Goal: Communication & Community: Answer question/provide support

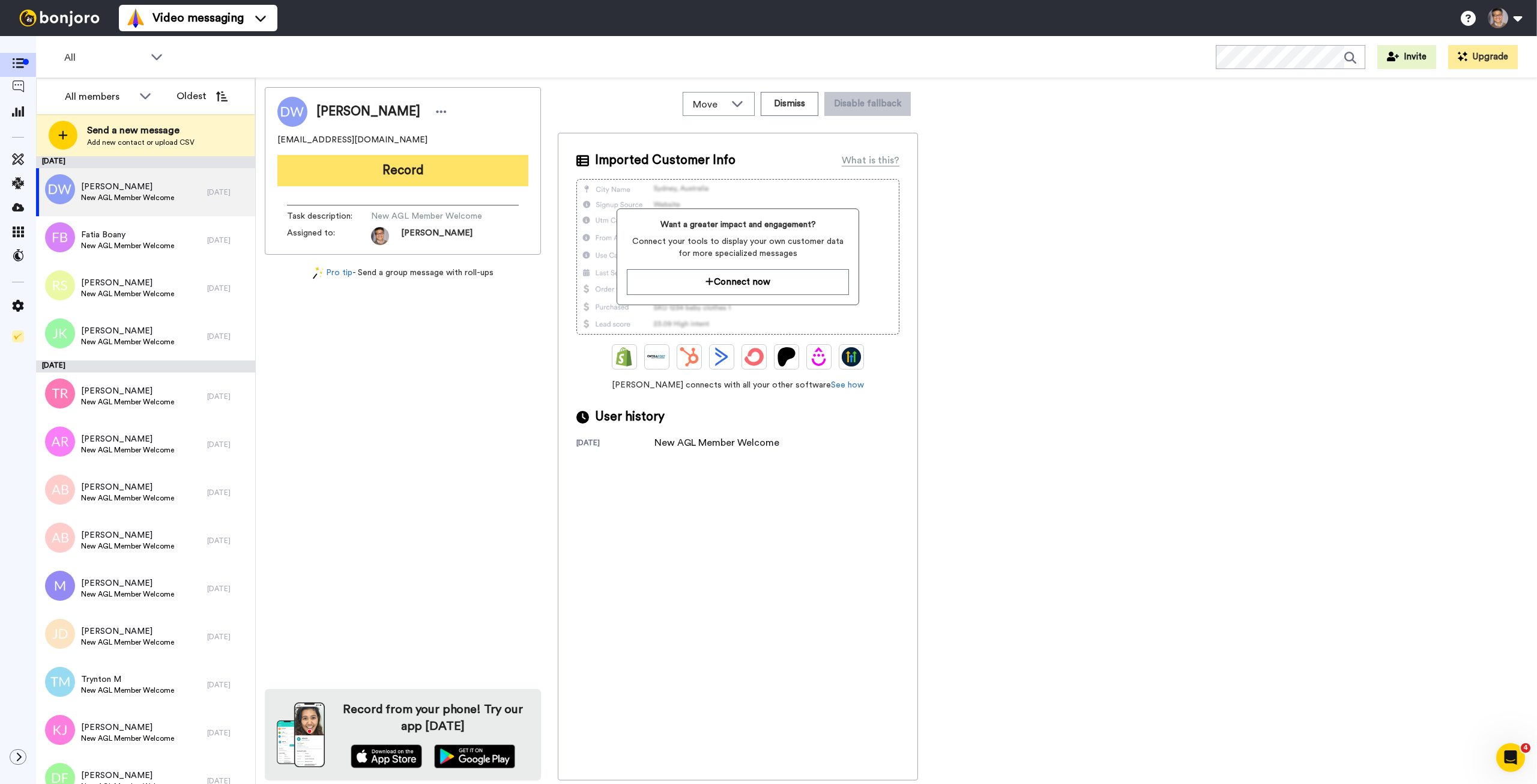
click at [345, 181] on button "Record" at bounding box center [403, 171] width 251 height 31
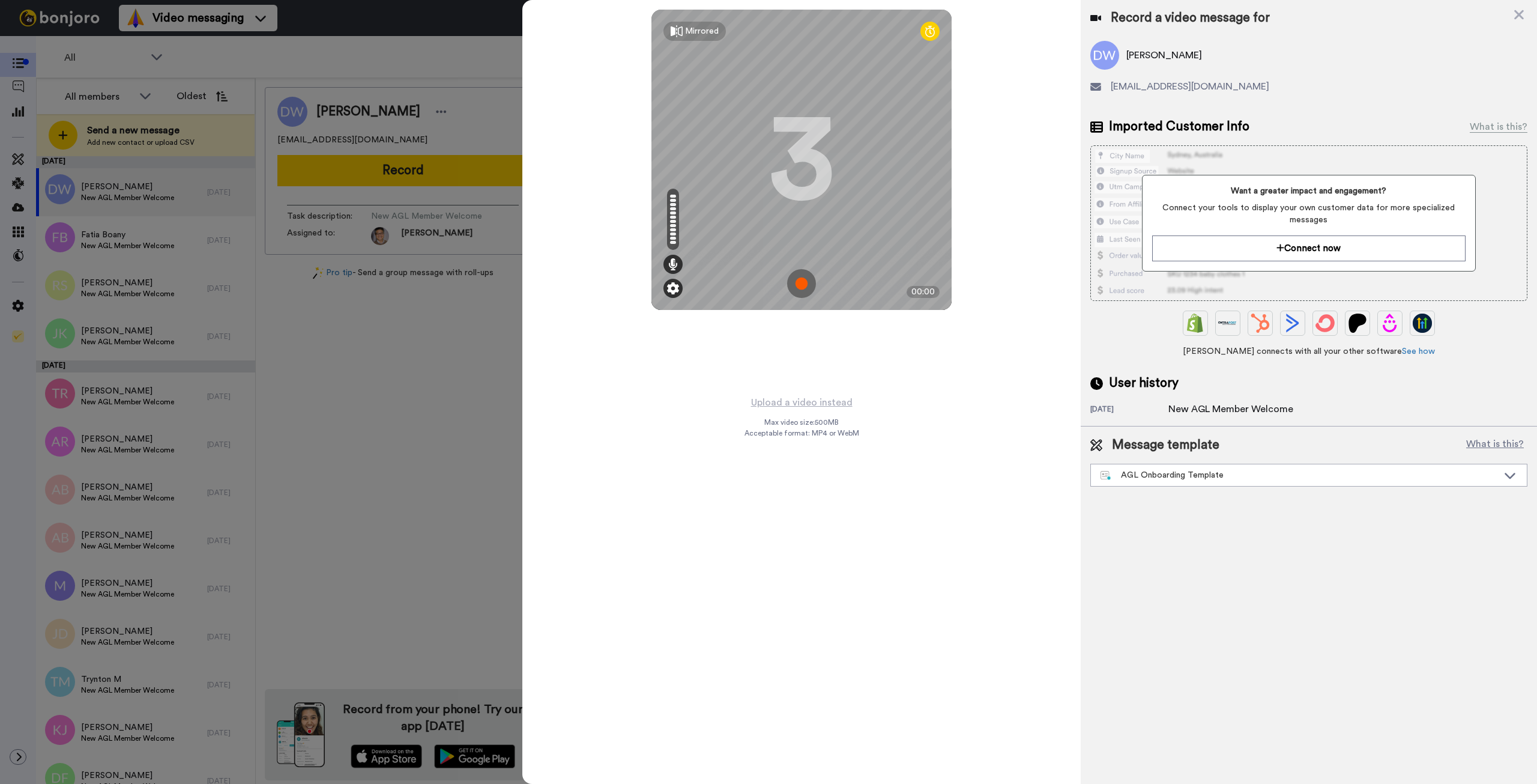
click at [669, 289] on img at bounding box center [673, 288] width 12 height 12
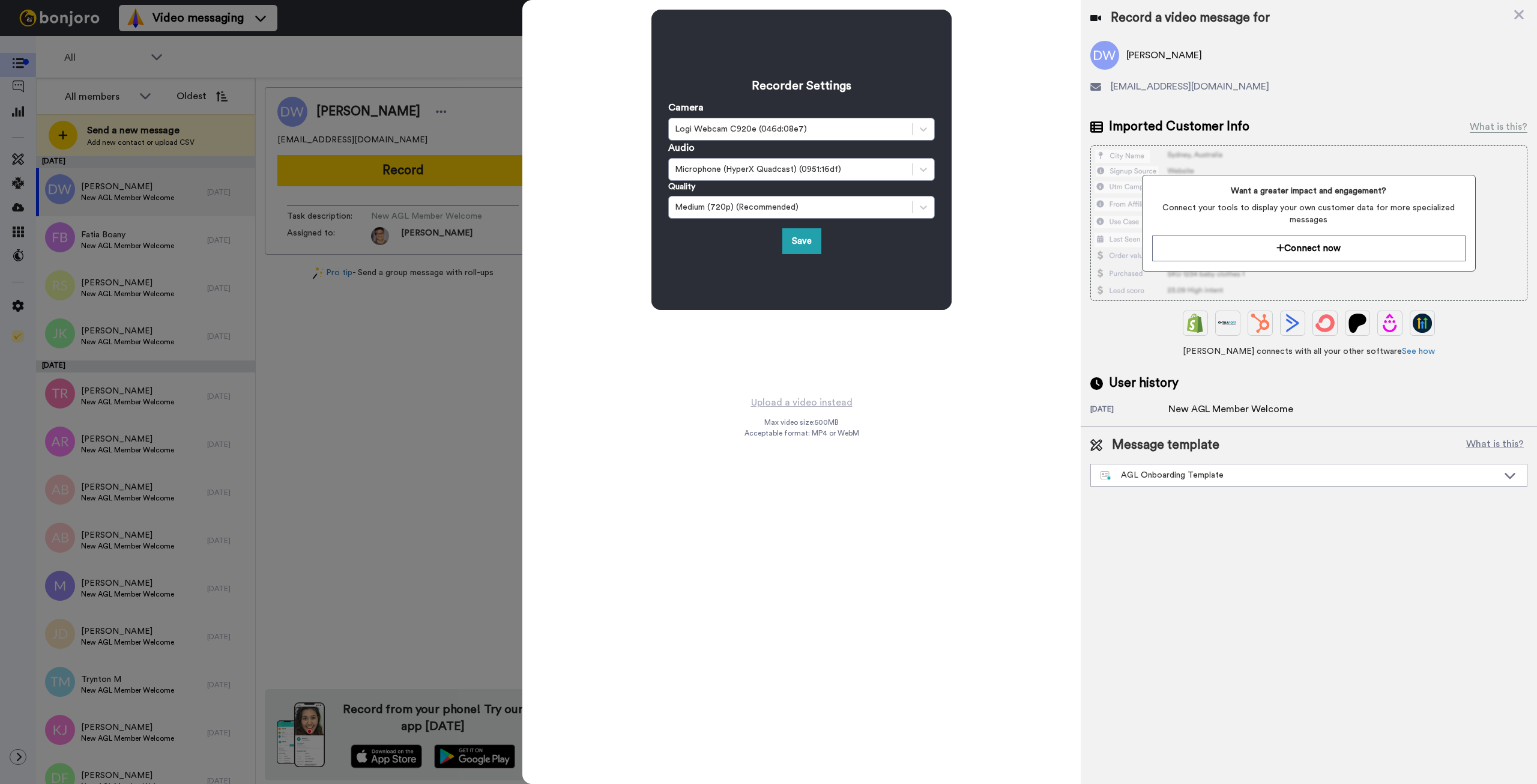
click at [638, 361] on div "Recorder Settings Camera Logi Webcam C920e (046d:08e7) Audio Microphone (HyperX…" at bounding box center [801, 197] width 558 height 395
click at [839, 207] on div "Medium (720p) (Recommended)" at bounding box center [791, 207] width 231 height 12
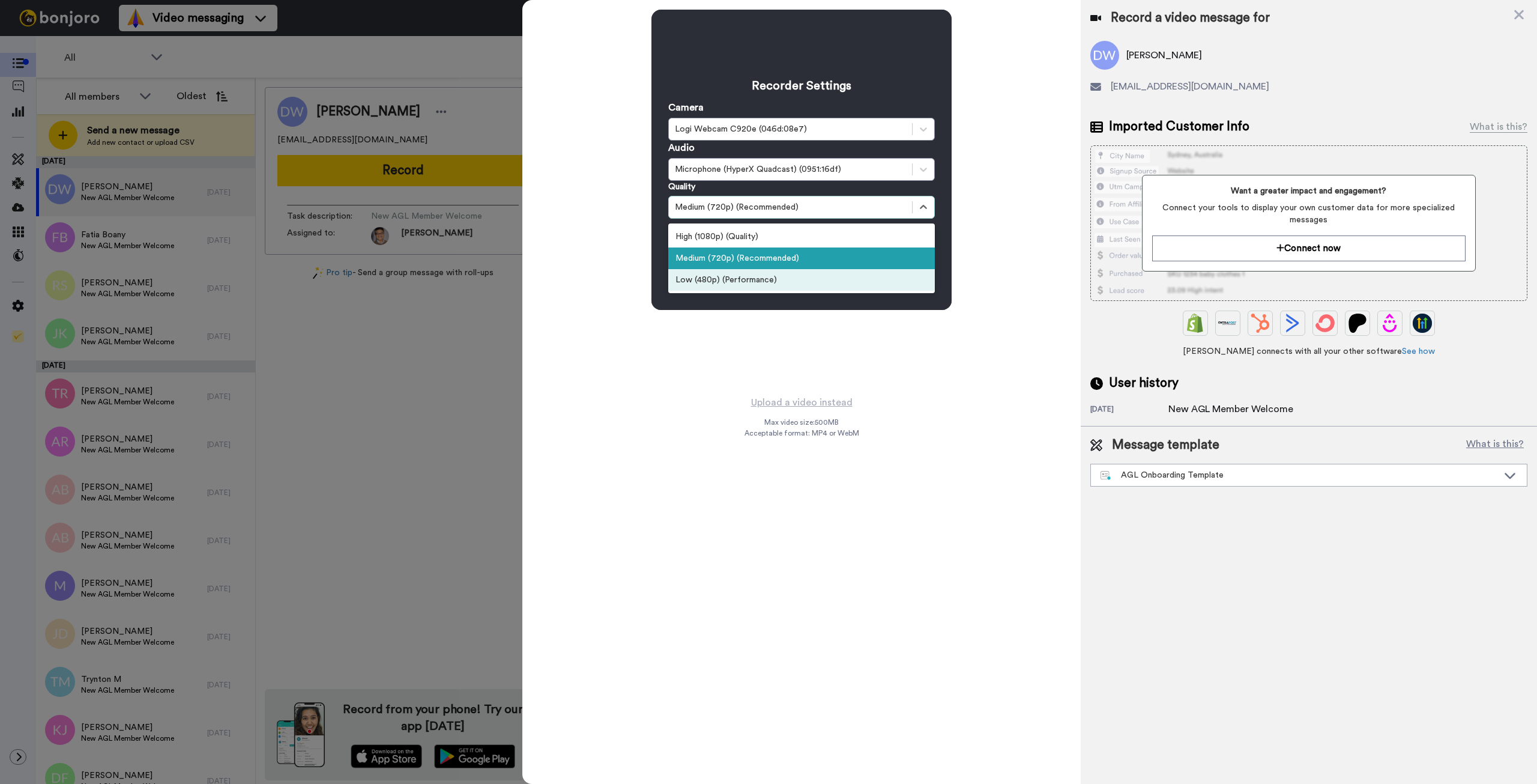
drag, startPoint x: 747, startPoint y: 416, endPoint x: 743, endPoint y: 407, distance: 9.8
click at [747, 416] on div "Upload a video instead Max video size: 500 MB Acceptable format: MP4 or WebM" at bounding box center [802, 582] width 115 height 375
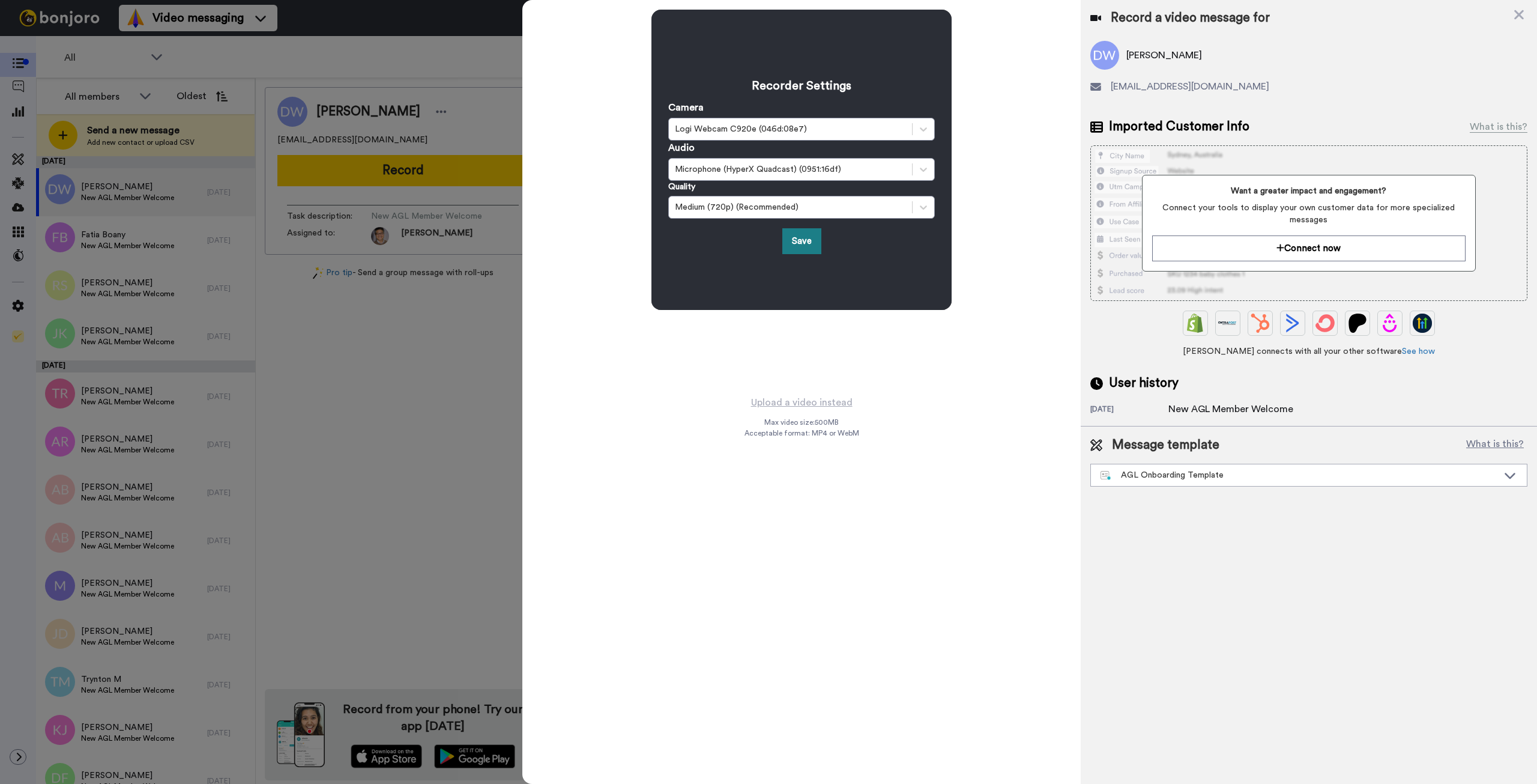
click at [799, 239] on button "Save" at bounding box center [802, 241] width 39 height 25
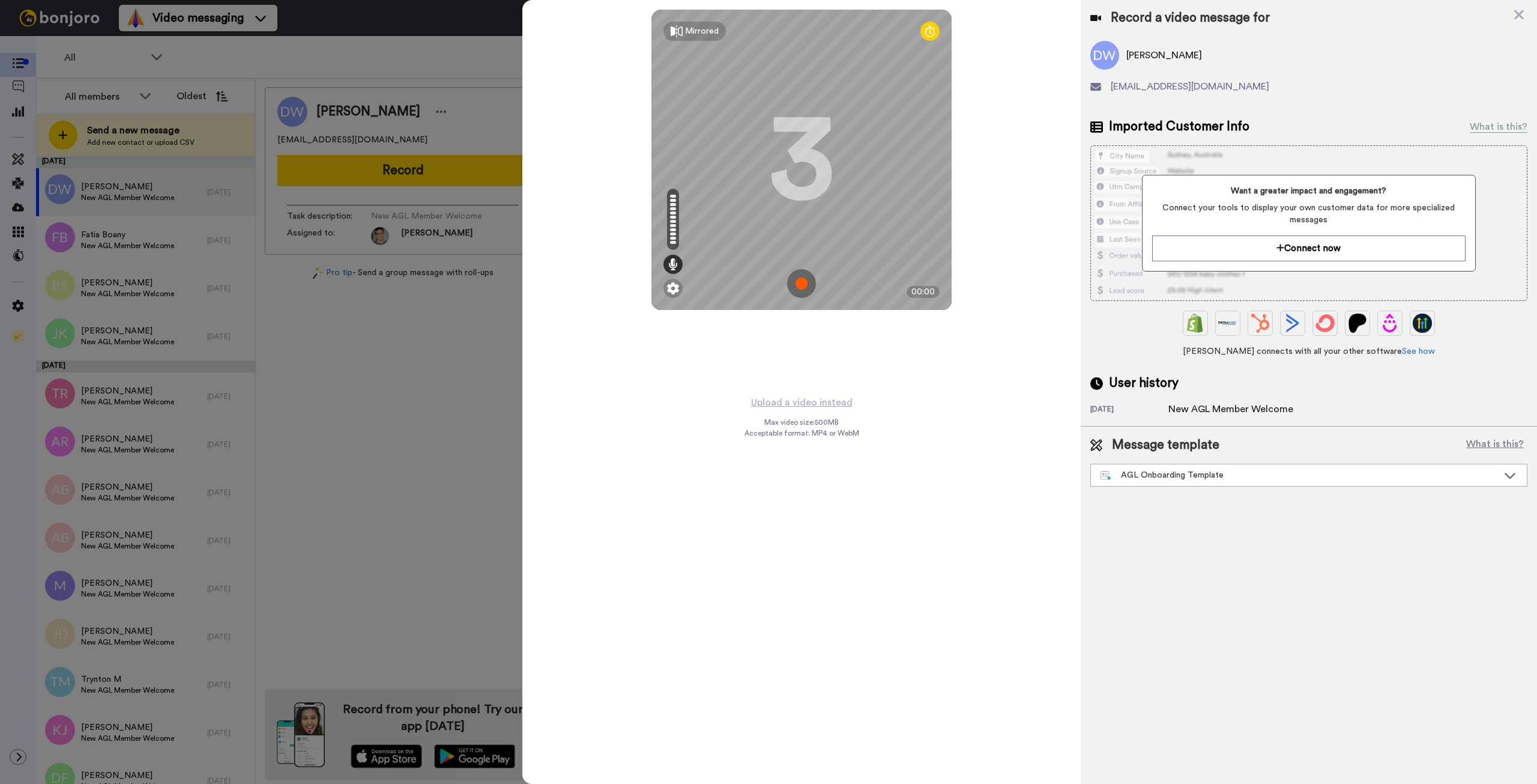
click at [799, 288] on img at bounding box center [801, 282] width 28 height 28
click at [802, 289] on img at bounding box center [801, 282] width 28 height 28
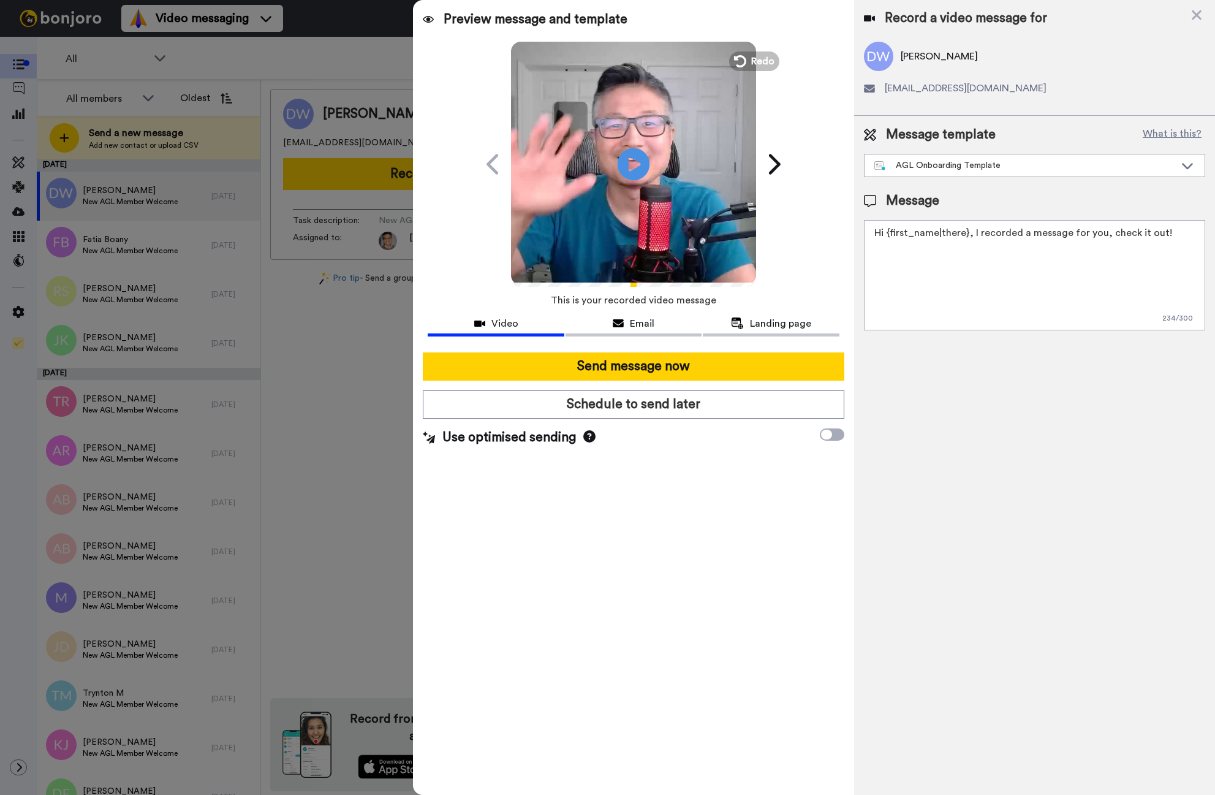
click at [625, 167] on icon at bounding box center [634, 164] width 32 height 32
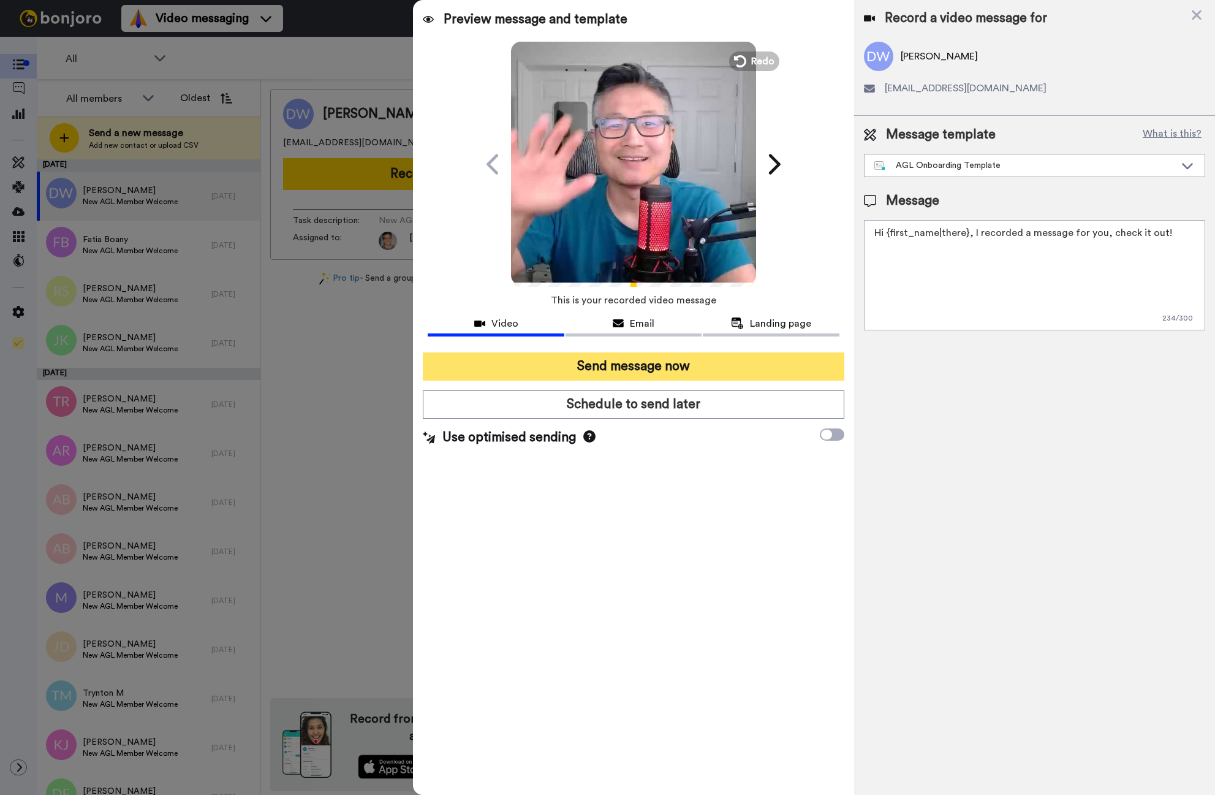
click at [602, 366] on button "Send message now" at bounding box center [634, 366] width 422 height 28
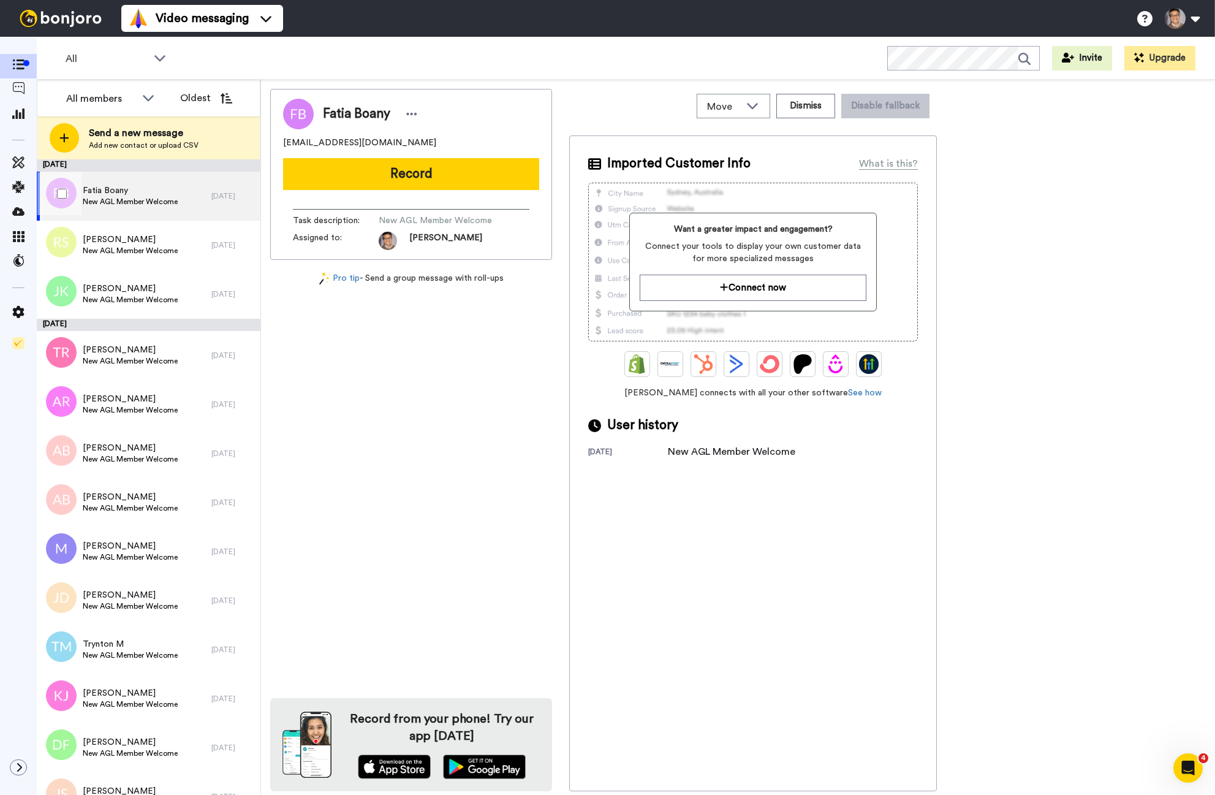
click at [217, 194] on div "[DATE]" at bounding box center [232, 196] width 43 height 10
click at [817, 107] on button "Dismiss" at bounding box center [805, 106] width 59 height 25
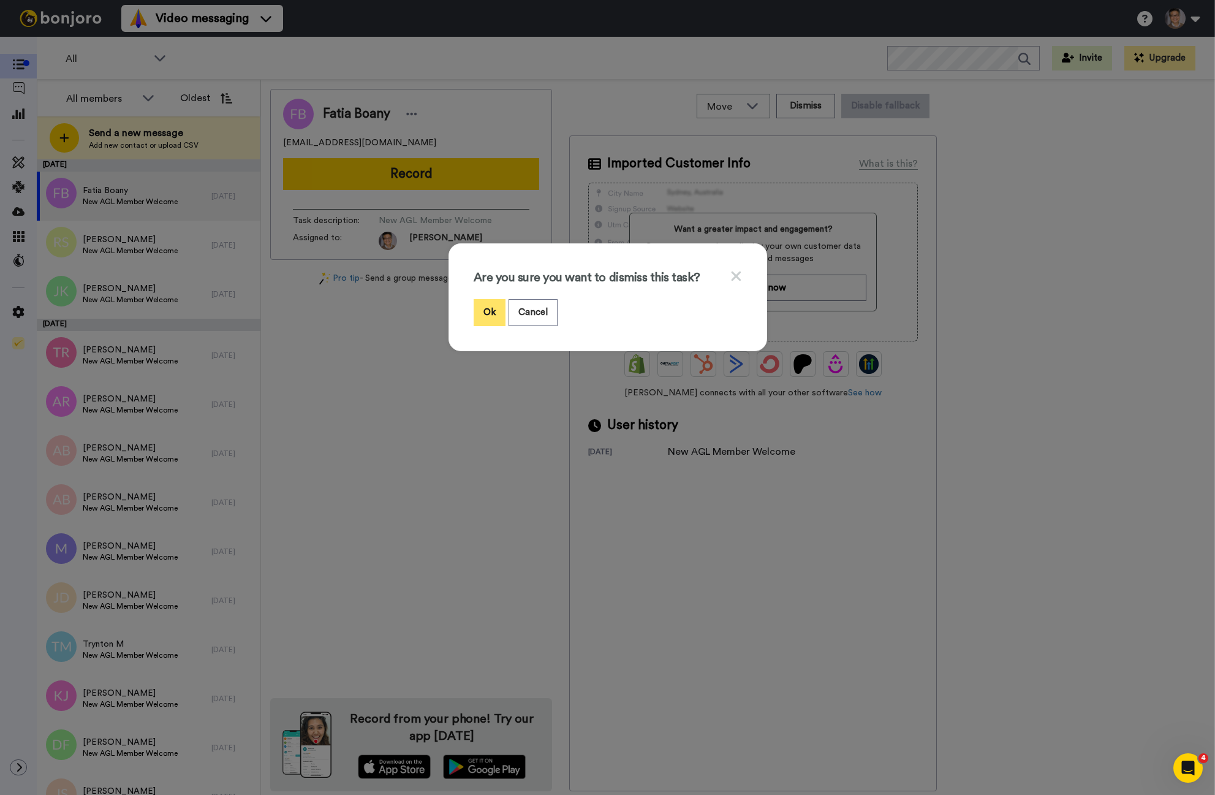
click at [485, 309] on button "Ok" at bounding box center [490, 312] width 32 height 26
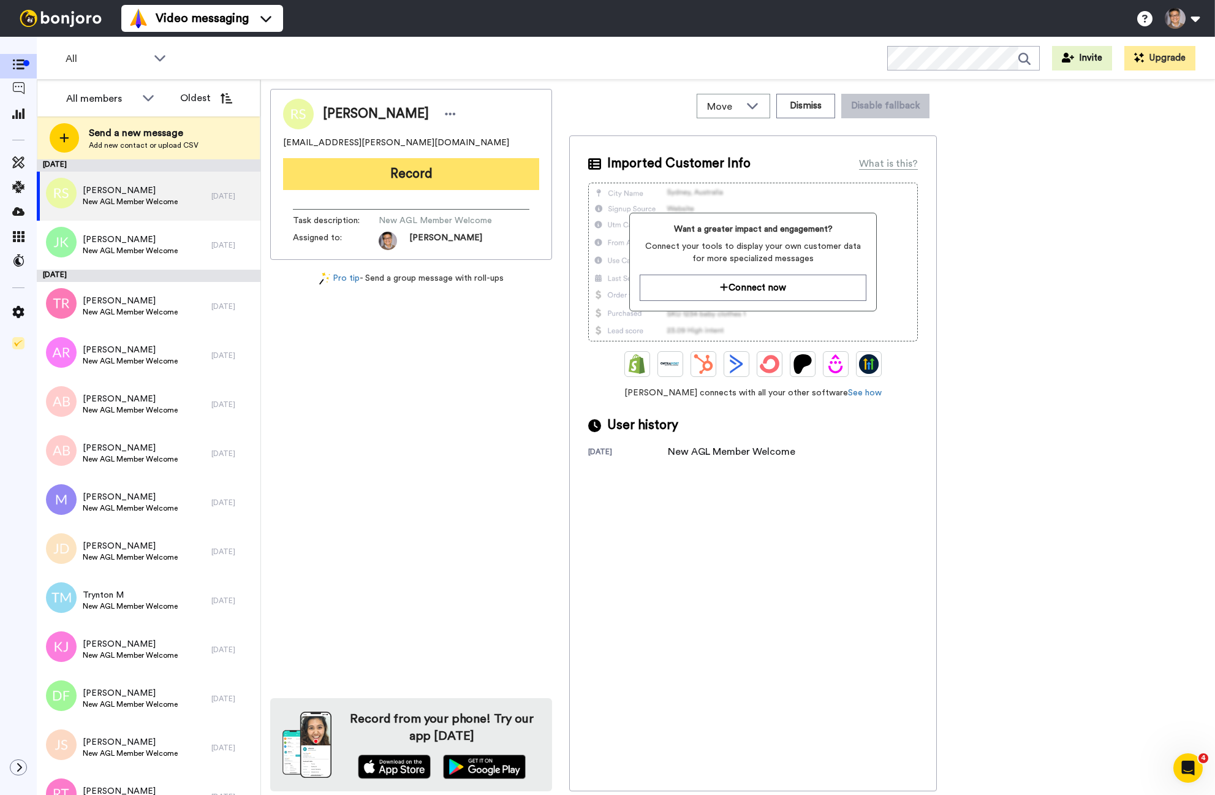
click at [390, 177] on button "Record" at bounding box center [411, 174] width 256 height 32
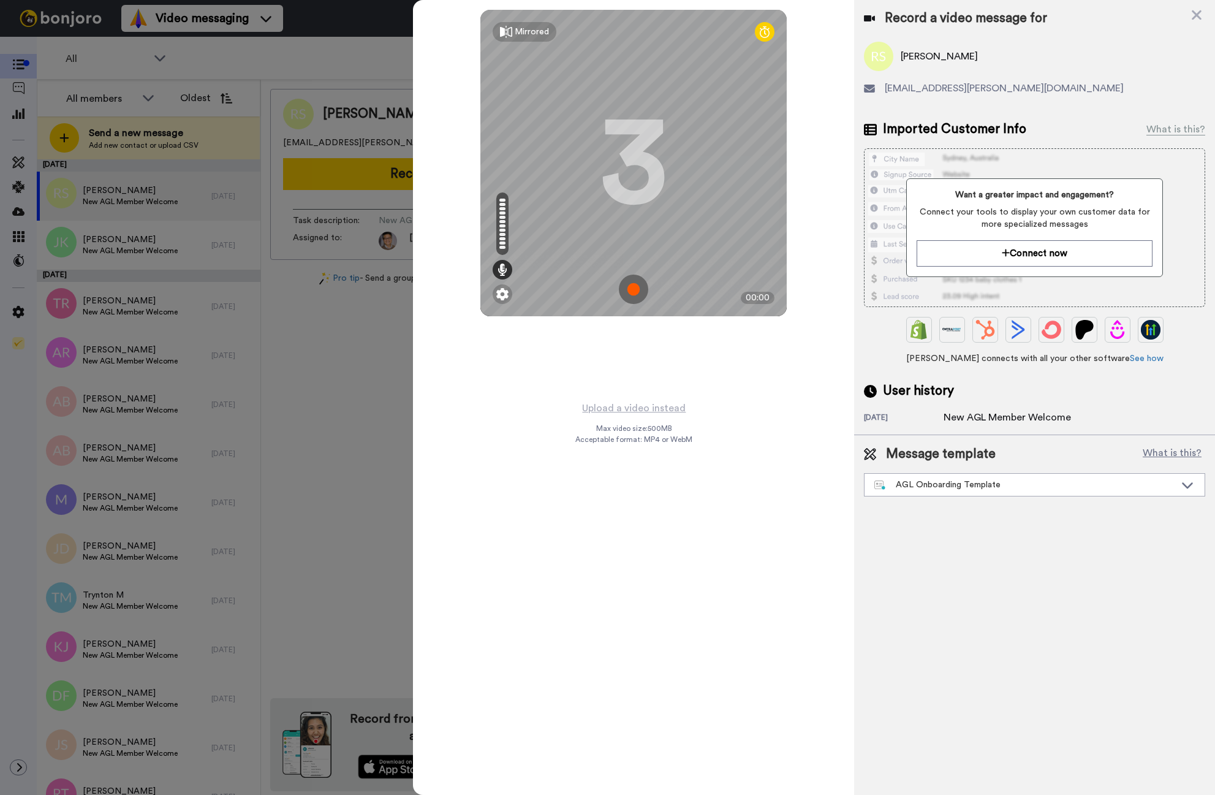
click at [631, 290] on img at bounding box center [633, 288] width 29 height 29
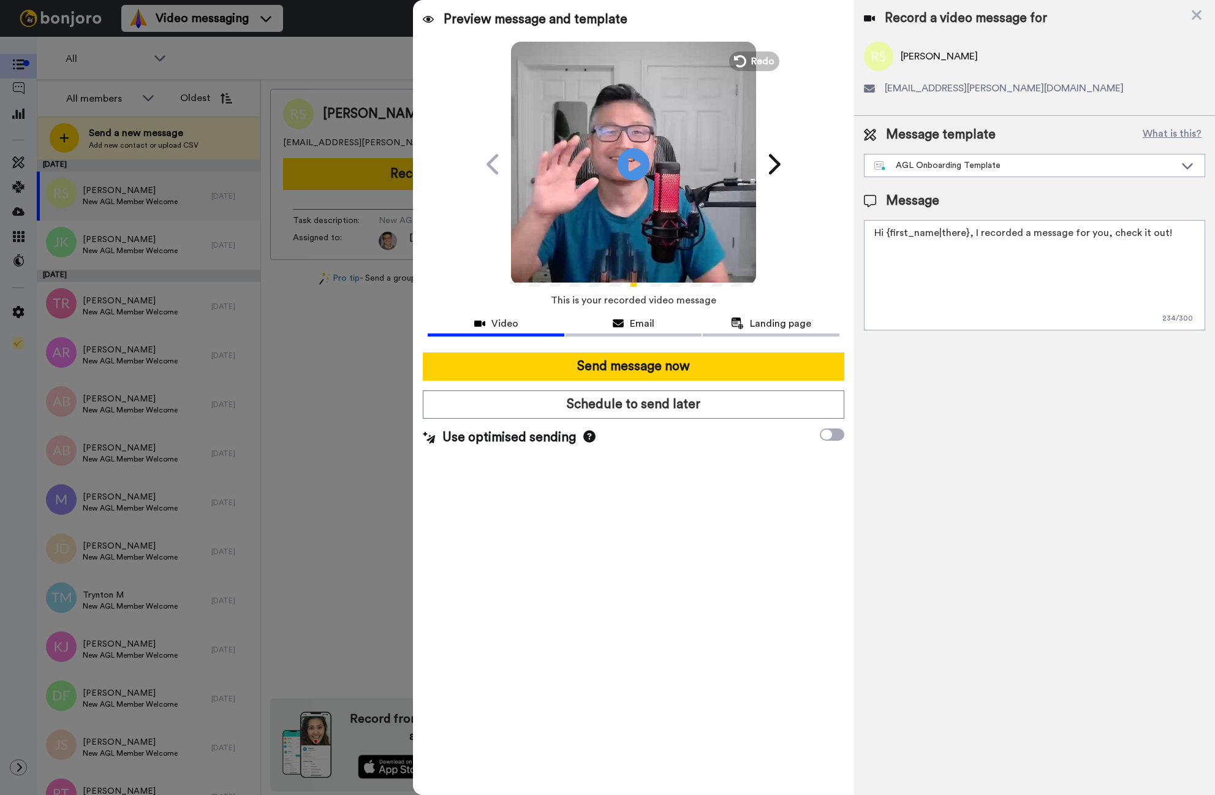
click at [633, 159] on icon "Play/Pause" at bounding box center [634, 164] width 32 height 58
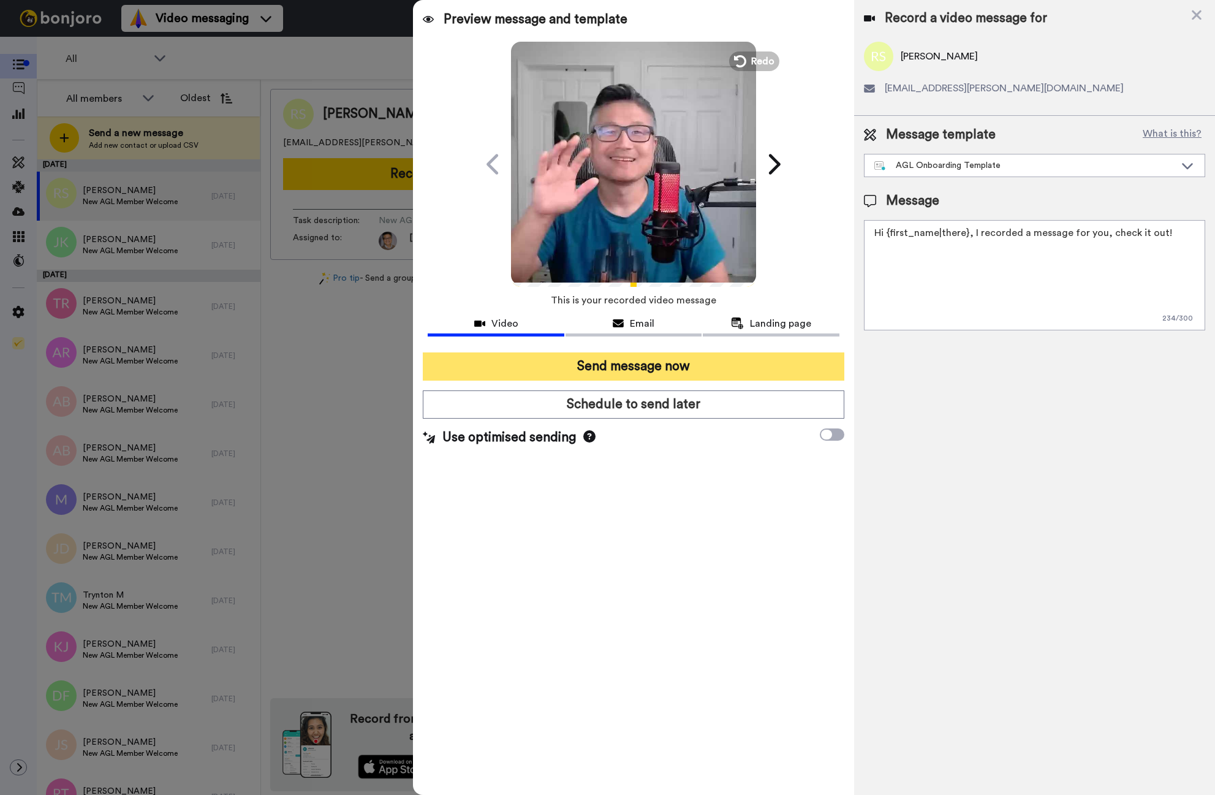
click at [559, 365] on button "Send message now" at bounding box center [634, 366] width 422 height 28
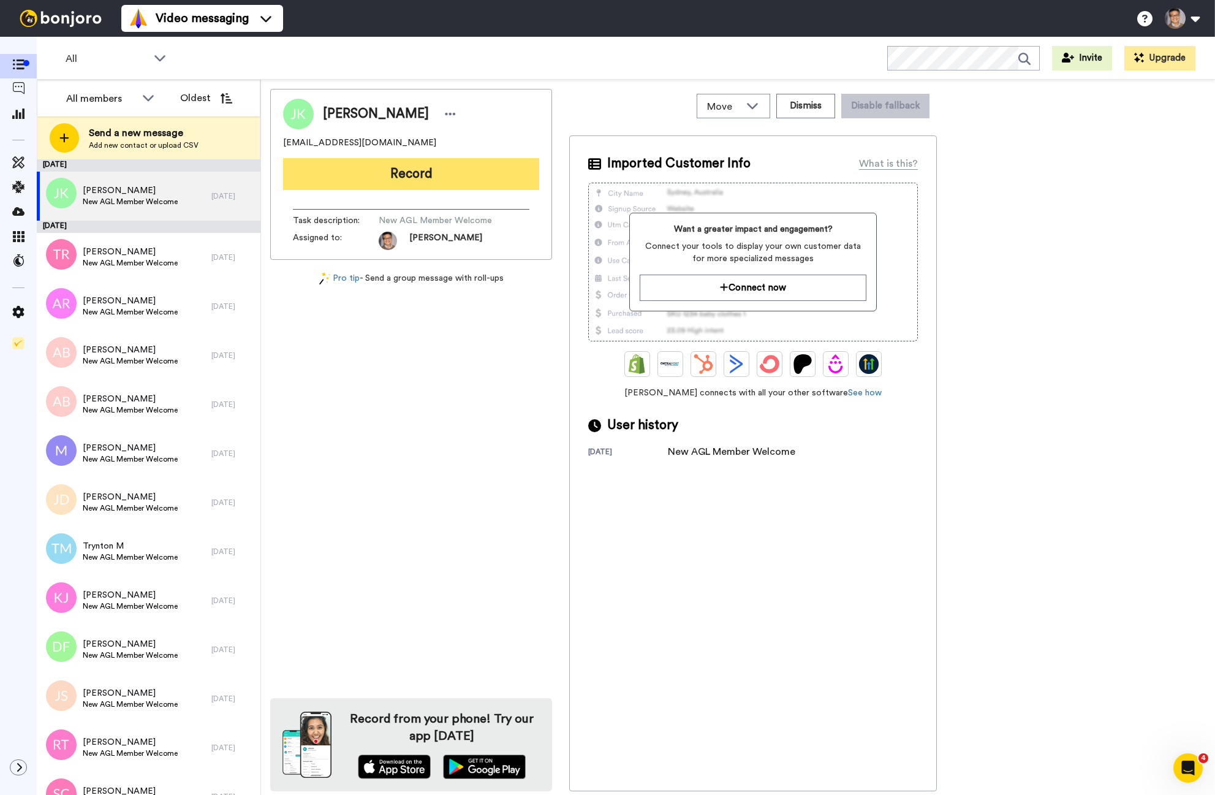
click at [373, 174] on button "Record" at bounding box center [411, 174] width 256 height 32
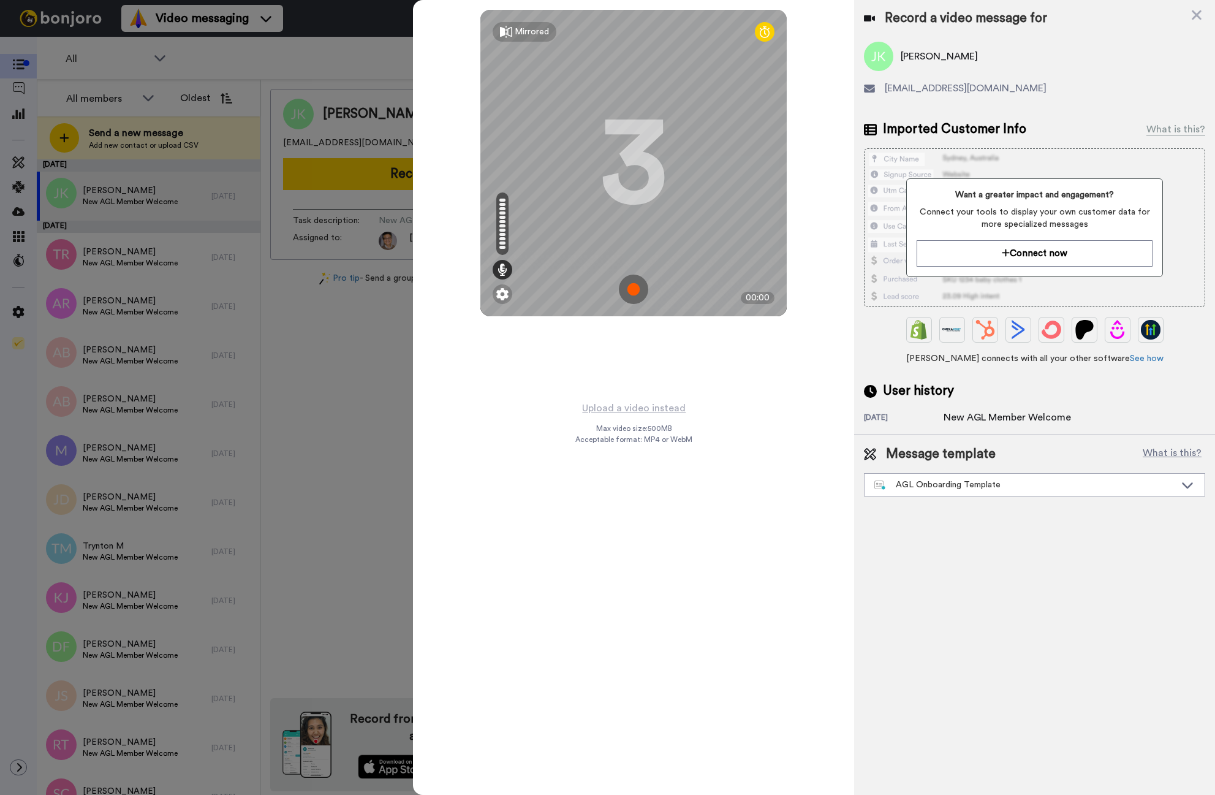
click at [635, 290] on img at bounding box center [633, 288] width 29 height 29
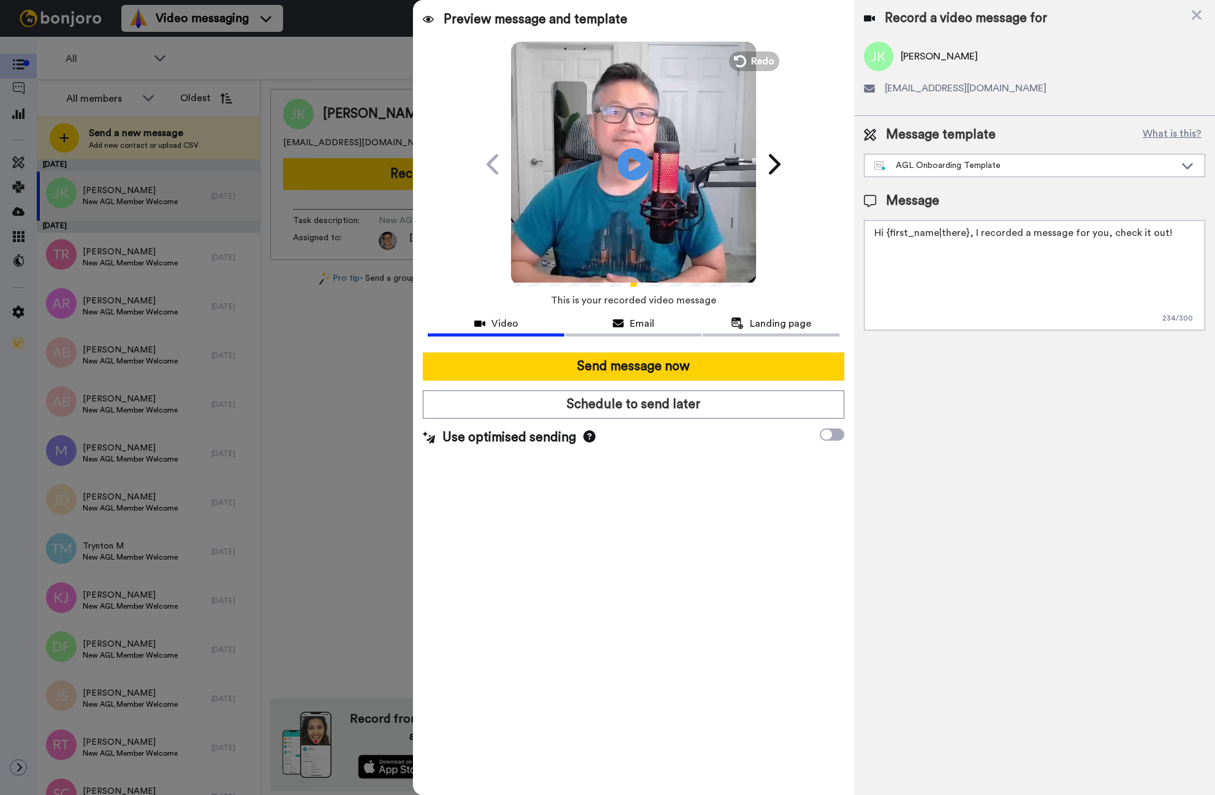
click at [635, 159] on icon at bounding box center [634, 164] width 32 height 32
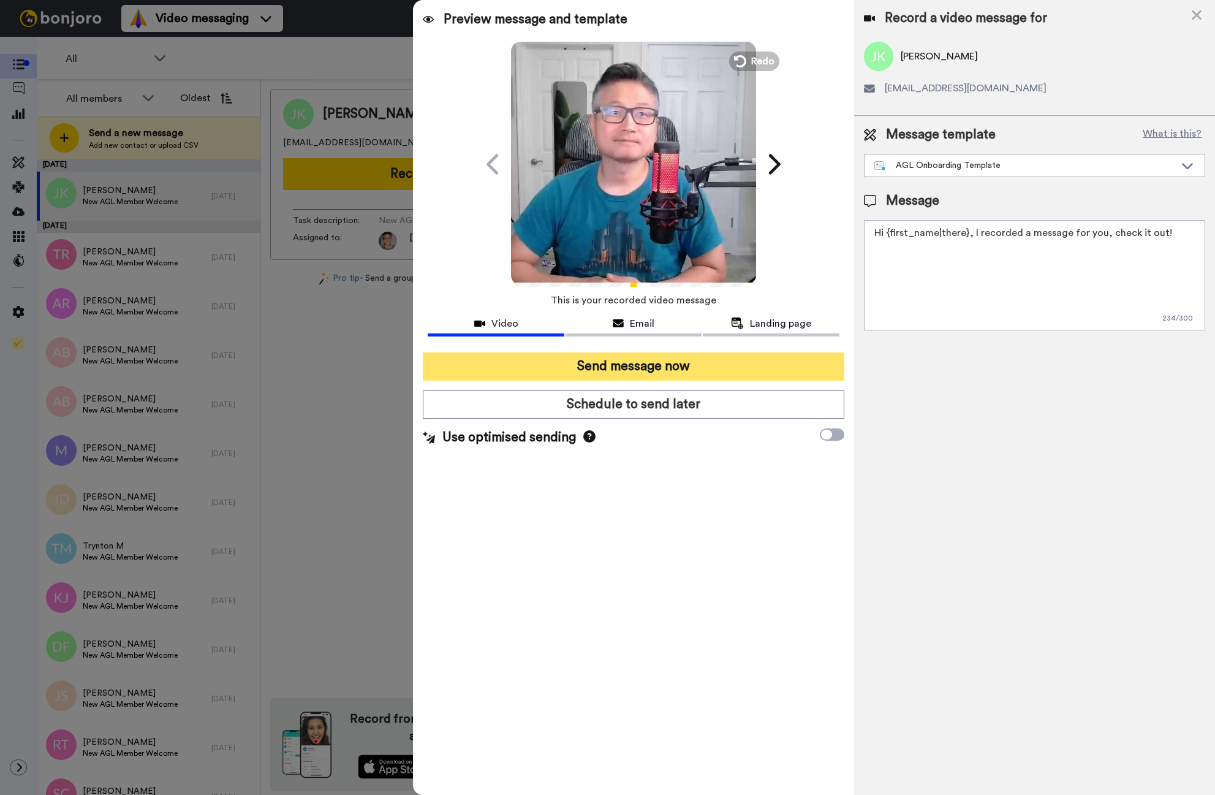
click at [663, 369] on button "Send message now" at bounding box center [634, 366] width 422 height 28
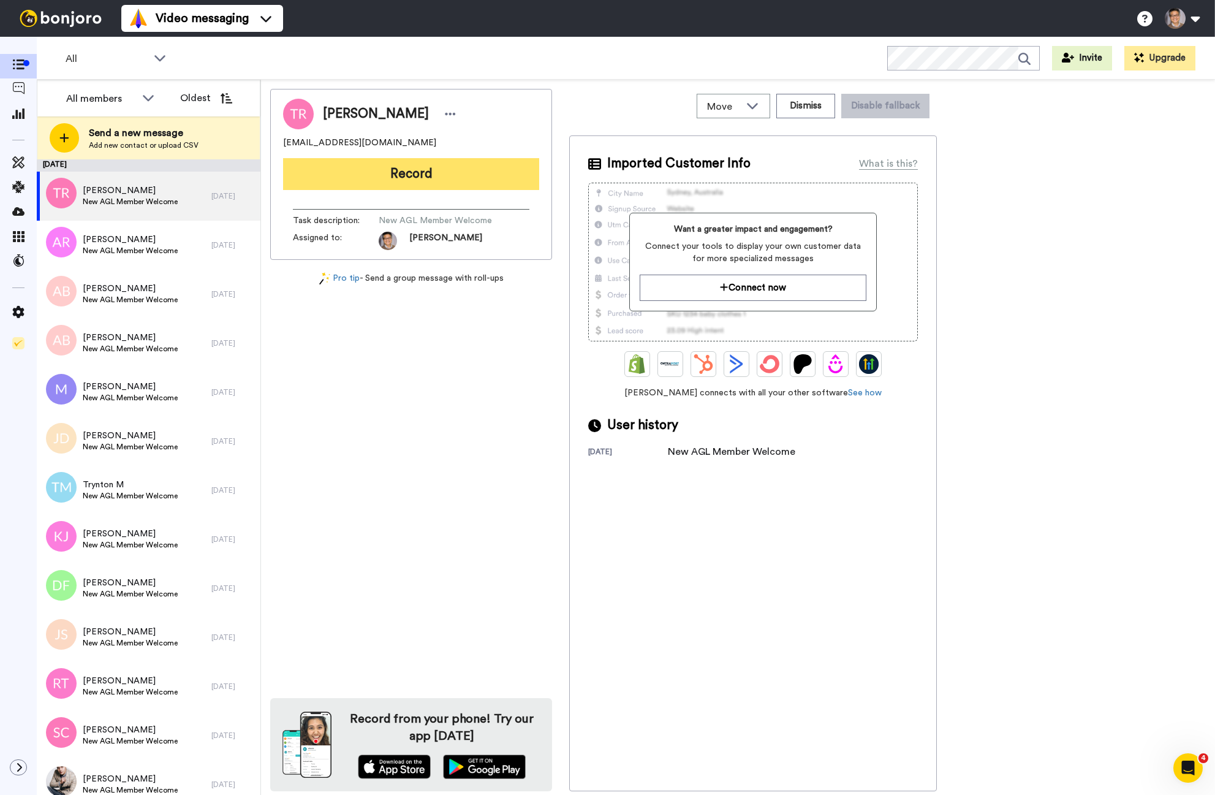
click at [390, 180] on button "Record" at bounding box center [411, 174] width 256 height 32
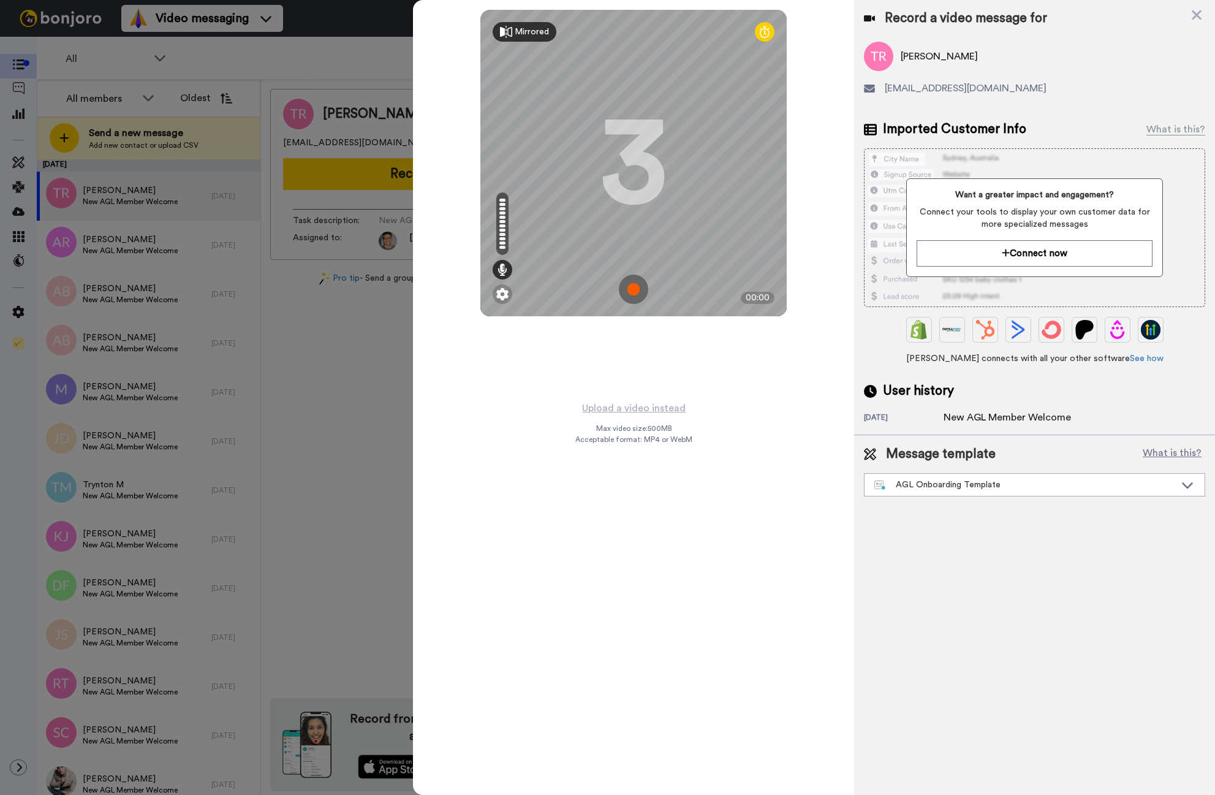
click at [539, 35] on div "Mirrored" at bounding box center [532, 32] width 34 height 12
click at [633, 293] on img at bounding box center [633, 288] width 29 height 29
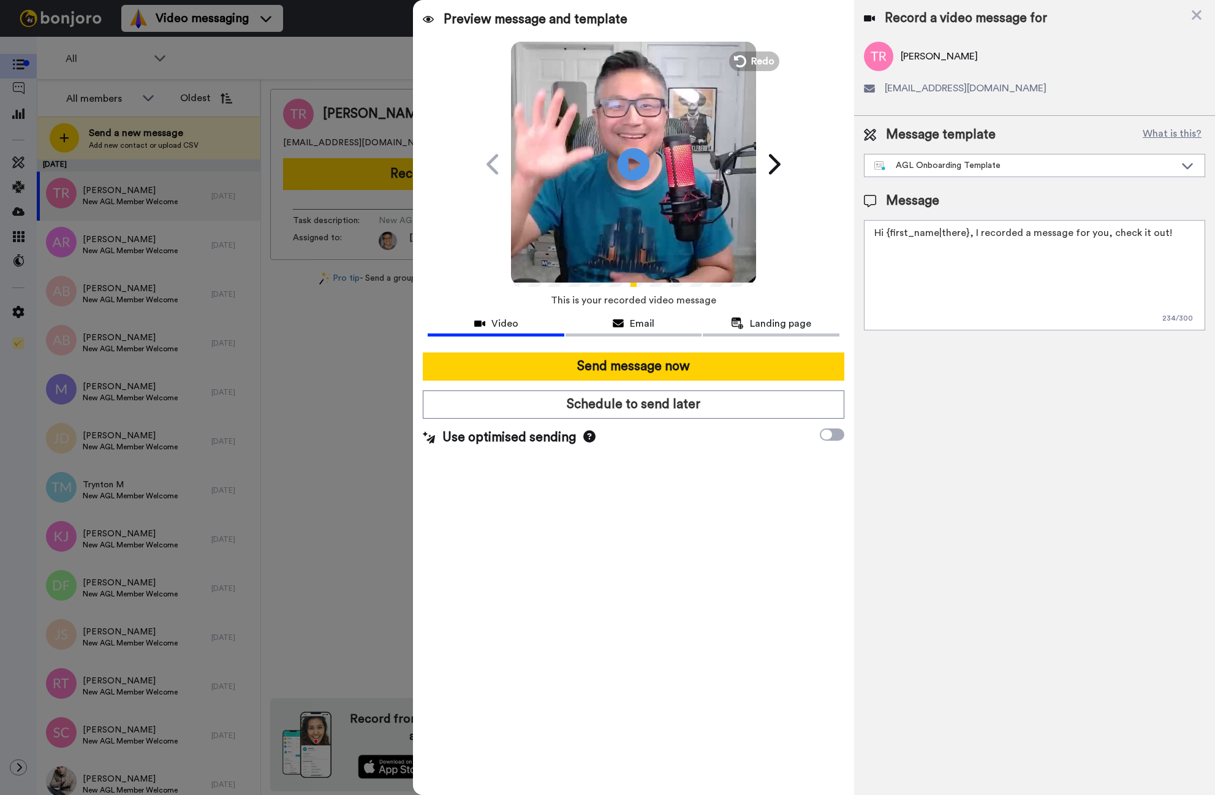
click at [635, 168] on icon "Play/Pause" at bounding box center [634, 164] width 32 height 58
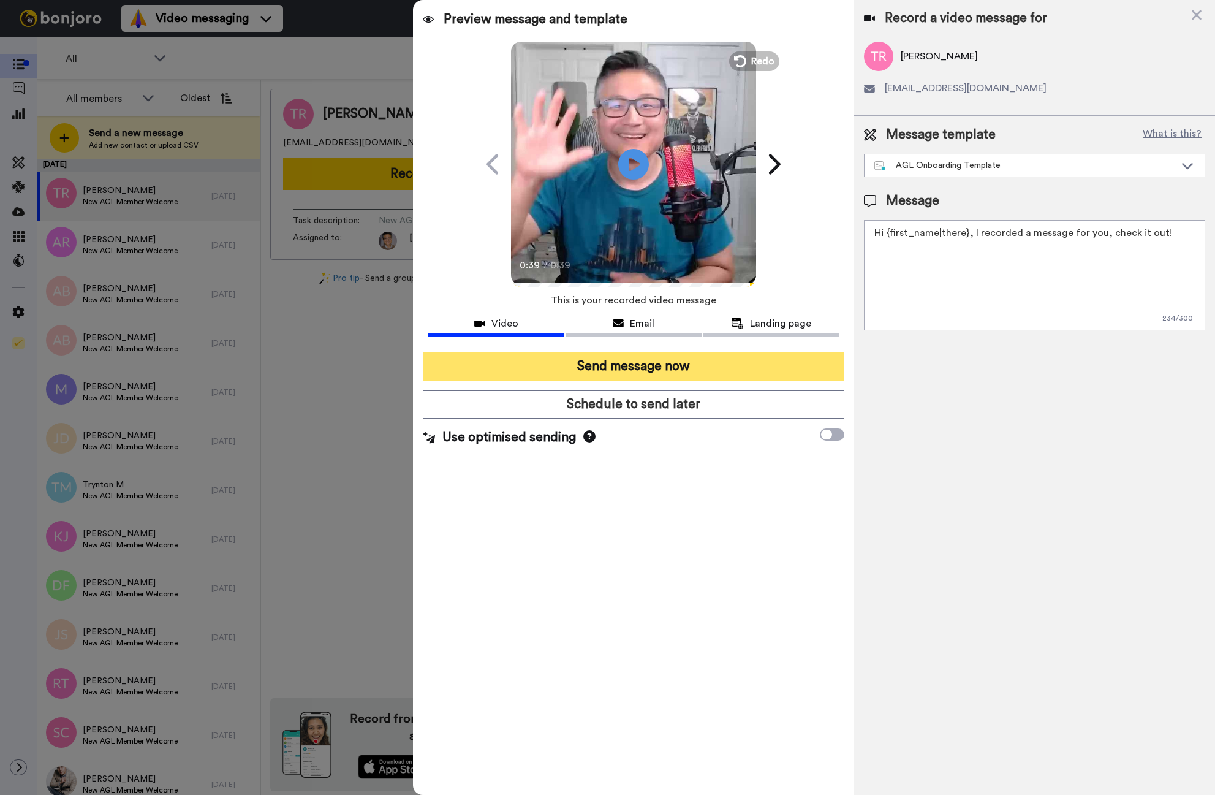
click at [646, 361] on button "Send message now" at bounding box center [634, 366] width 422 height 28
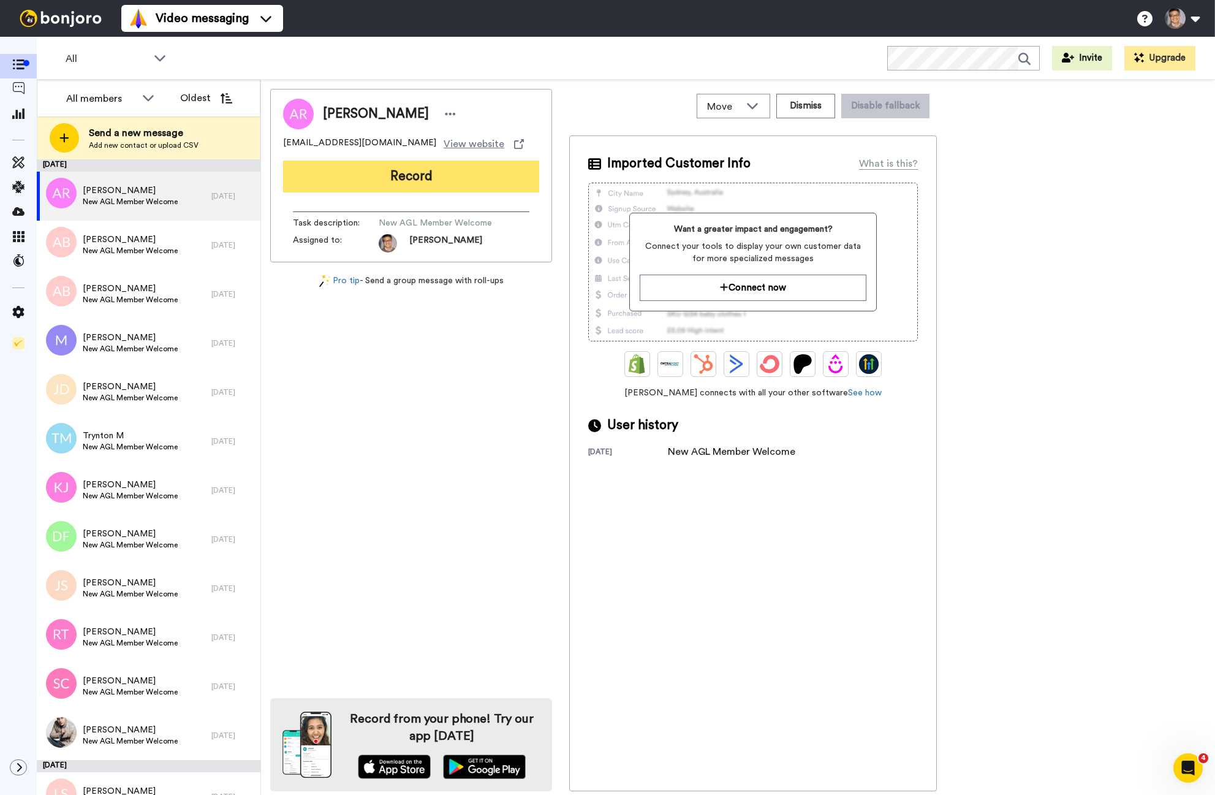
click at [436, 175] on button "Record" at bounding box center [411, 177] width 256 height 32
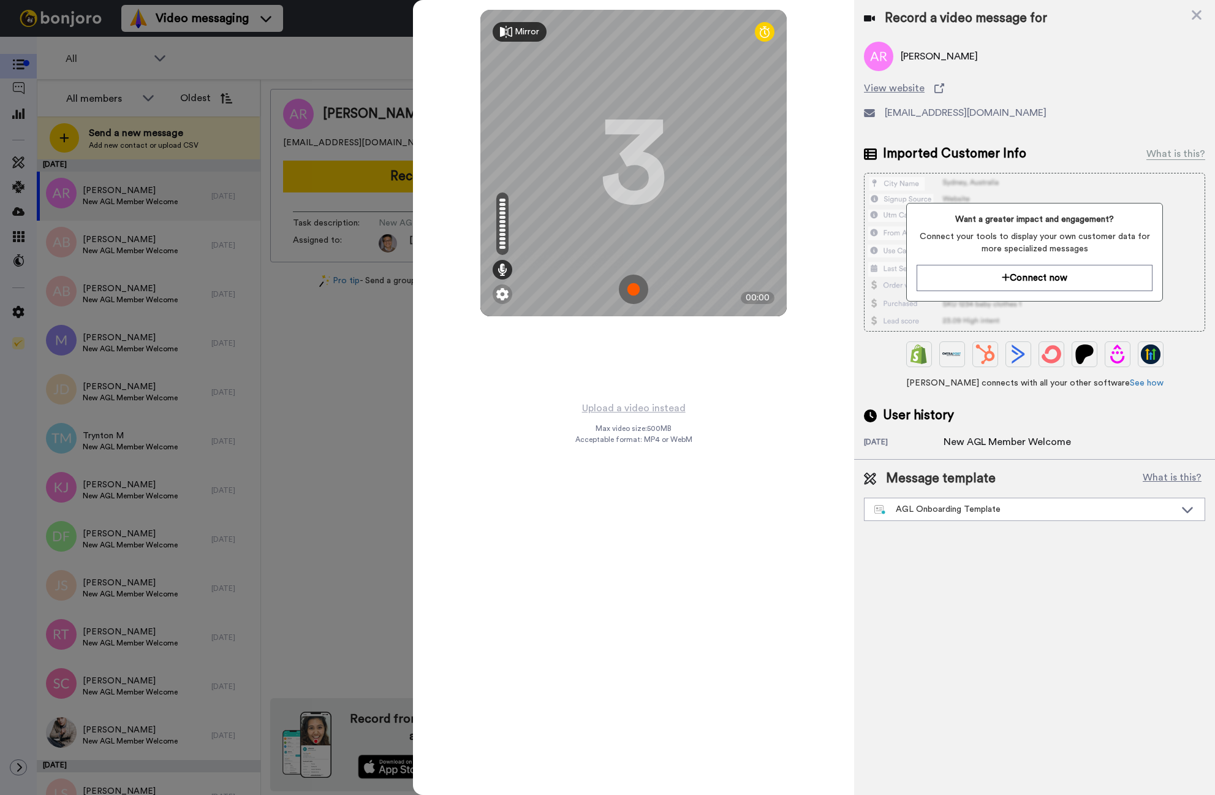
click at [632, 286] on img at bounding box center [633, 288] width 29 height 29
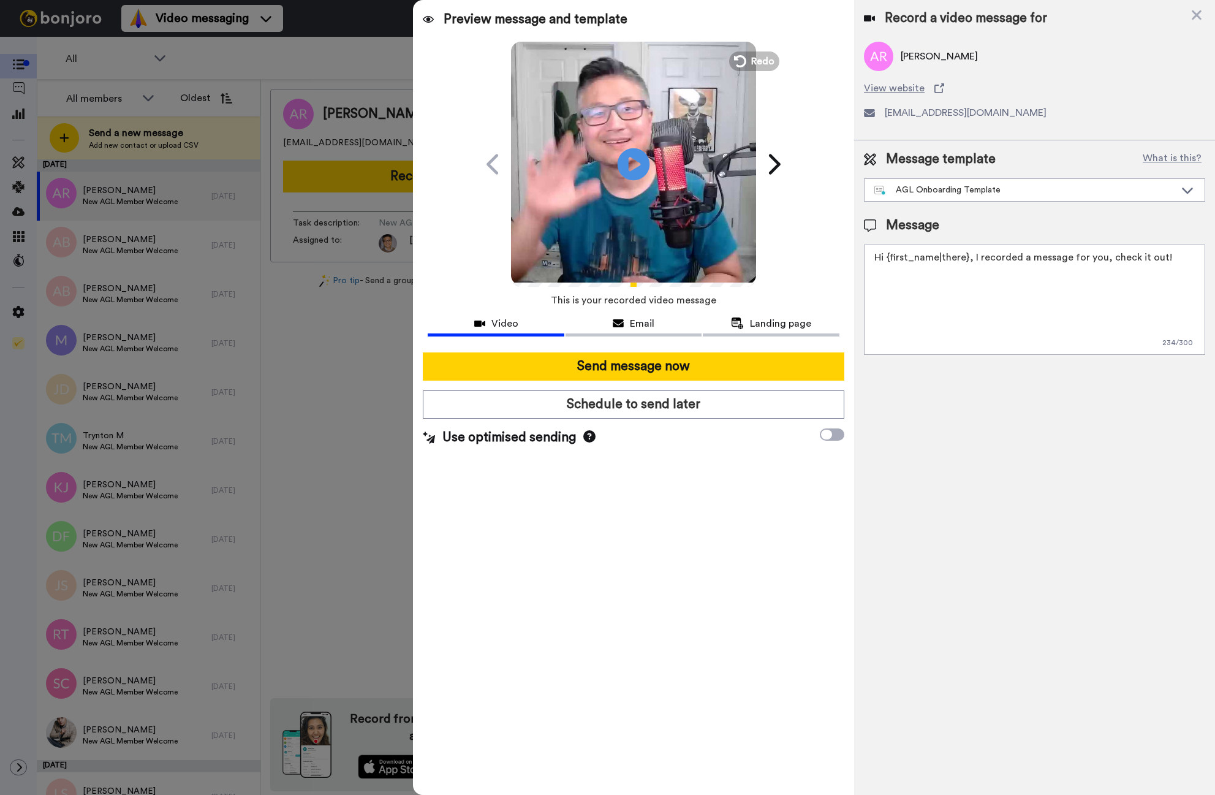
click at [636, 168] on icon at bounding box center [634, 164] width 32 height 32
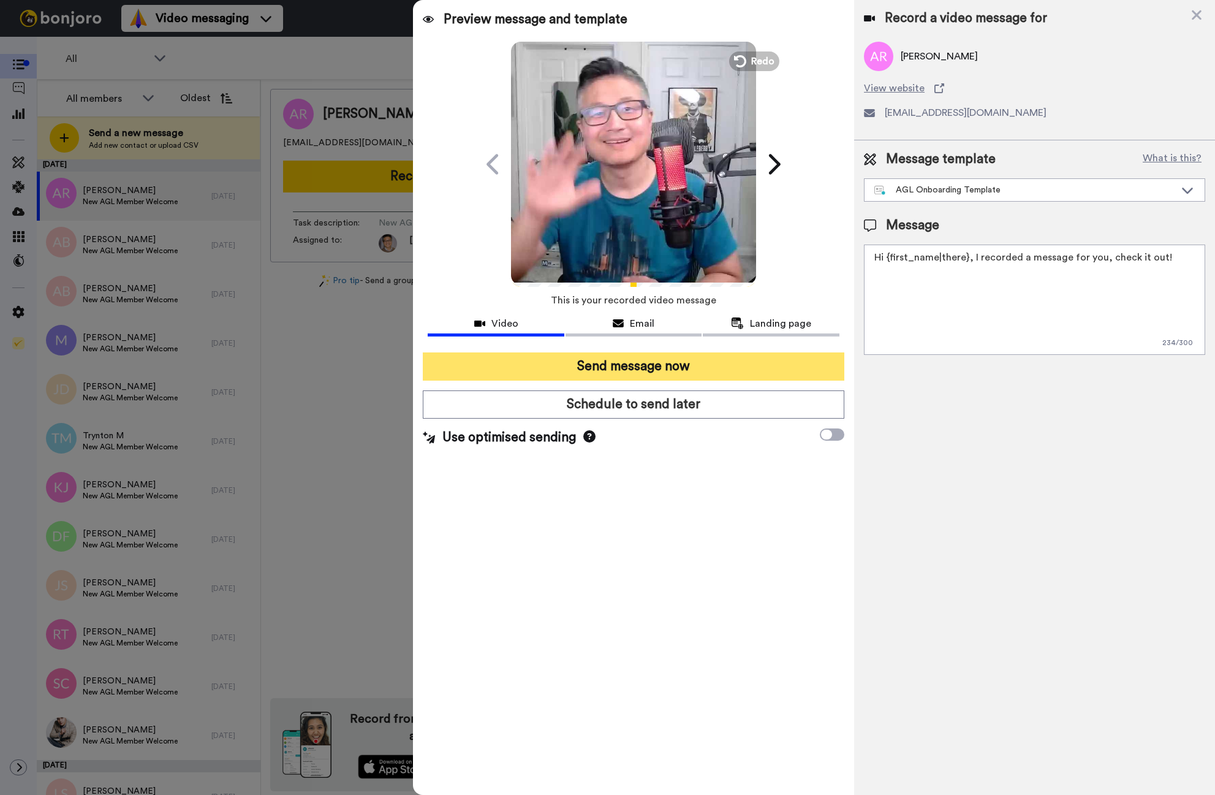
click at [596, 371] on button "Send message now" at bounding box center [634, 366] width 422 height 28
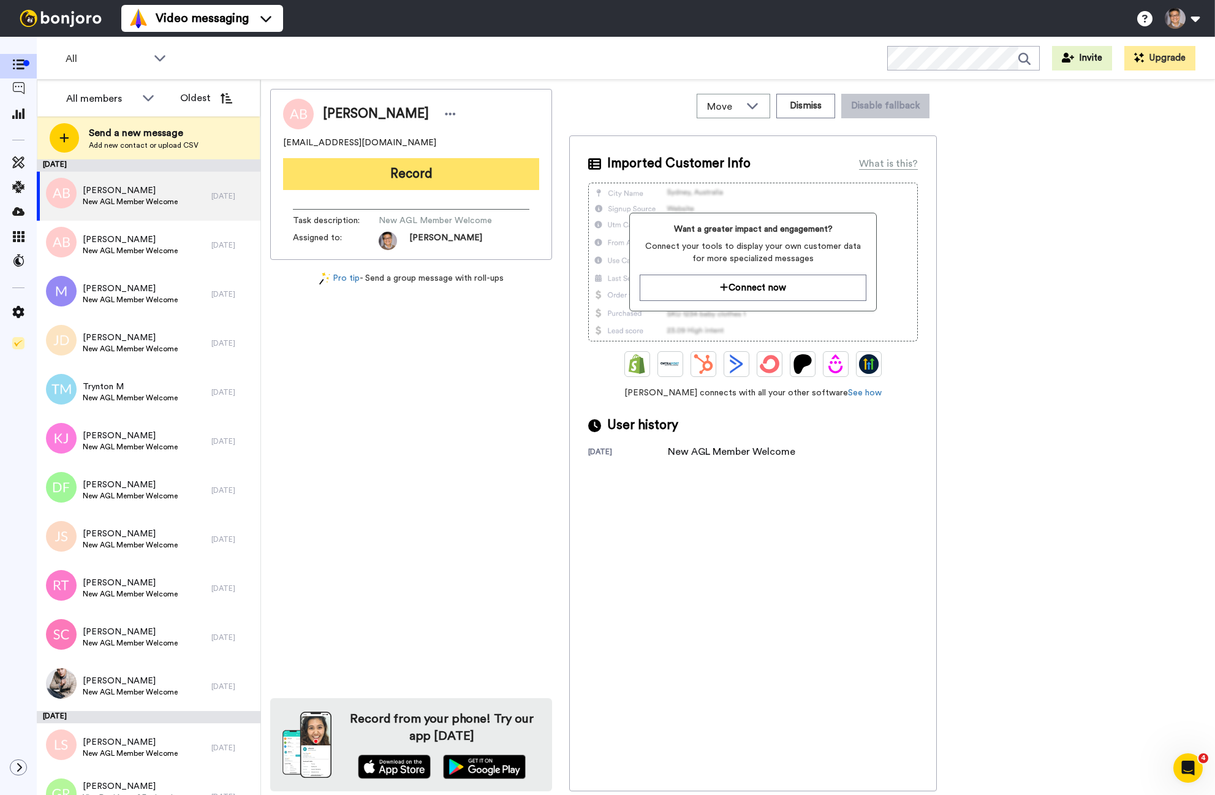
click at [472, 168] on button "Record" at bounding box center [411, 174] width 256 height 32
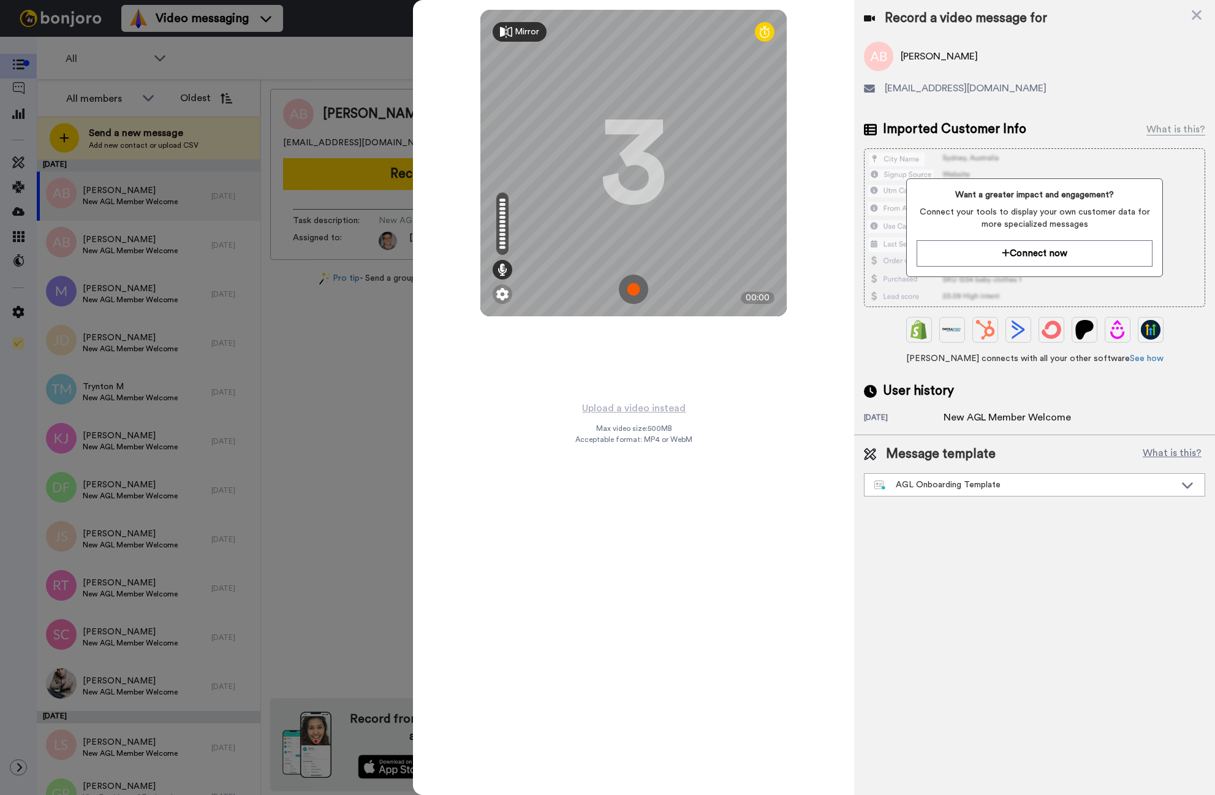
click at [630, 291] on img at bounding box center [633, 288] width 29 height 29
click at [634, 284] on img at bounding box center [633, 288] width 29 height 29
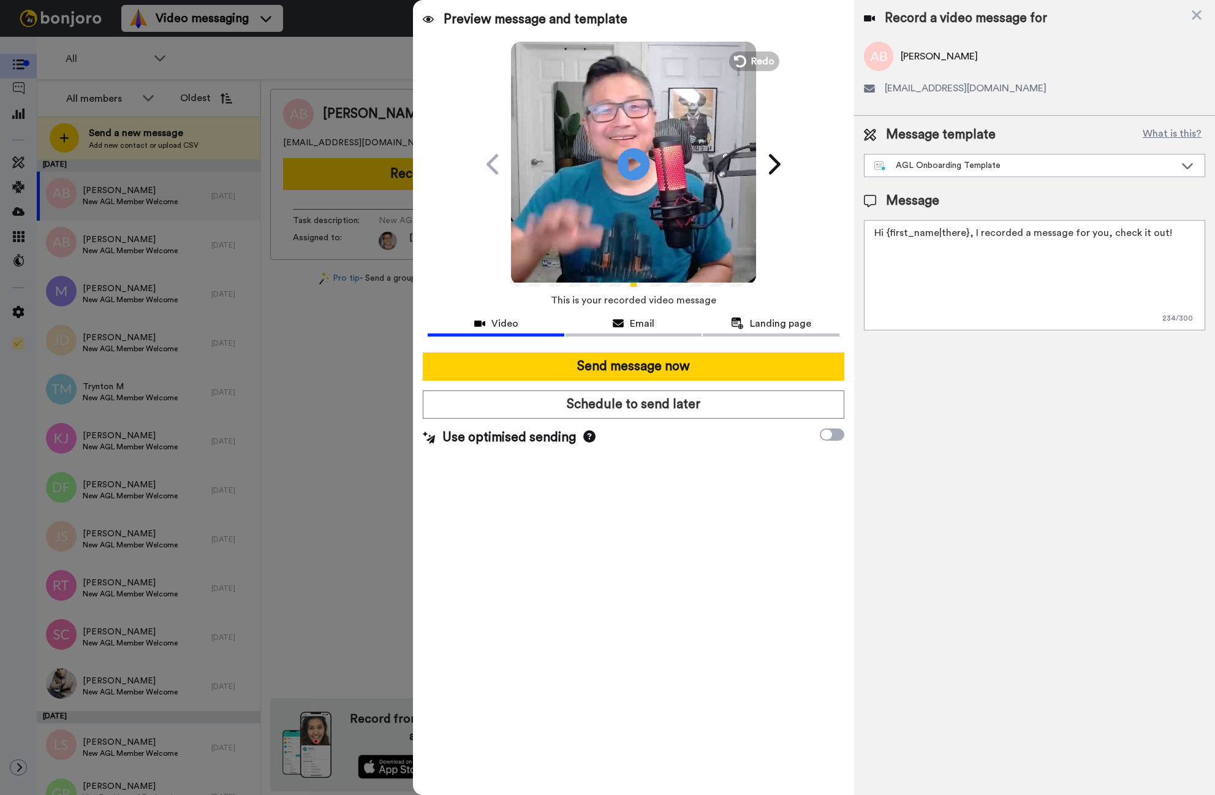
click at [629, 153] on icon at bounding box center [634, 164] width 32 height 32
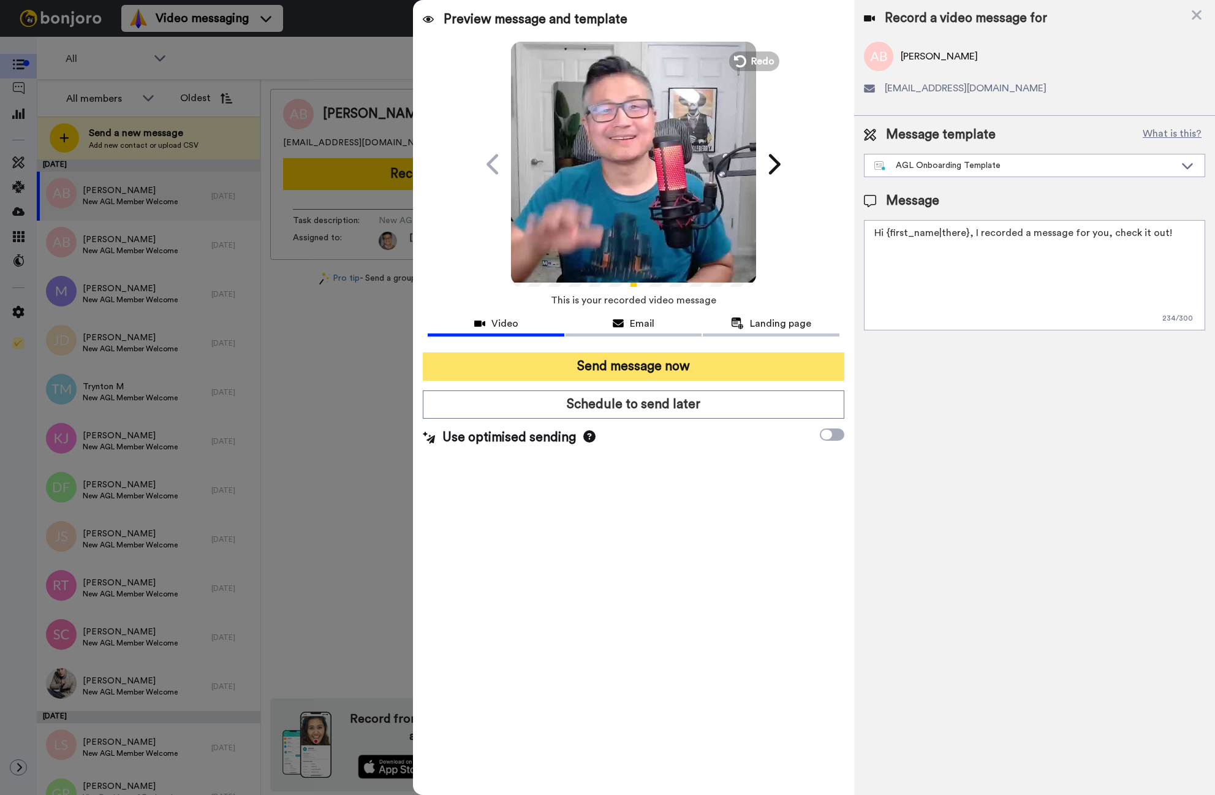
click at [636, 371] on button "Send message now" at bounding box center [634, 366] width 422 height 28
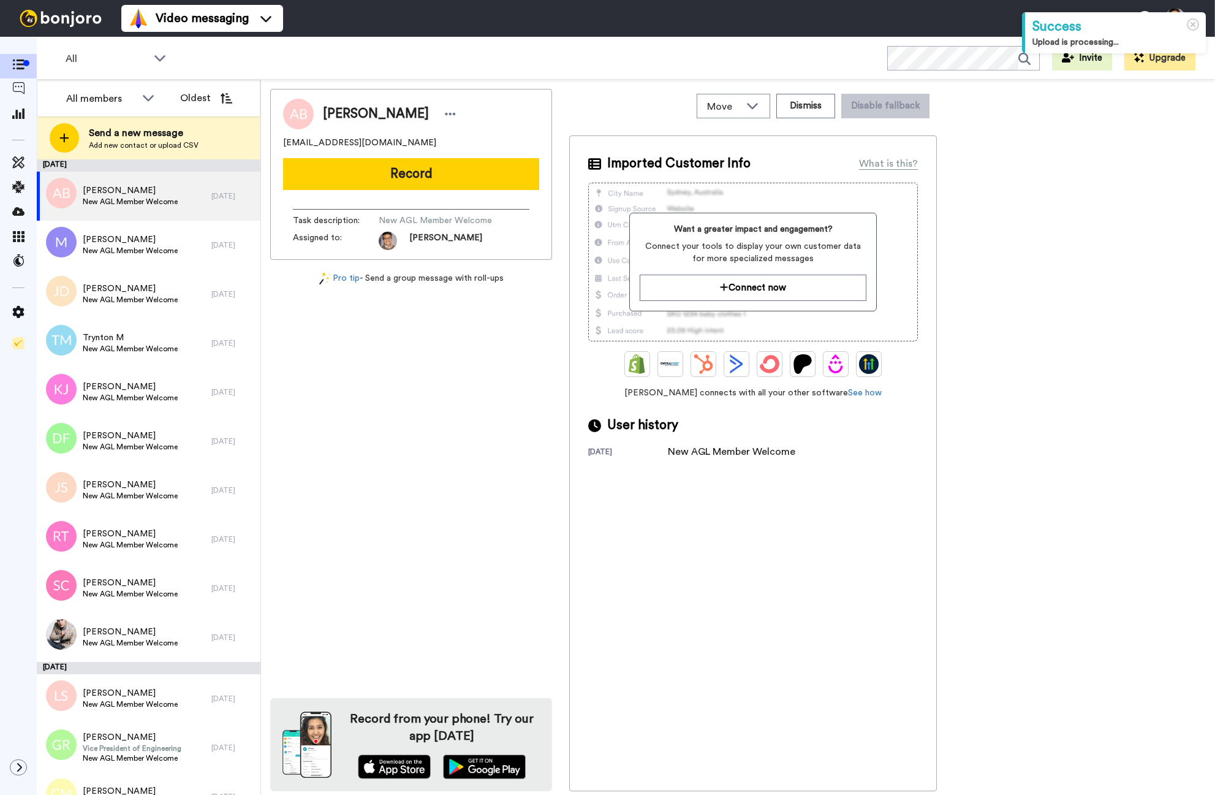
click at [456, 171] on button "Record" at bounding box center [411, 174] width 256 height 32
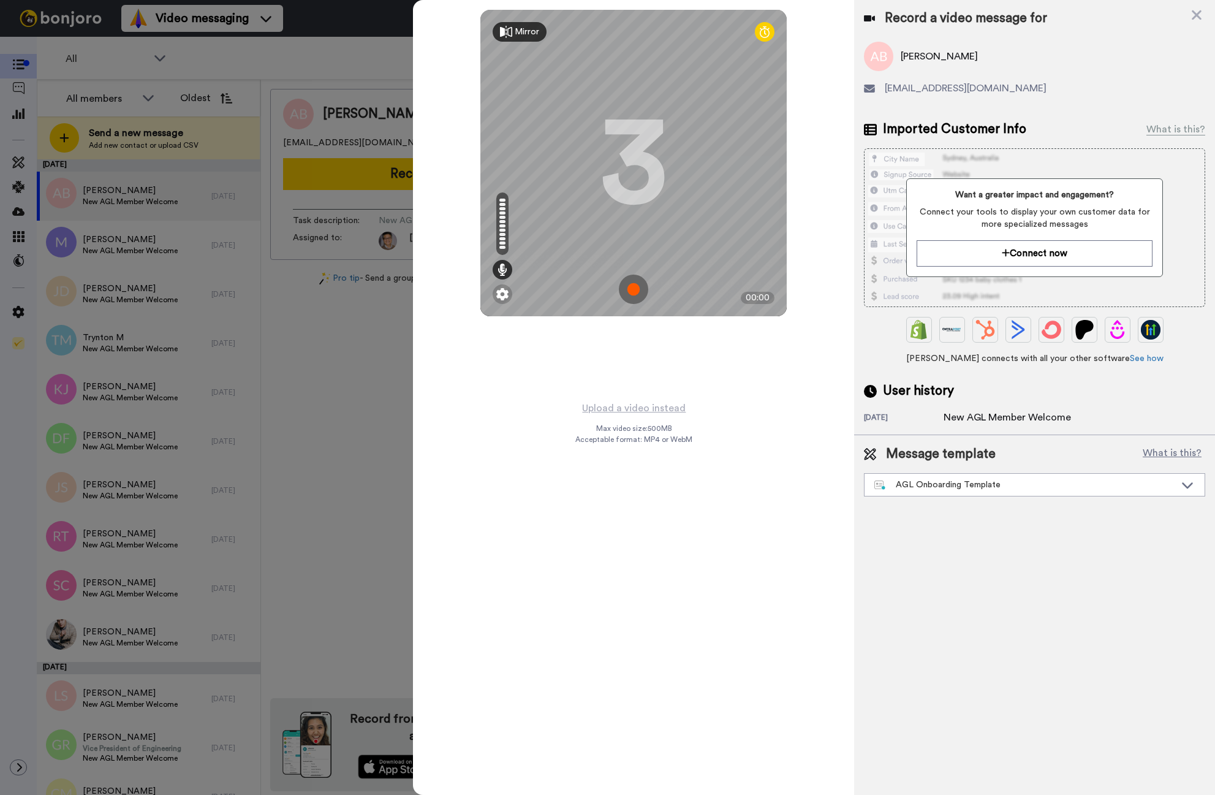
click at [634, 287] on img at bounding box center [633, 288] width 29 height 29
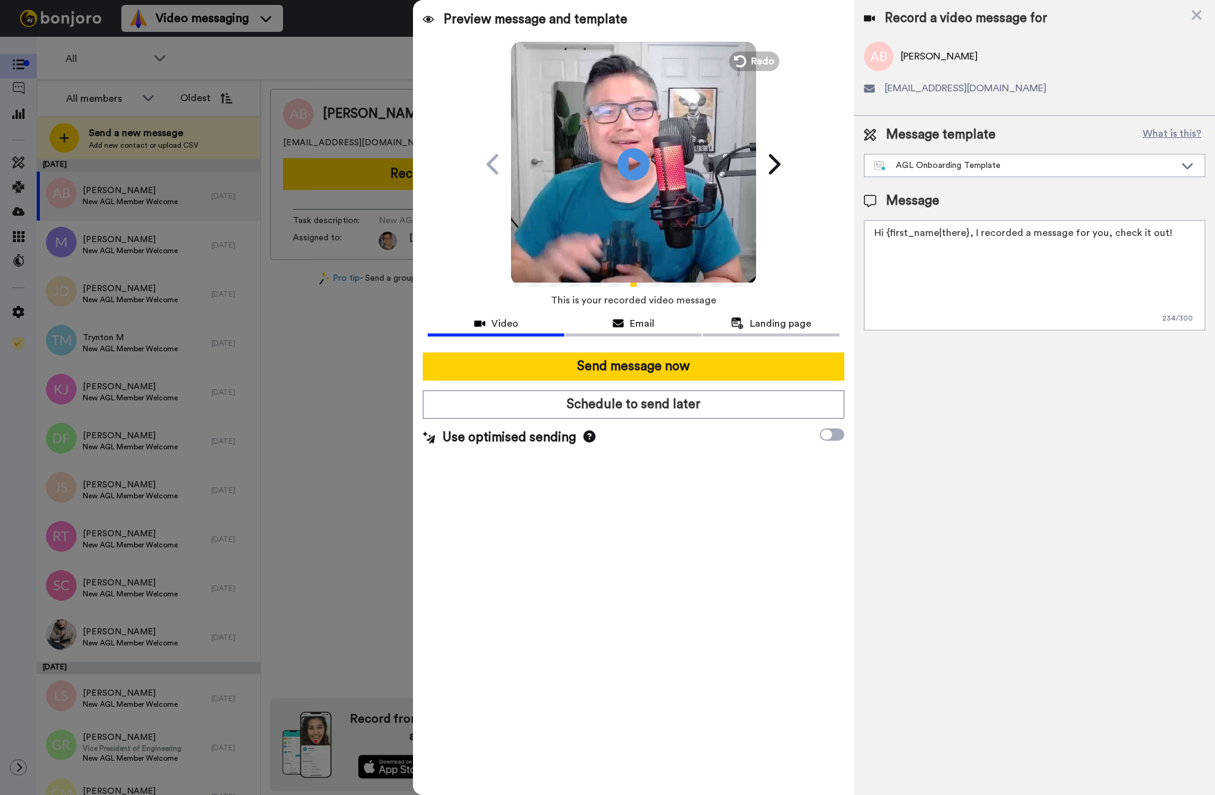
click at [640, 159] on icon at bounding box center [634, 164] width 32 height 32
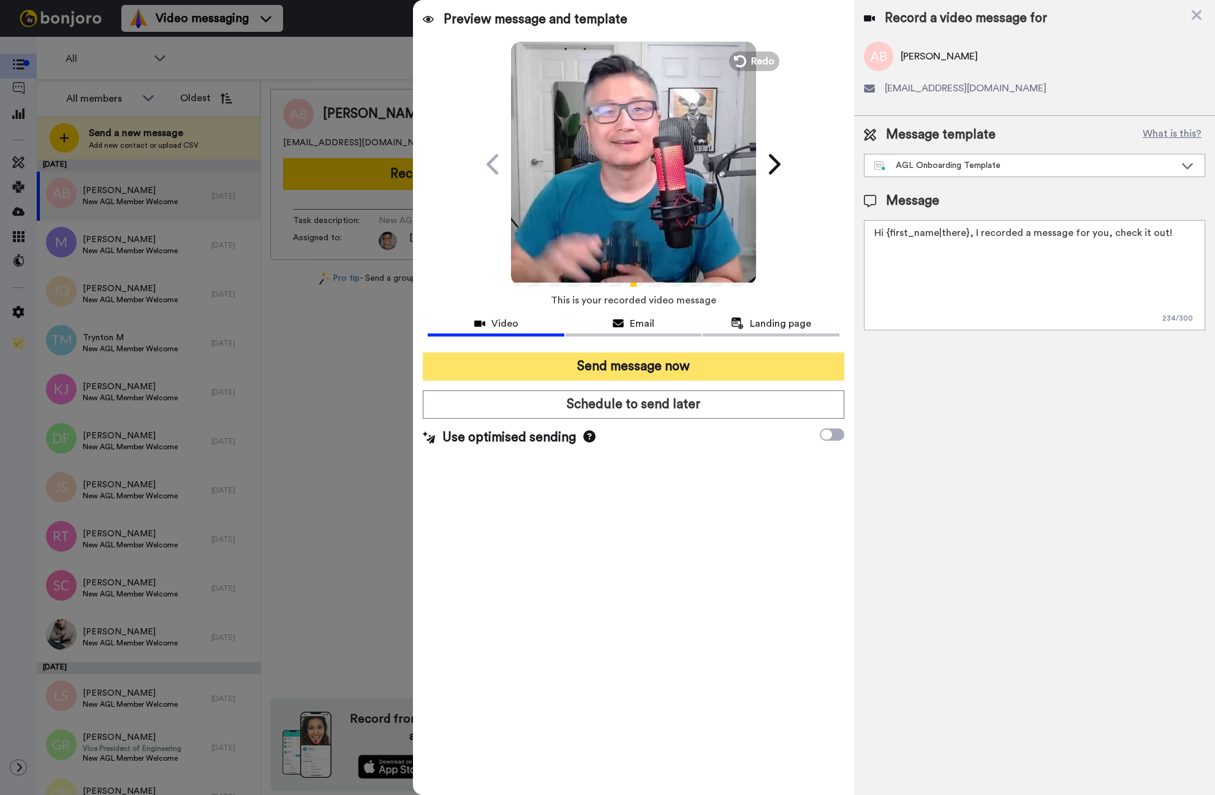
click at [662, 366] on button "Send message now" at bounding box center [634, 366] width 422 height 28
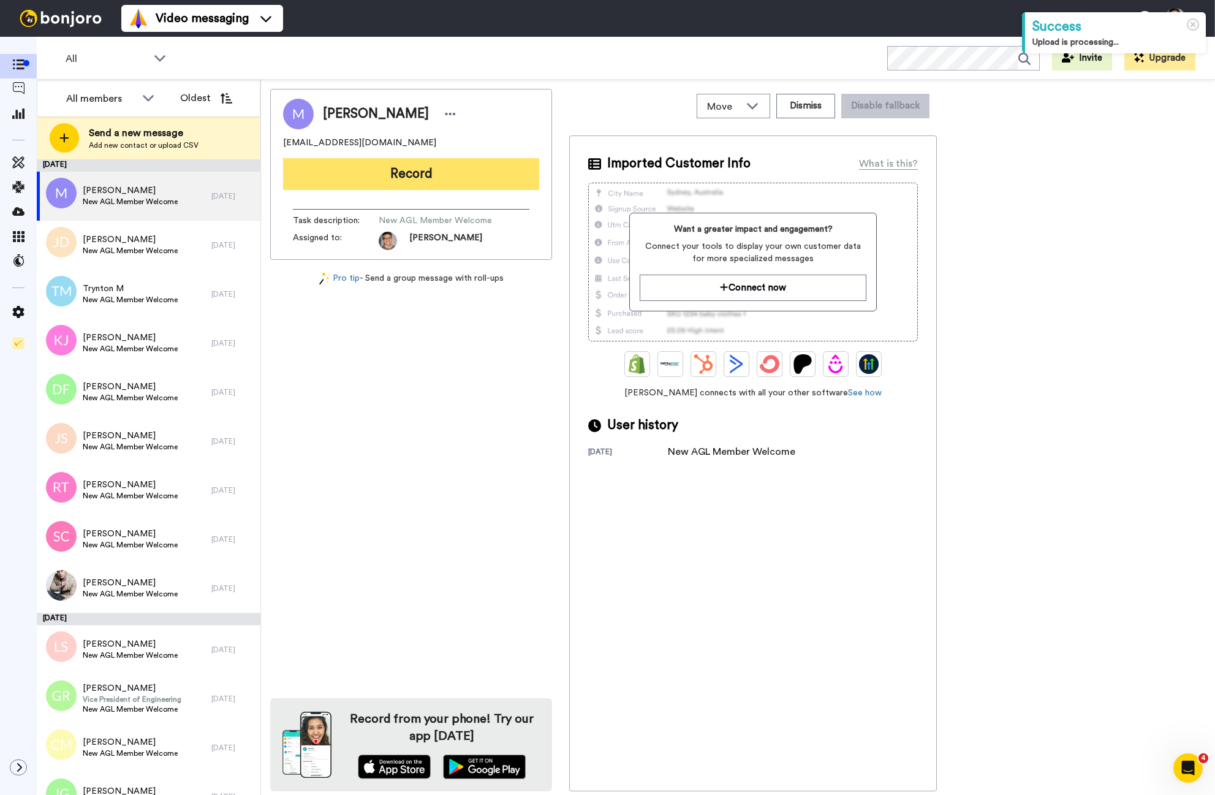
click at [454, 171] on button "Record" at bounding box center [411, 174] width 256 height 32
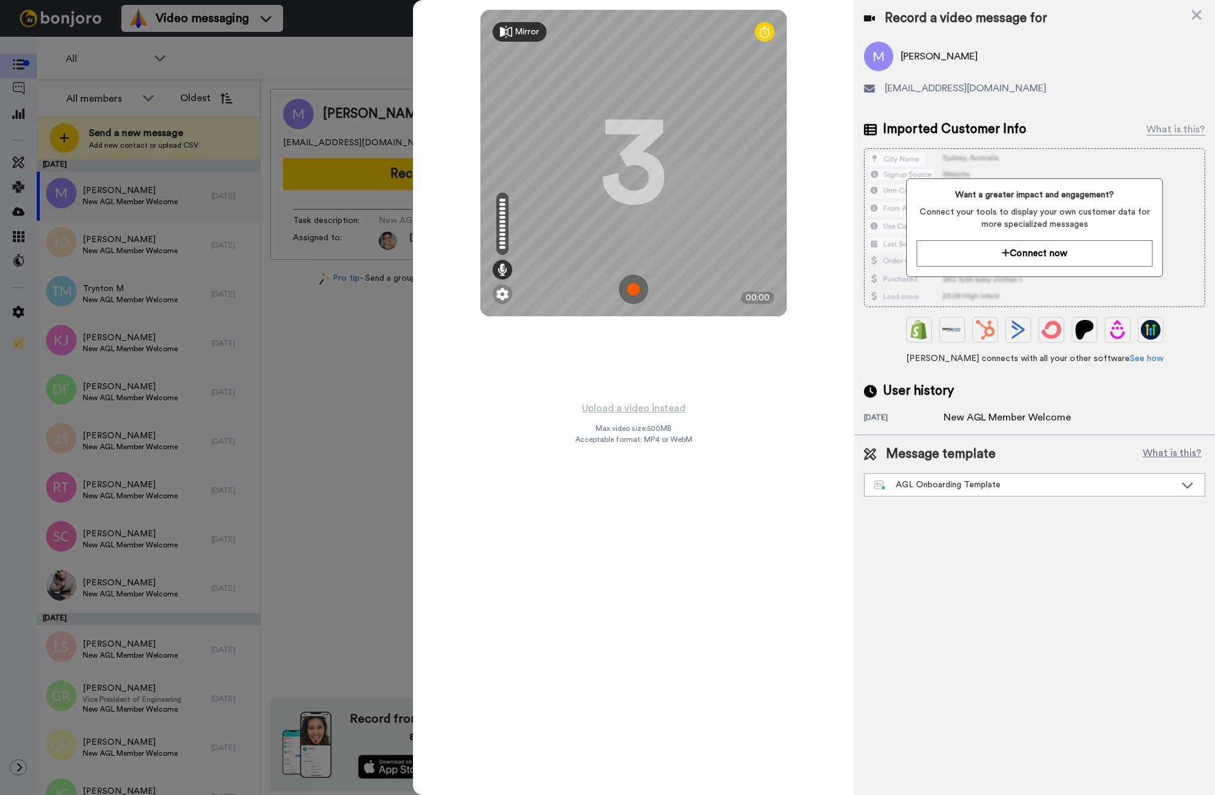
click at [636, 290] on img at bounding box center [633, 288] width 29 height 29
click at [637, 290] on img at bounding box center [633, 288] width 29 height 29
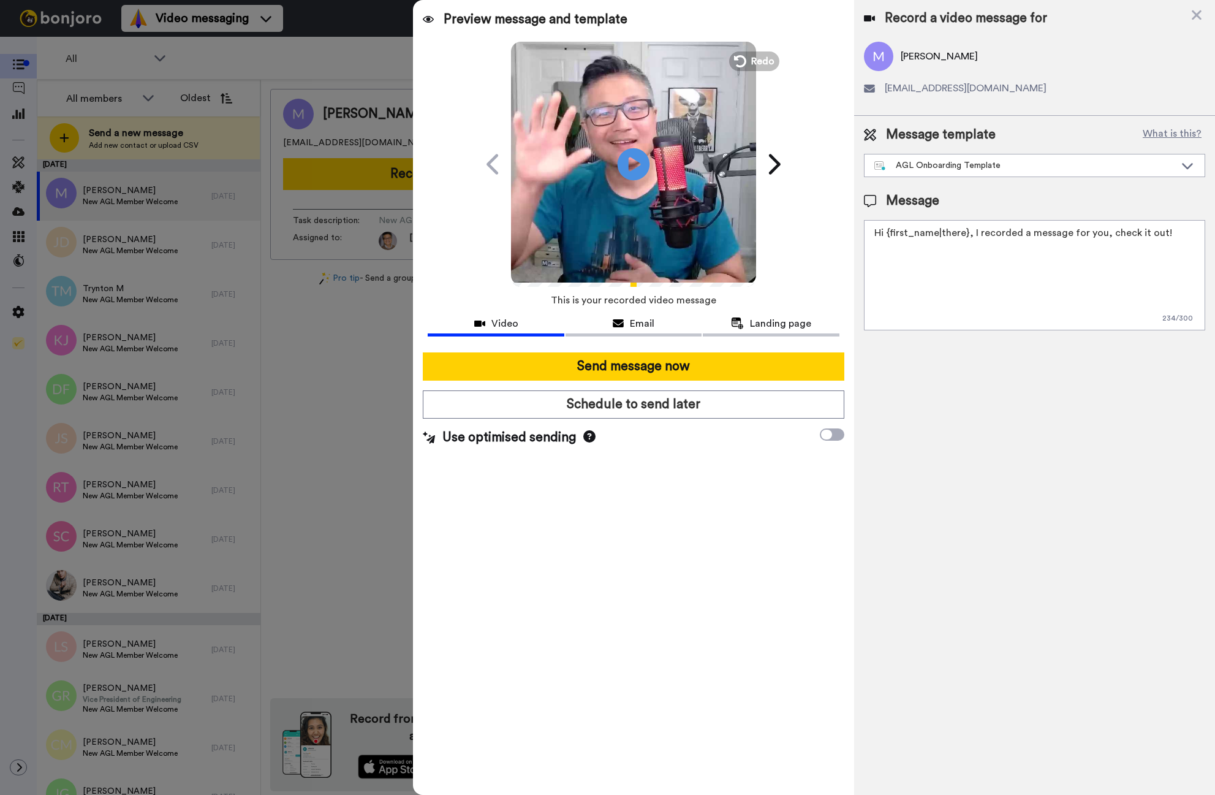
click at [635, 158] on icon at bounding box center [634, 164] width 32 height 32
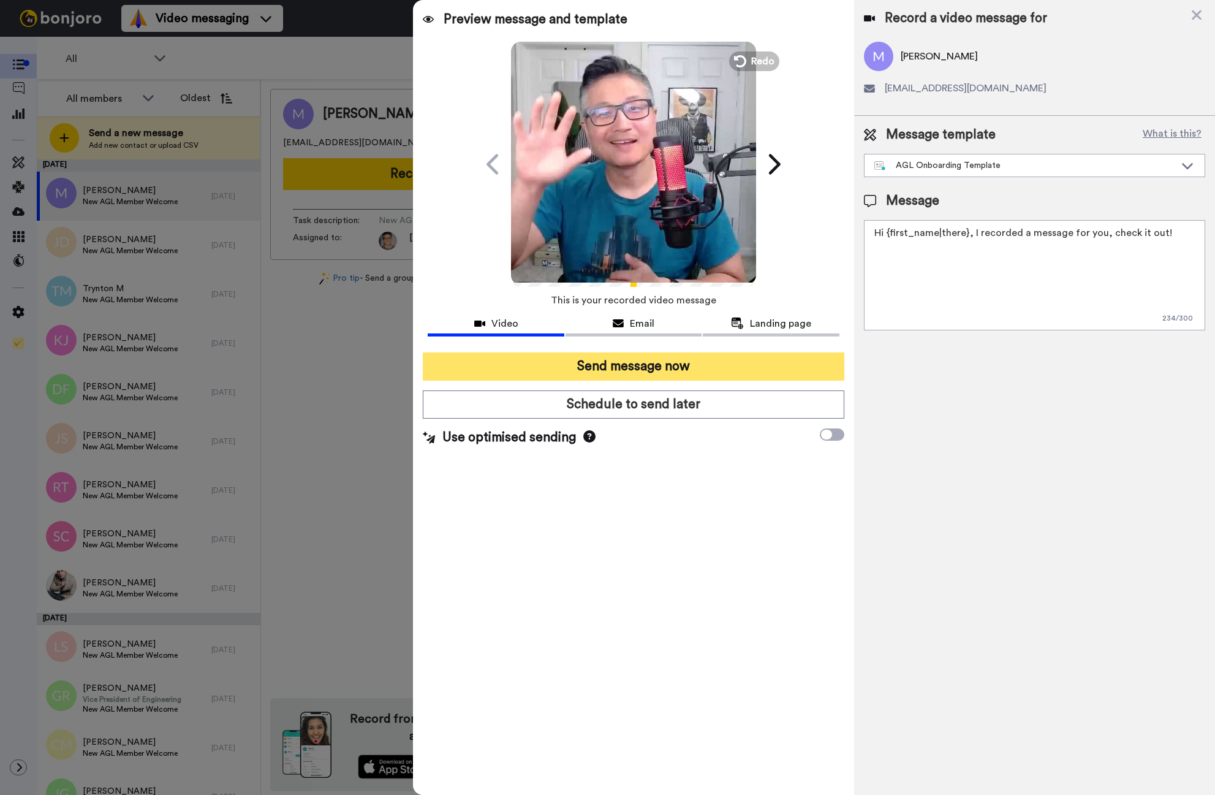
click at [564, 373] on button "Send message now" at bounding box center [634, 366] width 422 height 28
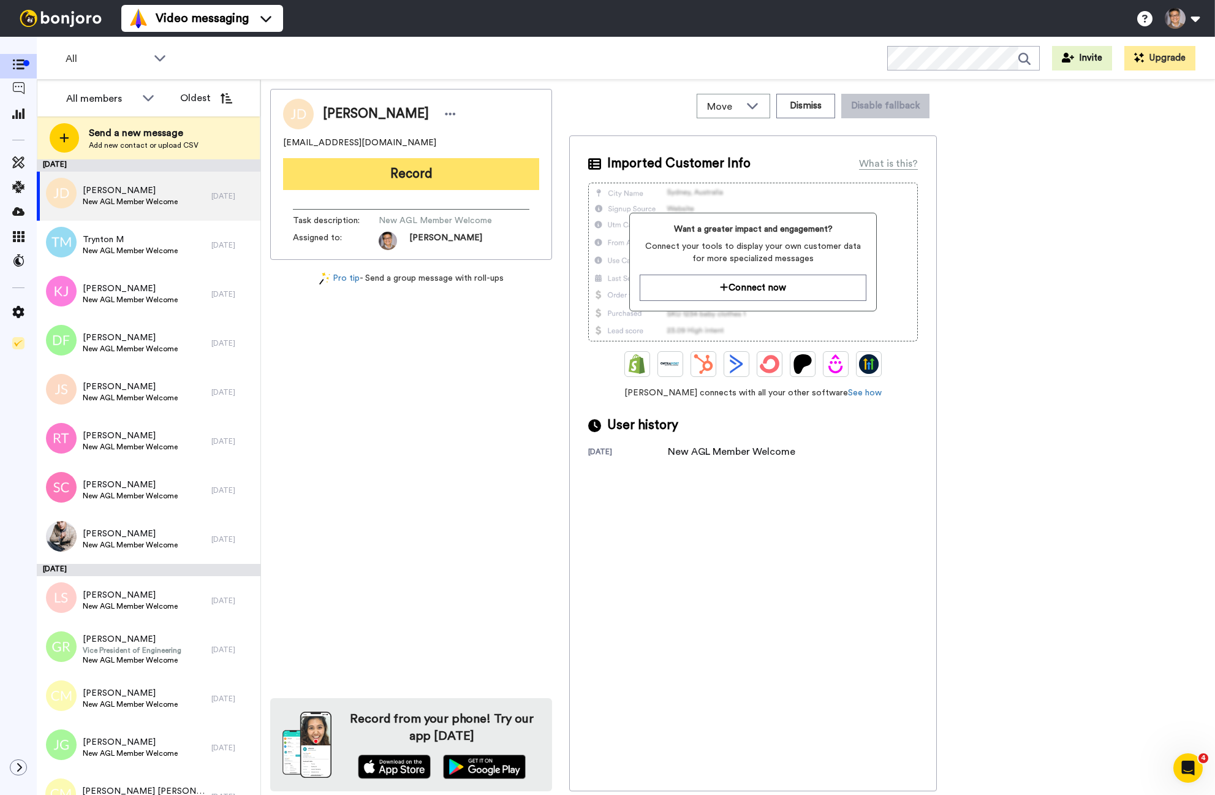
click at [393, 174] on button "Record" at bounding box center [411, 174] width 256 height 32
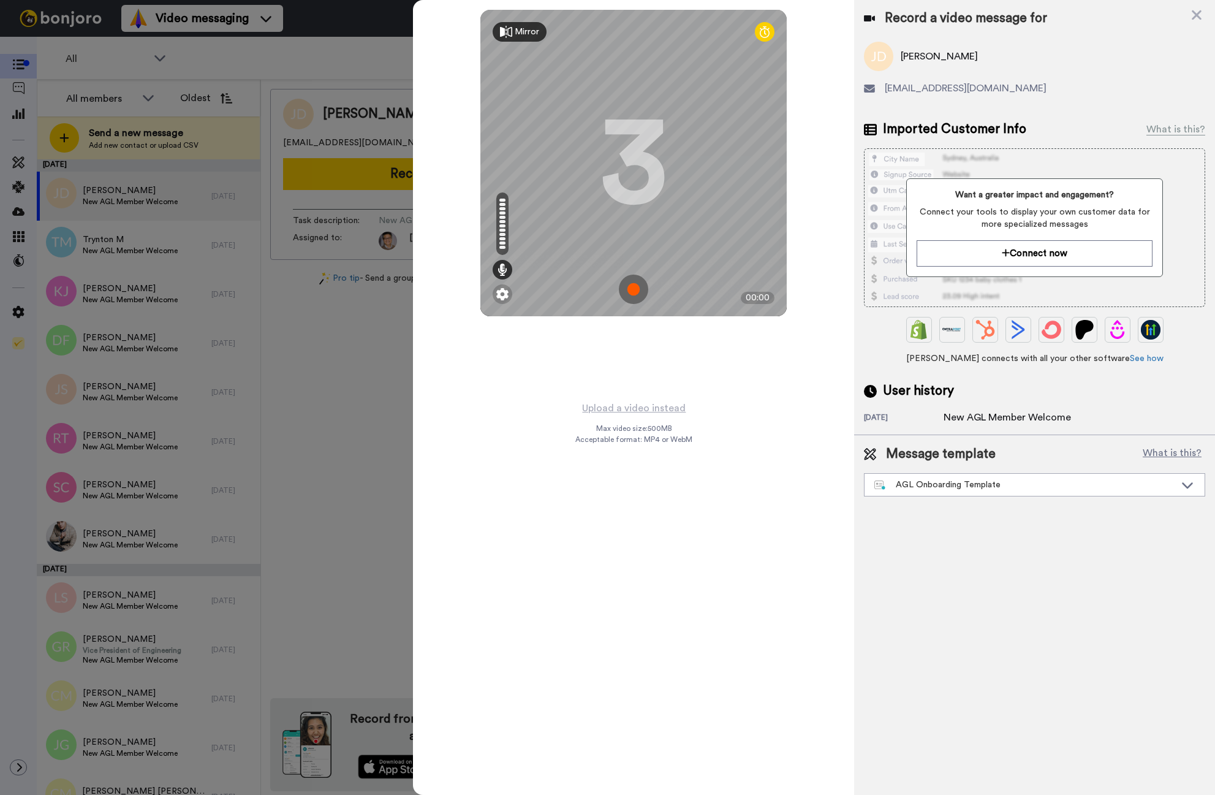
click at [640, 289] on img at bounding box center [633, 288] width 29 height 29
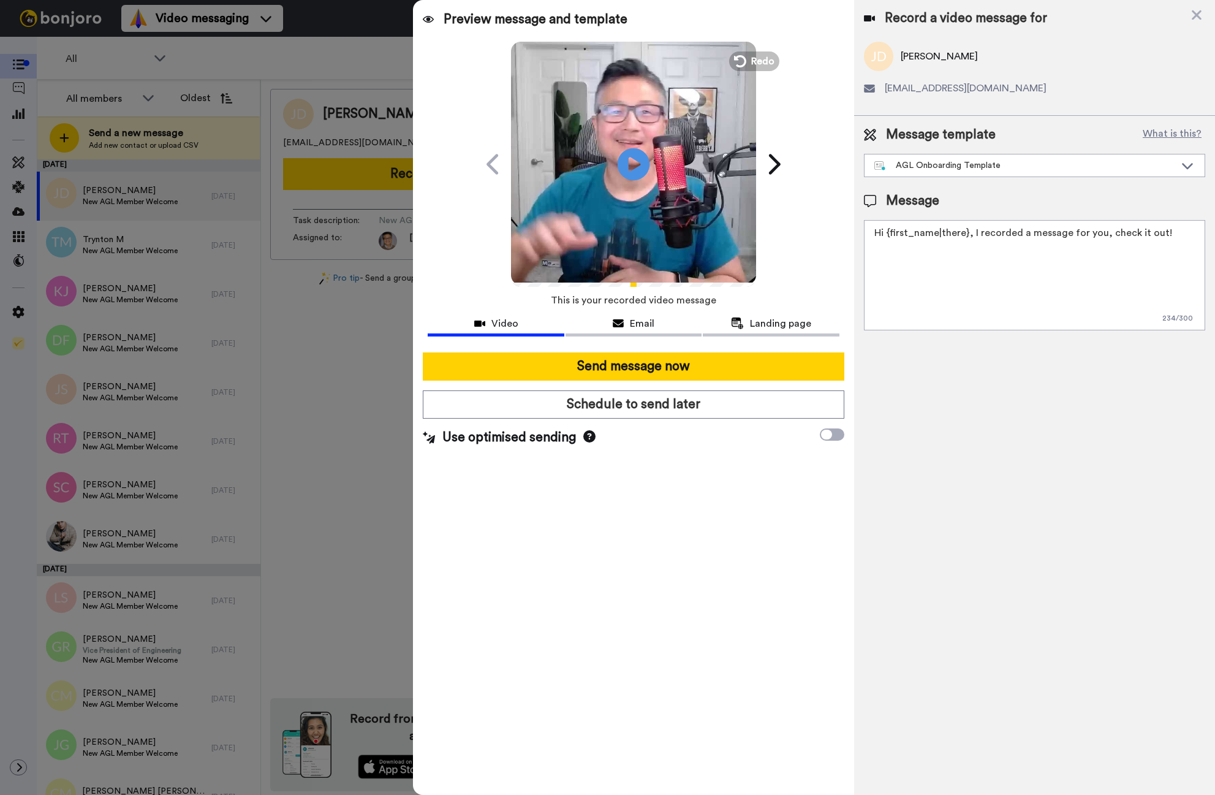
click at [632, 167] on icon "Play/Pause" at bounding box center [634, 164] width 32 height 58
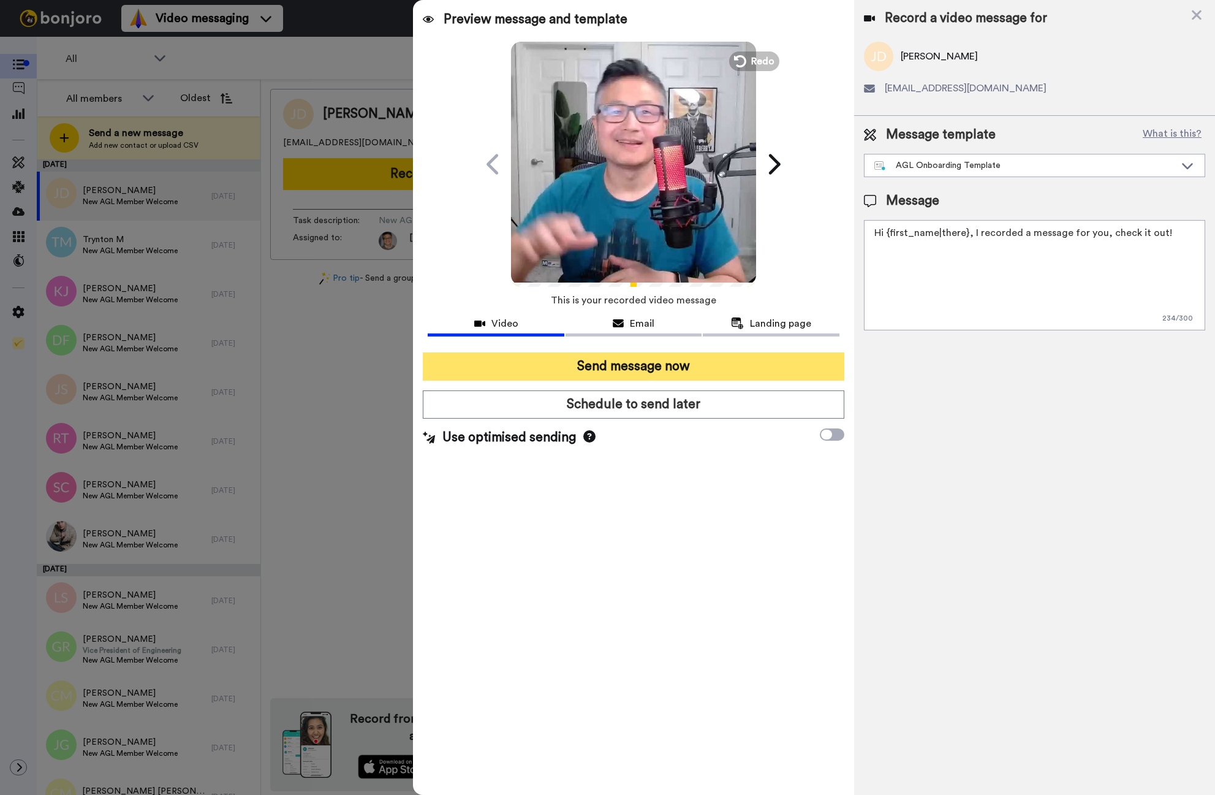
click at [650, 365] on button "Send message now" at bounding box center [634, 366] width 422 height 28
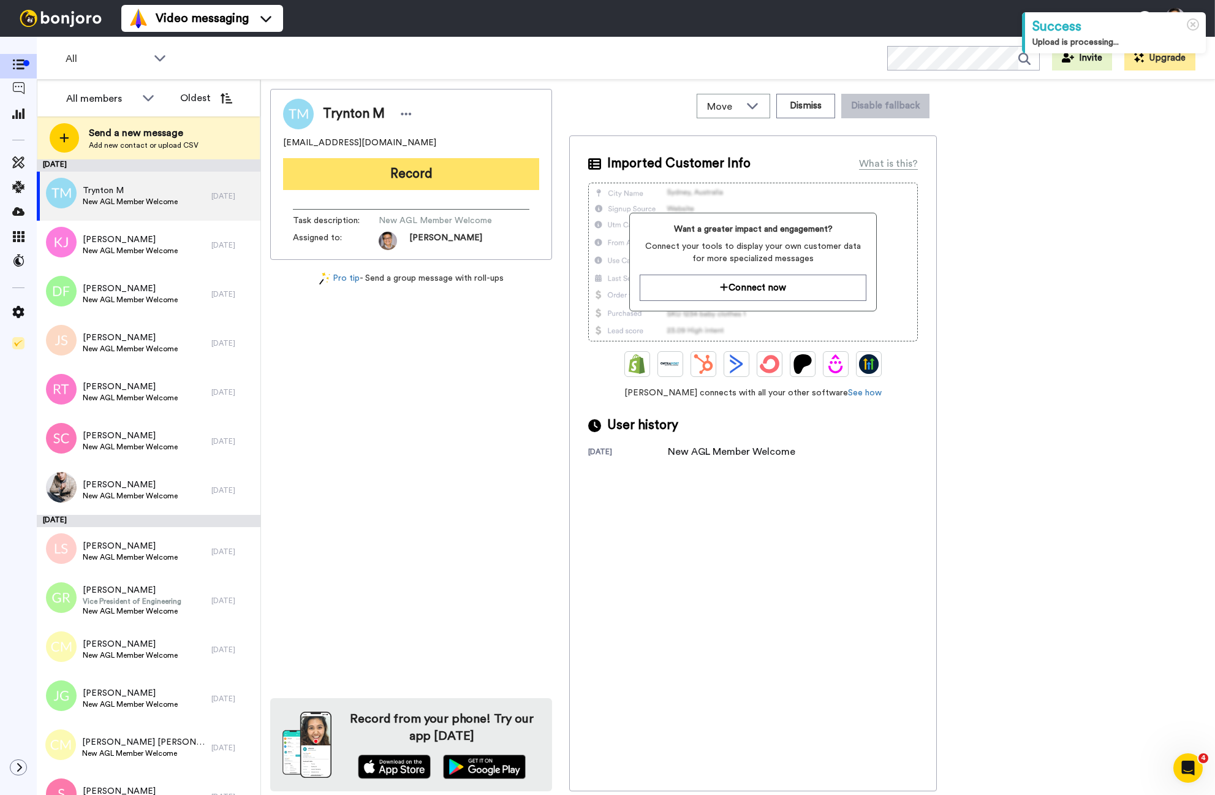
click at [429, 168] on button "Record" at bounding box center [411, 174] width 256 height 32
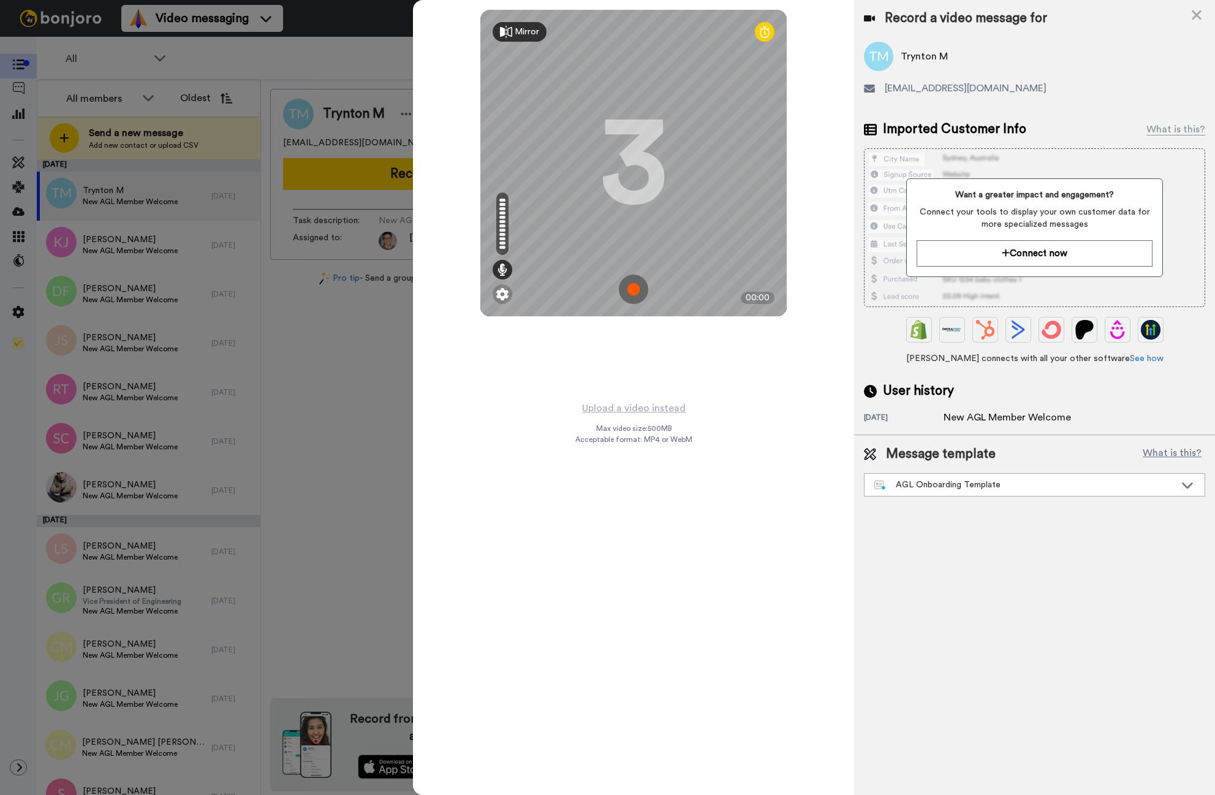
click at [632, 276] on img at bounding box center [633, 288] width 29 height 29
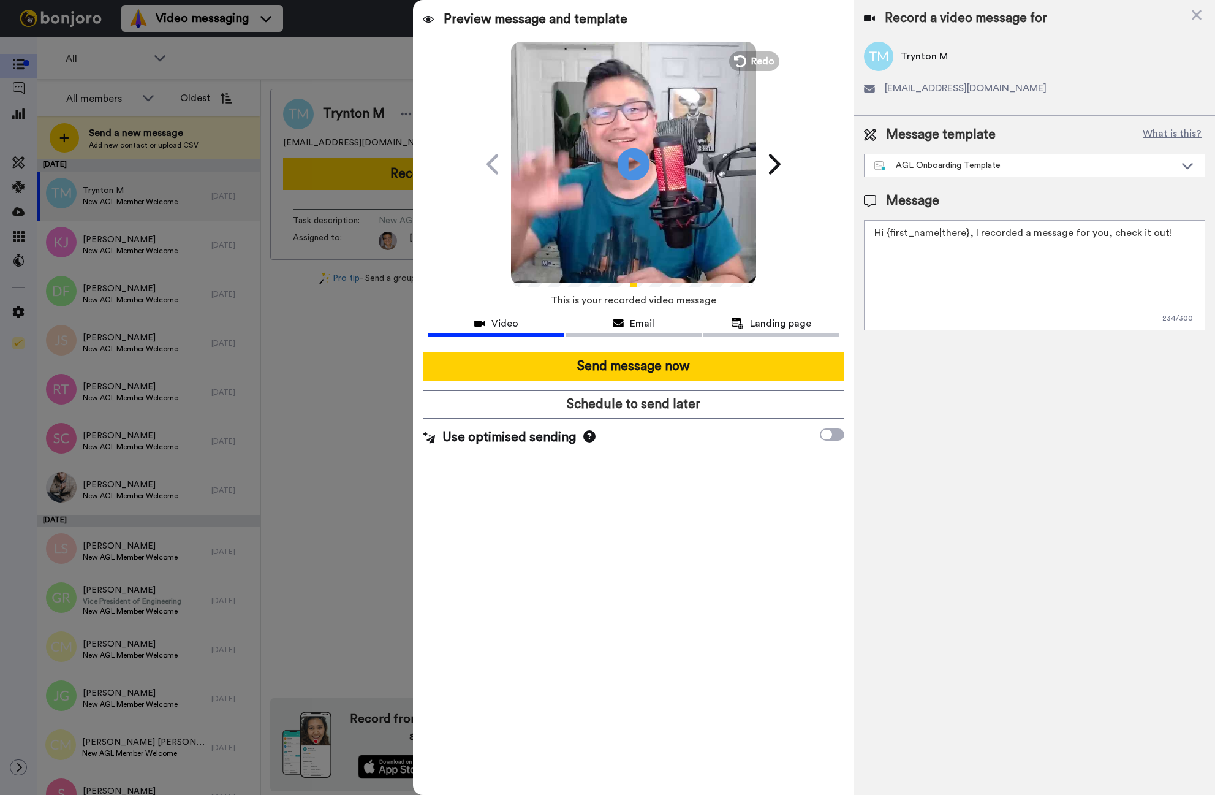
click at [627, 168] on icon at bounding box center [634, 164] width 32 height 32
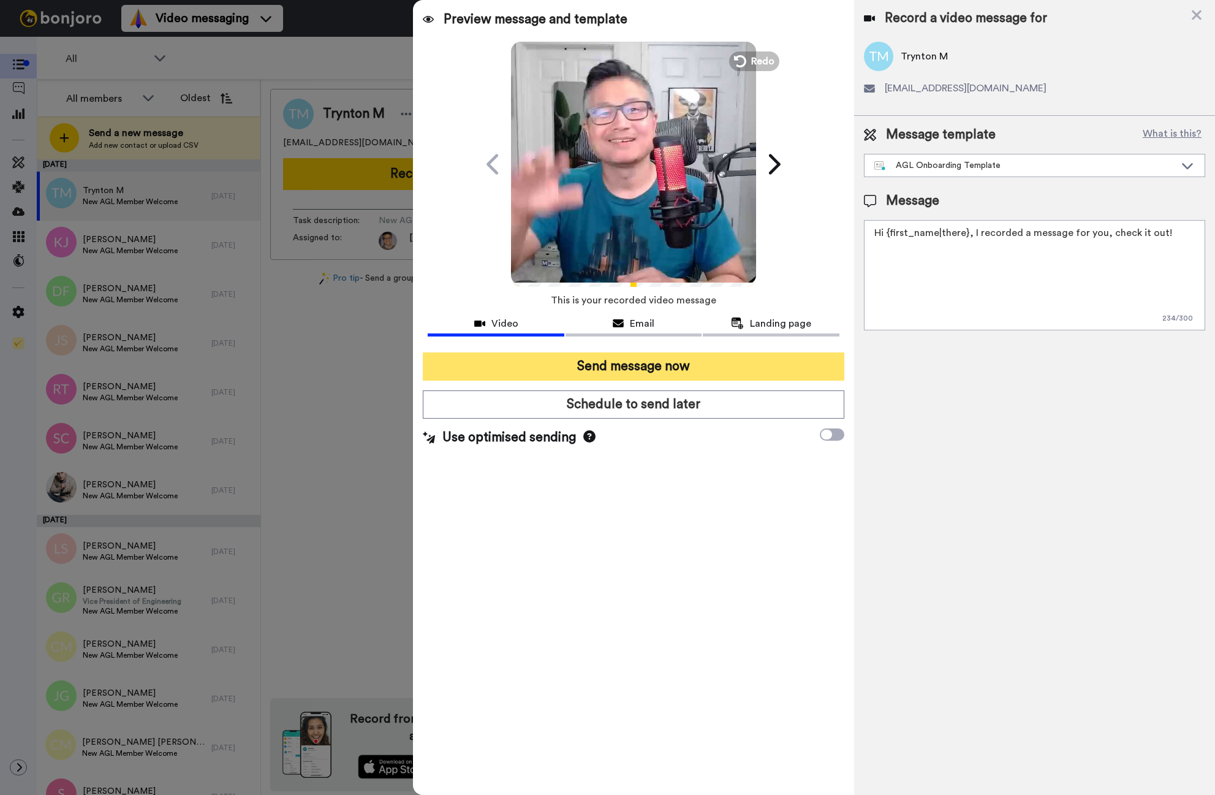
click at [616, 362] on button "Send message now" at bounding box center [634, 366] width 422 height 28
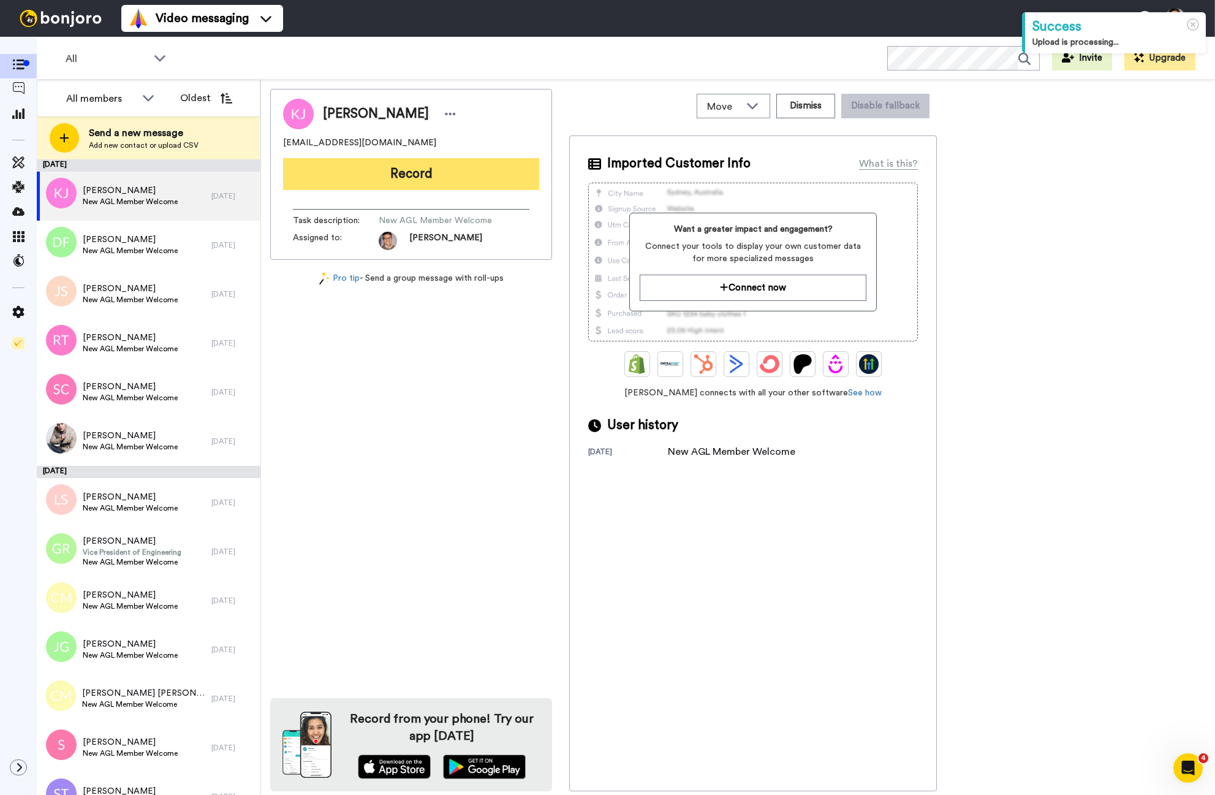
click at [368, 173] on button "Record" at bounding box center [411, 174] width 256 height 32
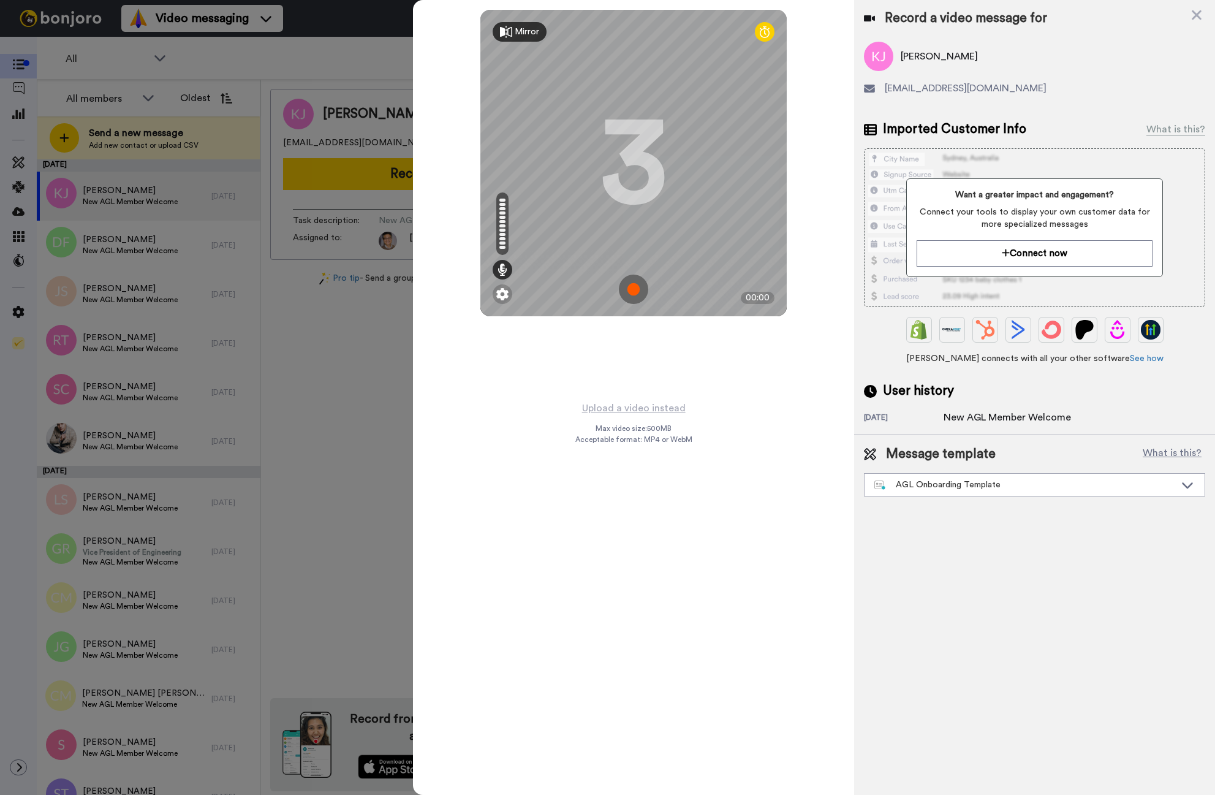
click at [634, 289] on img at bounding box center [633, 288] width 29 height 29
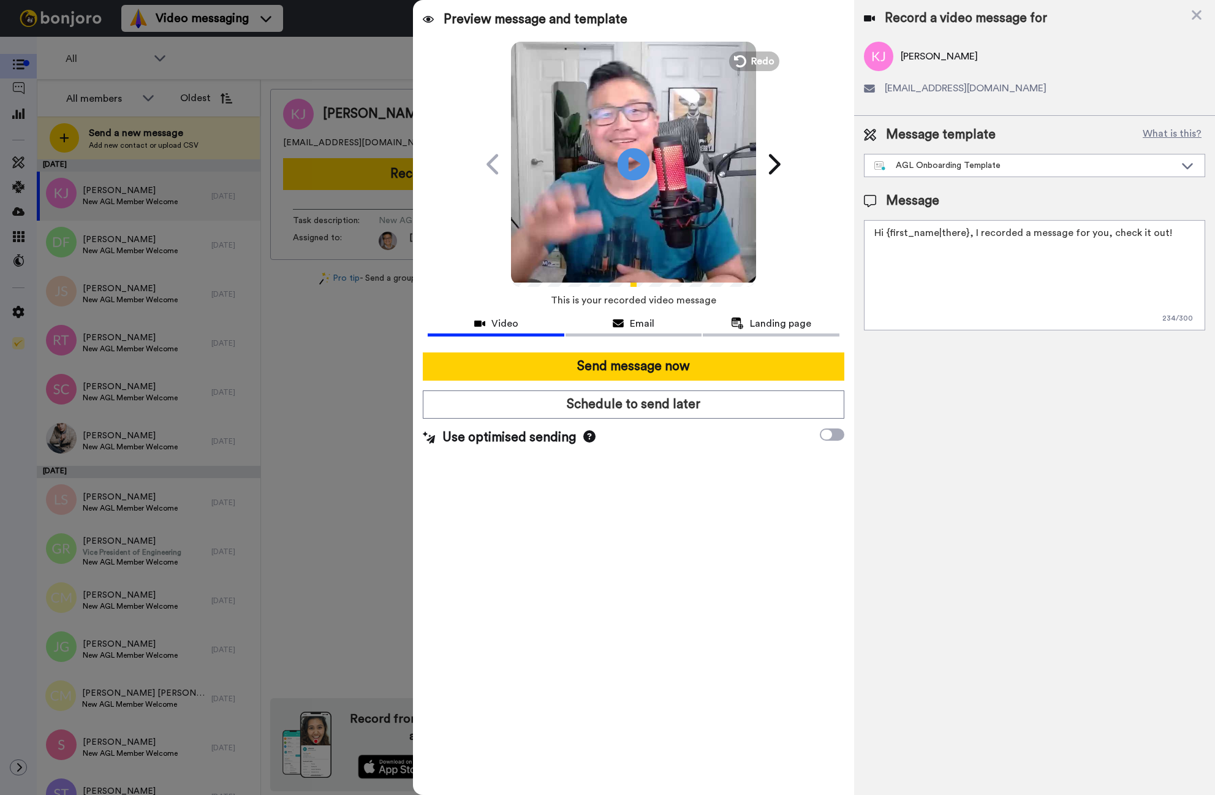
click at [635, 164] on icon "Play/Pause" at bounding box center [634, 164] width 32 height 58
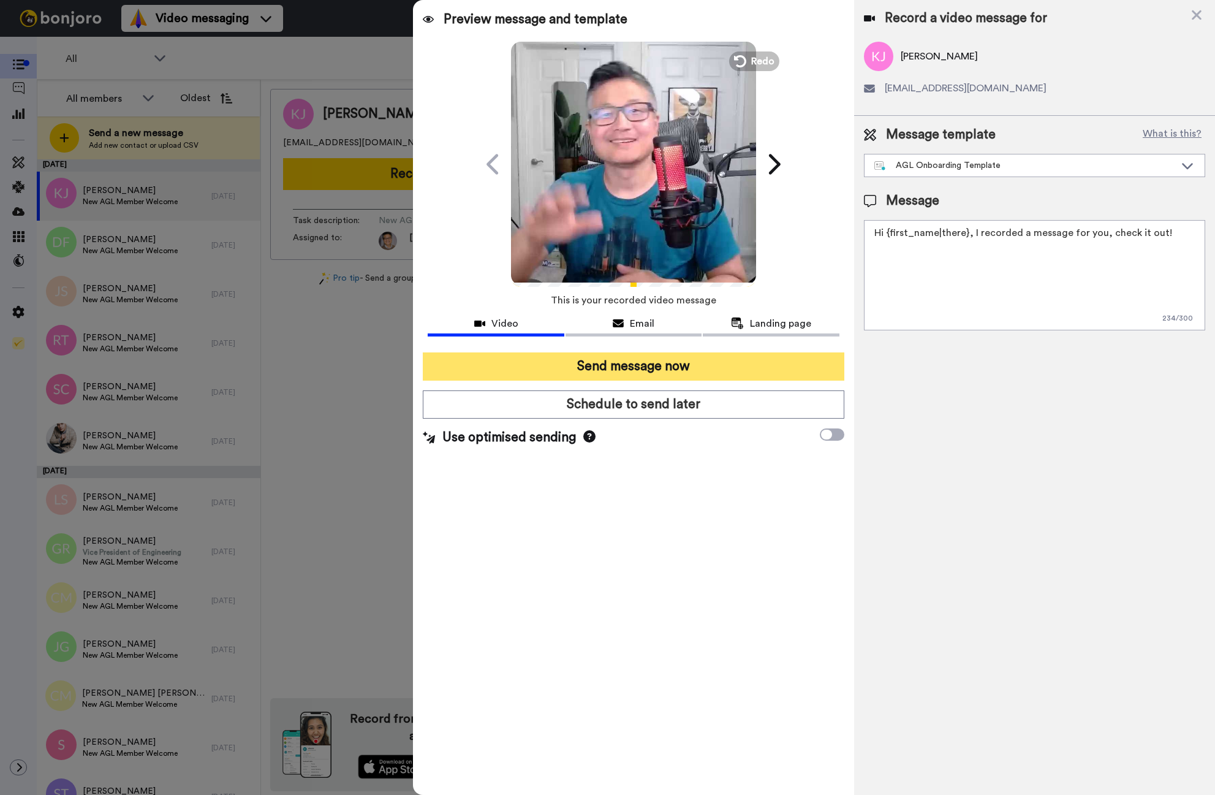
click at [662, 370] on button "Send message now" at bounding box center [634, 366] width 422 height 28
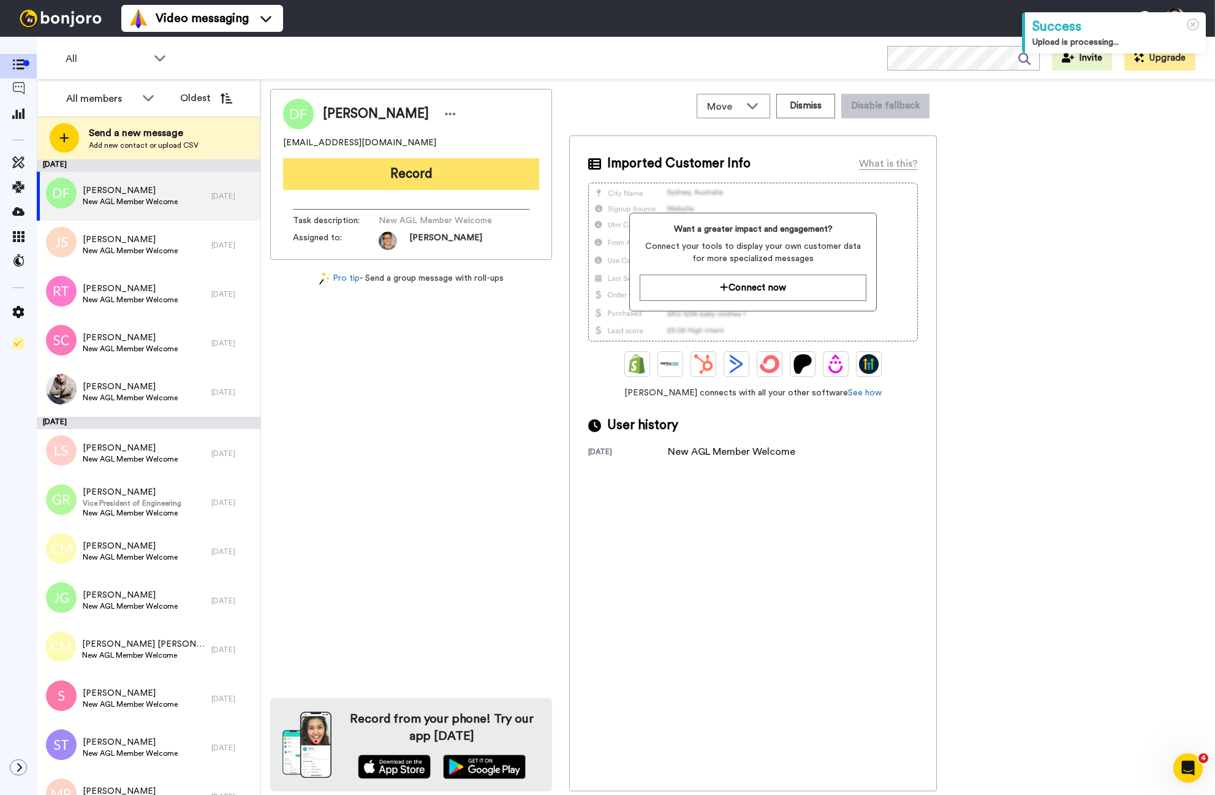
click at [407, 184] on button "Record" at bounding box center [411, 174] width 256 height 32
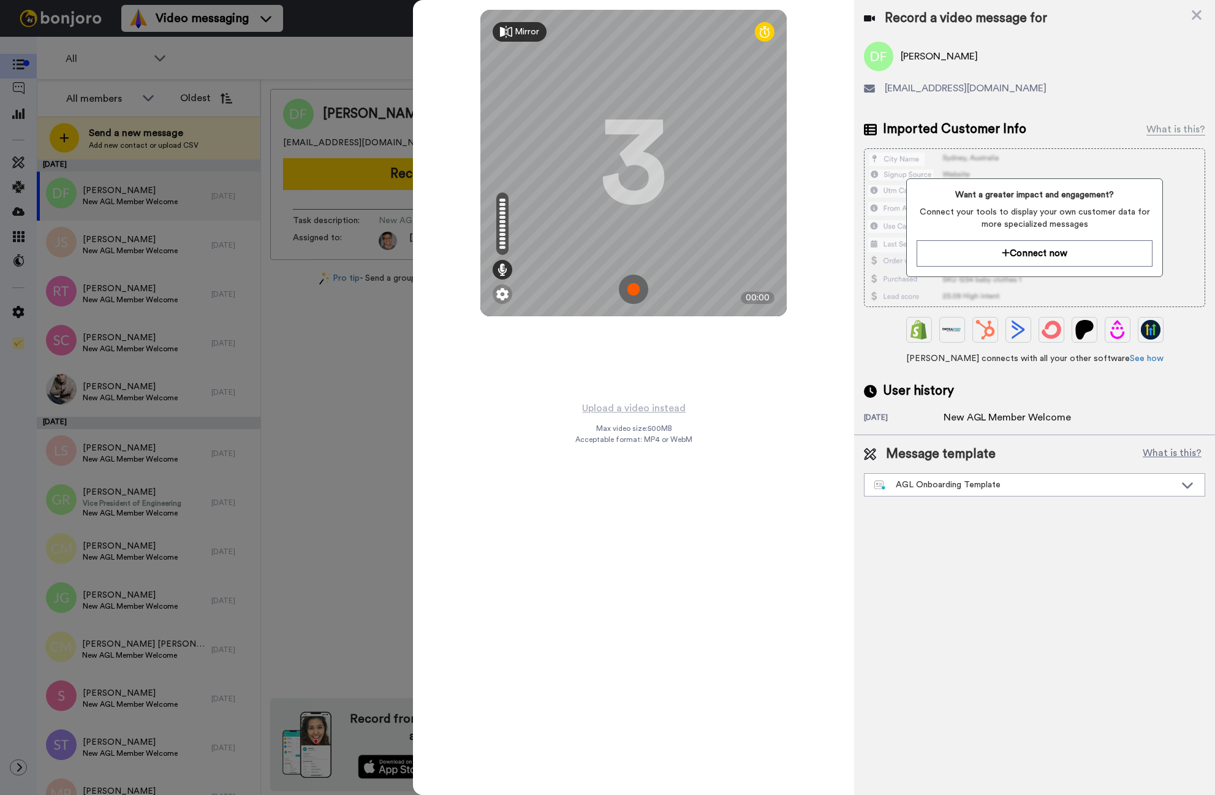
click at [635, 286] on img at bounding box center [633, 288] width 29 height 29
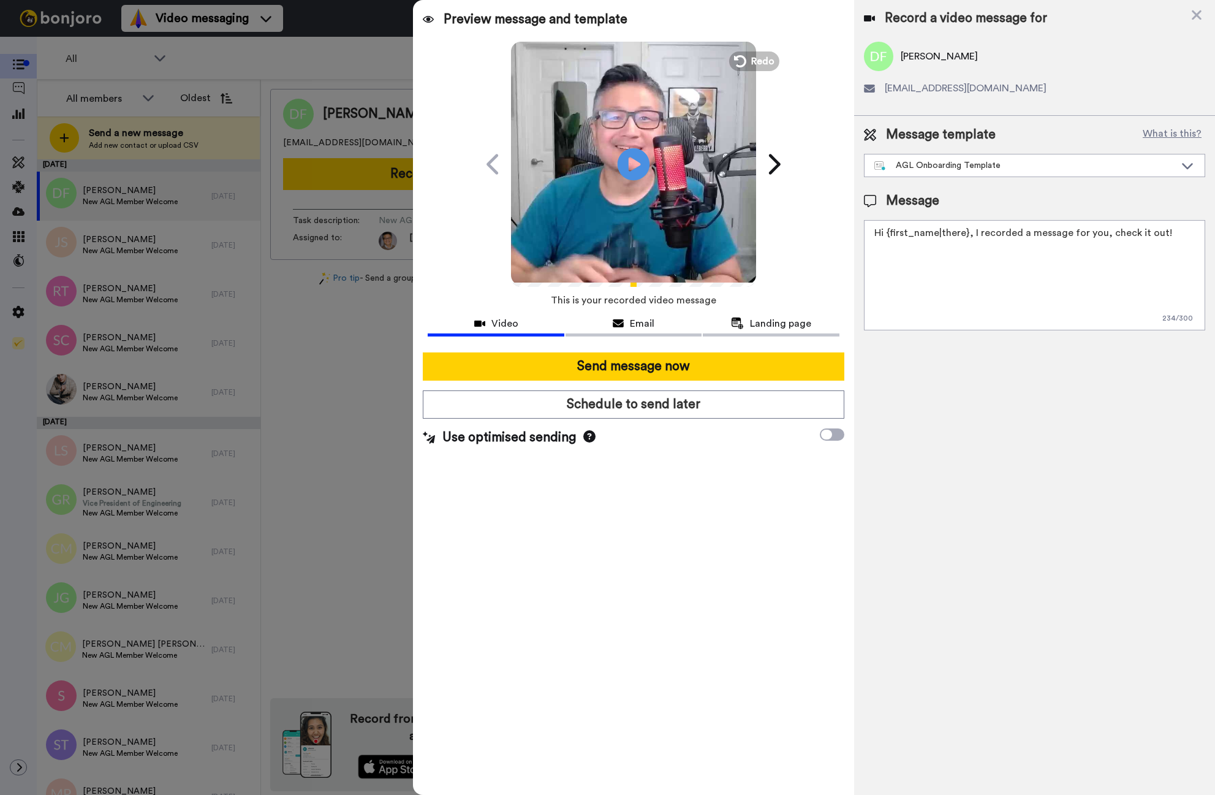
click at [632, 159] on icon "Play/Pause" at bounding box center [634, 164] width 32 height 58
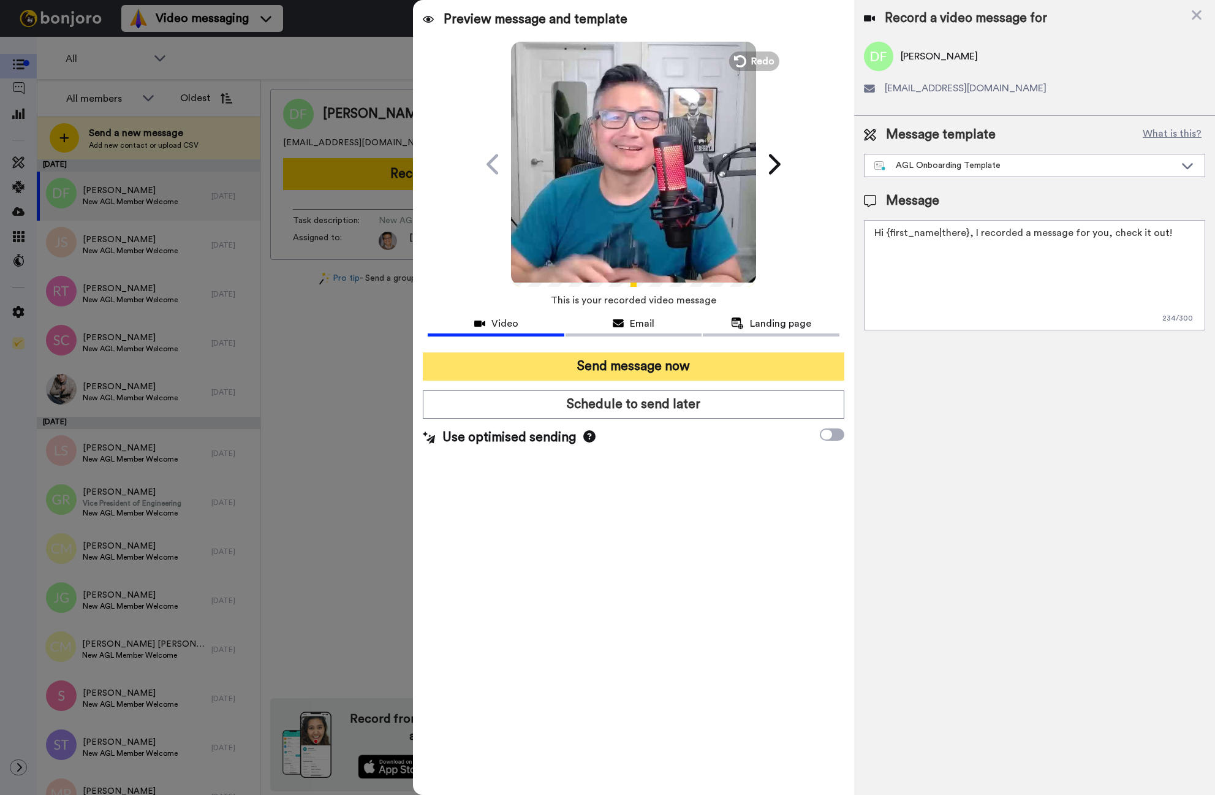
click at [635, 366] on button "Send message now" at bounding box center [634, 366] width 422 height 28
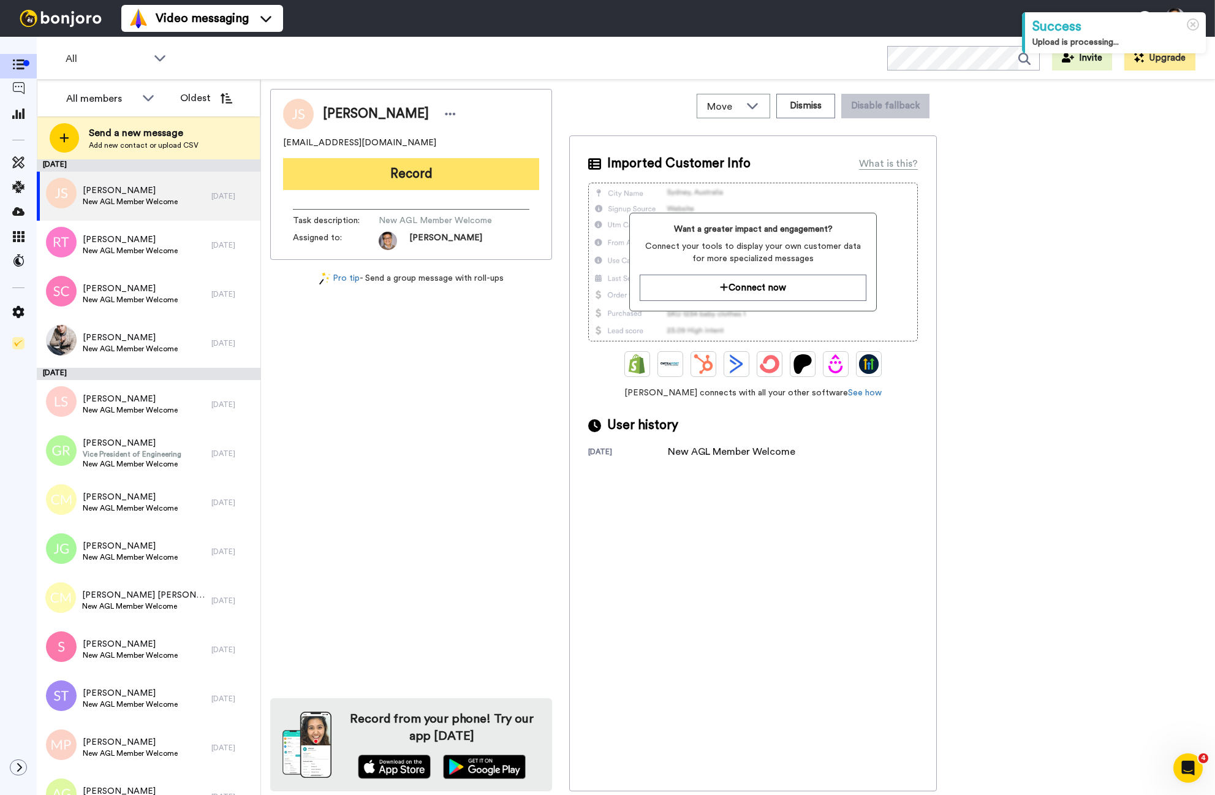
click at [451, 170] on button "Record" at bounding box center [411, 174] width 256 height 32
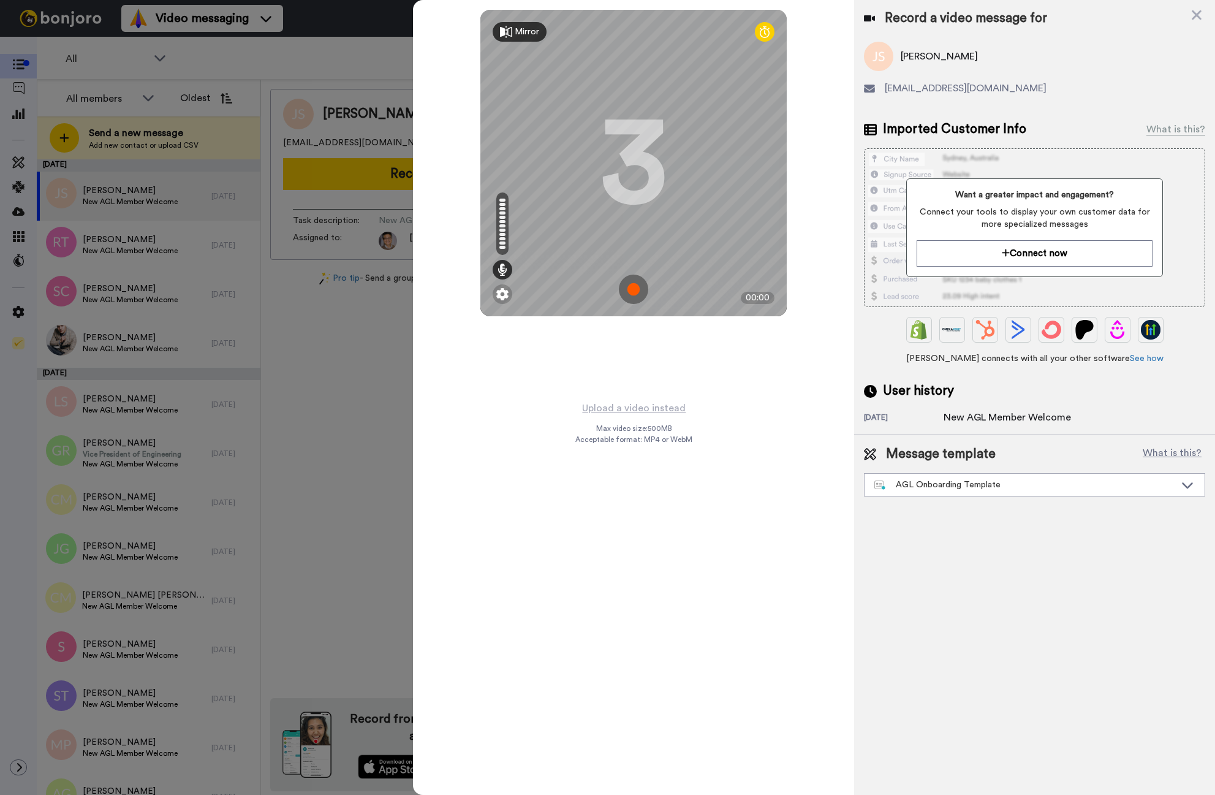
click at [634, 286] on img at bounding box center [633, 288] width 29 height 29
click at [634, 285] on img at bounding box center [633, 288] width 29 height 29
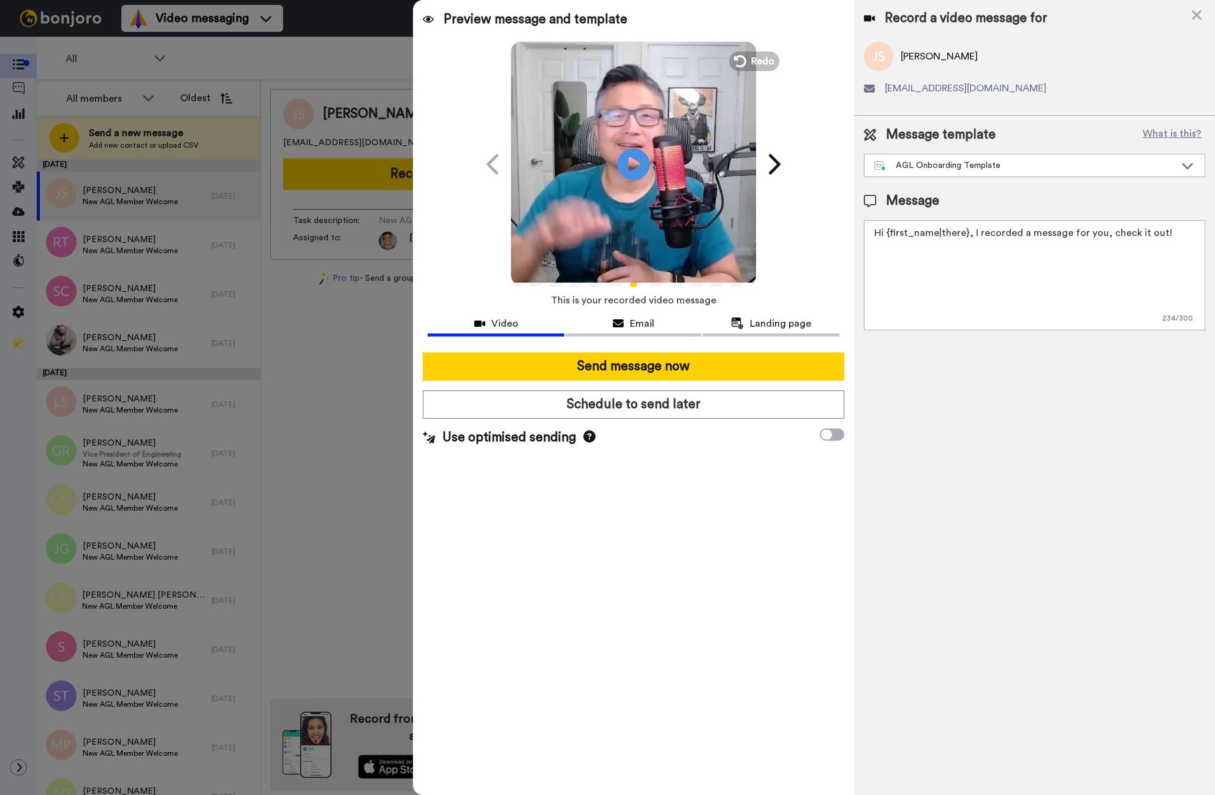
click at [626, 182] on icon "Play/Pause" at bounding box center [634, 164] width 32 height 58
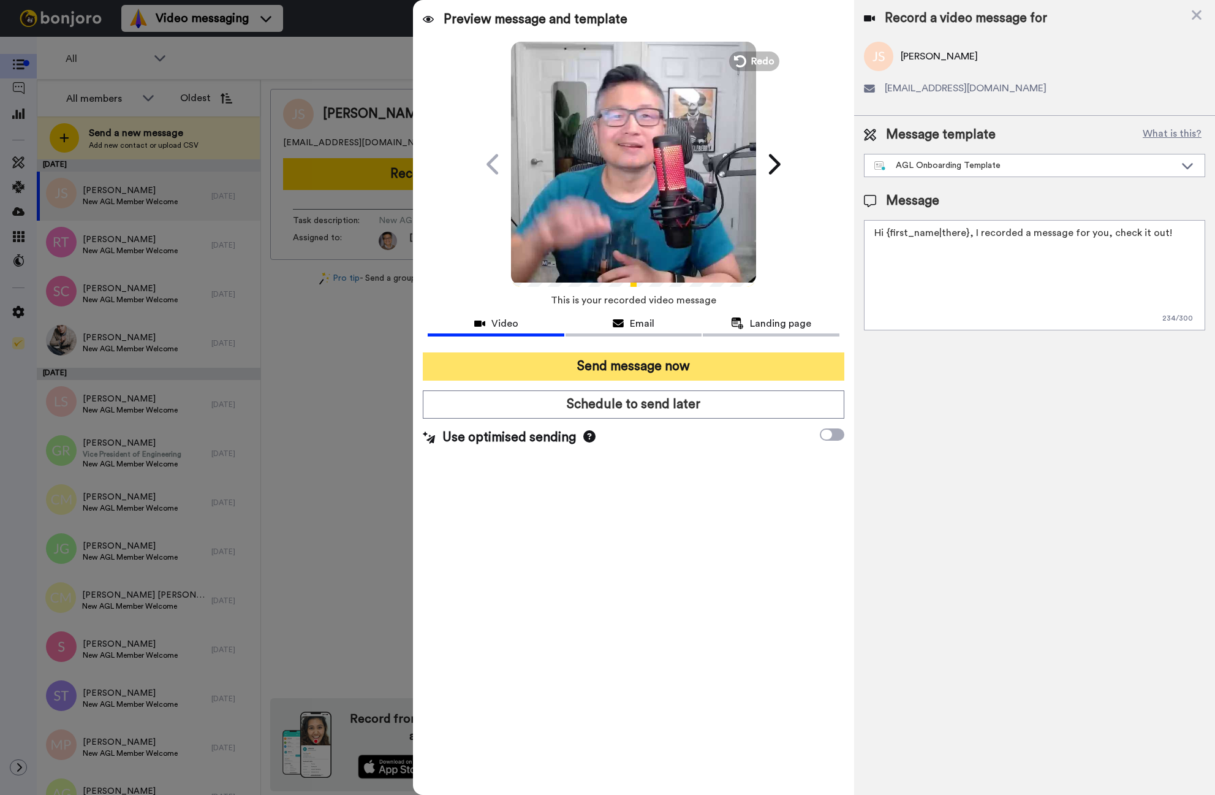
click at [645, 372] on button "Send message now" at bounding box center [634, 366] width 422 height 28
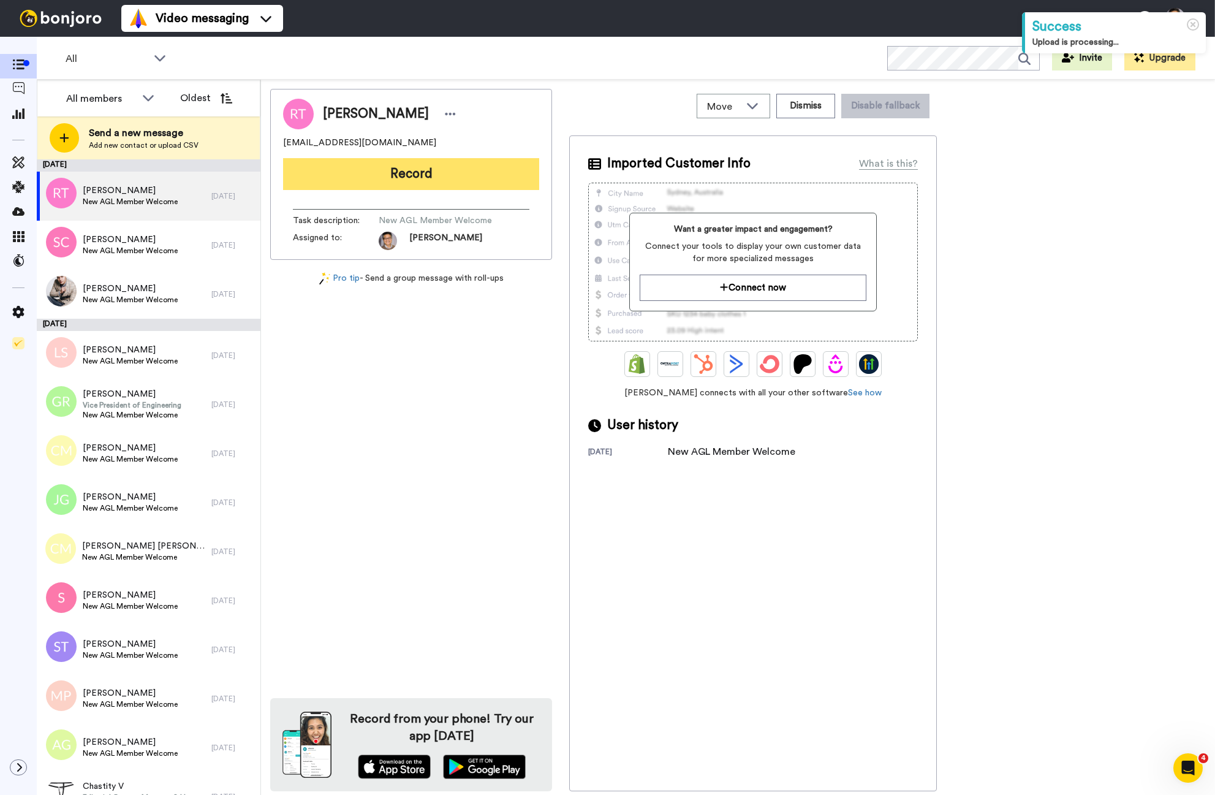
click at [406, 167] on button "Record" at bounding box center [411, 174] width 256 height 32
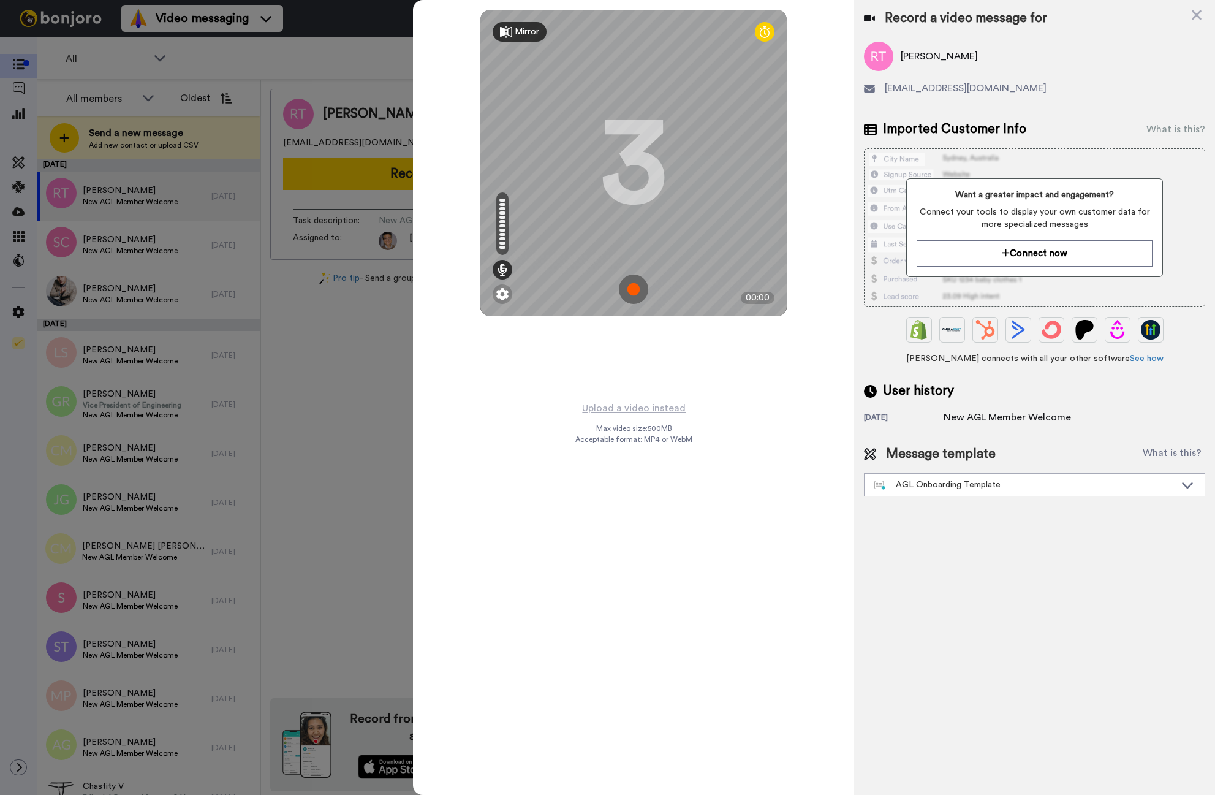
click at [636, 289] on img at bounding box center [633, 288] width 29 height 29
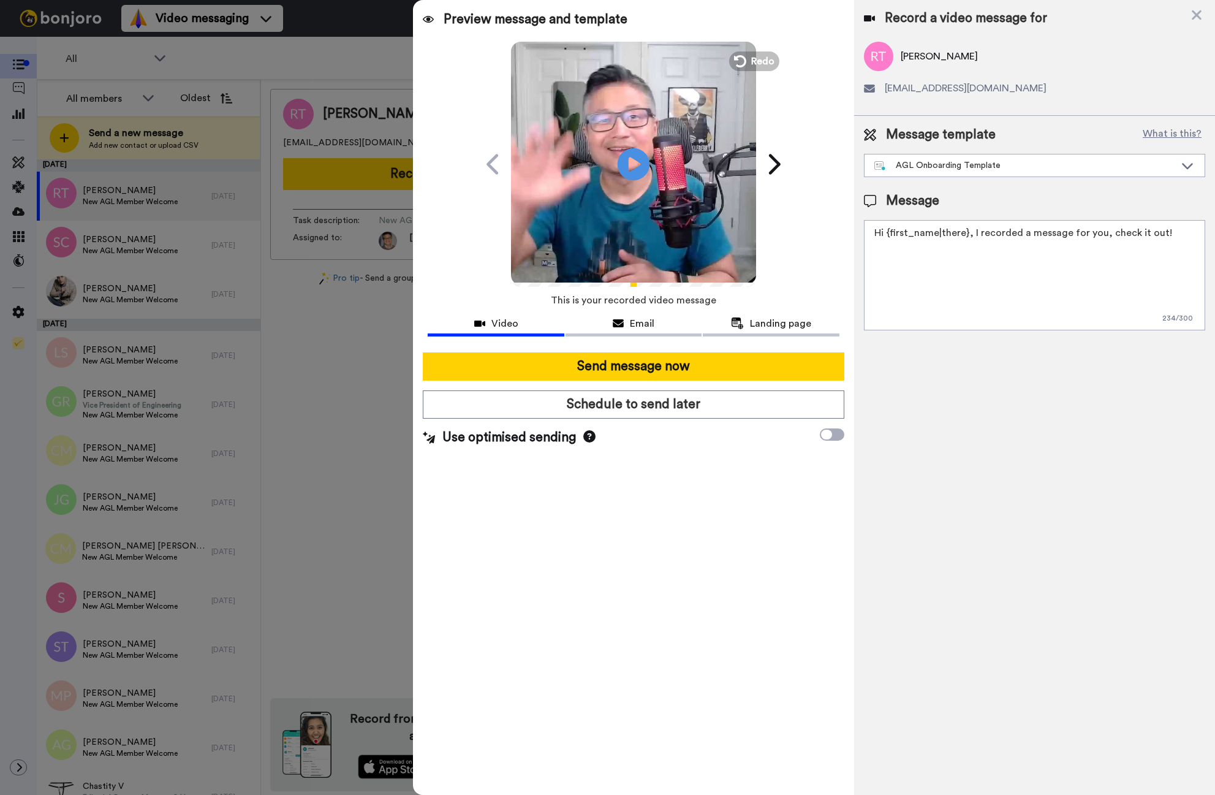
click at [623, 168] on icon at bounding box center [634, 164] width 32 height 32
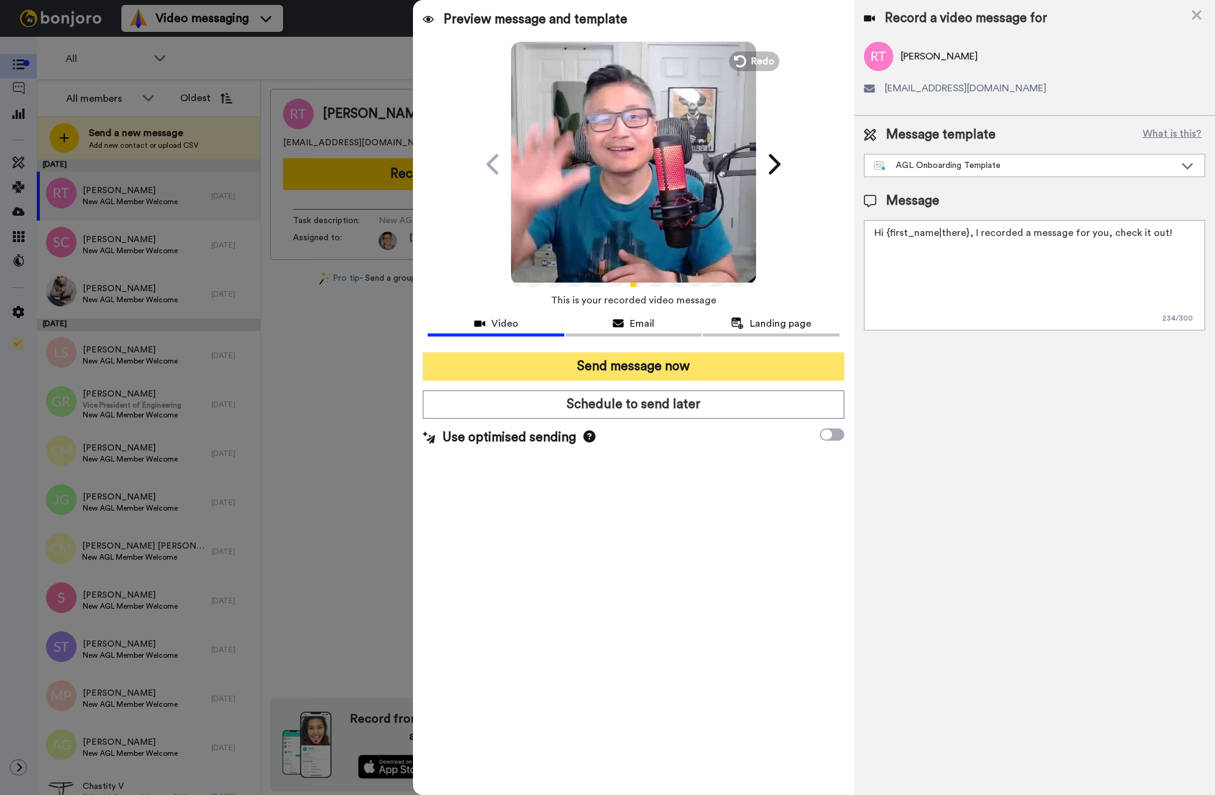
click at [577, 369] on button "Send message now" at bounding box center [634, 366] width 422 height 28
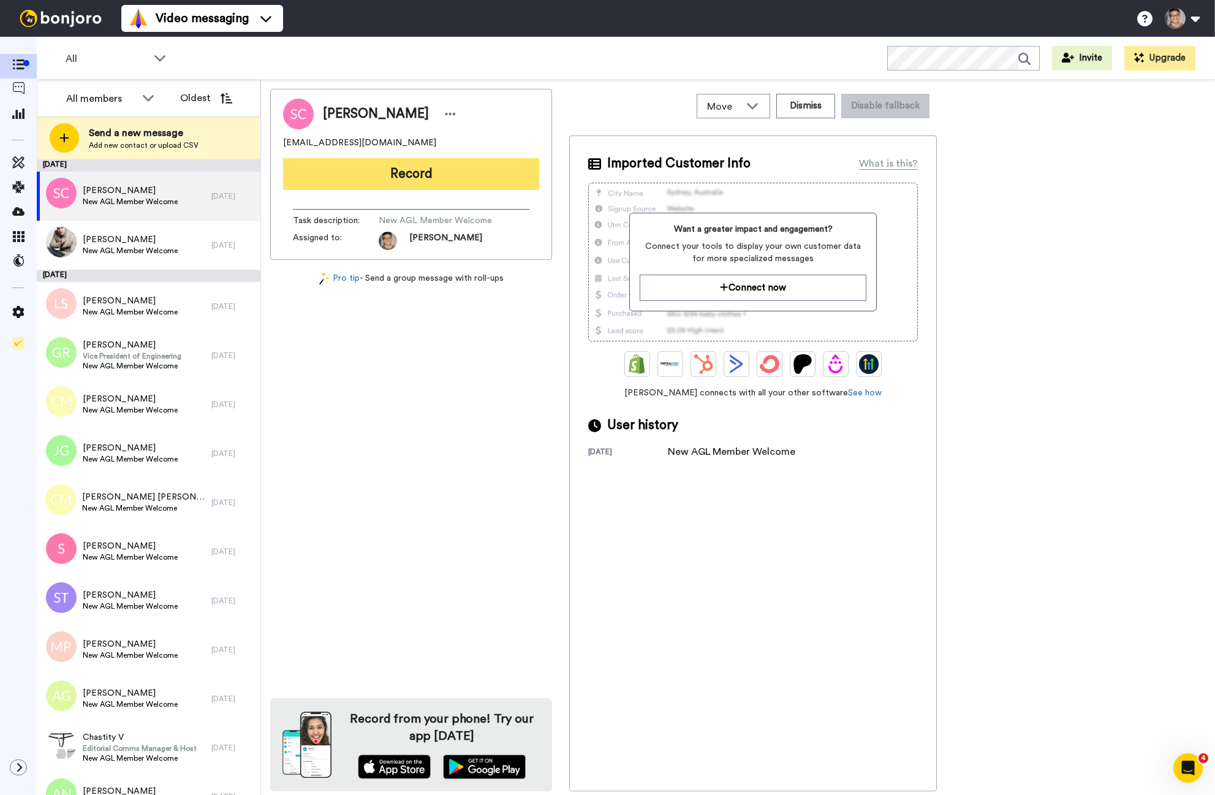
click at [410, 167] on button "Record" at bounding box center [411, 174] width 256 height 32
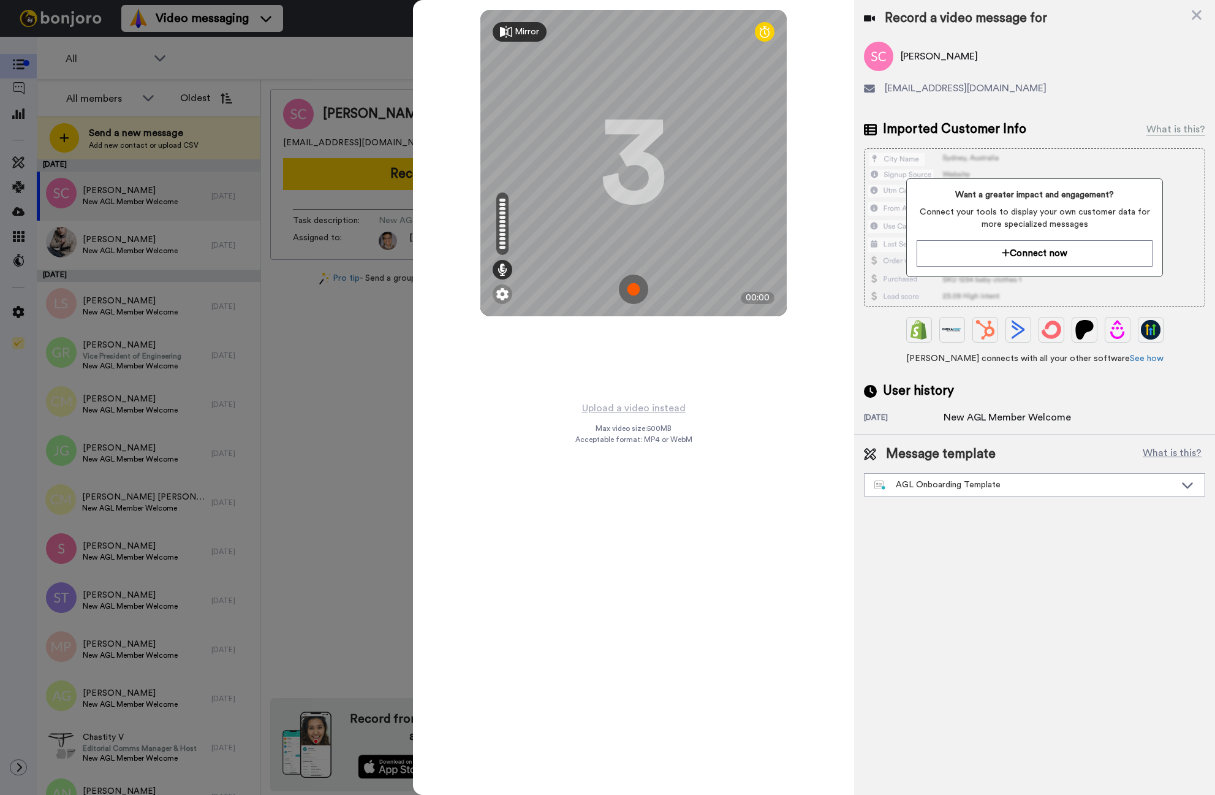
click at [627, 283] on img at bounding box center [633, 288] width 29 height 29
click at [633, 289] on img at bounding box center [633, 288] width 29 height 29
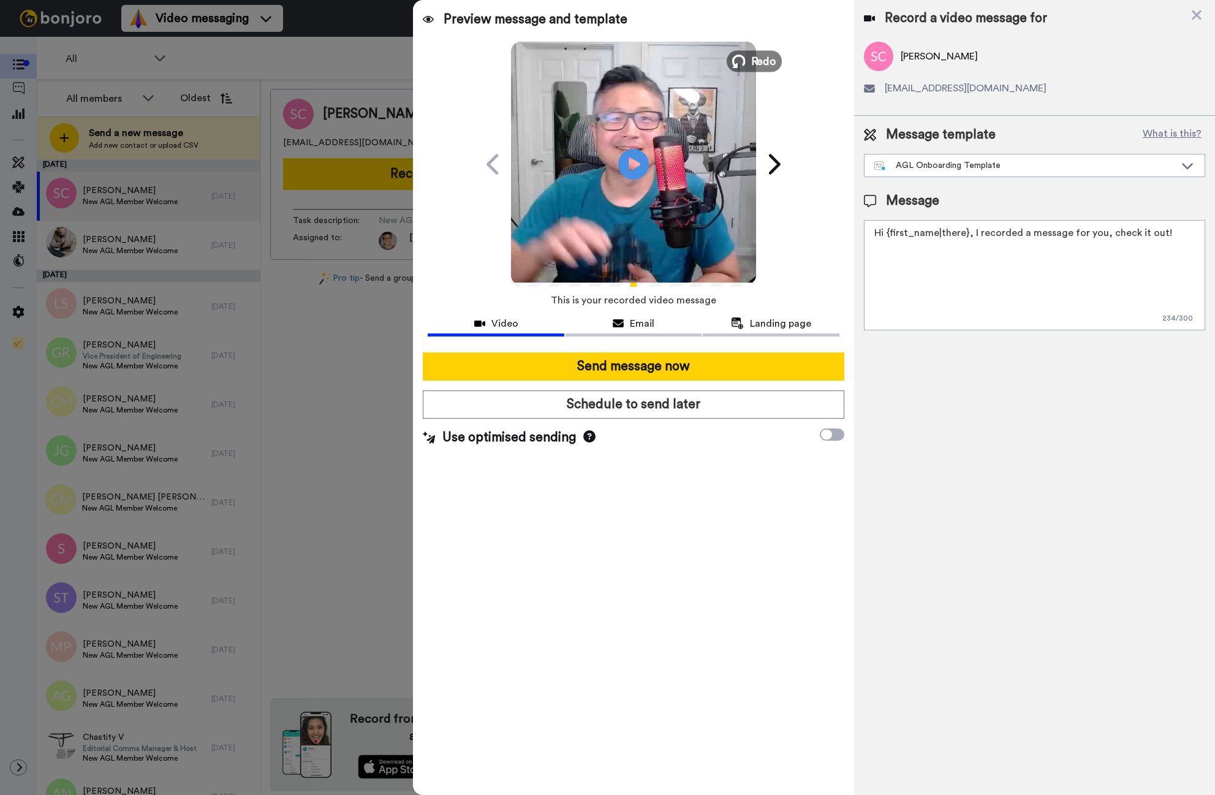
click at [745, 57] on icon at bounding box center [738, 61] width 13 height 13
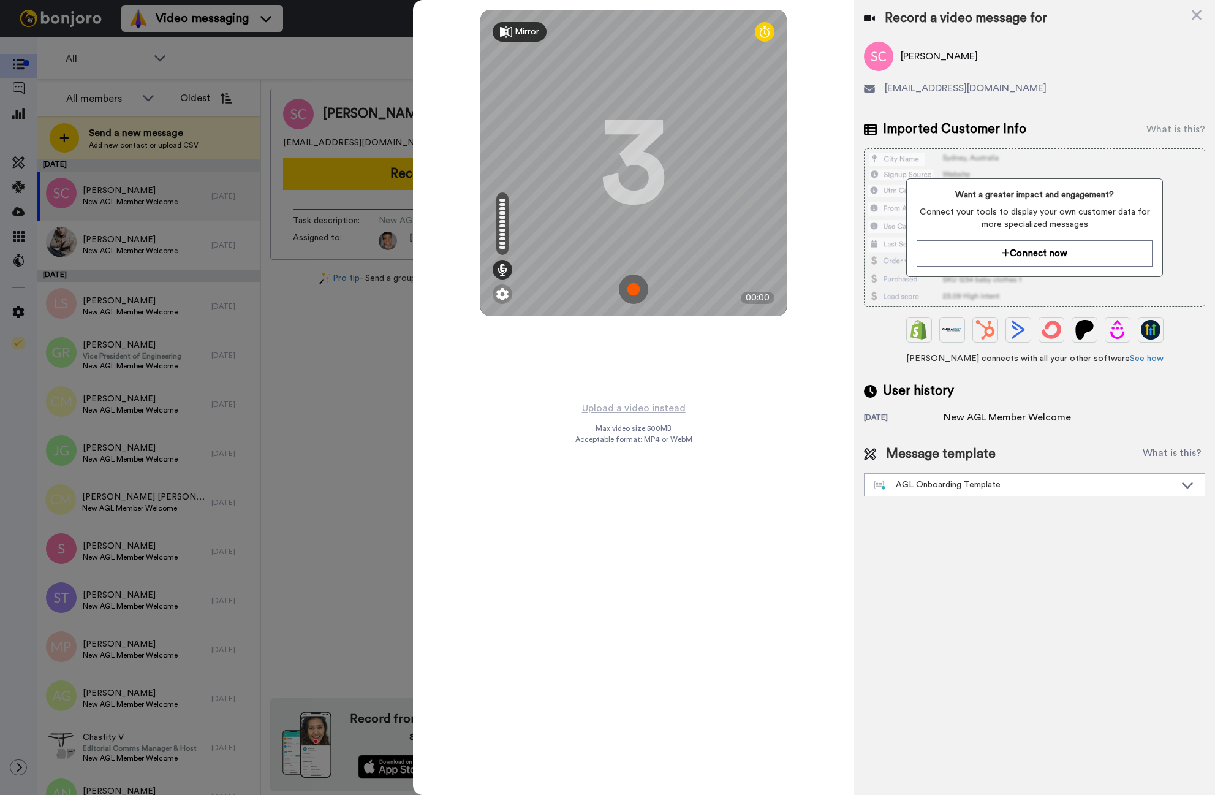
click at [633, 279] on img at bounding box center [633, 288] width 29 height 29
click at [635, 276] on img at bounding box center [633, 288] width 29 height 29
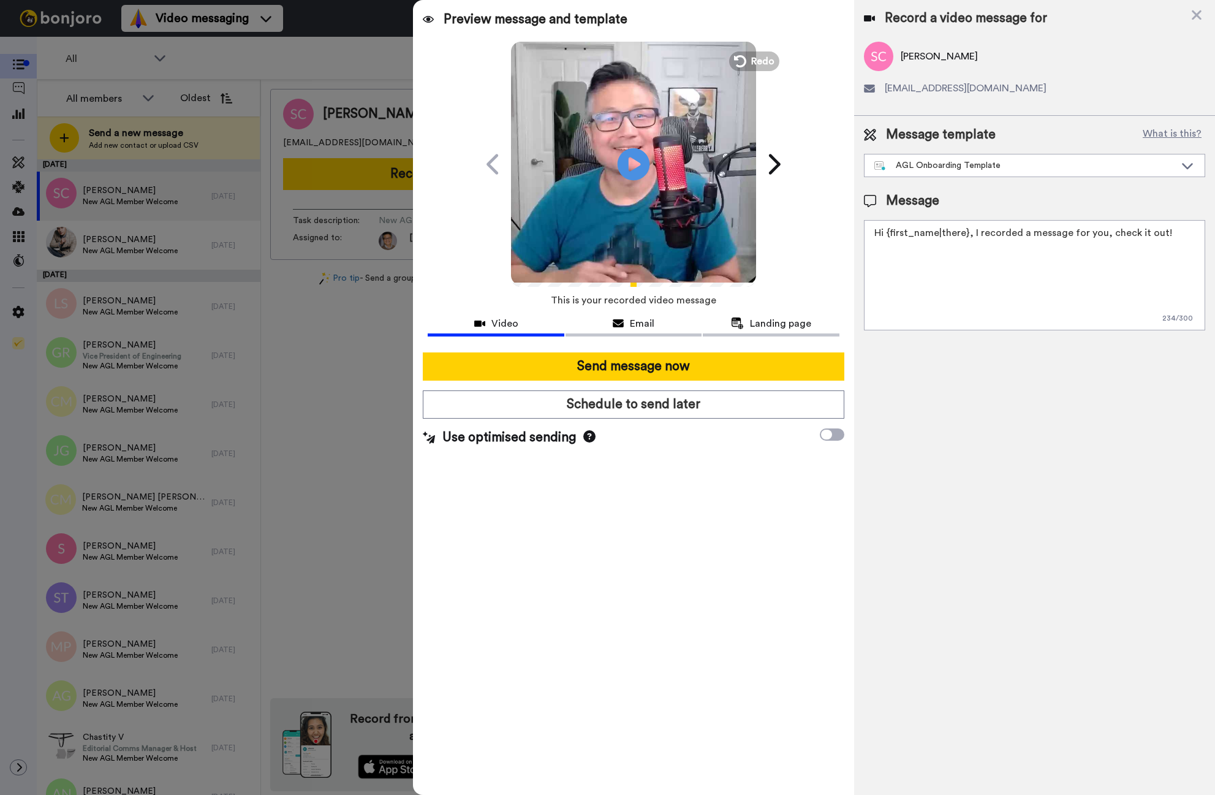
click at [627, 180] on icon "Play/Pause" at bounding box center [634, 164] width 32 height 58
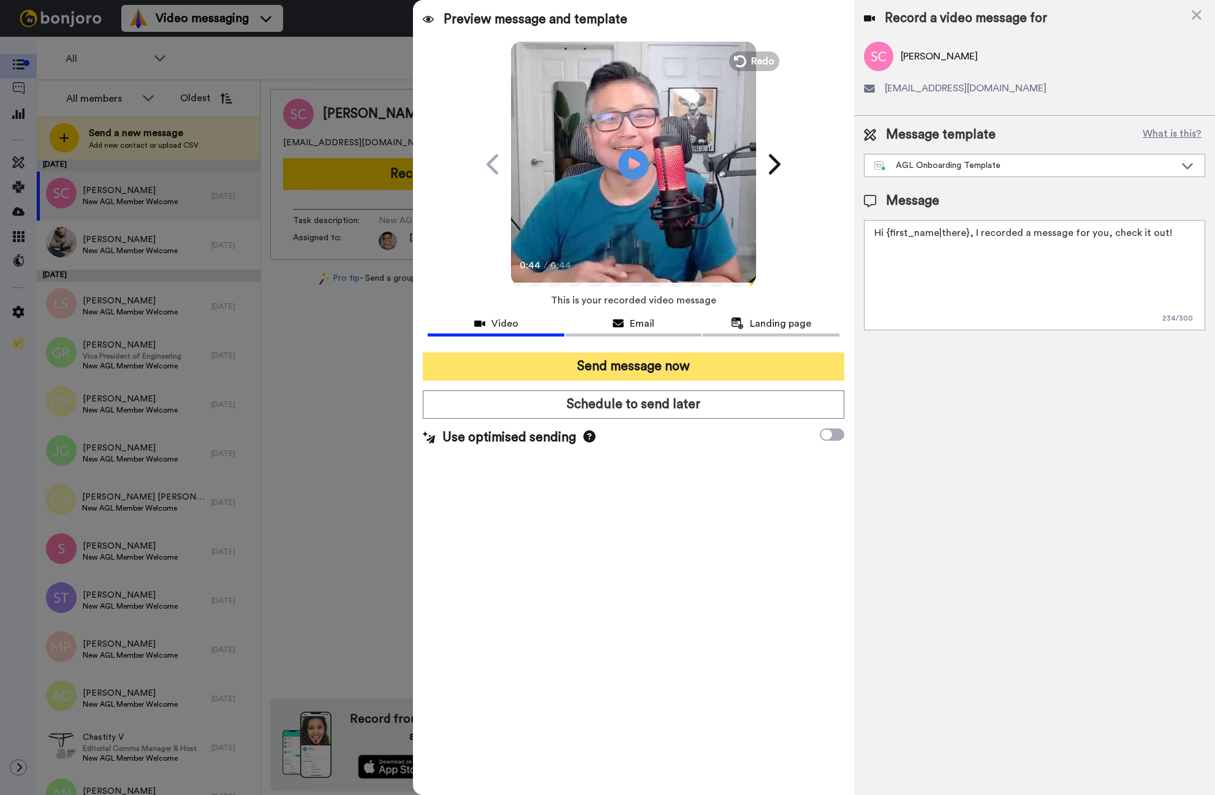
click at [619, 366] on button "Send message now" at bounding box center [634, 366] width 422 height 28
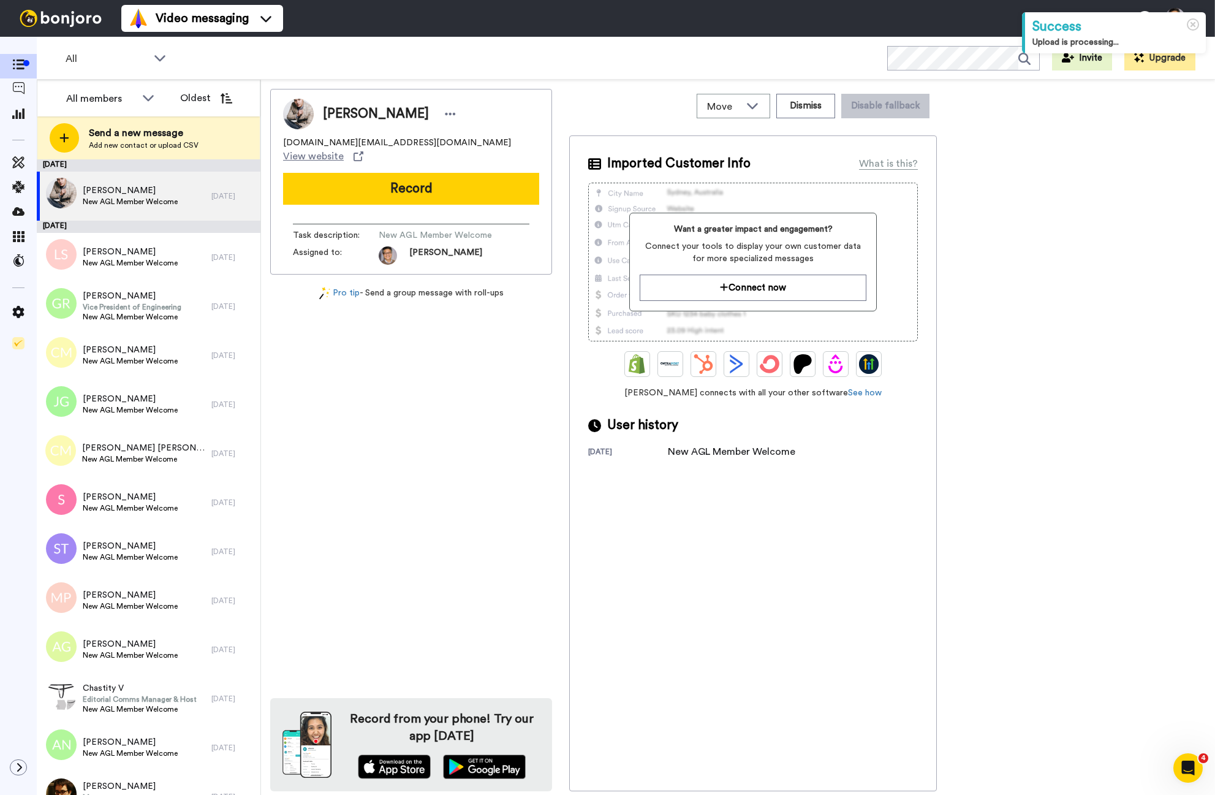
click at [396, 173] on button "Record" at bounding box center [411, 189] width 256 height 32
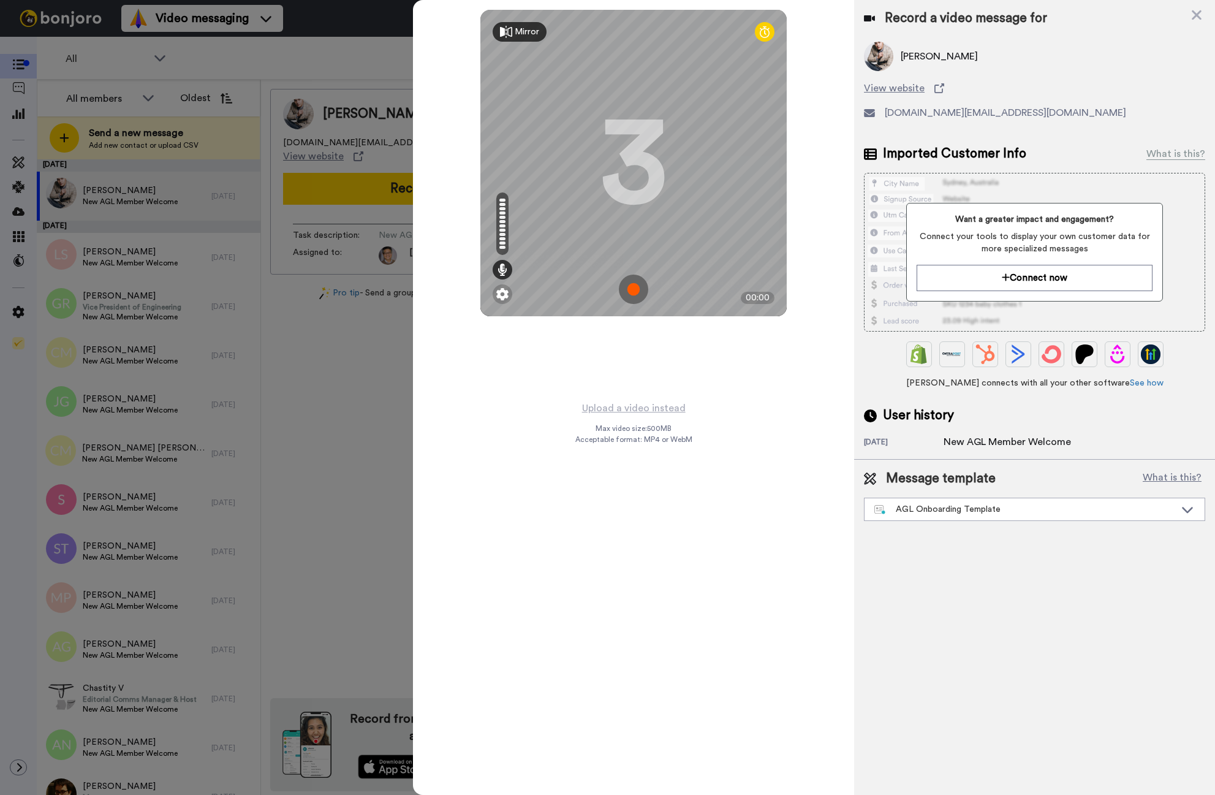
click at [638, 293] on img at bounding box center [633, 288] width 29 height 29
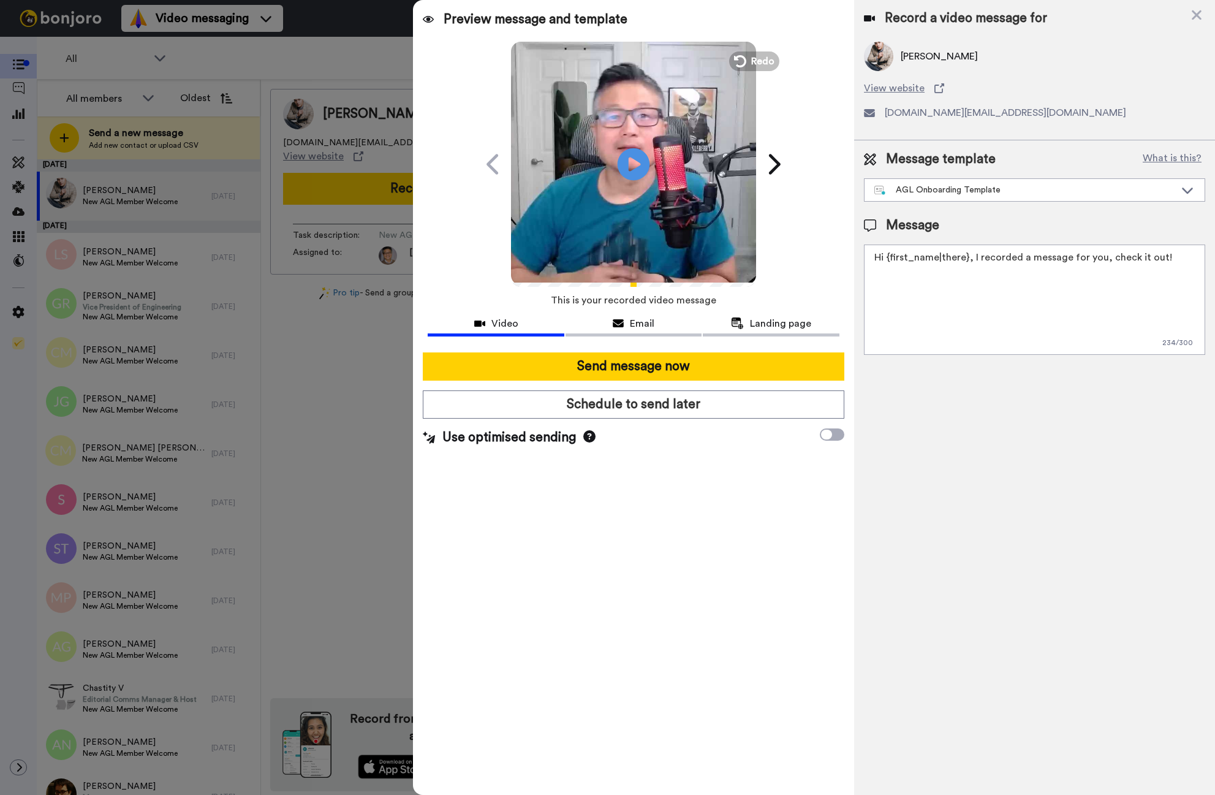
click at [630, 154] on icon at bounding box center [634, 164] width 32 height 32
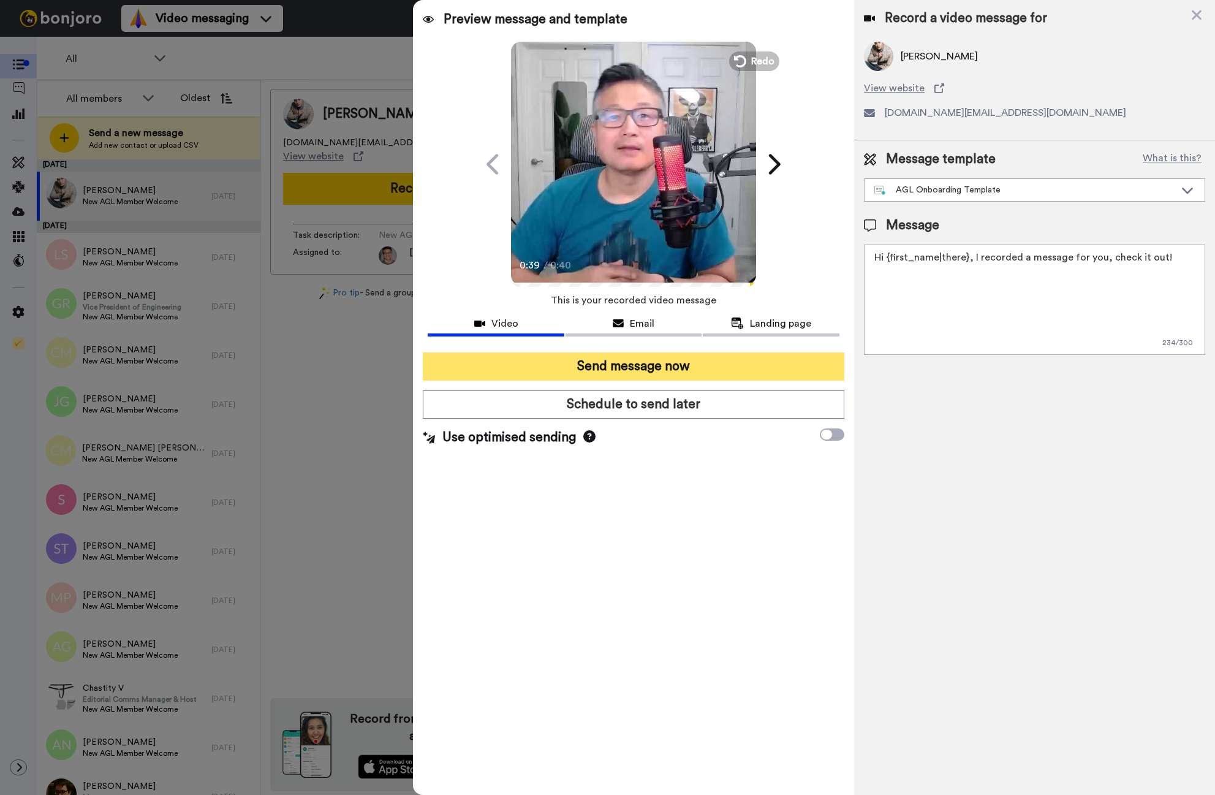
click at [649, 371] on button "Send message now" at bounding box center [634, 366] width 422 height 28
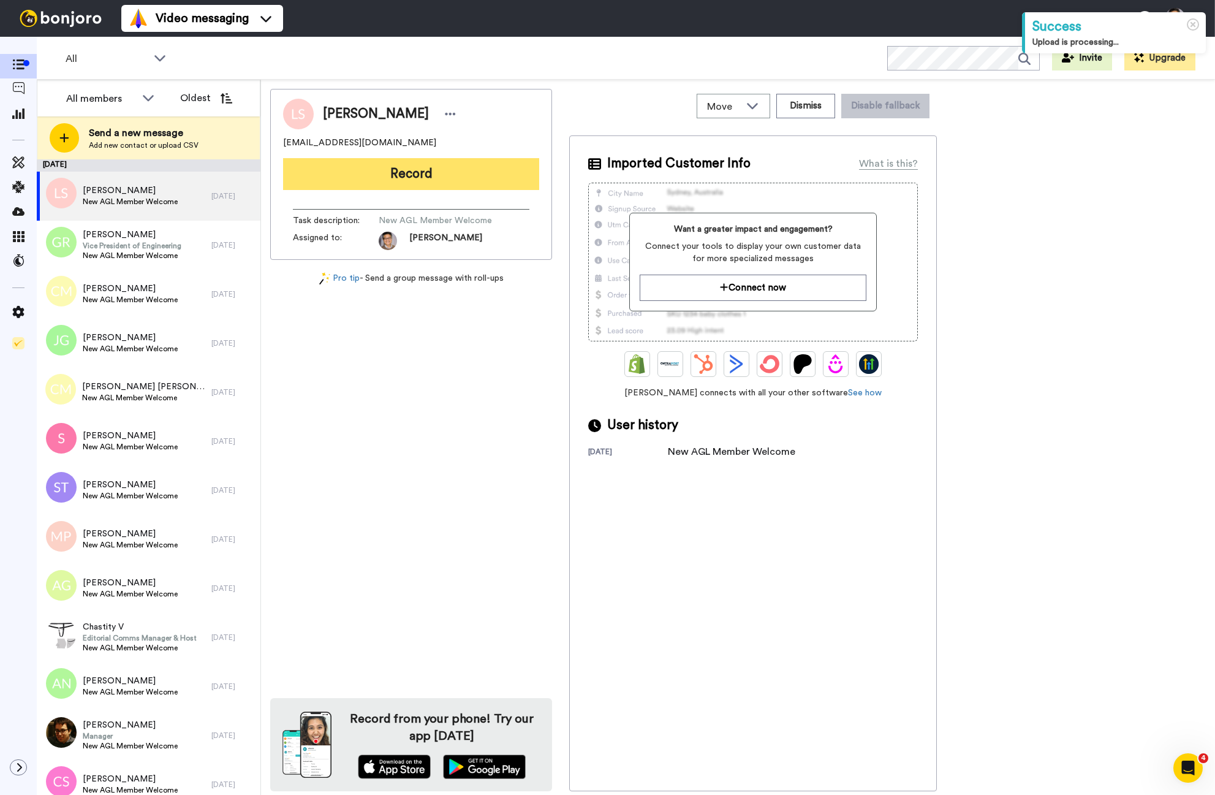
click at [428, 161] on button "Record" at bounding box center [411, 174] width 256 height 32
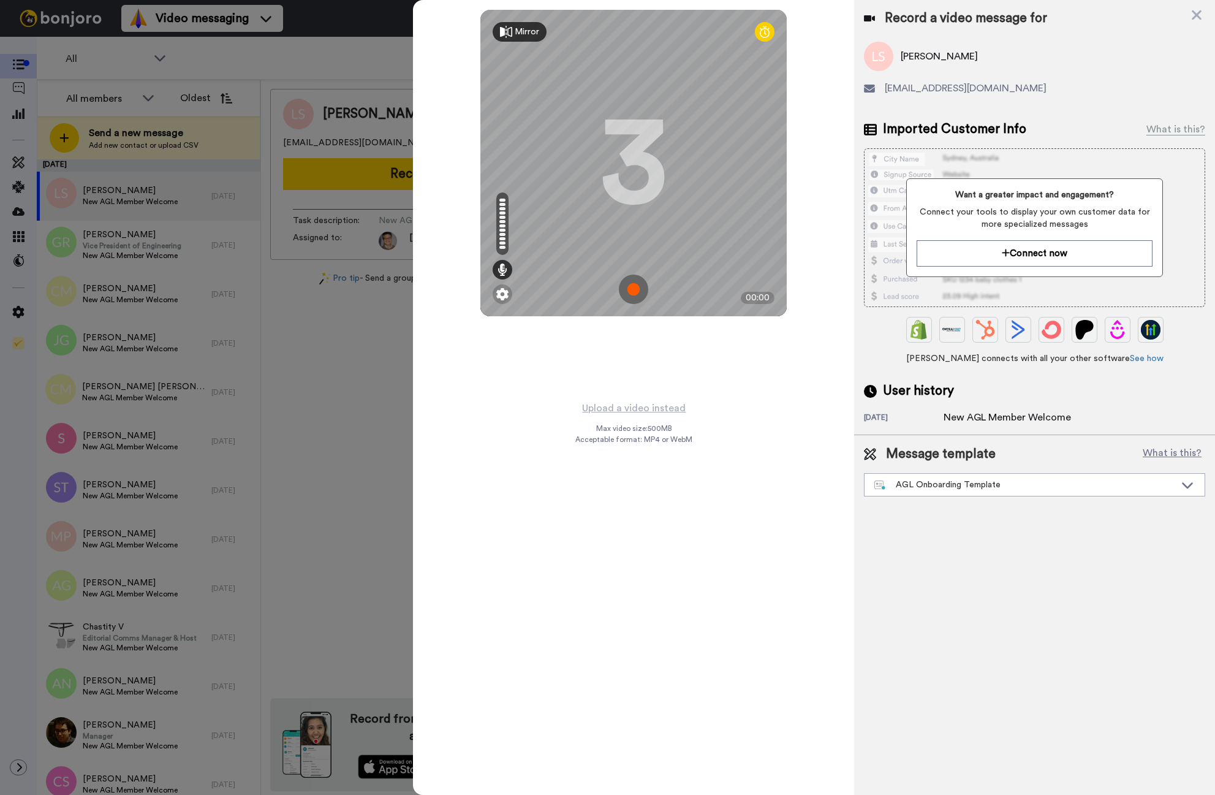
click at [634, 287] on img at bounding box center [633, 288] width 29 height 29
click at [634, 286] on img at bounding box center [633, 288] width 29 height 29
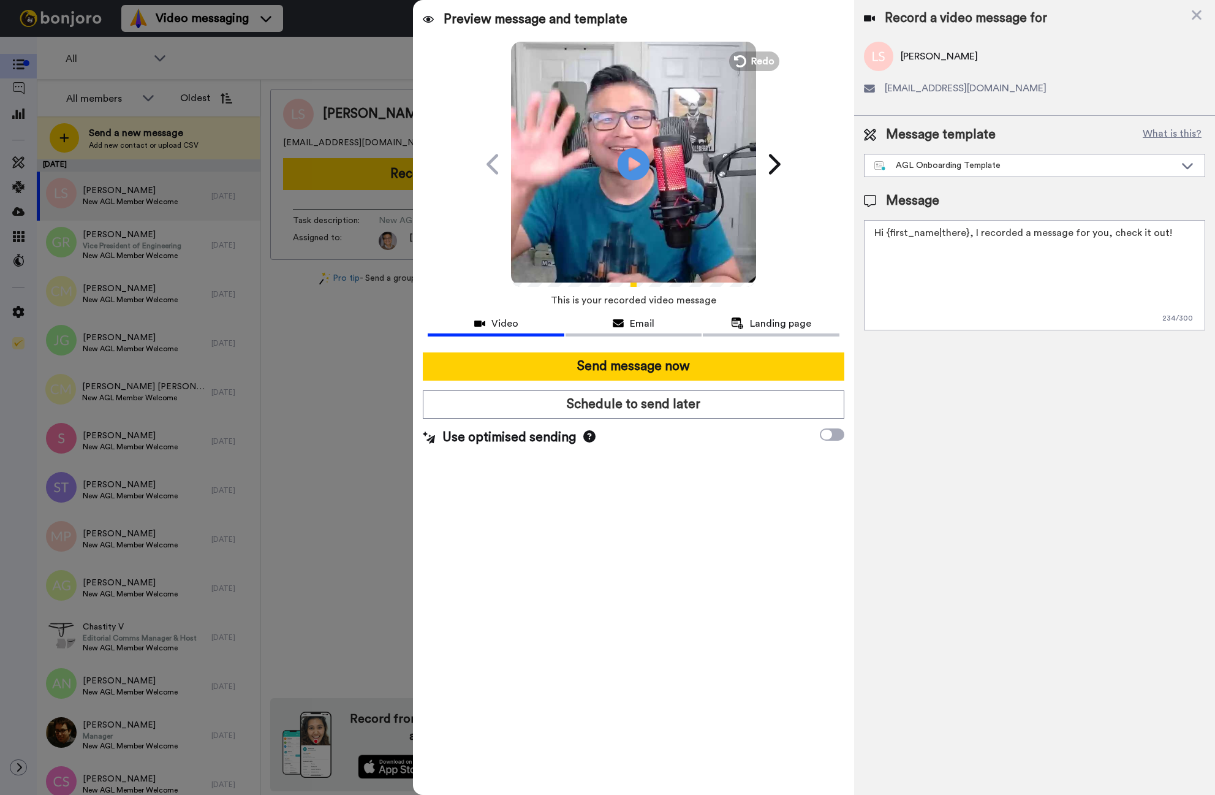
click at [638, 167] on icon at bounding box center [634, 164] width 32 height 32
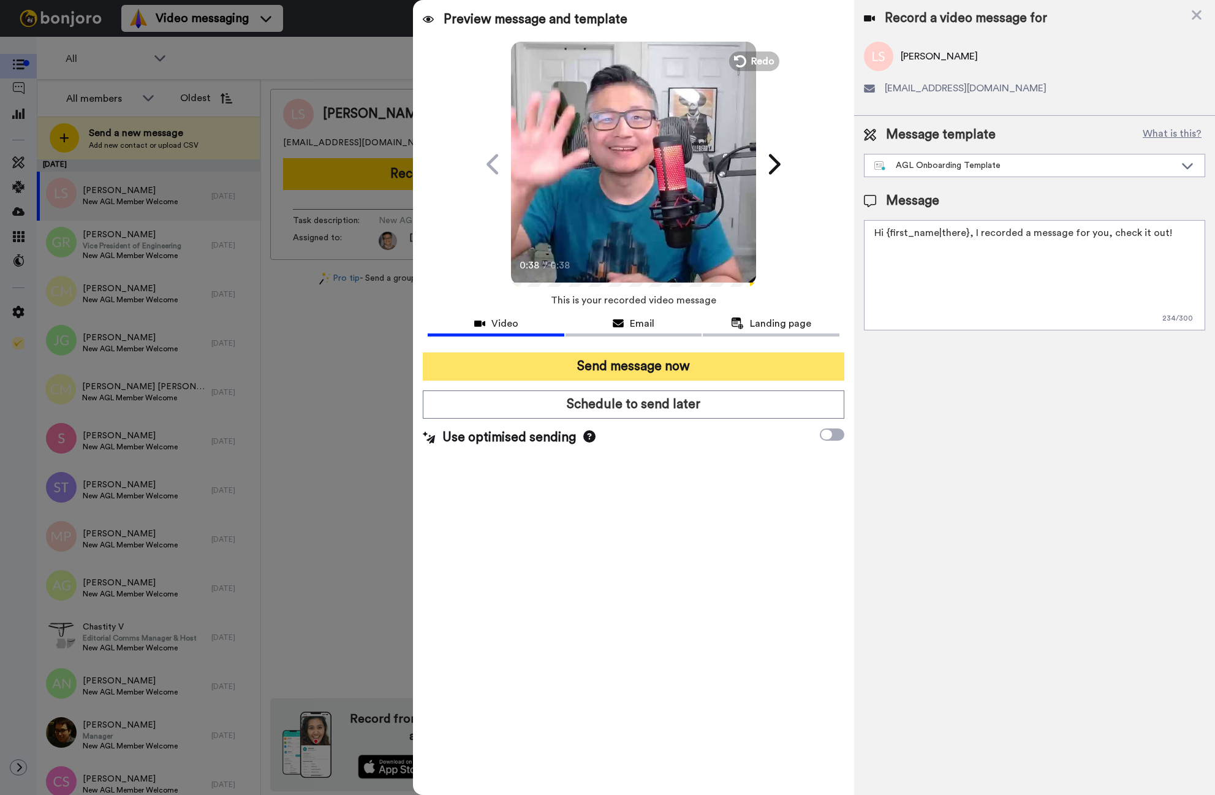
click at [599, 371] on button "Send message now" at bounding box center [634, 366] width 422 height 28
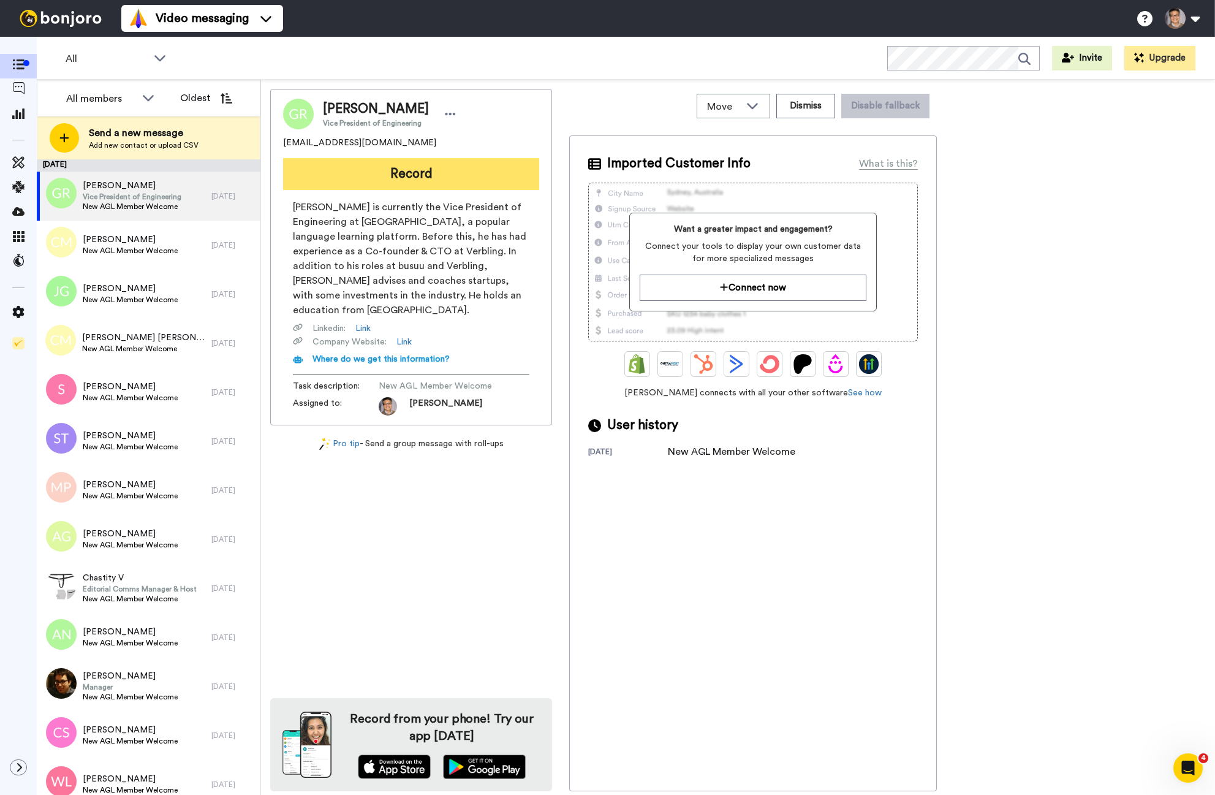
click at [381, 175] on button "Record" at bounding box center [411, 174] width 256 height 32
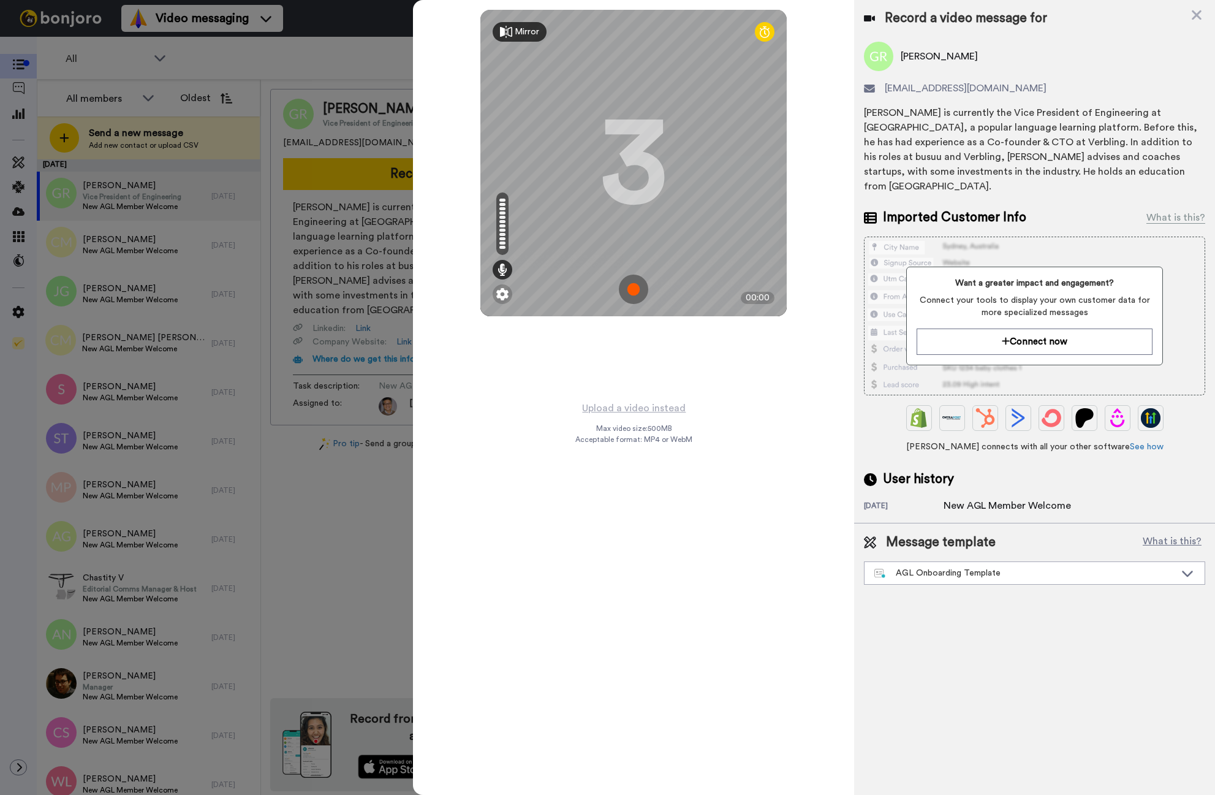
click at [637, 288] on img at bounding box center [633, 288] width 29 height 29
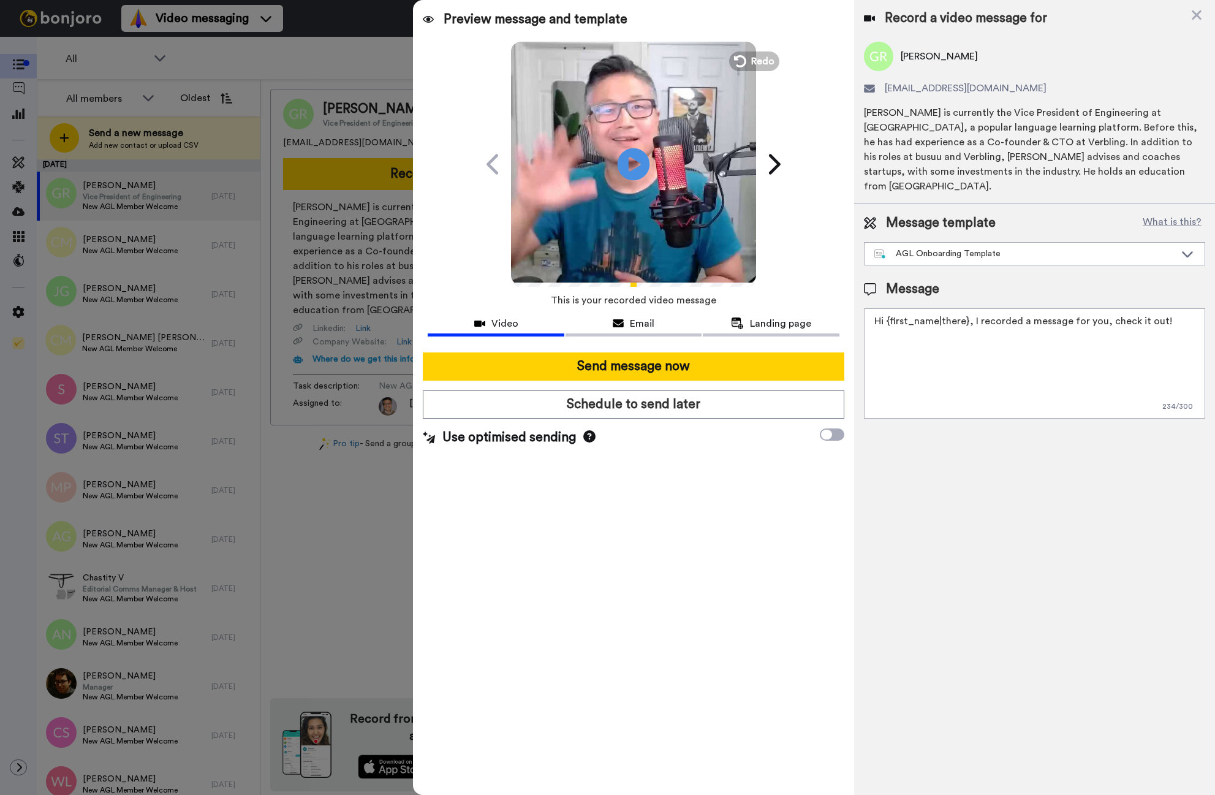
click at [629, 157] on icon at bounding box center [634, 164] width 32 height 32
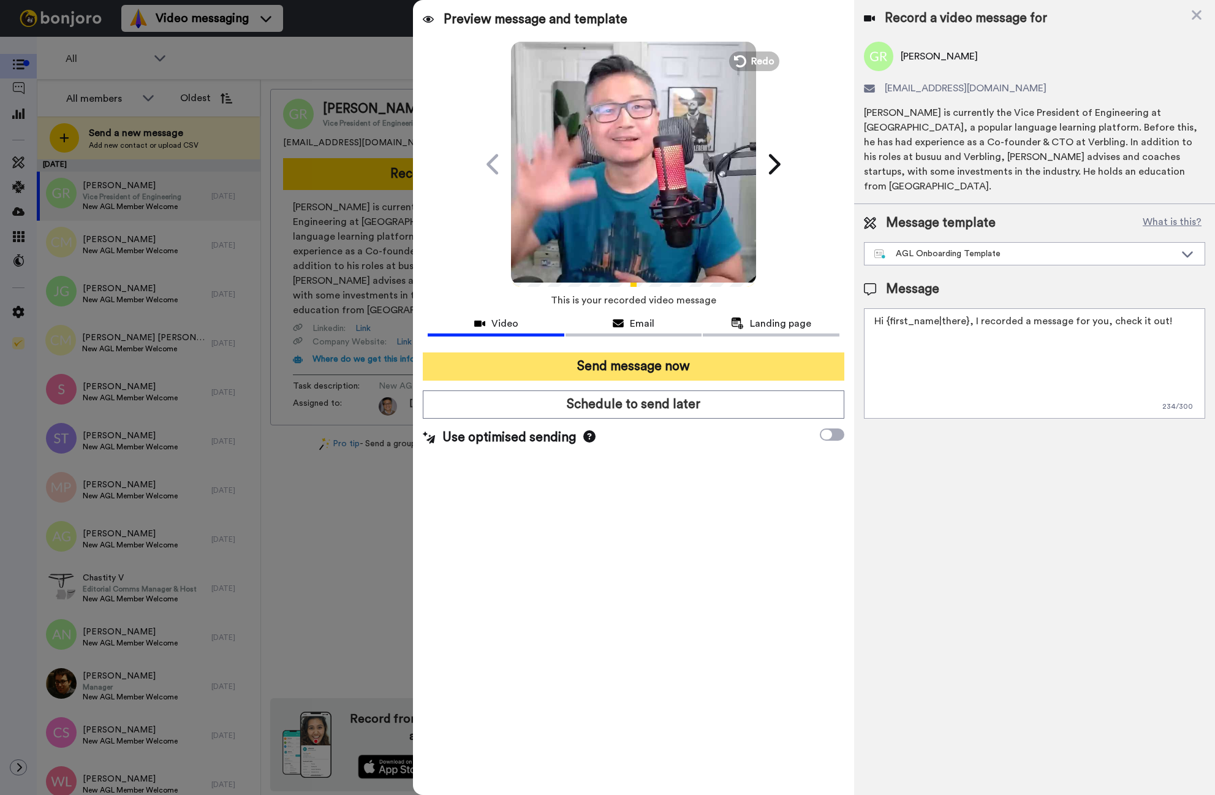
click at [666, 368] on button "Send message now" at bounding box center [634, 366] width 422 height 28
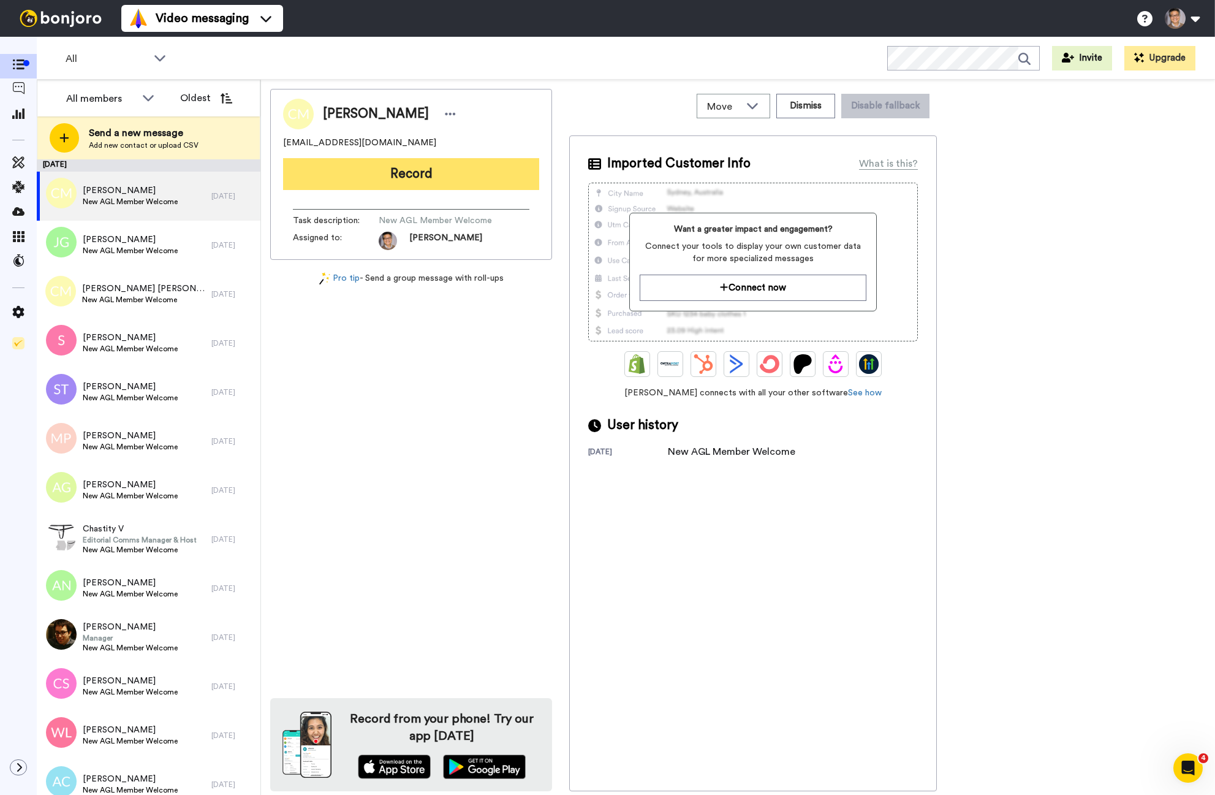
click at [440, 175] on button "Record" at bounding box center [411, 174] width 256 height 32
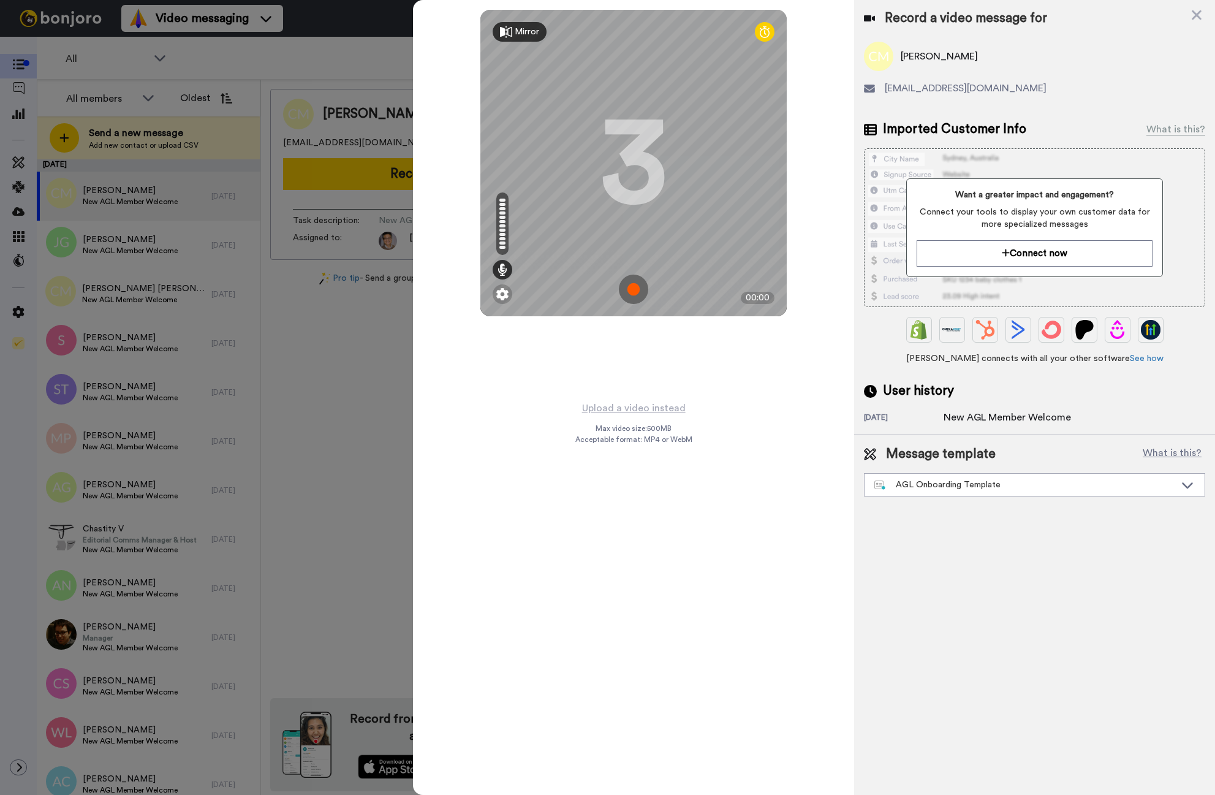
click at [631, 282] on img at bounding box center [633, 288] width 29 height 29
click at [628, 282] on img at bounding box center [633, 288] width 29 height 29
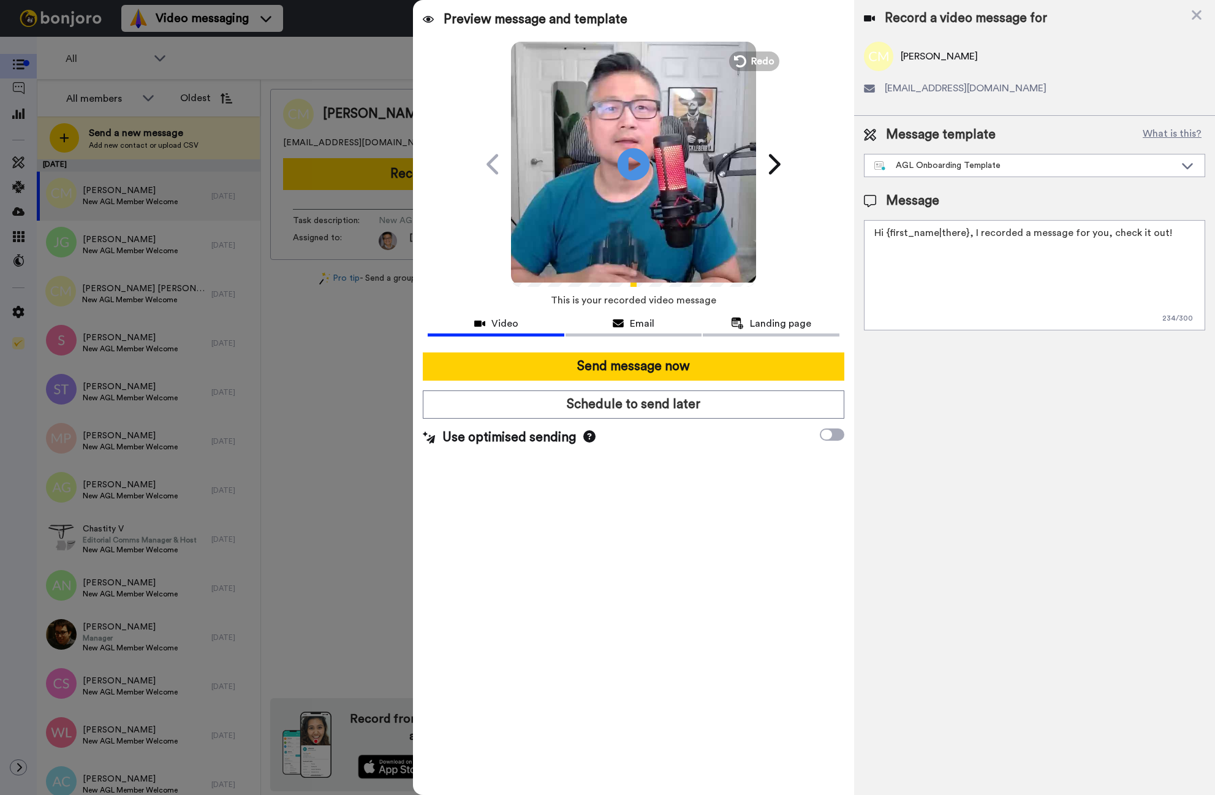
click at [631, 146] on icon "Play/Pause" at bounding box center [634, 164] width 32 height 58
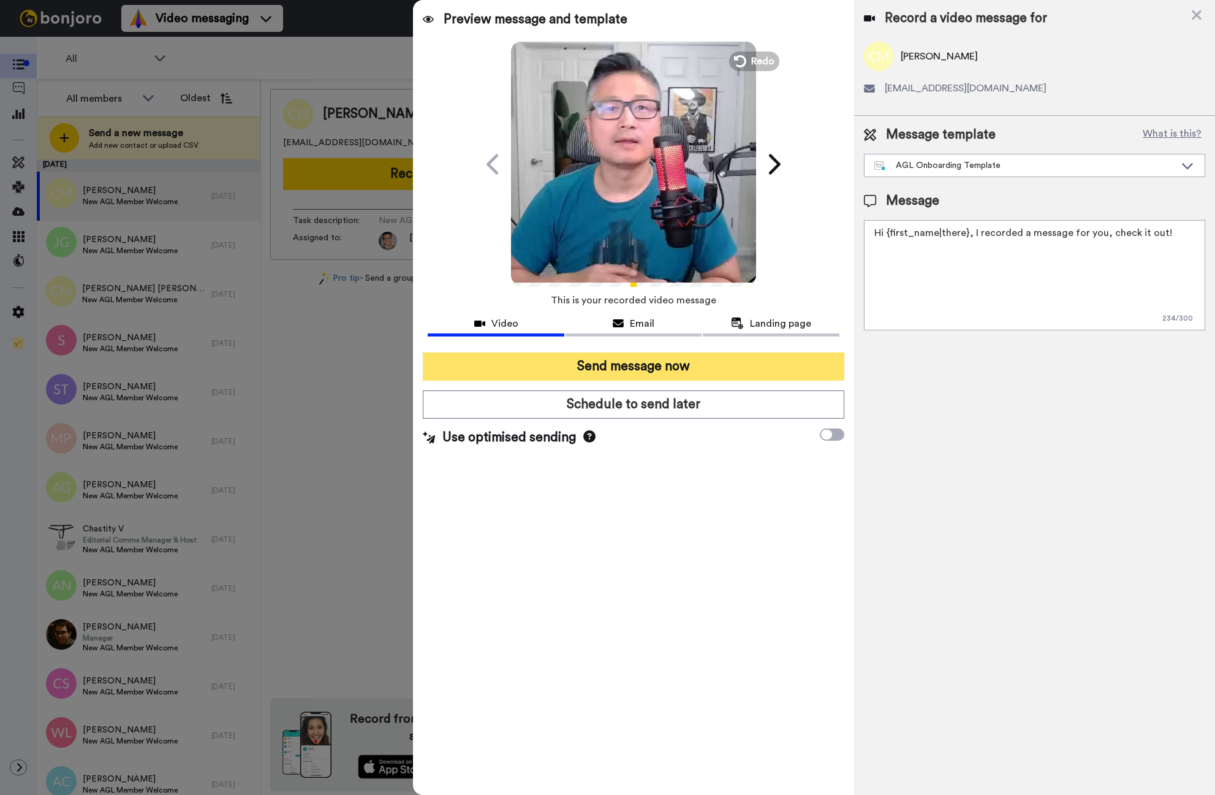
click at [635, 371] on button "Send message now" at bounding box center [634, 366] width 422 height 28
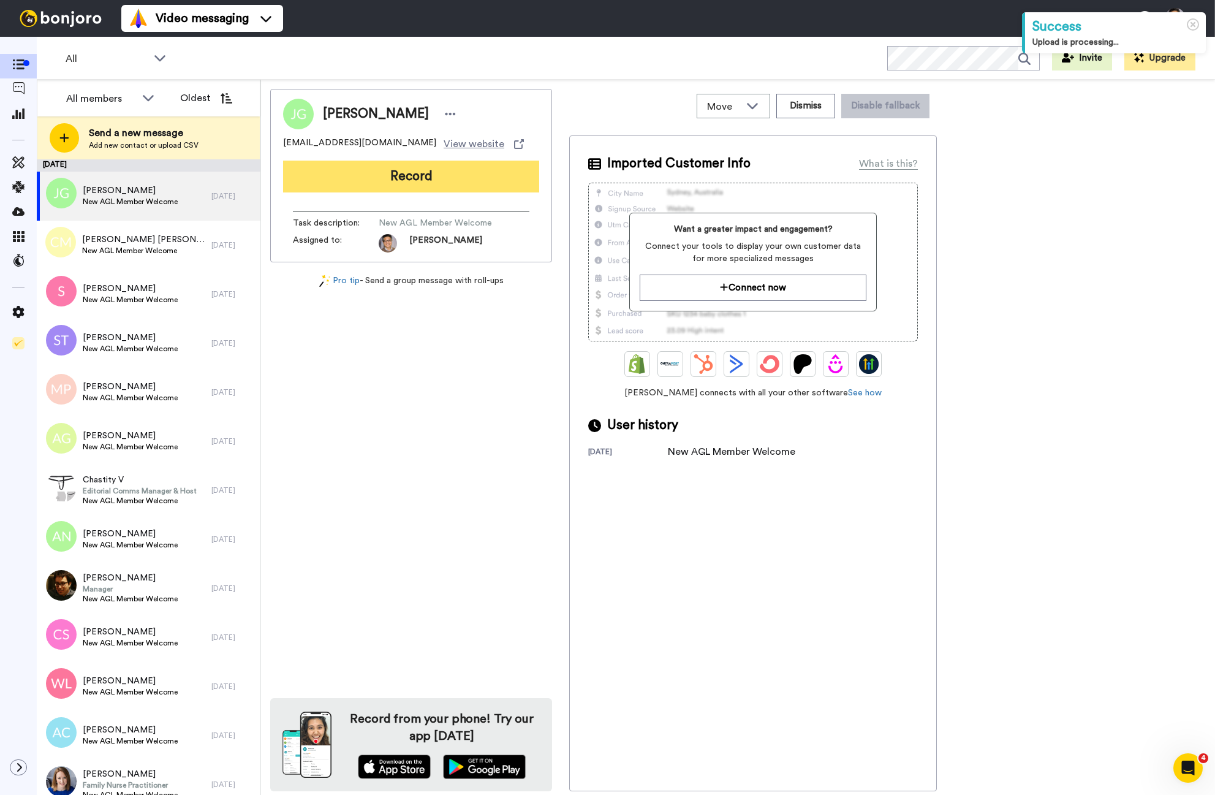
click at [431, 180] on button "Record" at bounding box center [411, 177] width 256 height 32
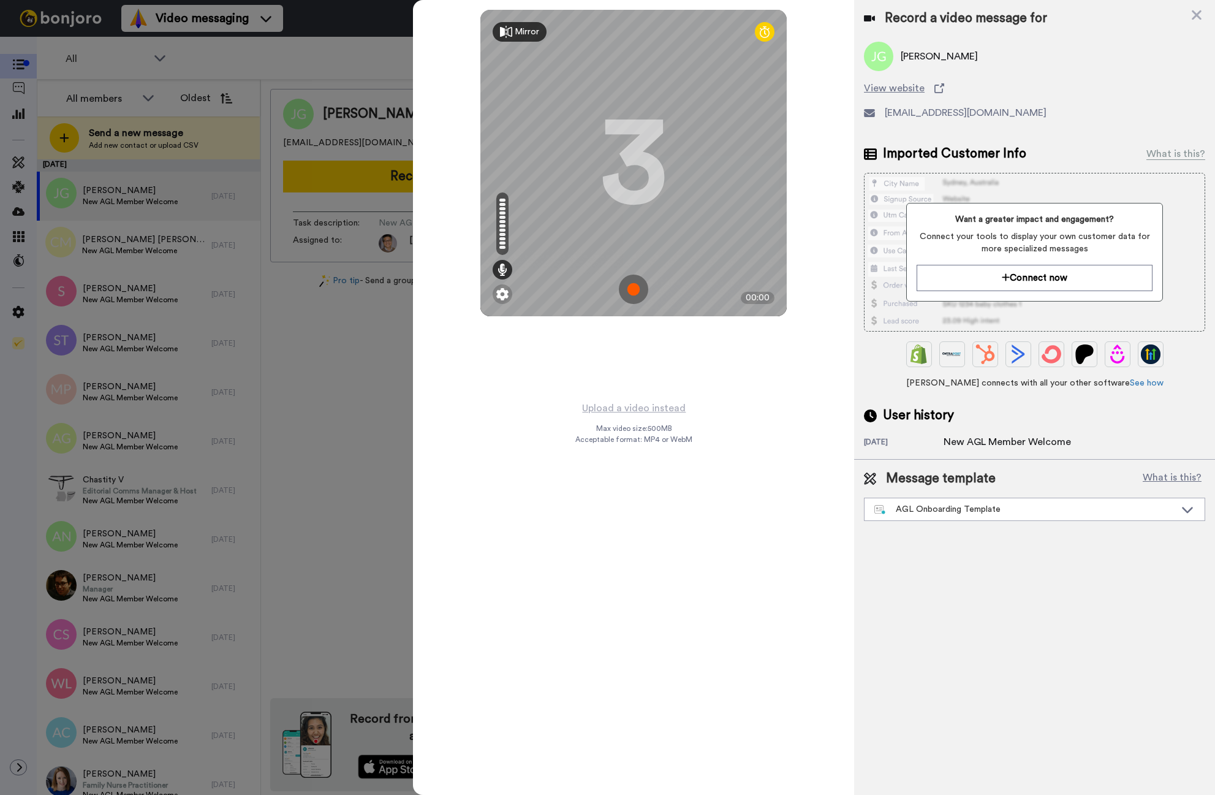
click at [640, 288] on img at bounding box center [633, 288] width 29 height 29
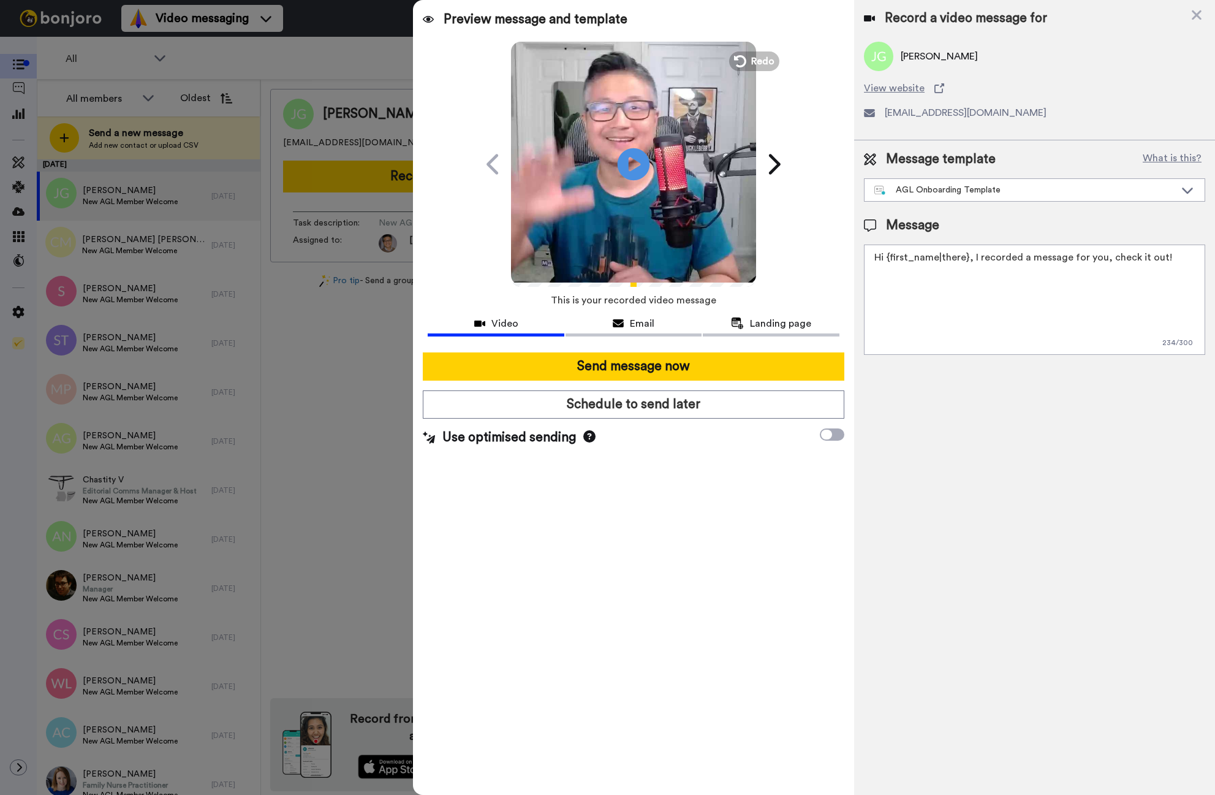
click at [634, 165] on icon "Play/Pause" at bounding box center [634, 164] width 32 height 58
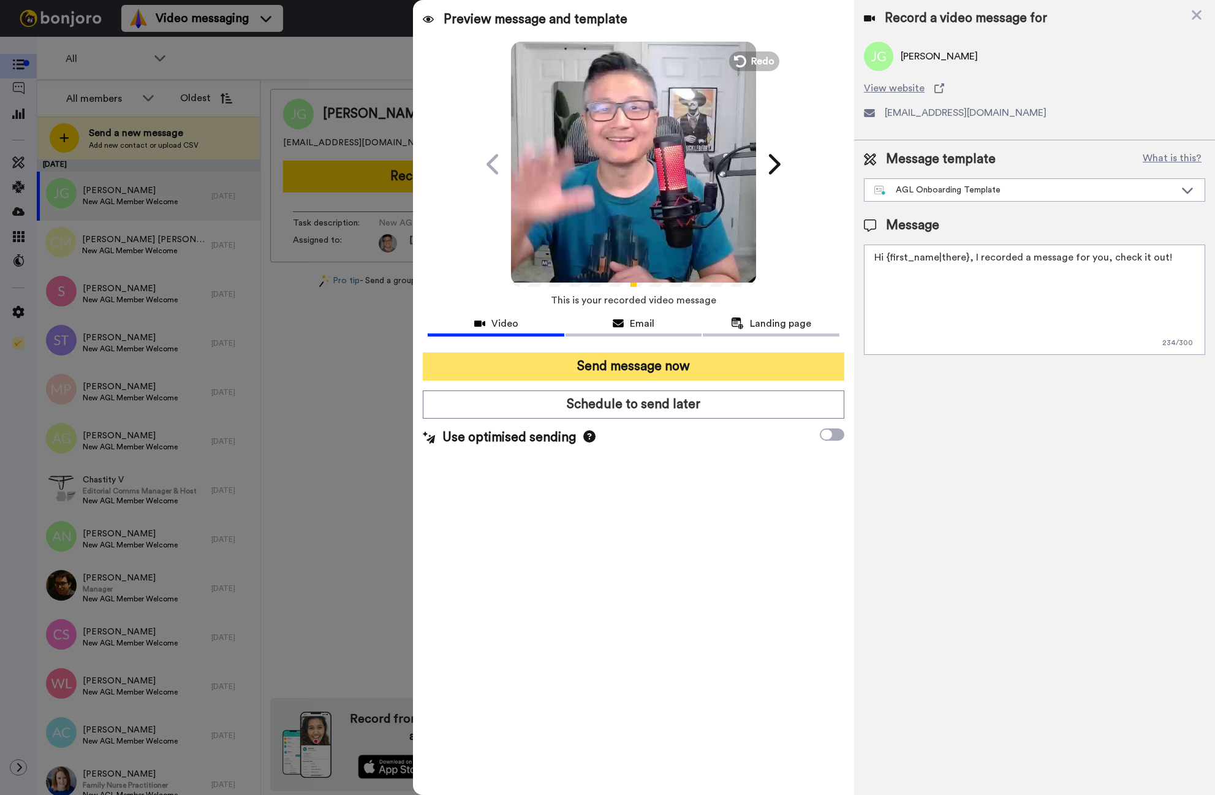
click at [596, 368] on button "Send message now" at bounding box center [634, 366] width 422 height 28
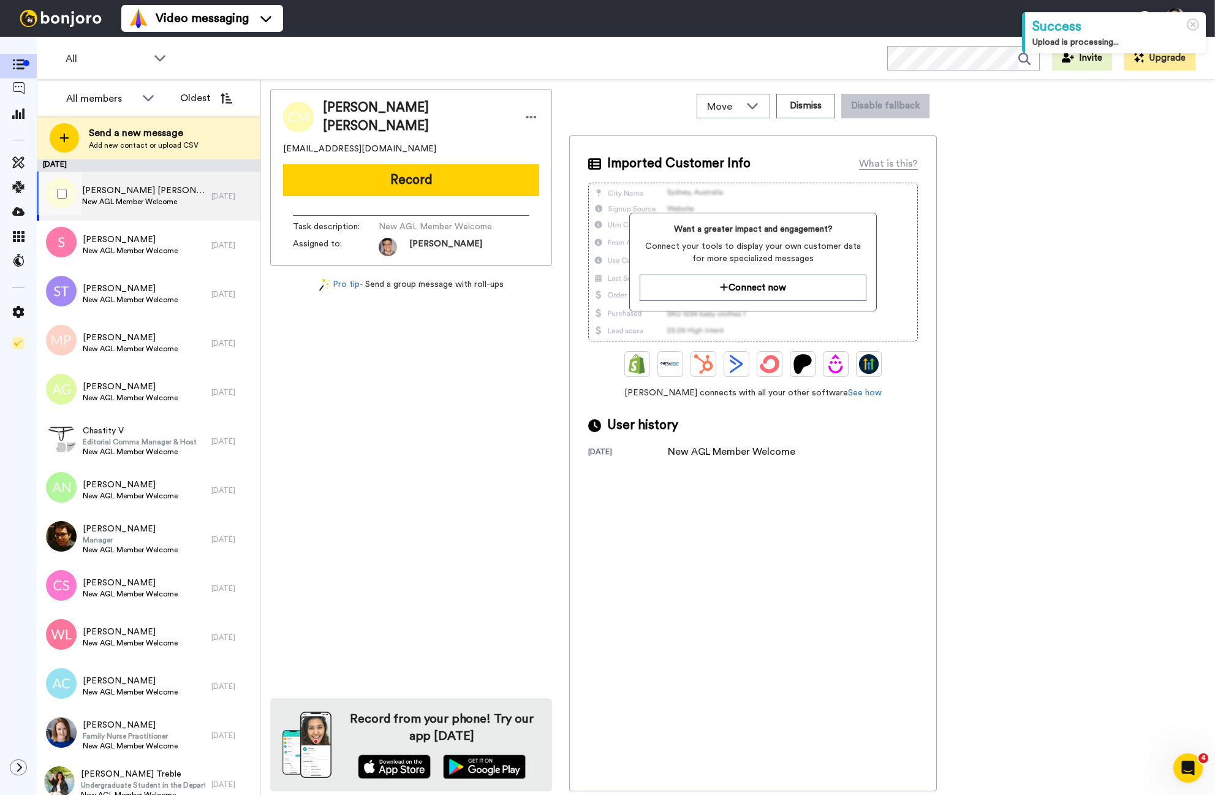
click at [151, 197] on span "New AGL Member Welcome" at bounding box center [143, 202] width 123 height 10
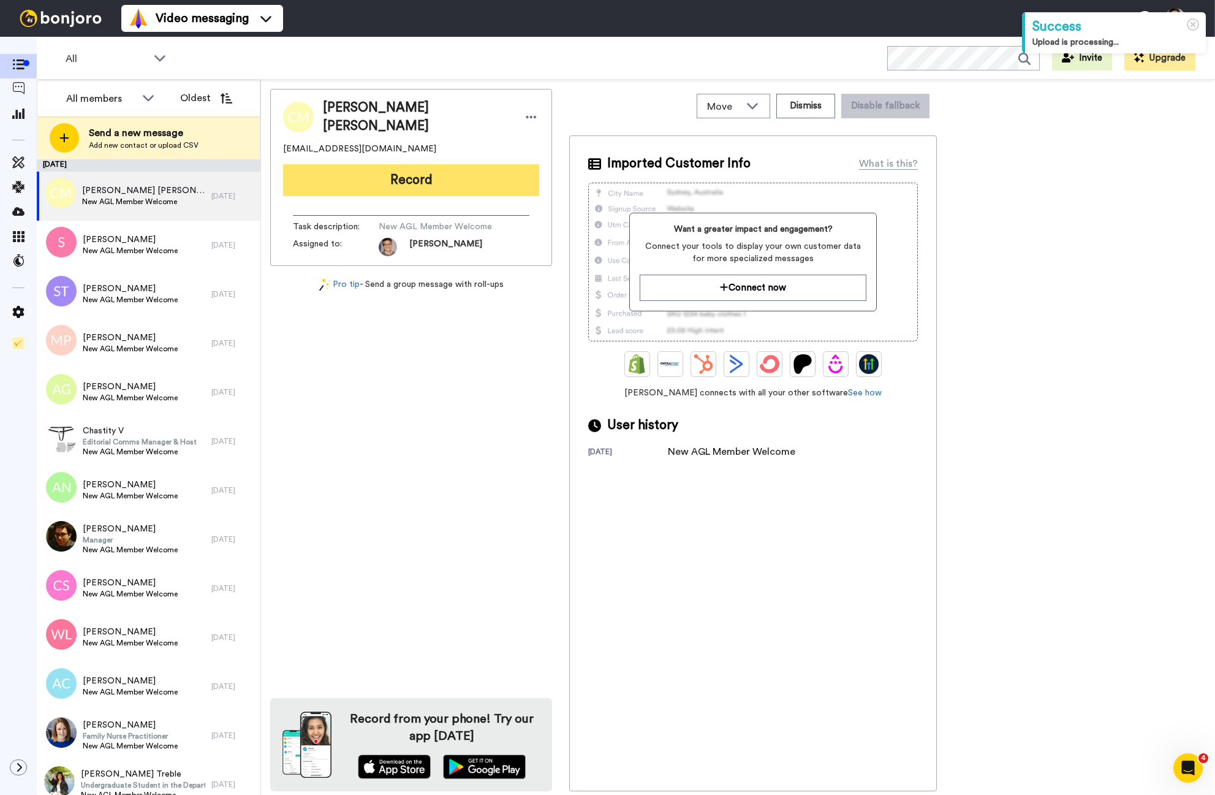
click at [367, 179] on button "Record" at bounding box center [411, 180] width 256 height 32
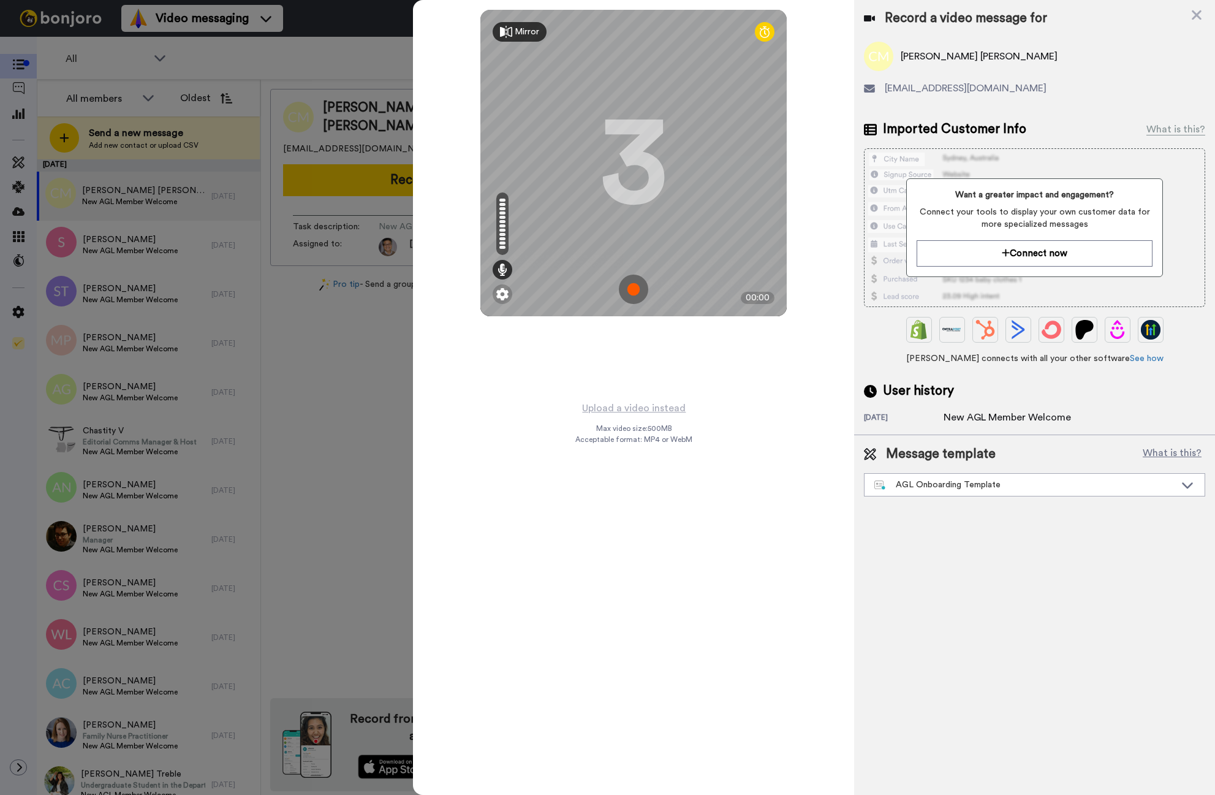
click at [634, 289] on img at bounding box center [633, 288] width 29 height 29
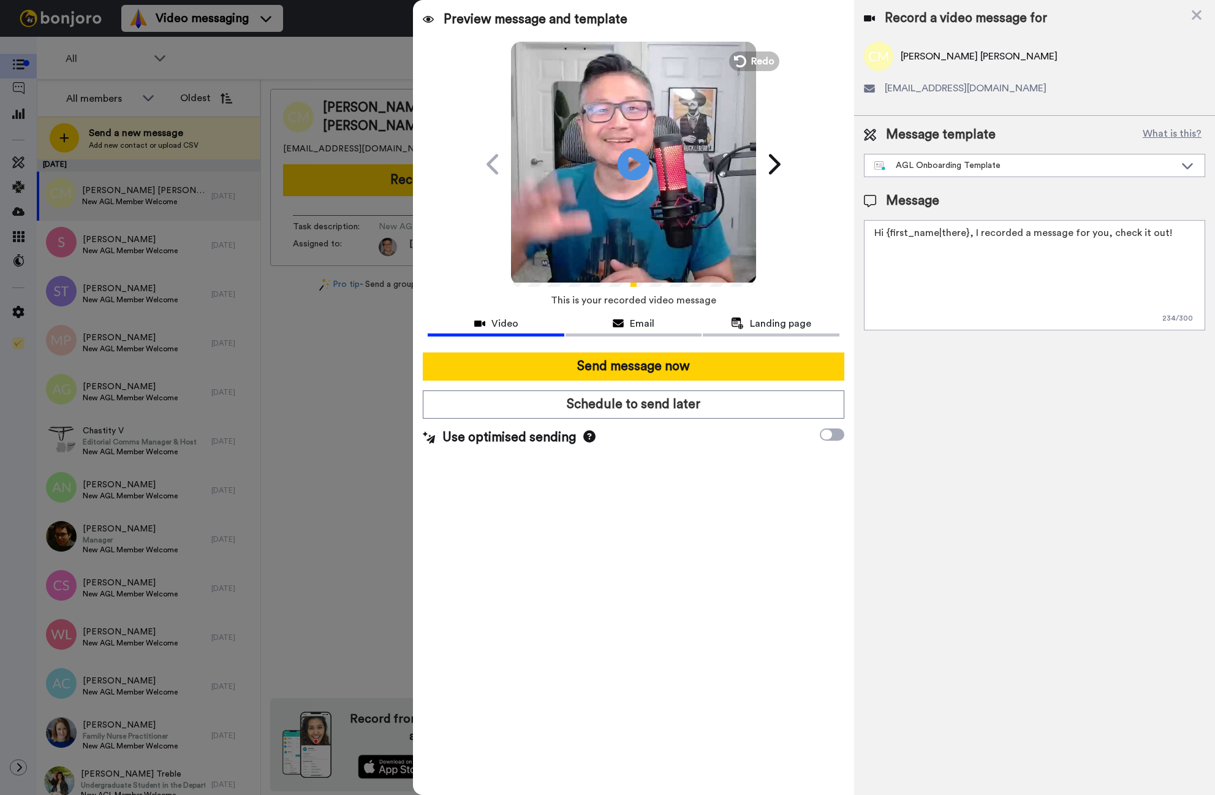
click at [627, 168] on icon at bounding box center [634, 164] width 32 height 32
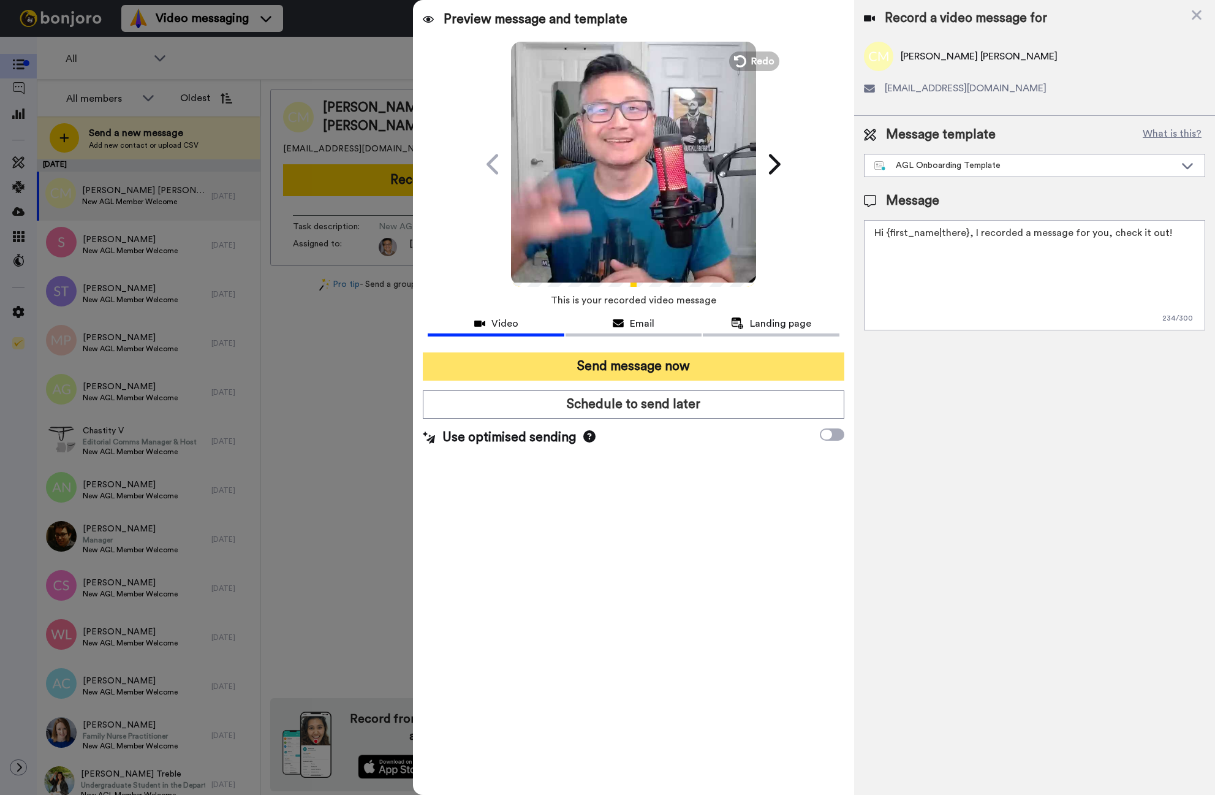
click at [668, 376] on button "Send message now" at bounding box center [634, 366] width 422 height 28
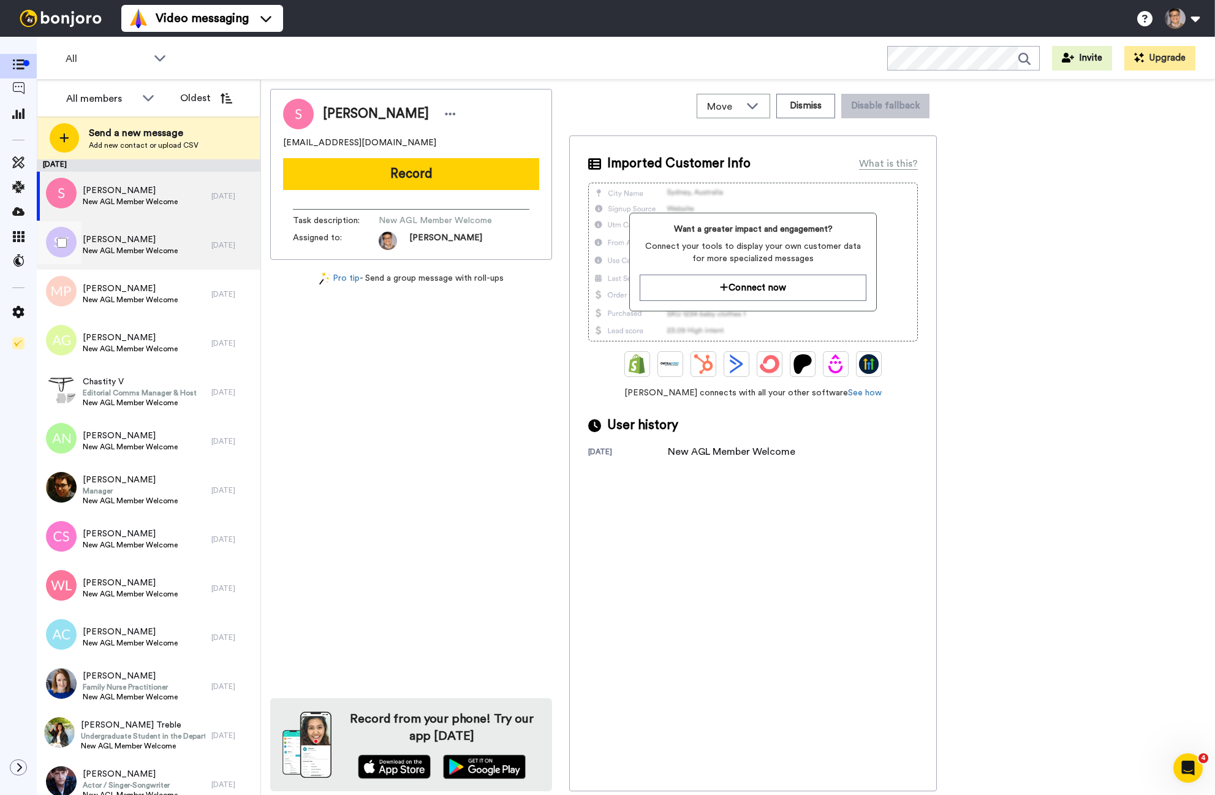
click at [125, 251] on span "New AGL Member Welcome" at bounding box center [130, 251] width 95 height 10
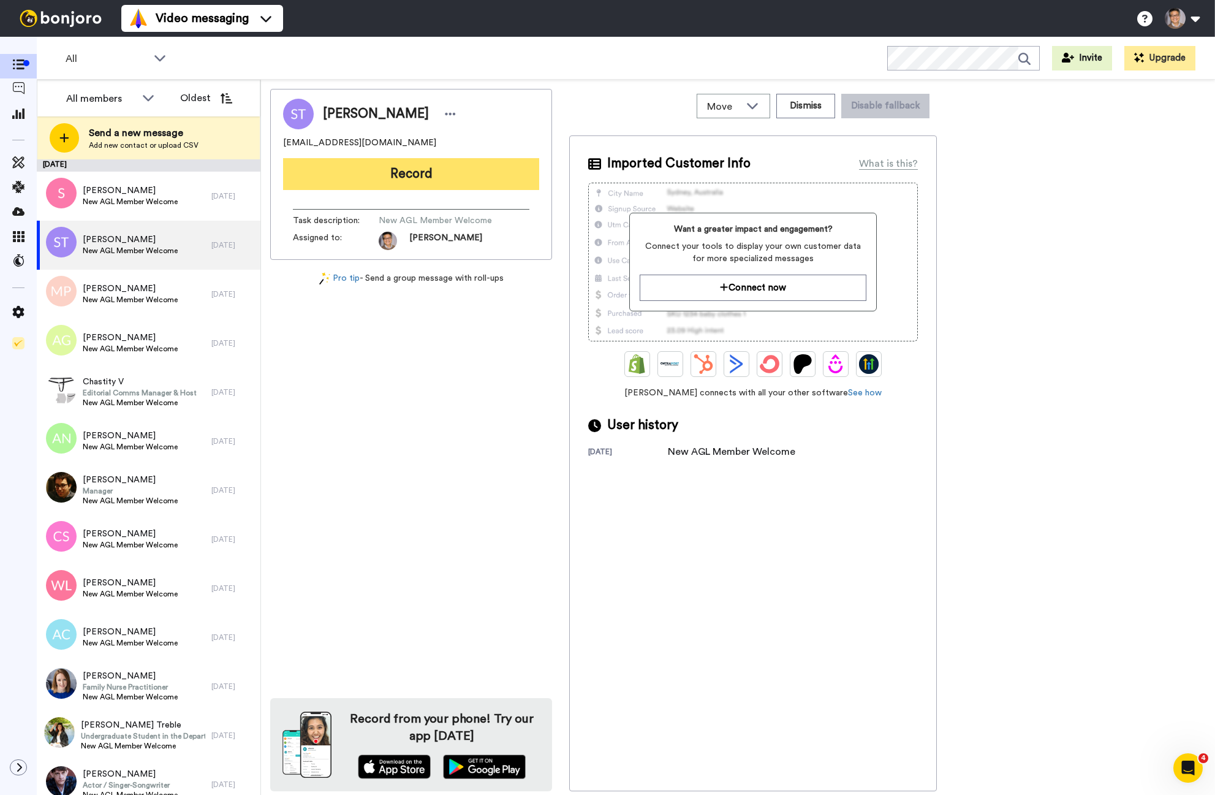
click at [393, 182] on button "Record" at bounding box center [411, 174] width 256 height 32
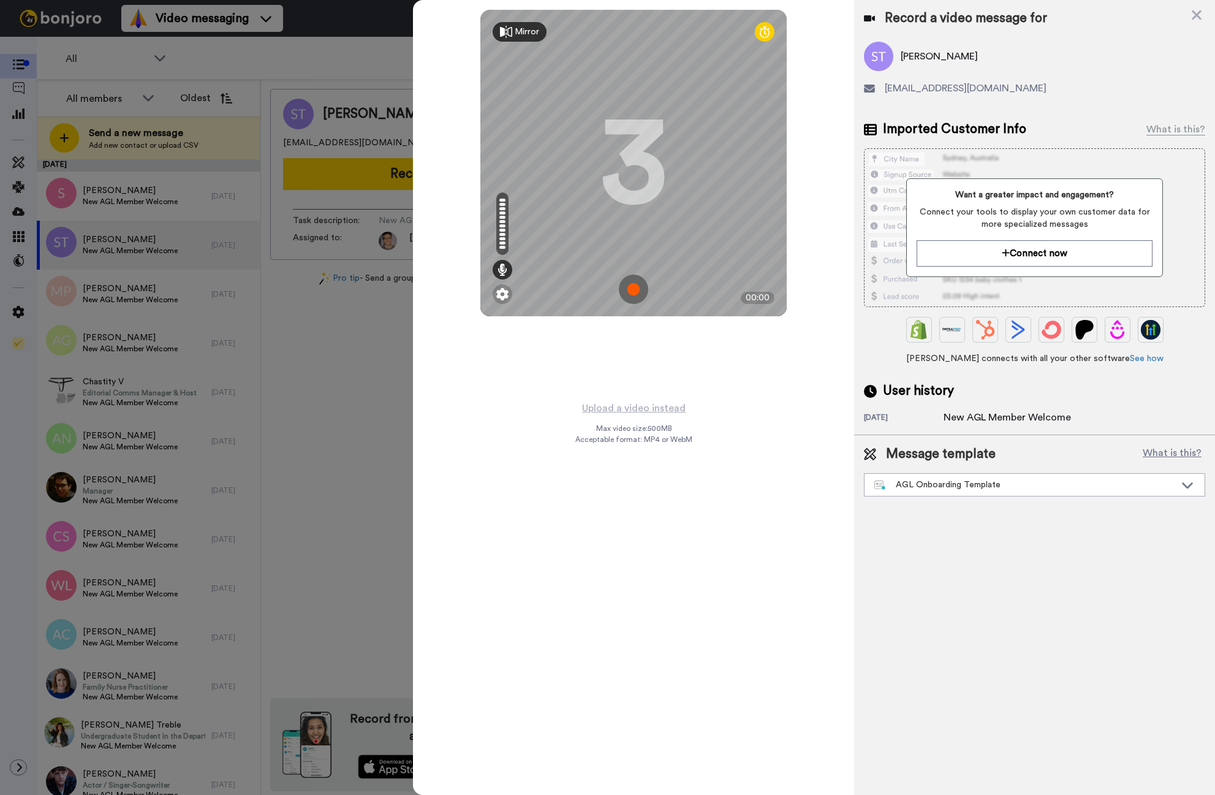
click at [635, 284] on img at bounding box center [633, 288] width 29 height 29
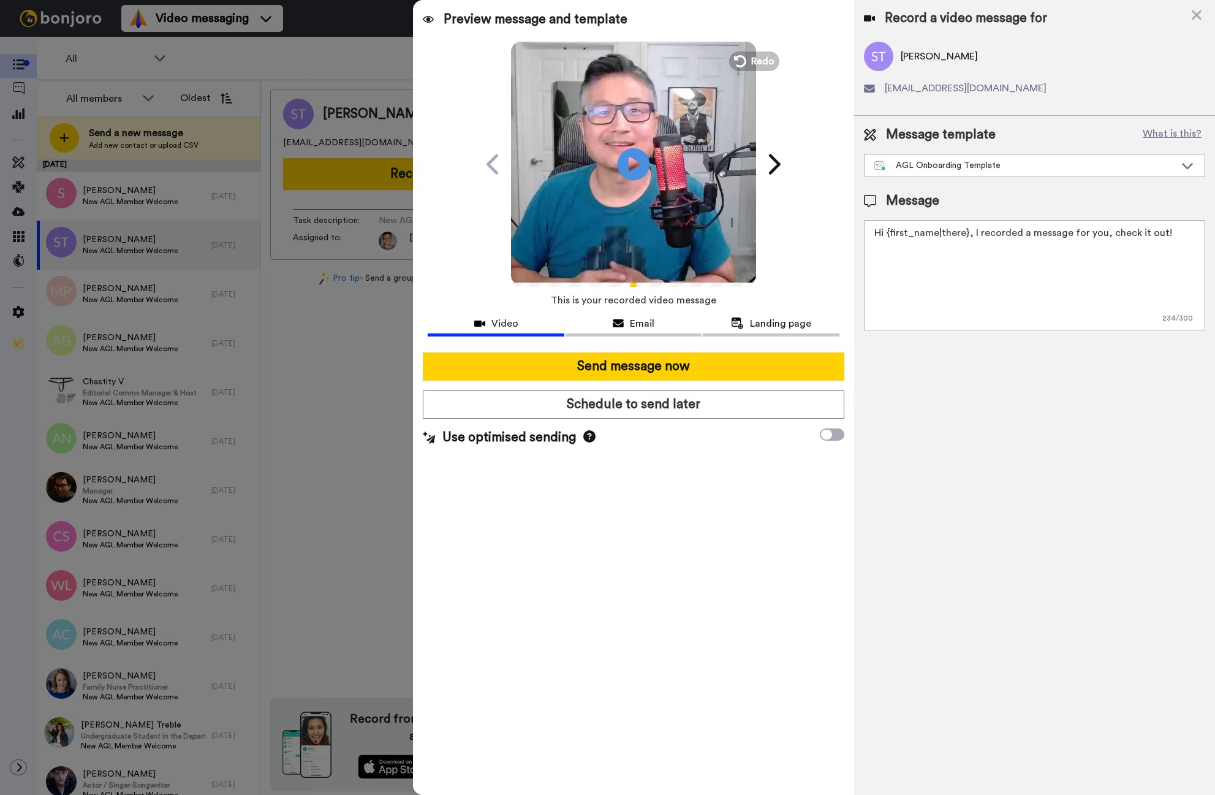
click at [638, 170] on icon at bounding box center [634, 164] width 32 height 32
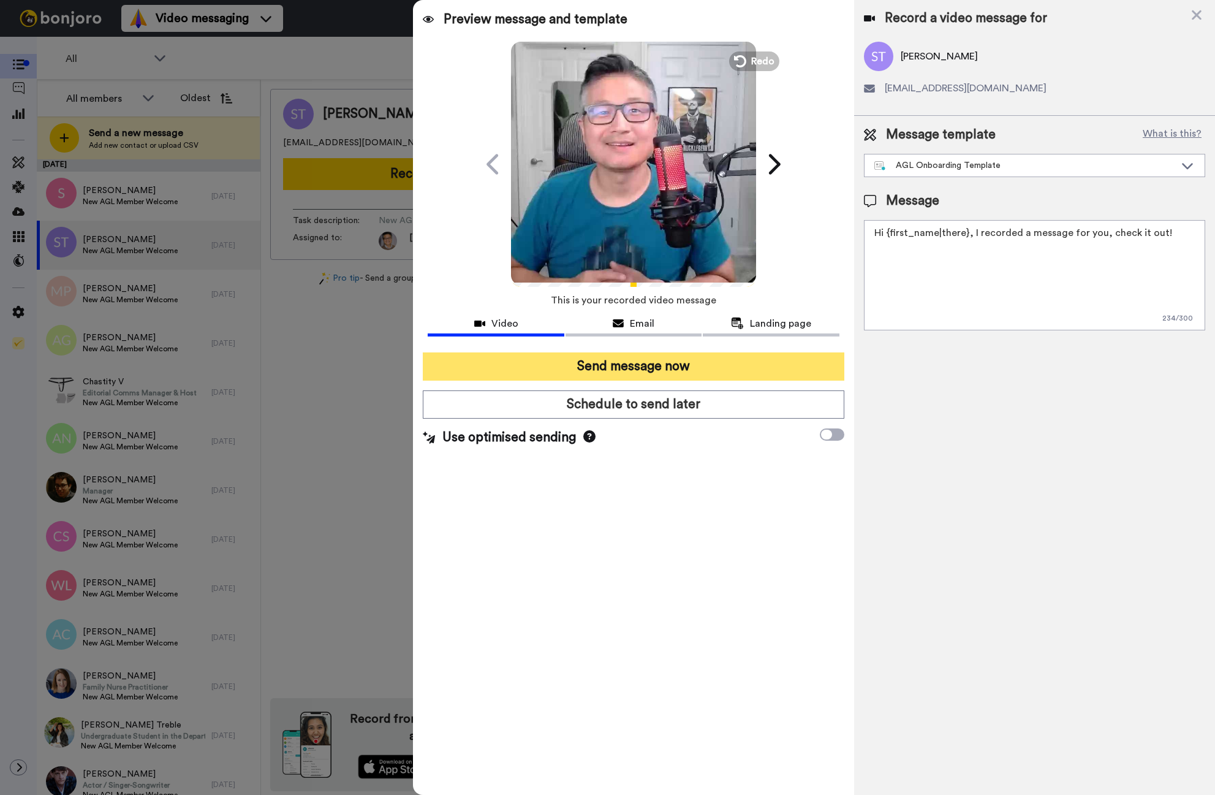
click at [618, 364] on button "Send message now" at bounding box center [634, 366] width 422 height 28
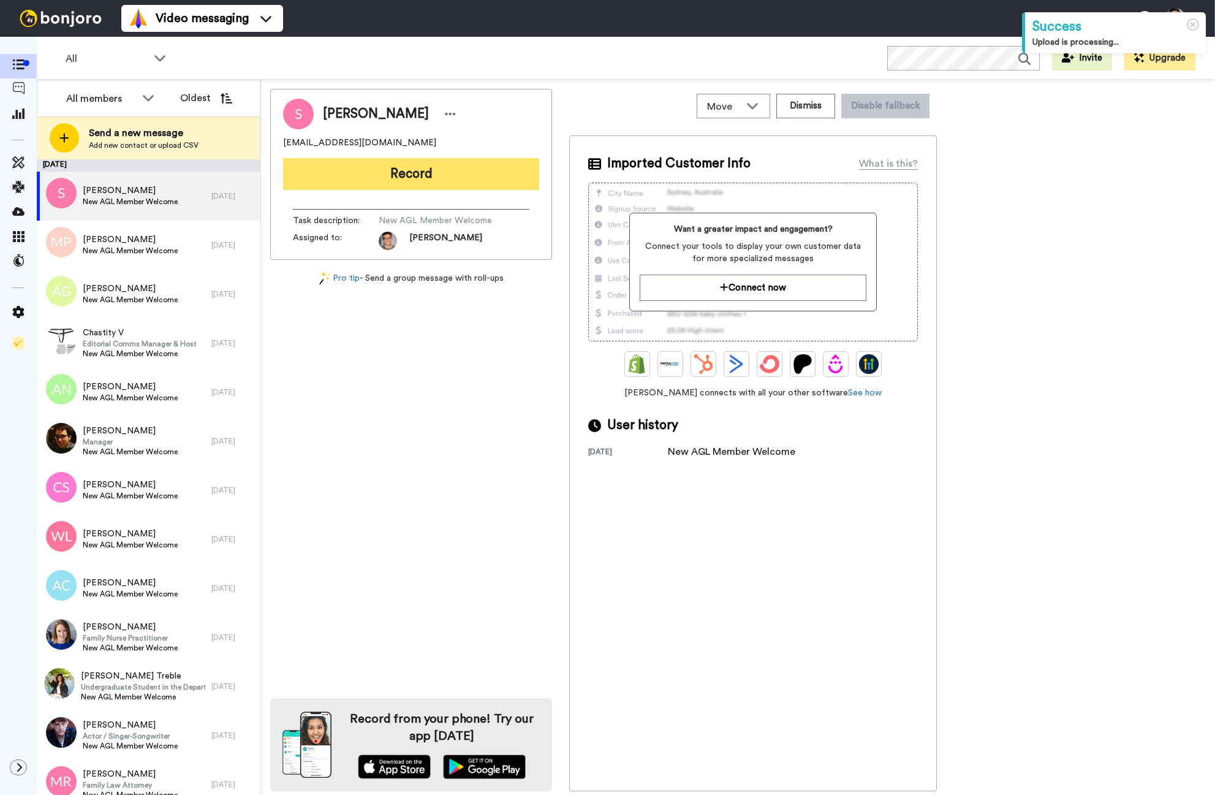
click at [469, 178] on button "Record" at bounding box center [411, 174] width 256 height 32
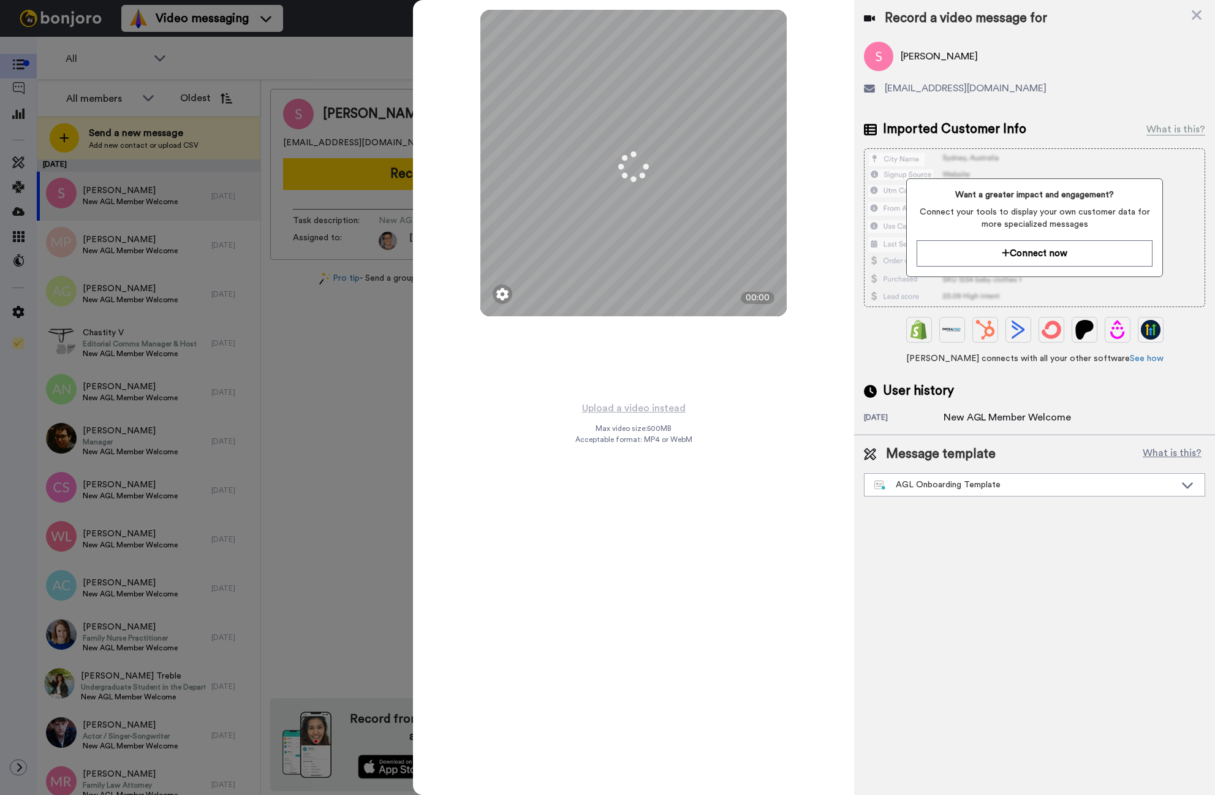
click at [122, 238] on div at bounding box center [607, 397] width 1215 height 795
click at [123, 241] on div at bounding box center [607, 397] width 1215 height 795
click at [1199, 17] on icon at bounding box center [1197, 15] width 10 height 10
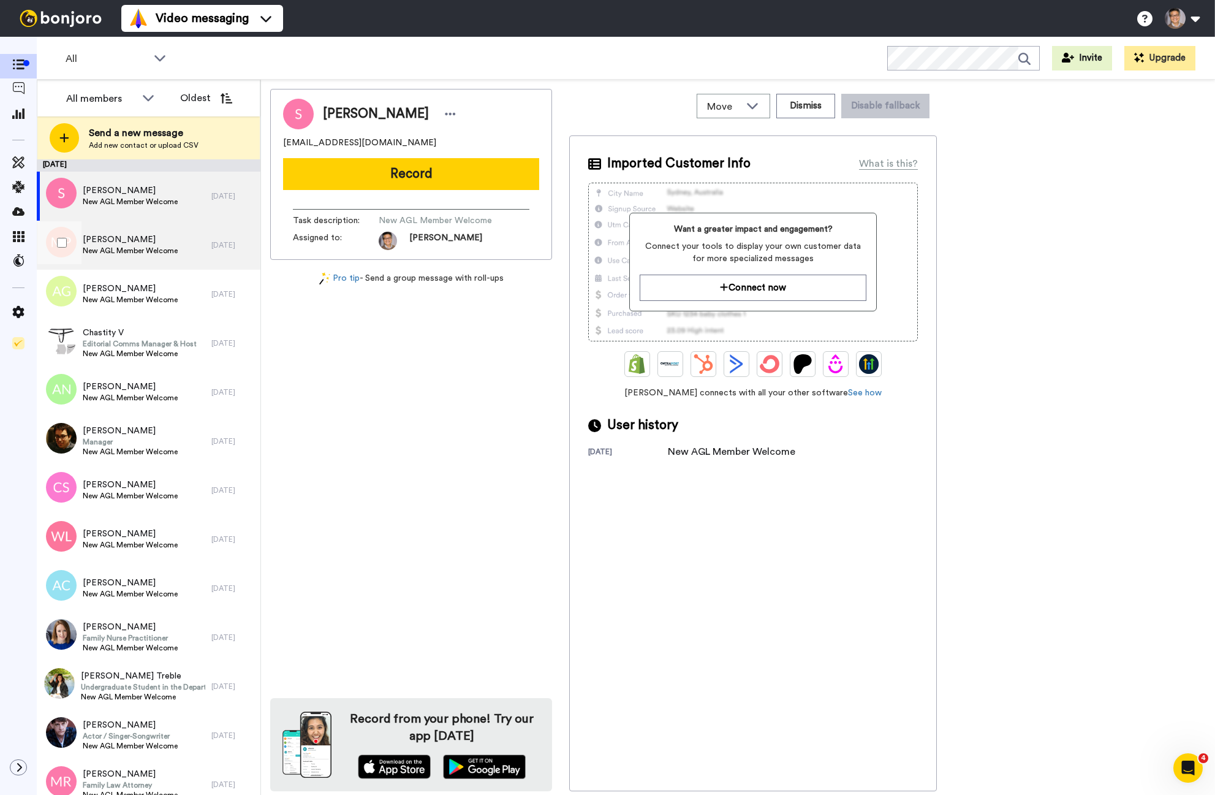
click at [106, 242] on span "[PERSON_NAME]" at bounding box center [130, 239] width 95 height 12
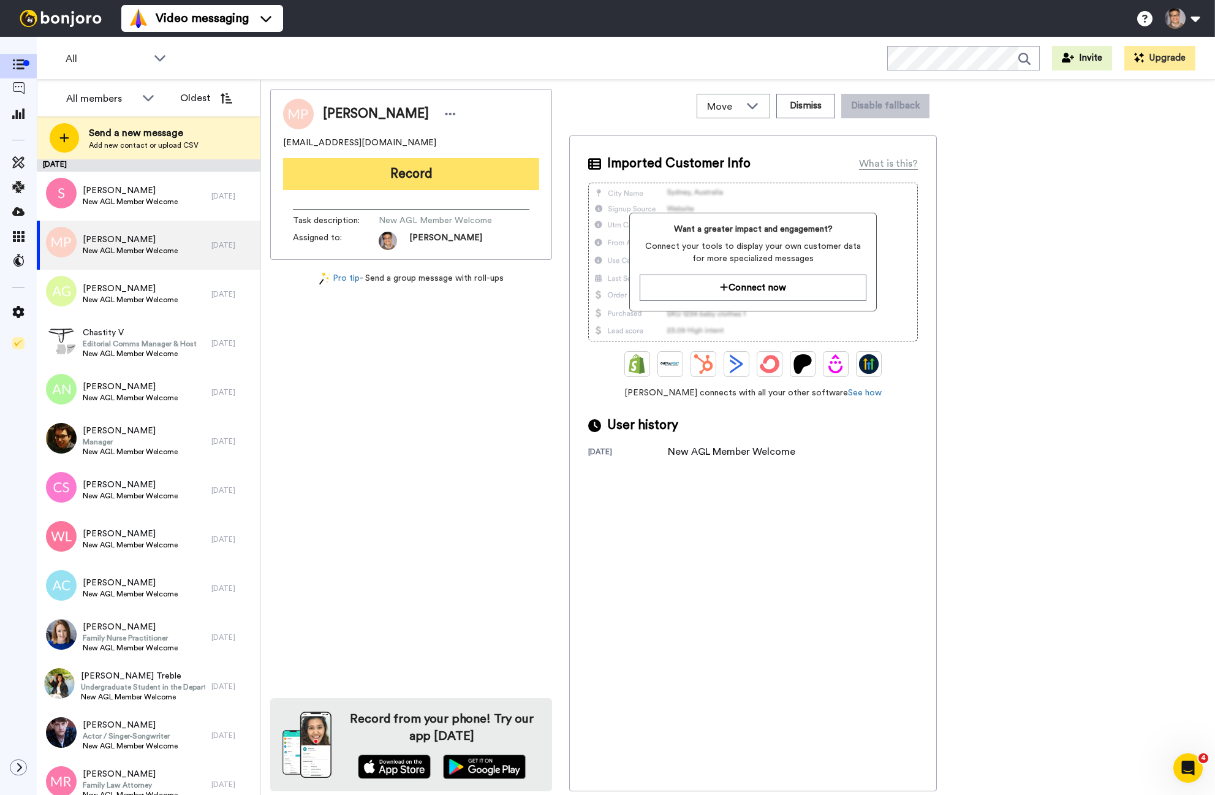
click at [407, 183] on button "Record" at bounding box center [411, 174] width 256 height 32
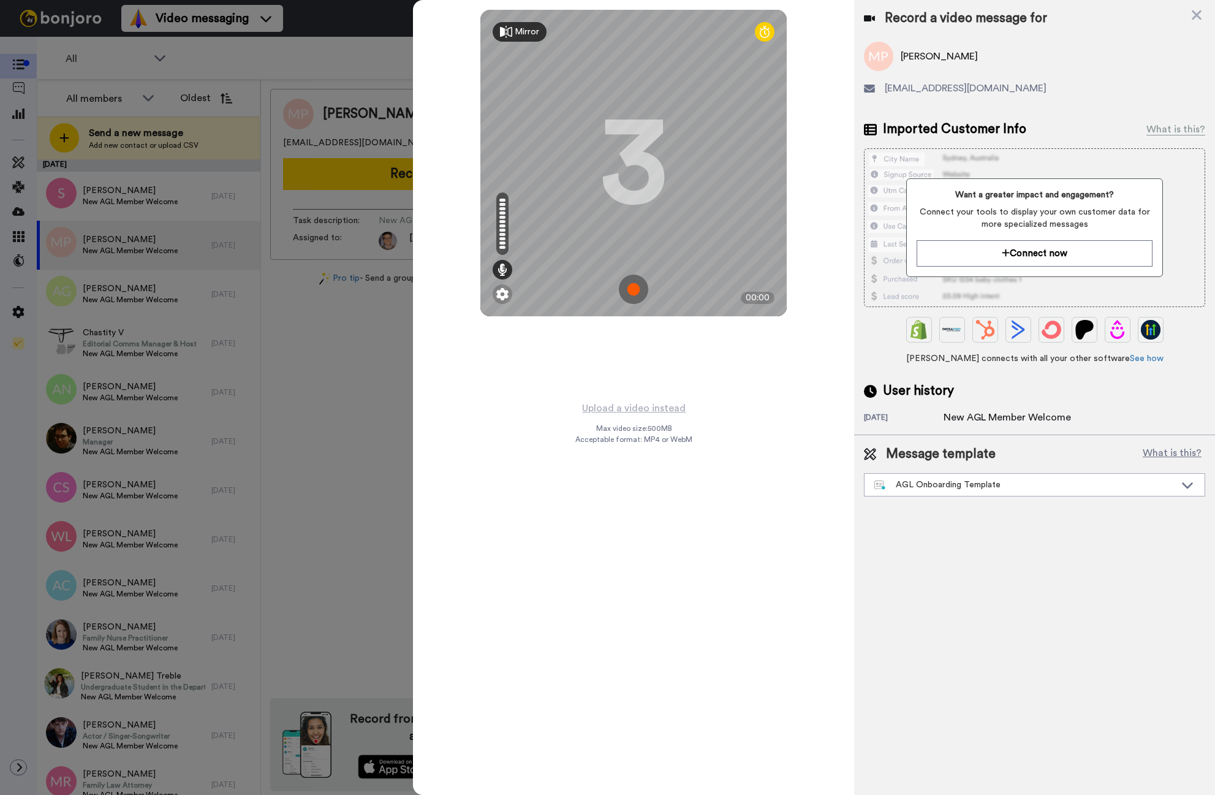
click at [634, 282] on img at bounding box center [633, 288] width 29 height 29
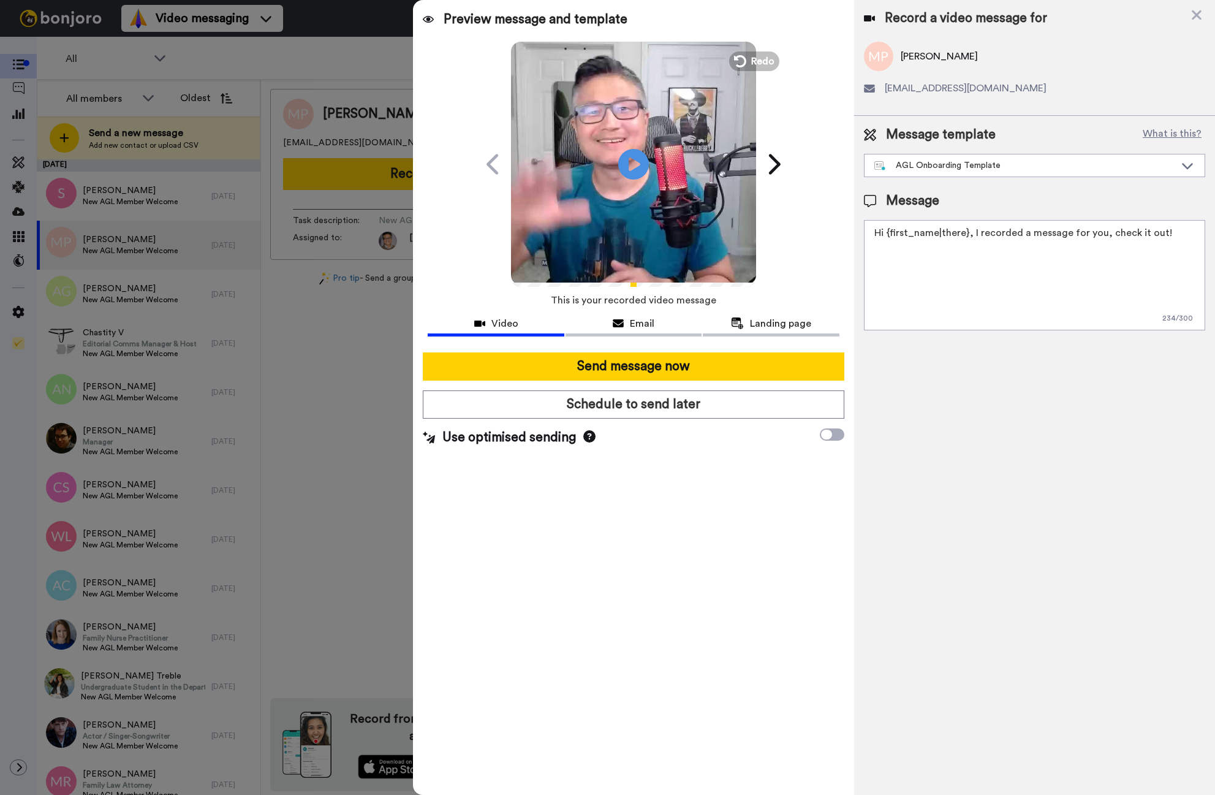
click at [641, 156] on icon at bounding box center [633, 164] width 31 height 31
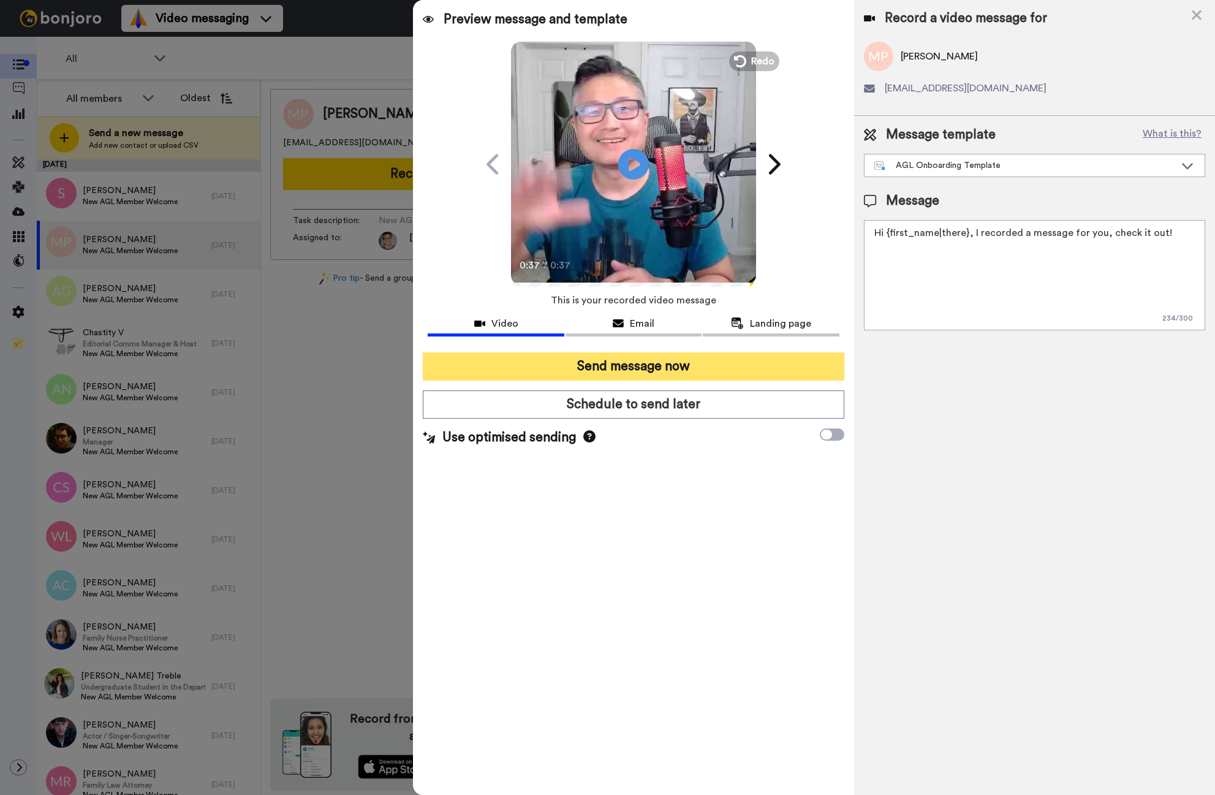
click at [469, 373] on button "Send message now" at bounding box center [634, 366] width 422 height 28
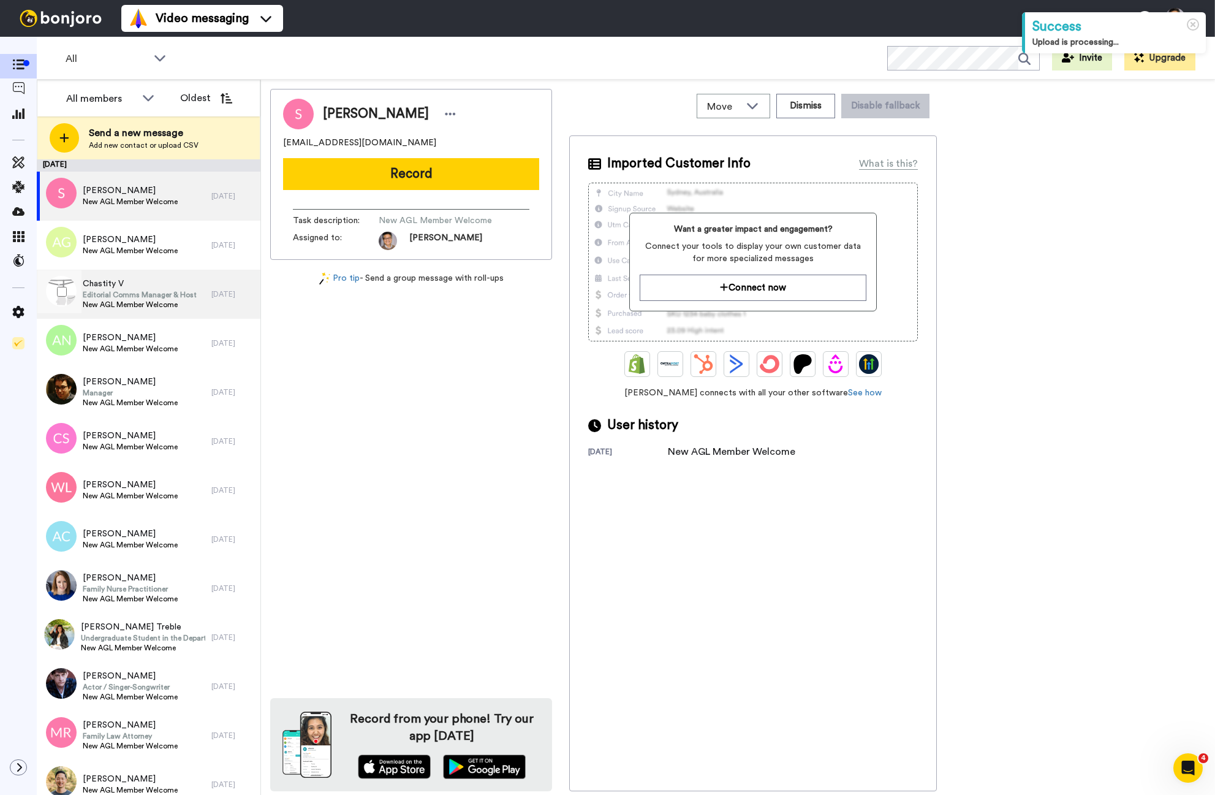
click at [142, 289] on span "Chastity V" at bounding box center [140, 284] width 114 height 12
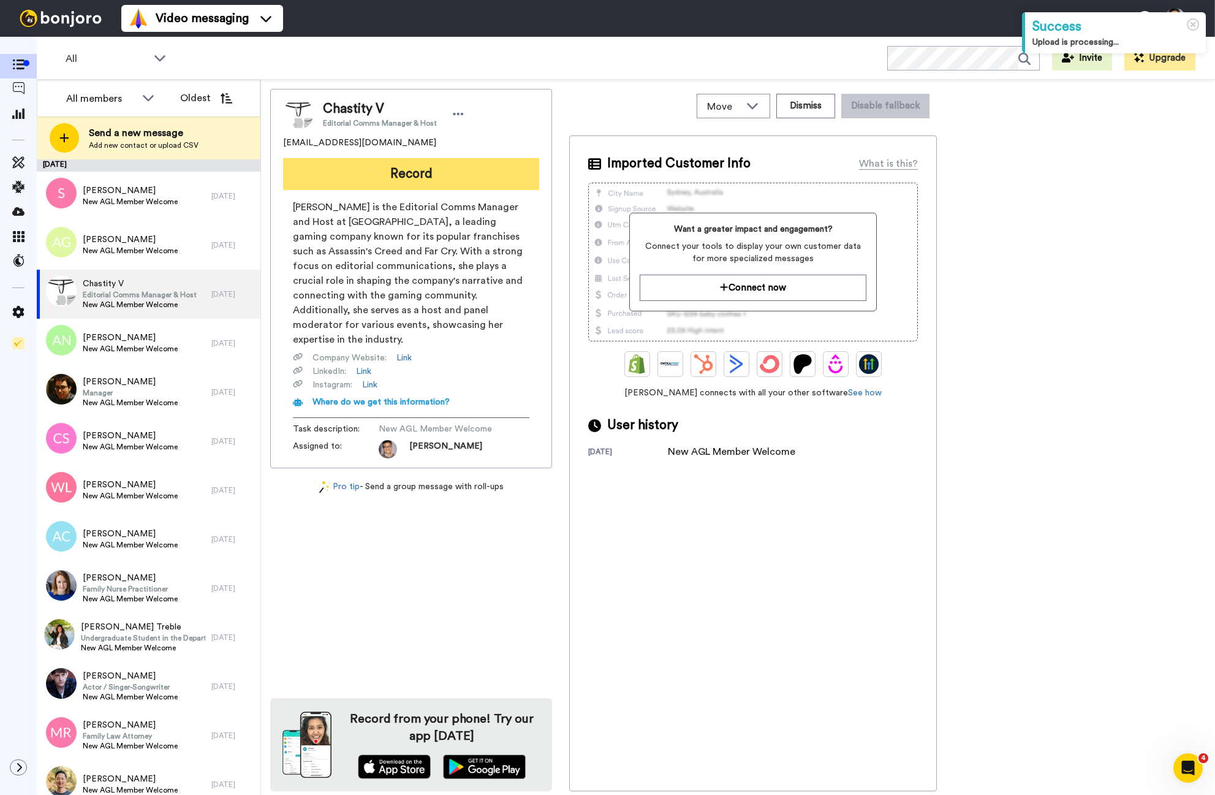
click at [382, 169] on button "Record" at bounding box center [411, 174] width 256 height 32
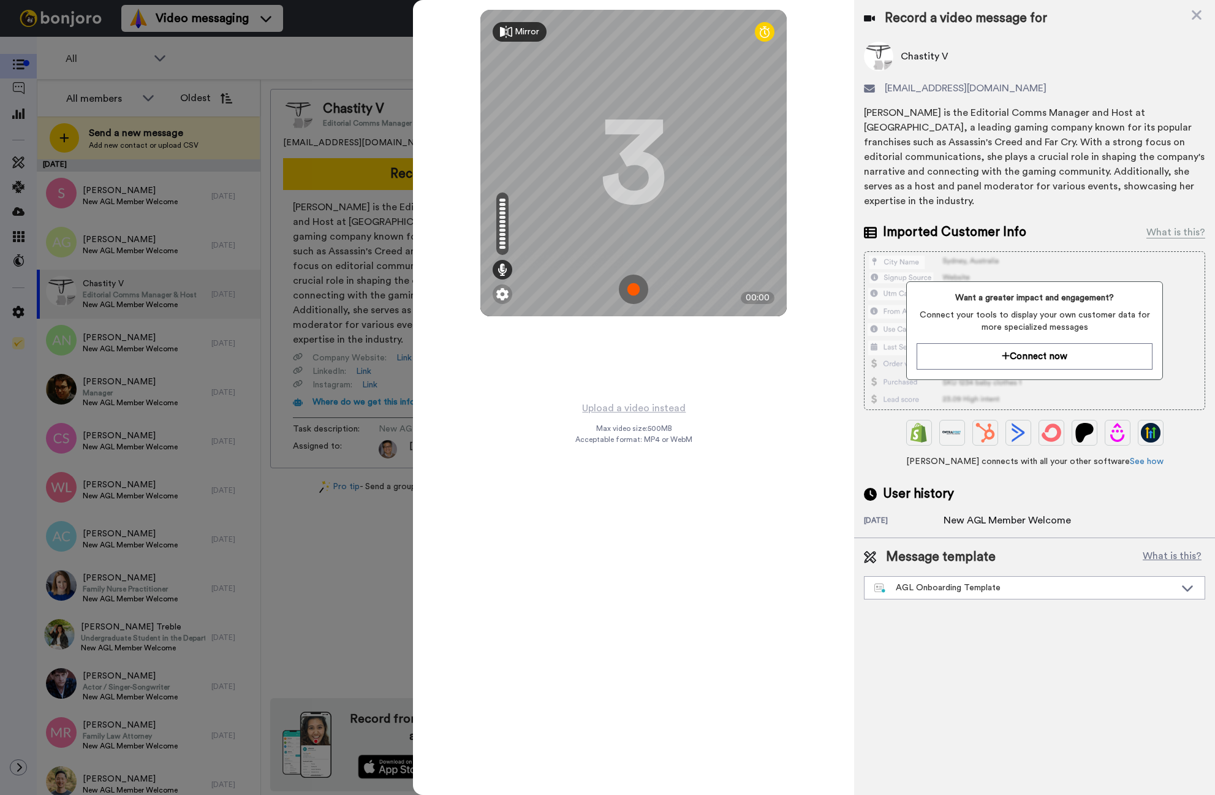
click at [642, 283] on img at bounding box center [633, 288] width 29 height 29
click at [641, 282] on img at bounding box center [633, 288] width 29 height 29
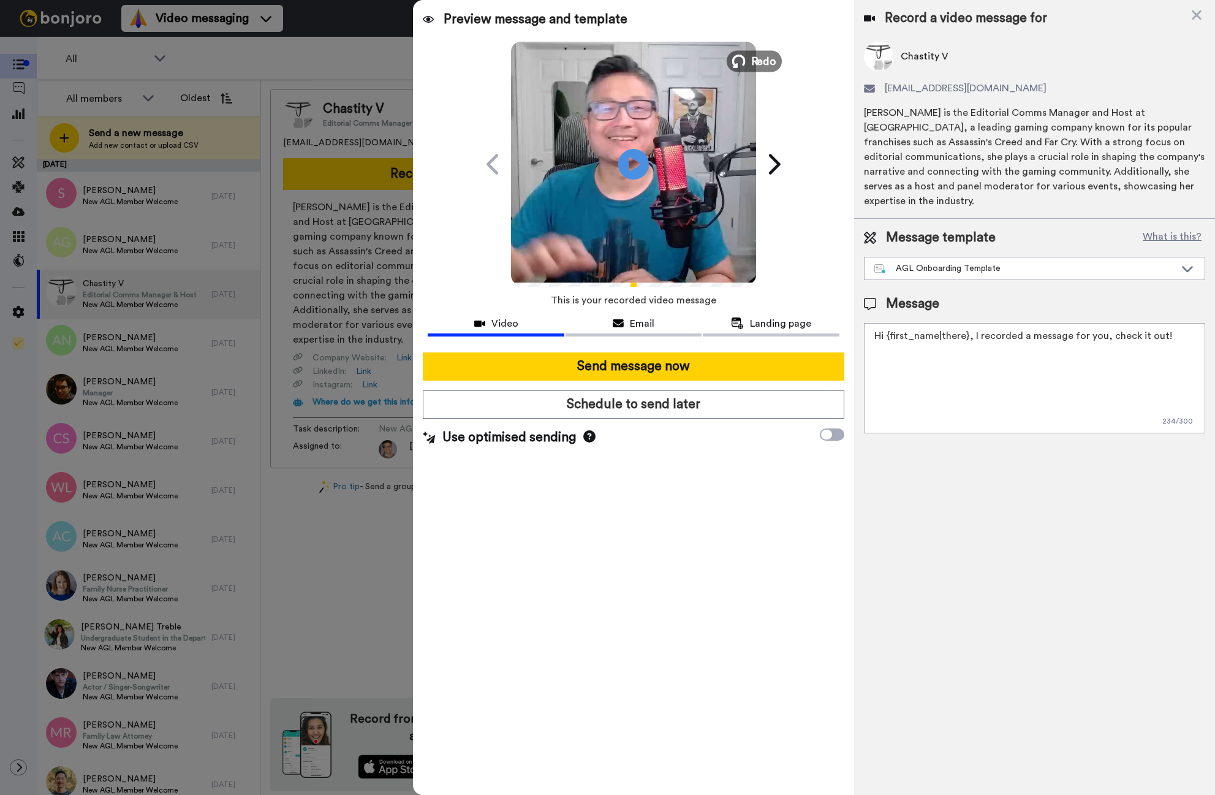
click at [735, 57] on icon at bounding box center [738, 61] width 13 height 13
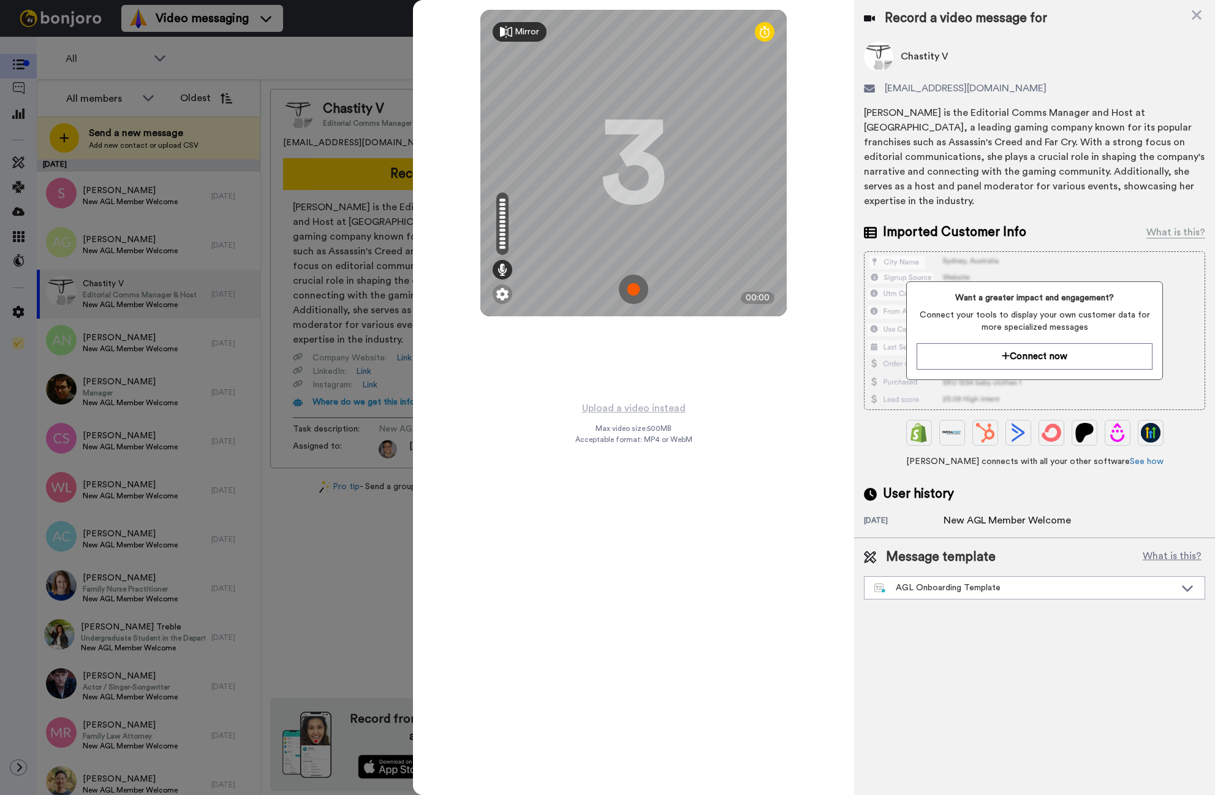
click at [636, 286] on img at bounding box center [633, 288] width 29 height 29
click at [636, 285] on img at bounding box center [633, 288] width 29 height 29
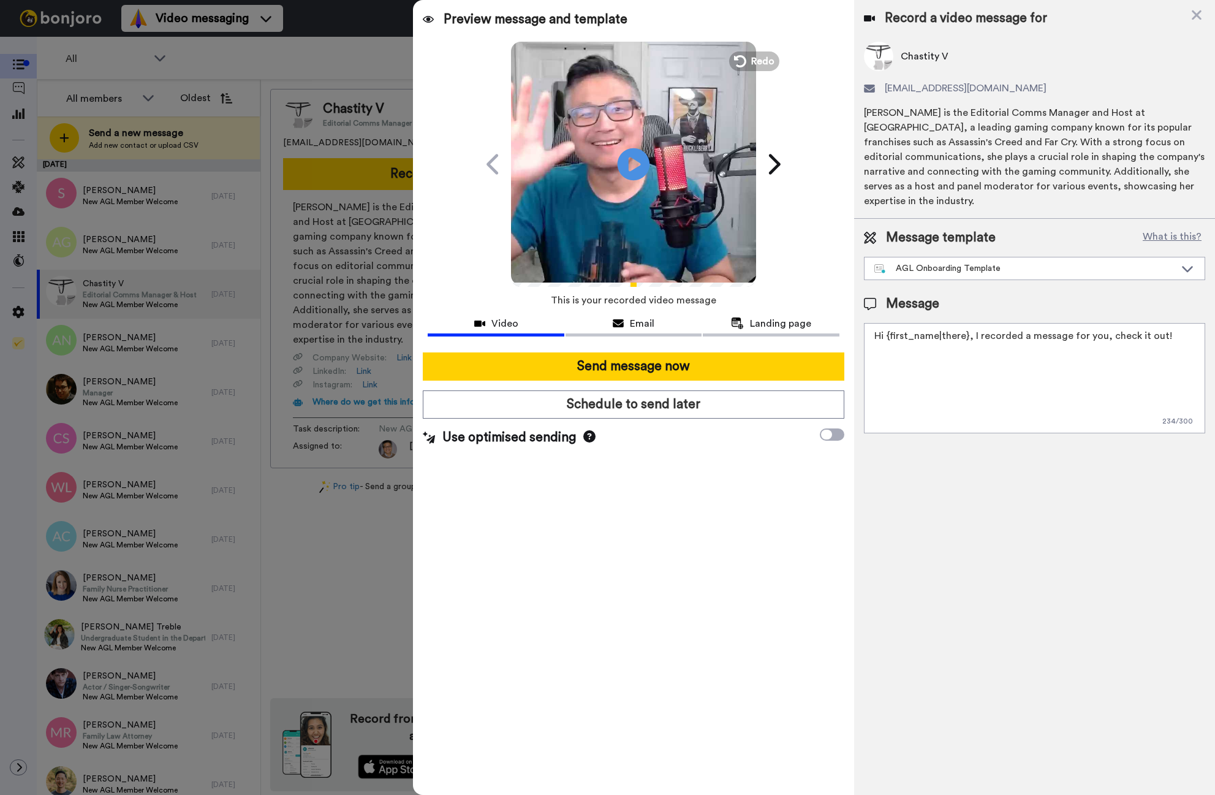
click at [638, 180] on icon "Play/Pause" at bounding box center [634, 164] width 32 height 58
drag, startPoint x: 865, startPoint y: 111, endPoint x: 909, endPoint y: 113, distance: 43.6
click at [909, 113] on div "Chastity V. is the Editorial Comms Manager and Host at Ubisoft, a leading gamin…" at bounding box center [1034, 156] width 341 height 103
click at [1198, 15] on icon at bounding box center [1196, 14] width 12 height 15
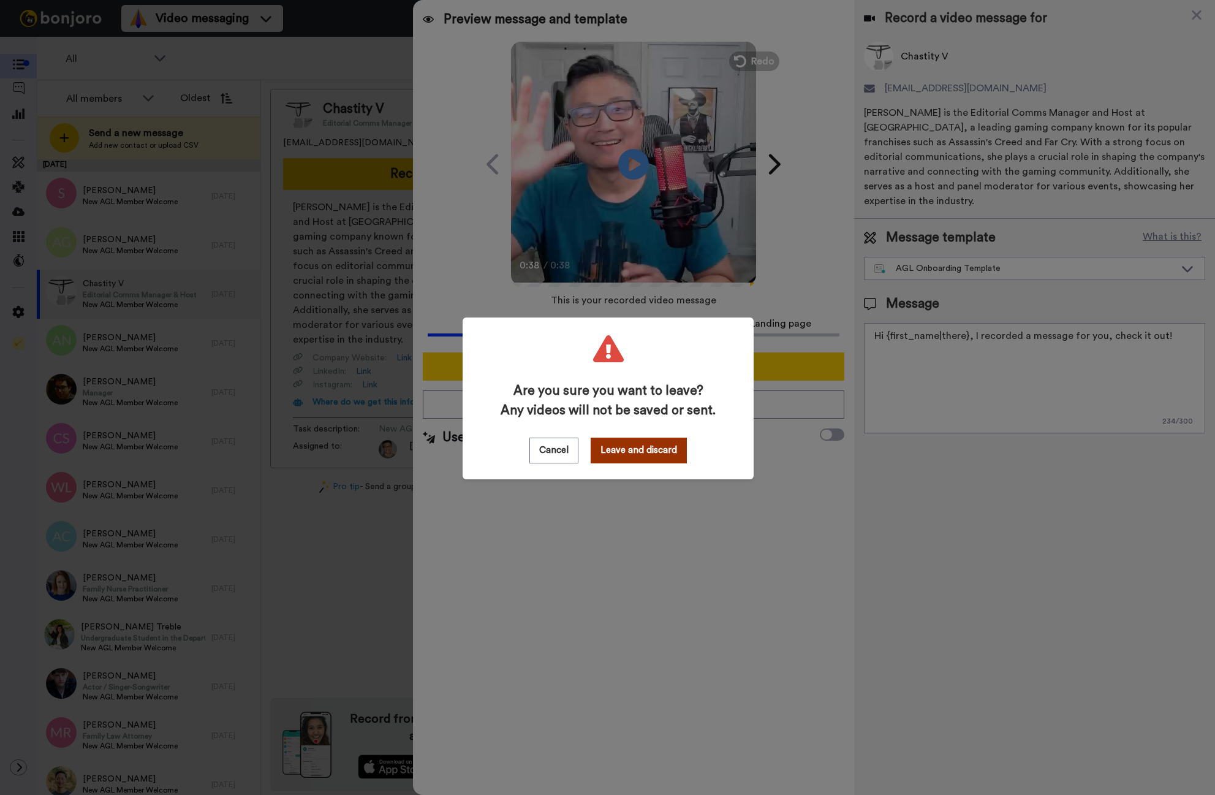
click at [608, 451] on button "Leave and discard" at bounding box center [639, 450] width 96 height 26
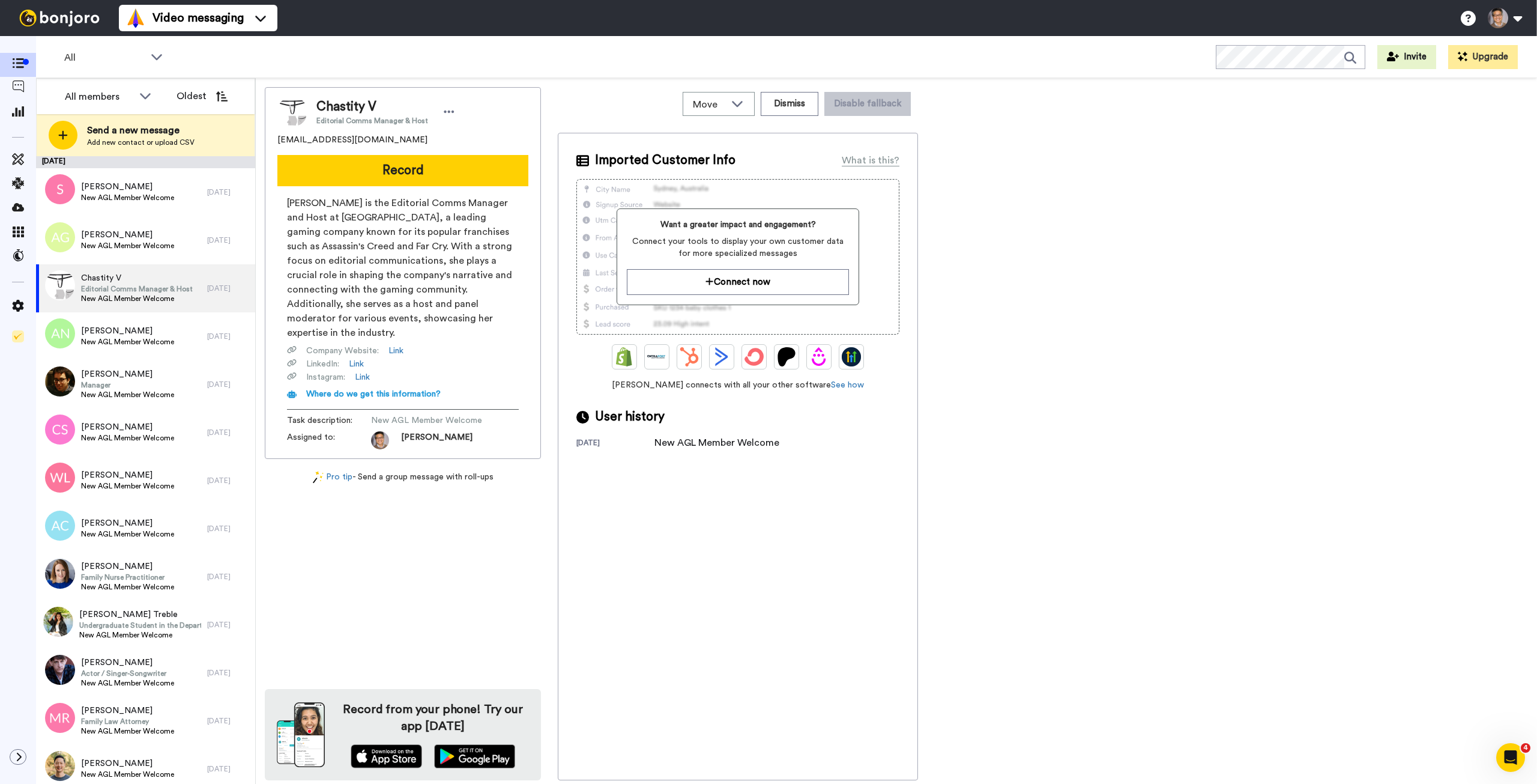
click at [1190, 759] on div "Open Intercom Messenger" at bounding box center [1511, 757] width 39 height 39
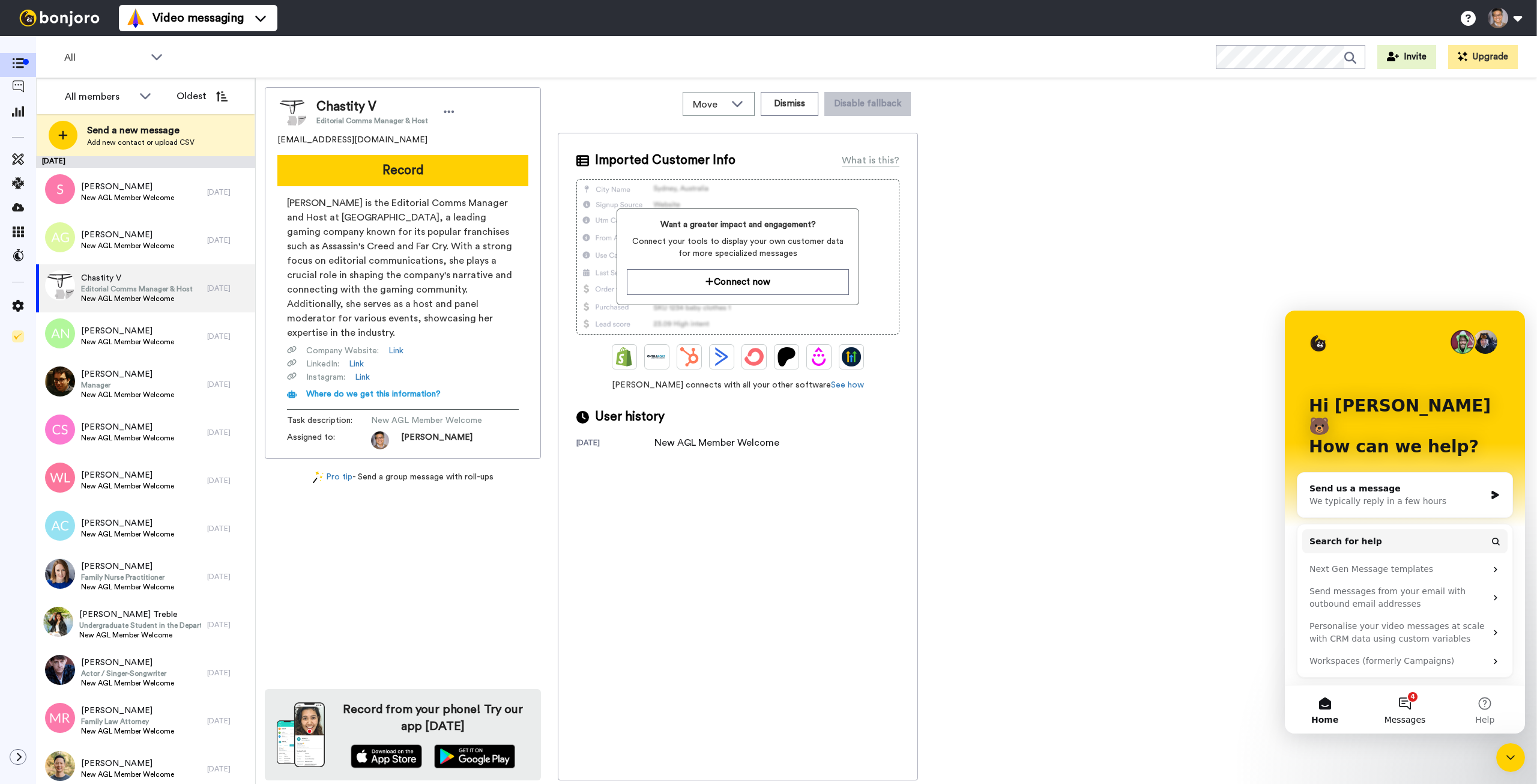
click at [1190, 710] on button "4 Messages" at bounding box center [1405, 709] width 79 height 48
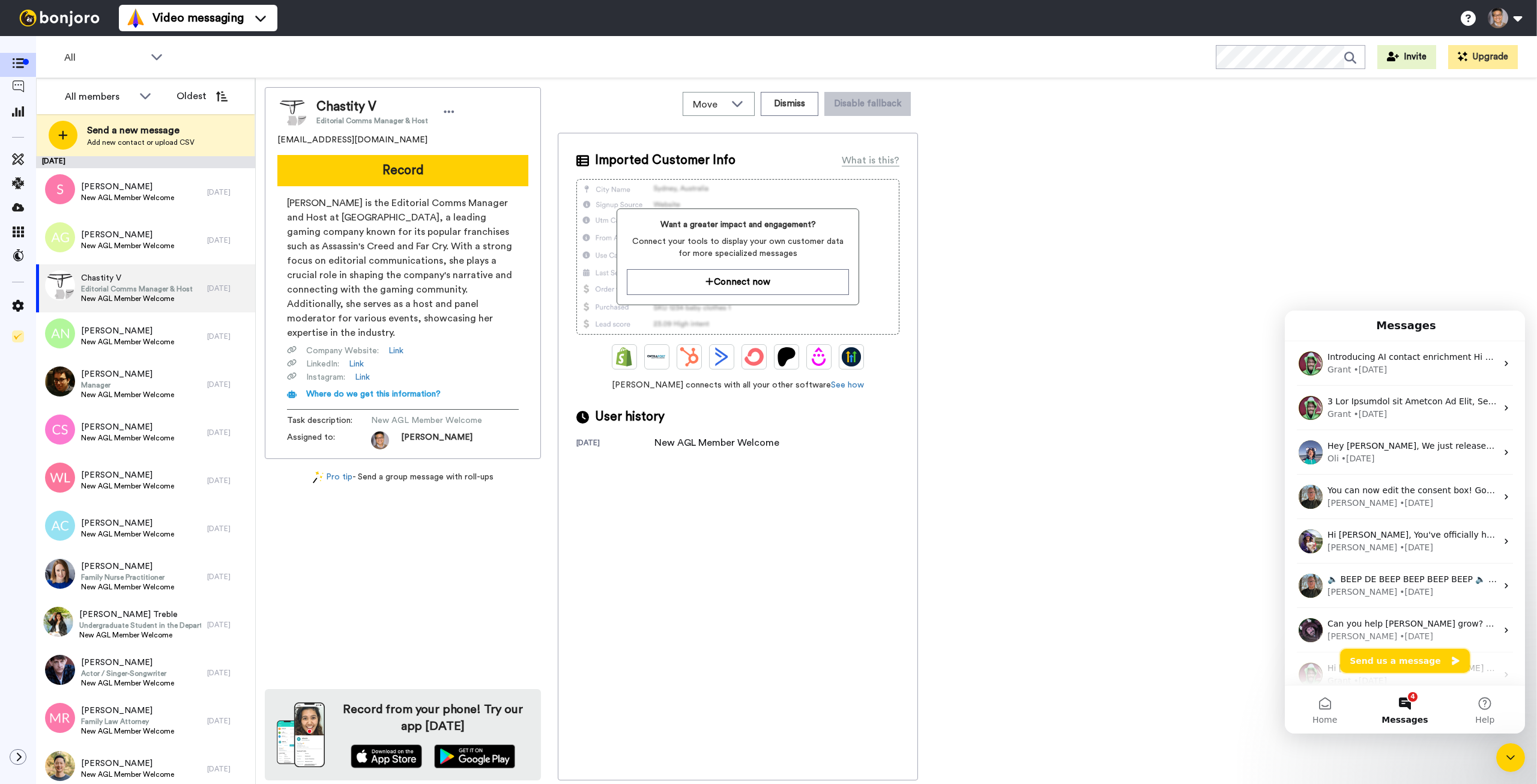
click at [1190, 659] on button "Send us a message" at bounding box center [1405, 661] width 129 height 24
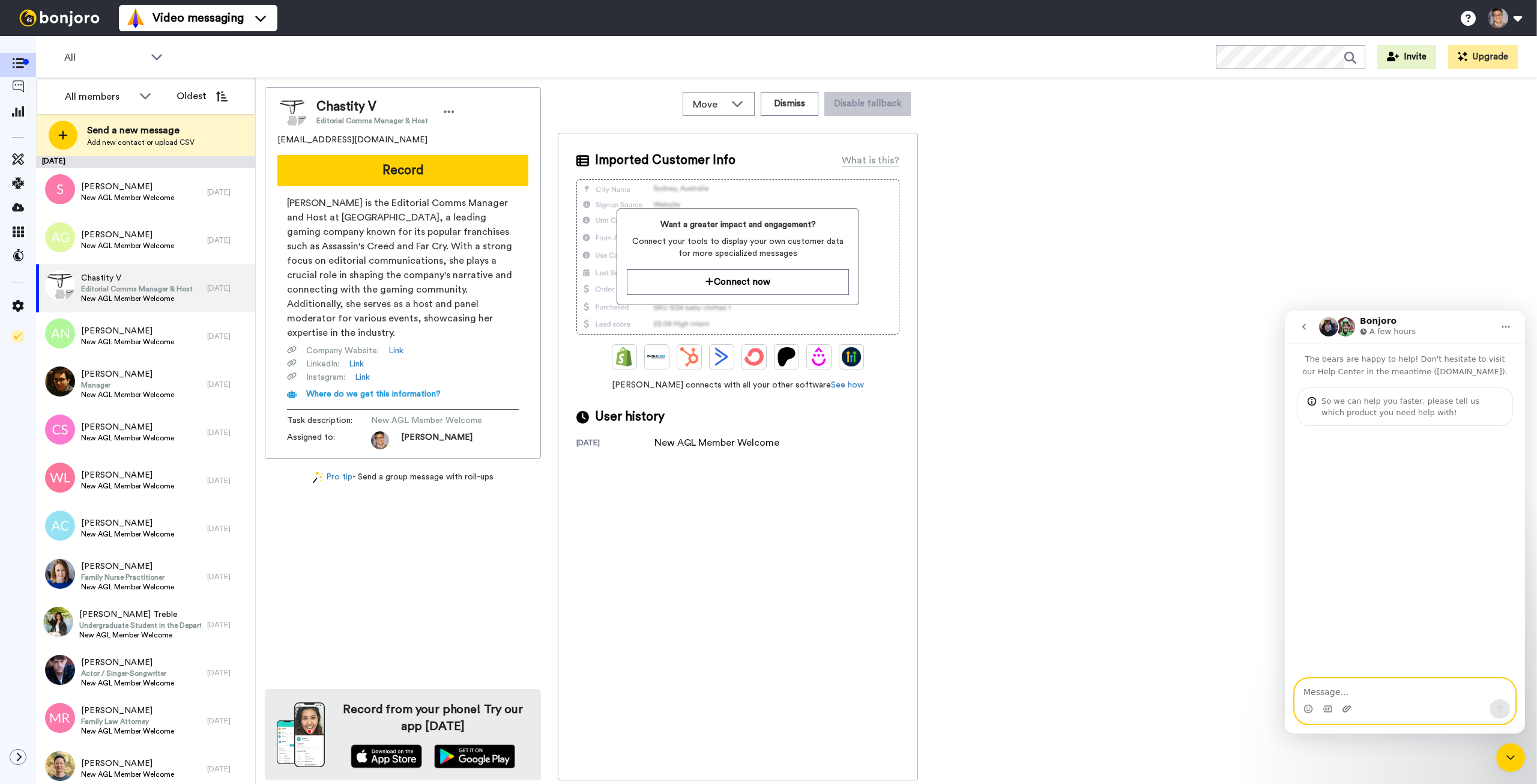
click at [1190, 710] on icon "Upload attachment" at bounding box center [1347, 708] width 9 height 7
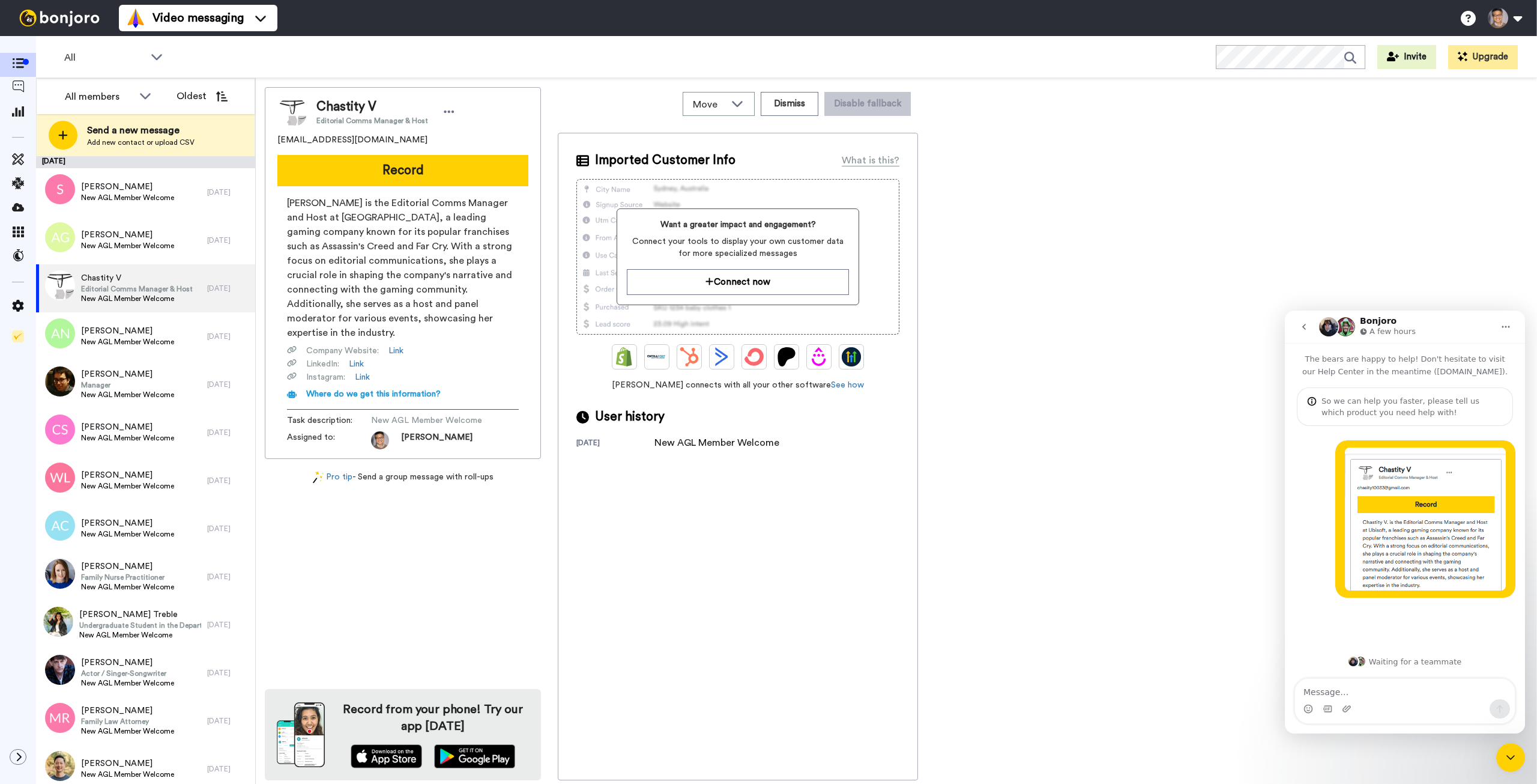
click at [1190, 696] on textarea "Message…" at bounding box center [1406, 688] width 220 height 21
type textarea "Hi I have a question, do the people see these ai generated bios and photos atta…"
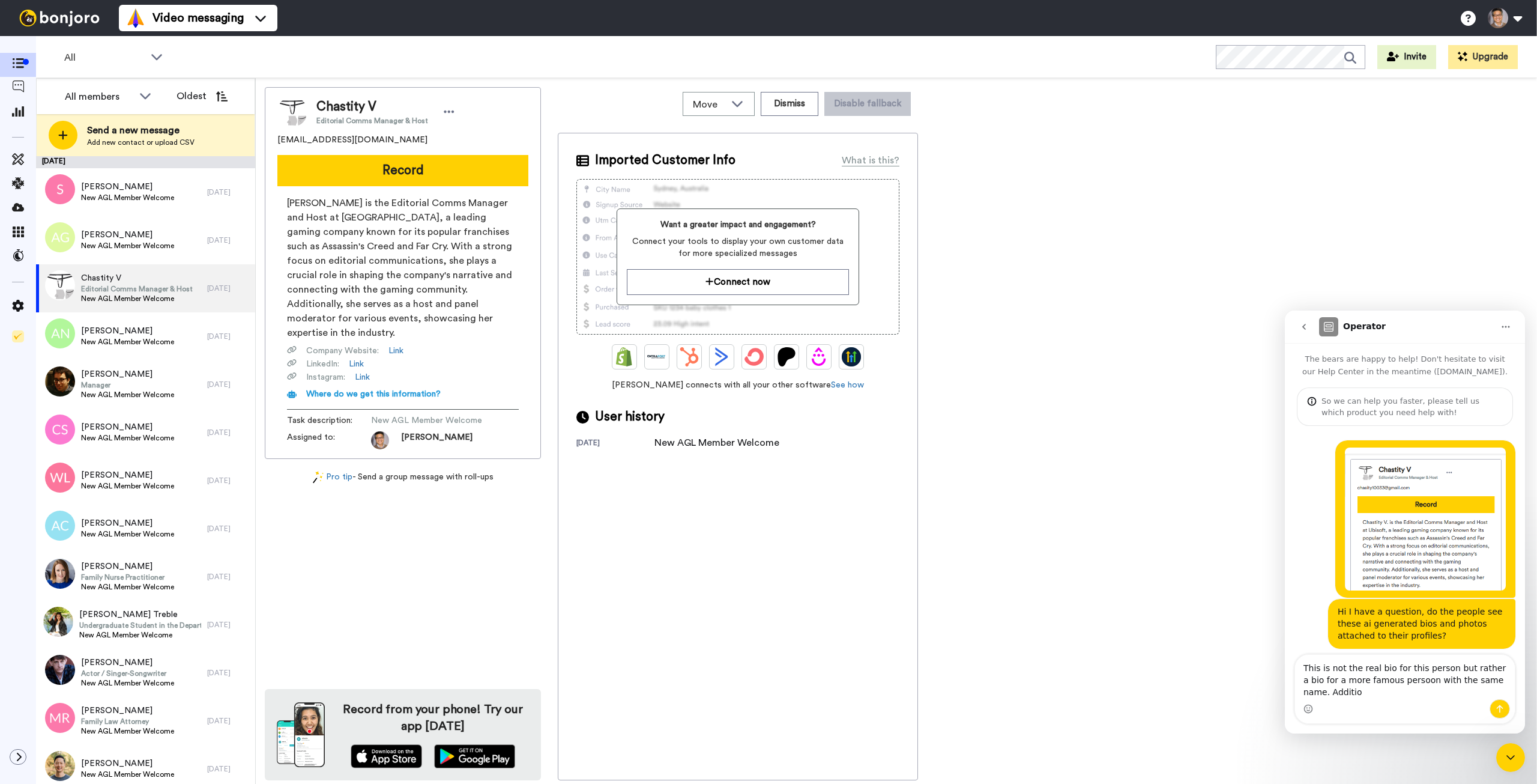
scroll to position [7, 0]
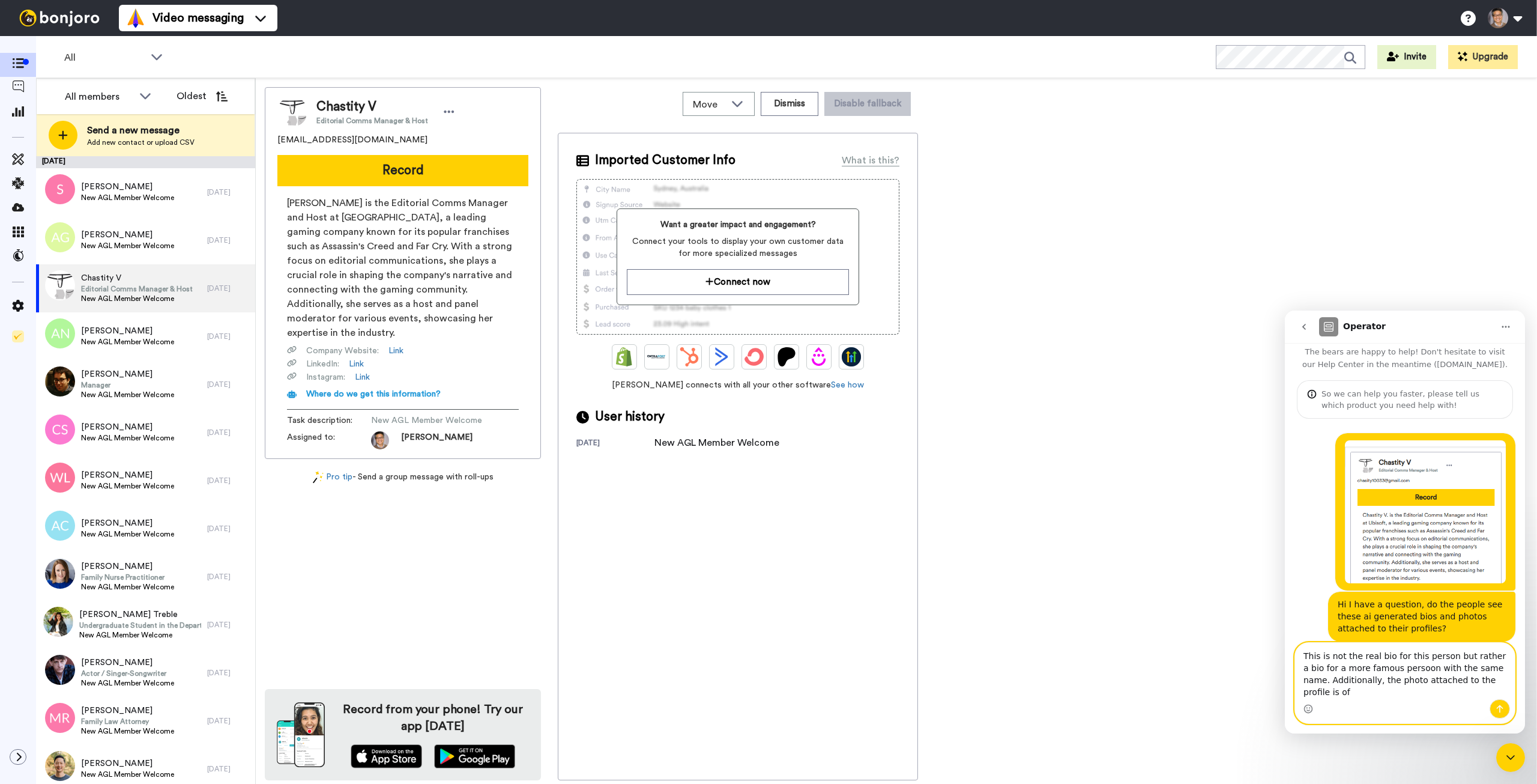
click at [1190, 689] on textarea "This is not the real bio for this person but rather a bio for a more famous per…" at bounding box center [1406, 671] width 220 height 57
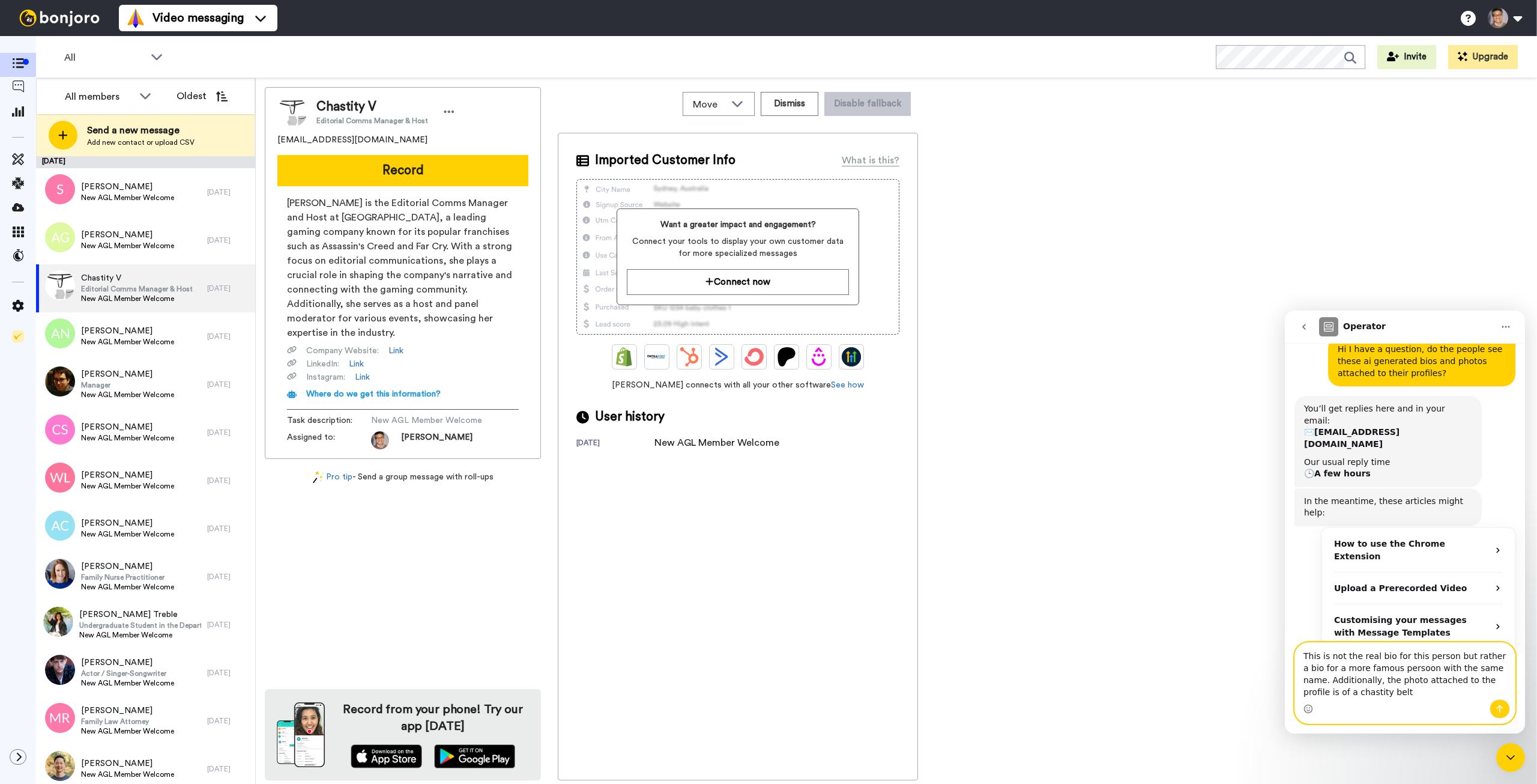
scroll to position [264, 0]
type textarea "This is not the real bio for this person but rather a bio for a more famous per…"
click at [1190, 710] on icon "Send a message…" at bounding box center [1501, 709] width 10 height 10
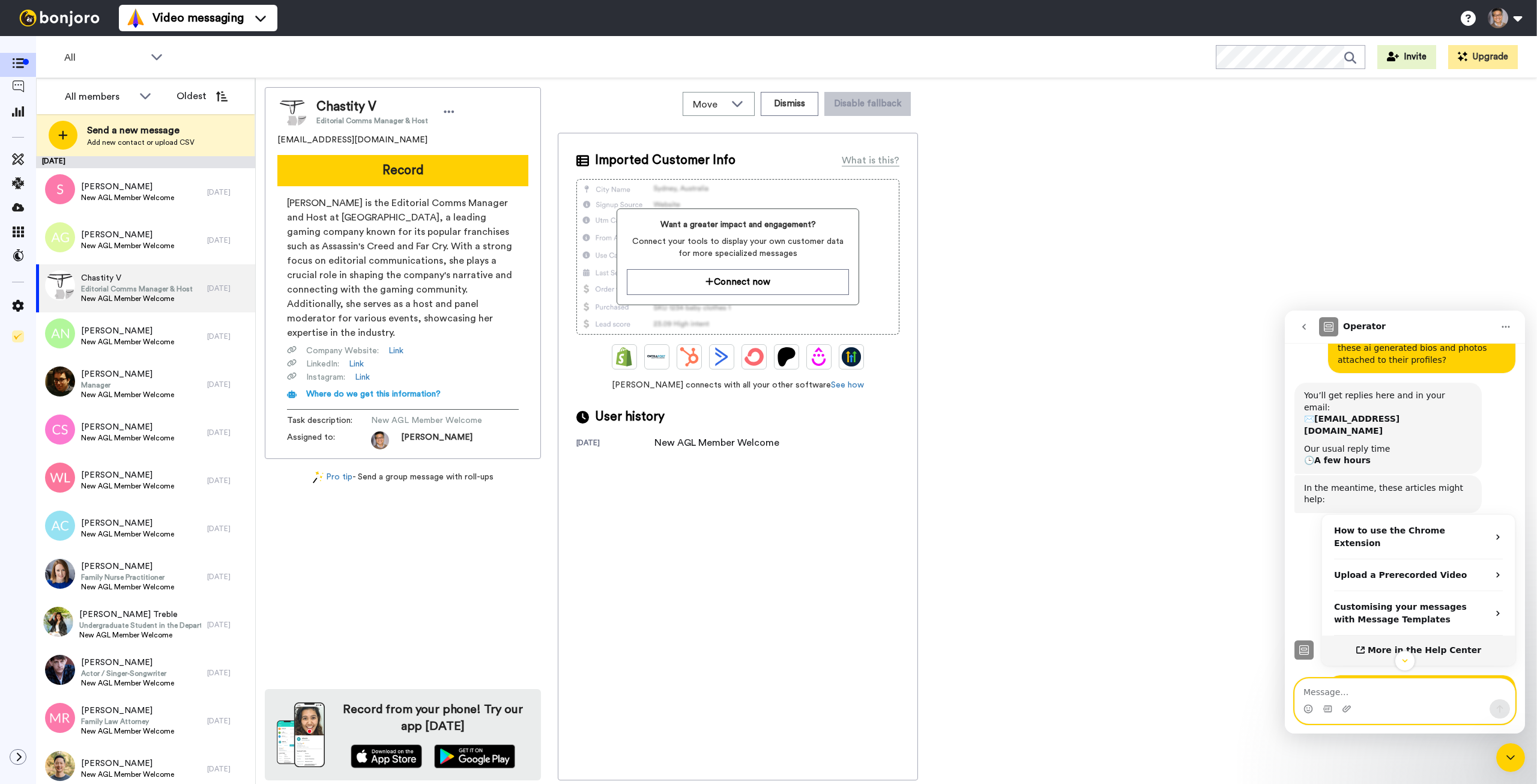
scroll to position [298, 0]
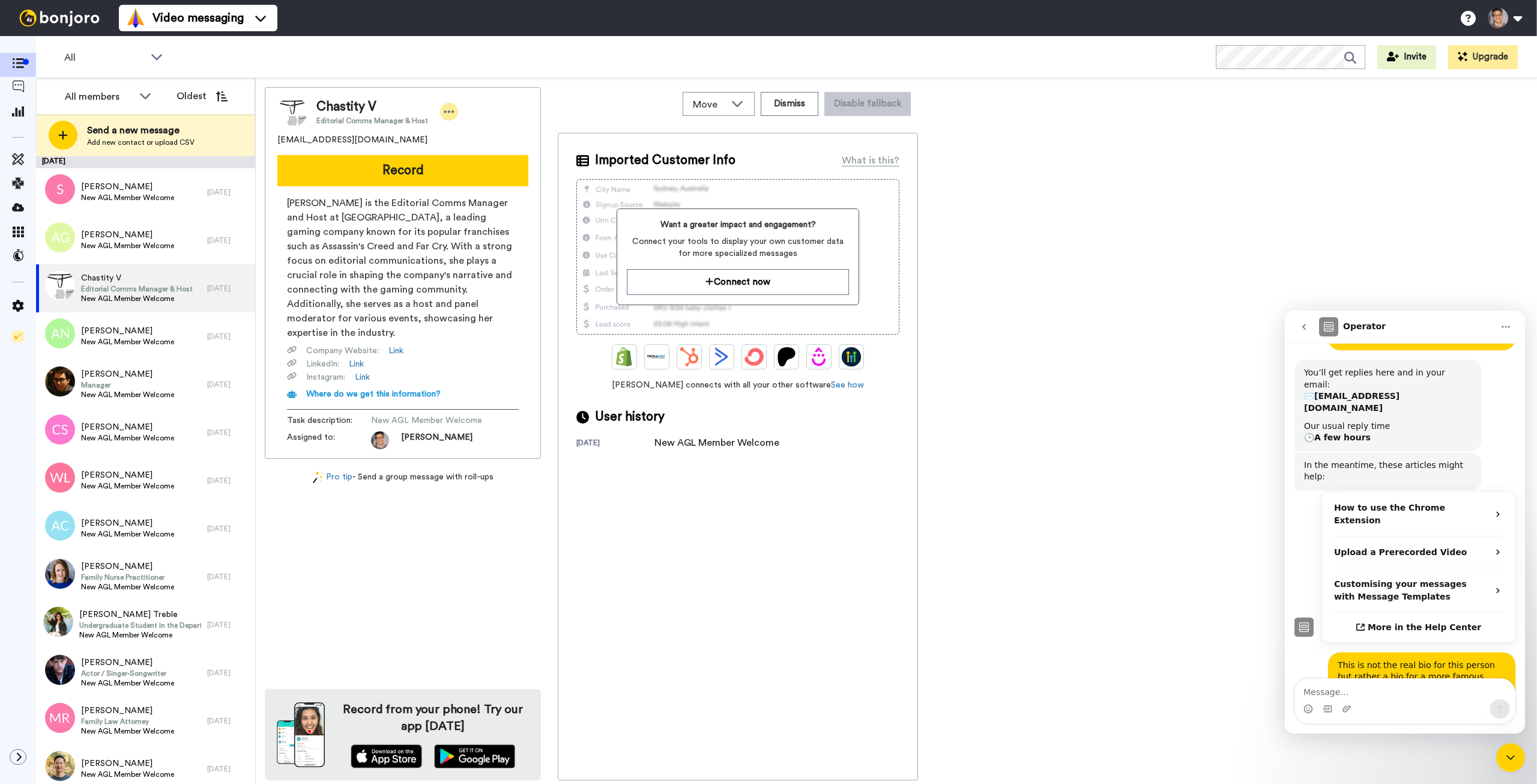
click at [449, 113] on icon at bounding box center [449, 112] width 11 height 12
click at [460, 126] on li "Edit contact" at bounding box center [479, 131] width 87 height 17
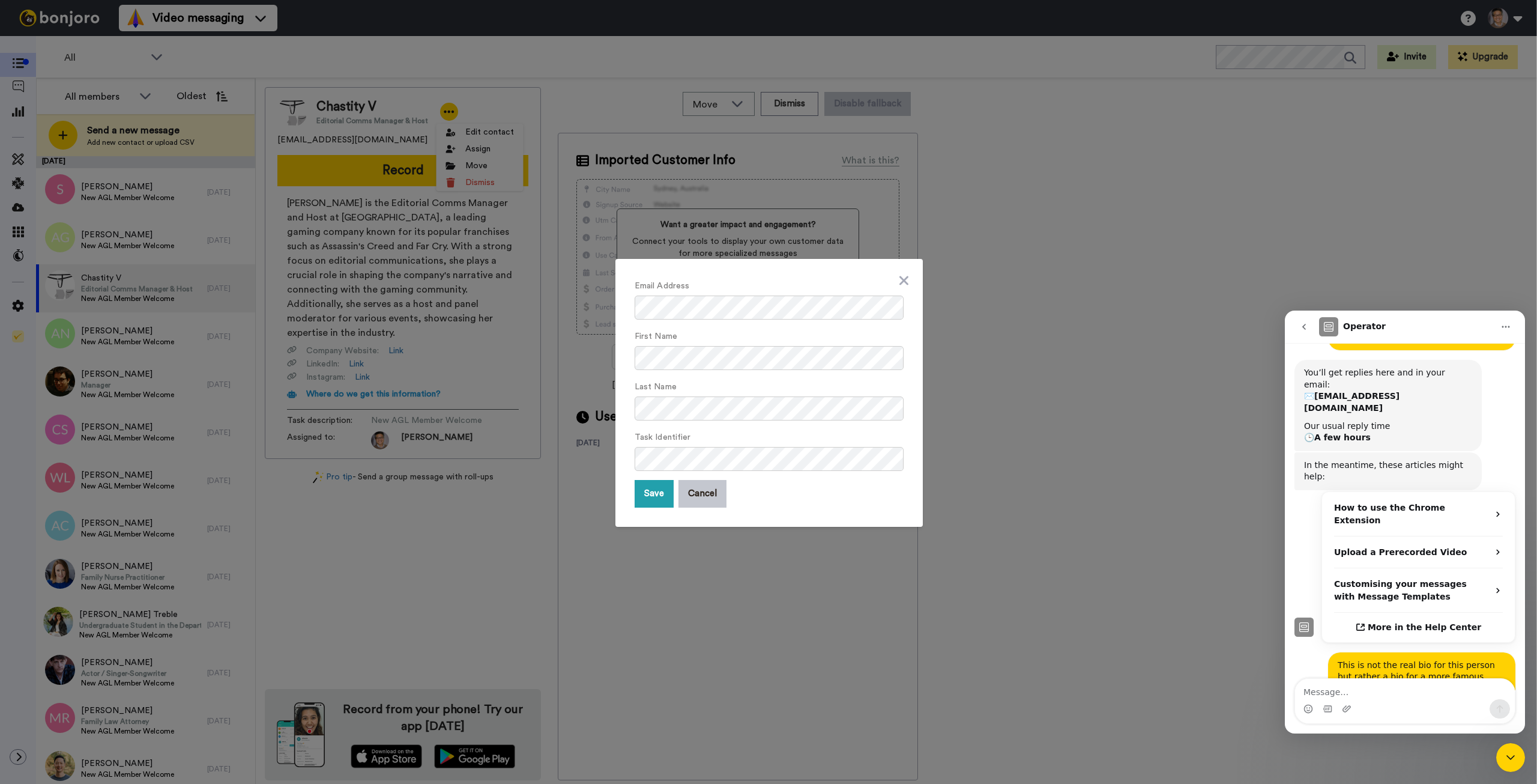
click at [993, 300] on div "Email Address First Name Last Name Task Identifier Save Cancel" at bounding box center [768, 392] width 1537 height 784
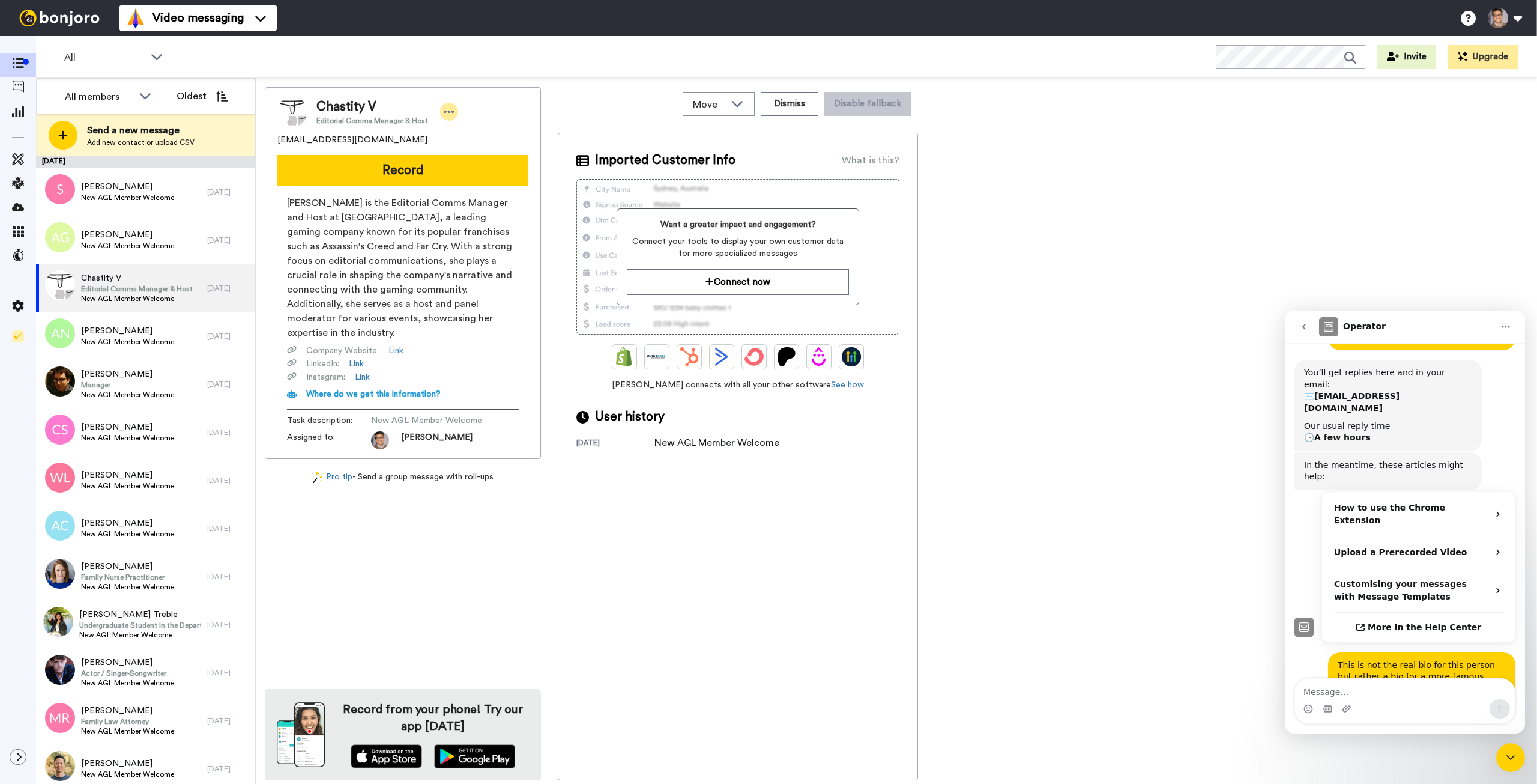
click at [444, 111] on icon at bounding box center [449, 112] width 10 height 2
click at [284, 112] on img at bounding box center [292, 112] width 30 height 30
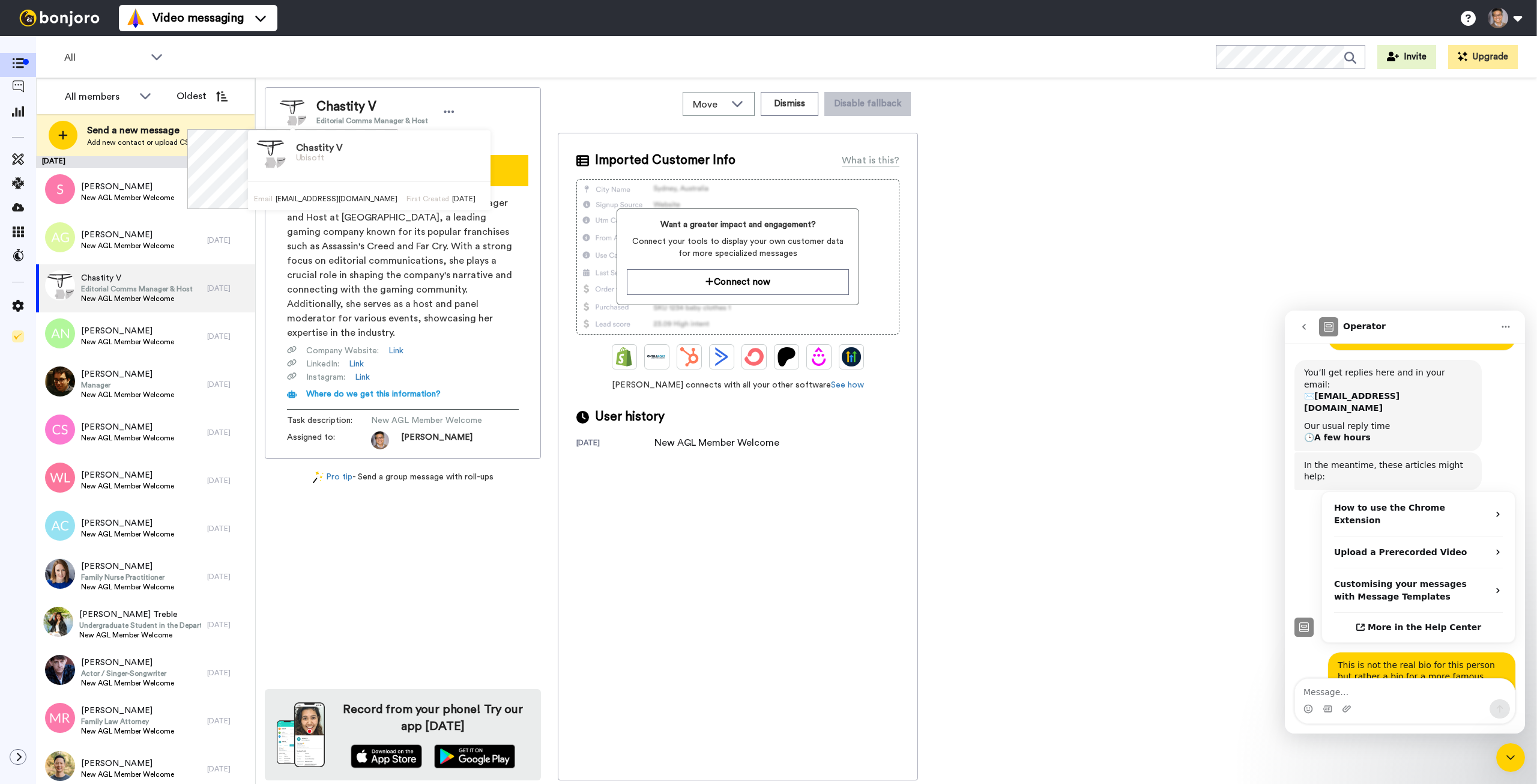
click at [297, 107] on img at bounding box center [292, 112] width 30 height 30
click at [296, 107] on img at bounding box center [292, 112] width 30 height 30
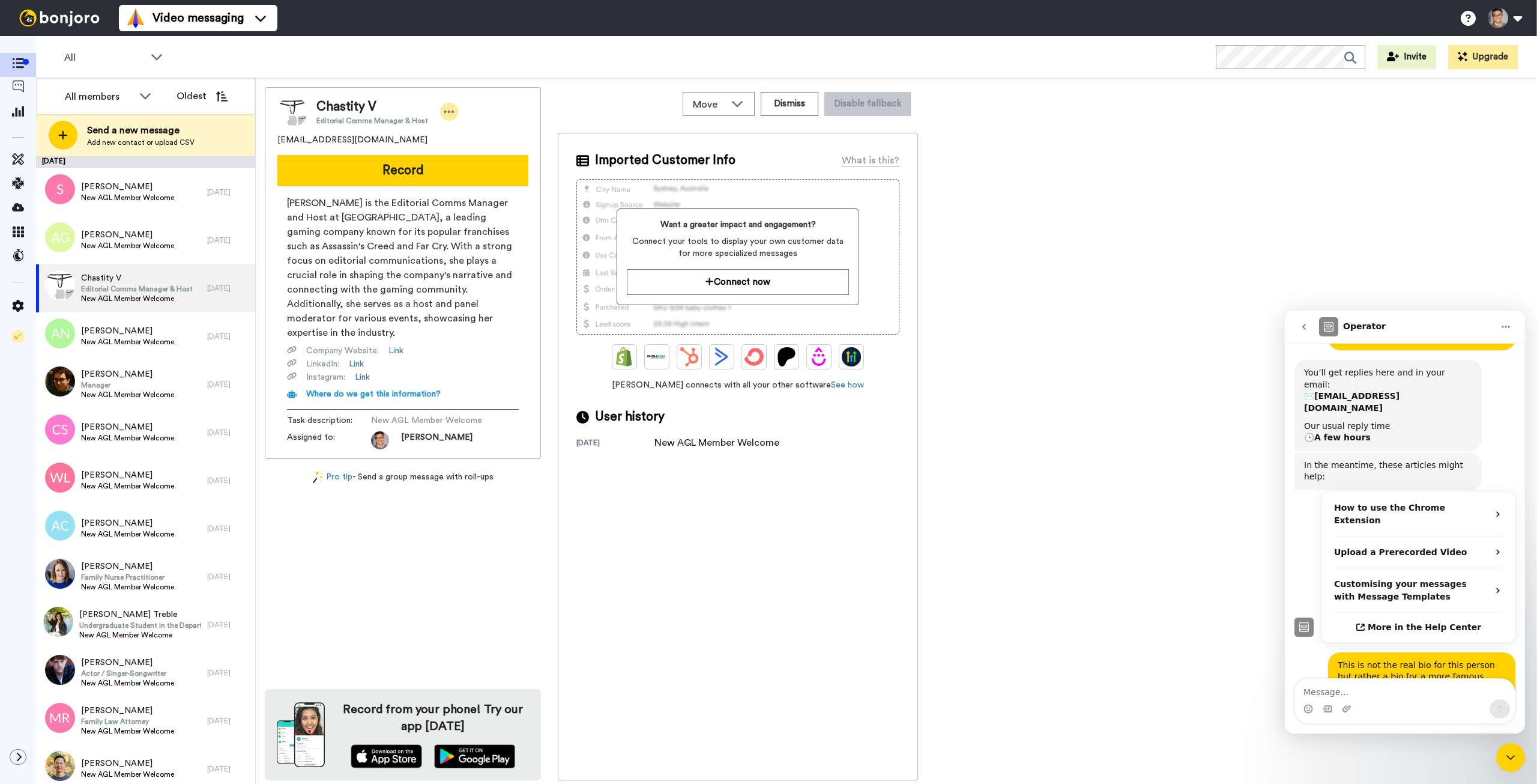
click at [444, 111] on icon at bounding box center [449, 112] width 11 height 12
click at [538, 103] on div "Chastity V Editorial Comms Manager & Host chasity10033@gmail.com Record Chastit…" at bounding box center [403, 272] width 276 height 371
click at [959, 261] on div "Chastity V Editorial Comms Manager & Host chasity10033@gmail.com Record Chastit…" at bounding box center [896, 433] width 1264 height 693
click at [1182, 378] on div "Chastity V Editorial Comms Manager & Host chasity10033@gmail.com Record Chastit…" at bounding box center [896, 433] width 1264 height 693
click at [146, 243] on span "New AGL Member Welcome" at bounding box center [127, 246] width 93 height 10
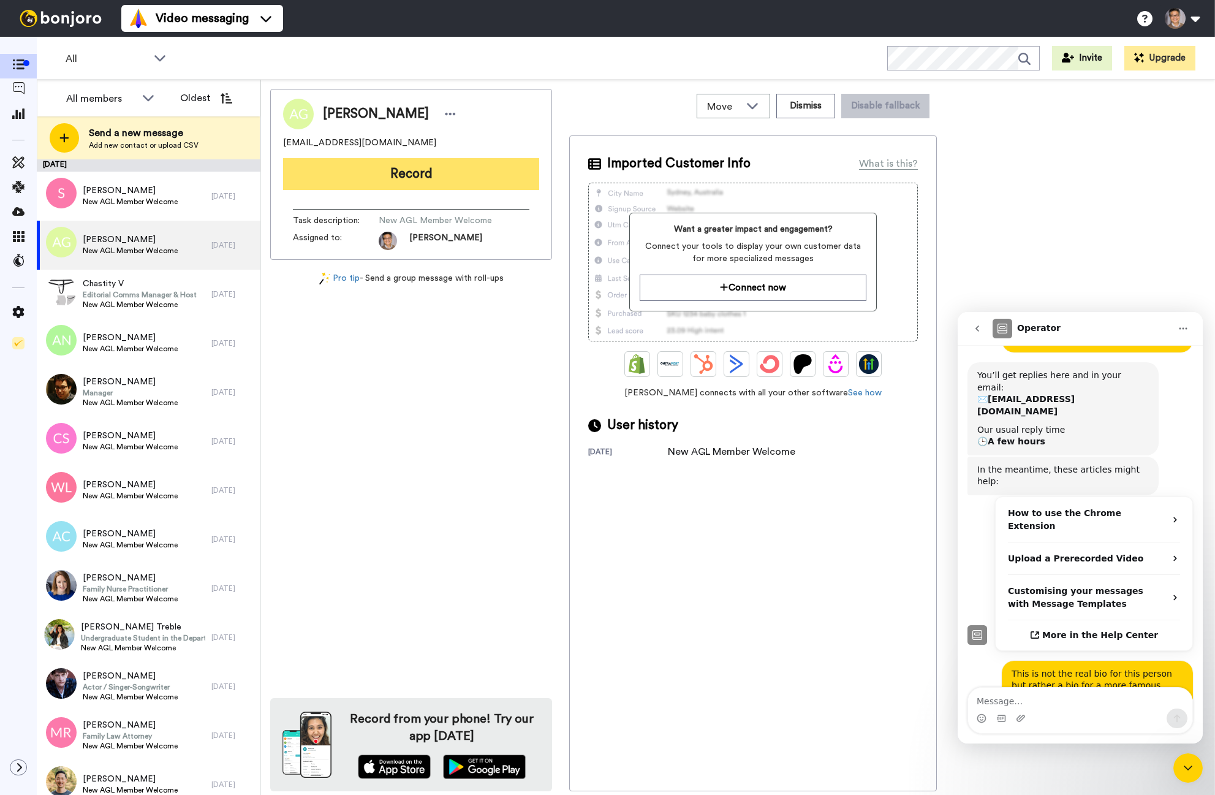
click at [335, 164] on button "Record" at bounding box center [411, 174] width 256 height 32
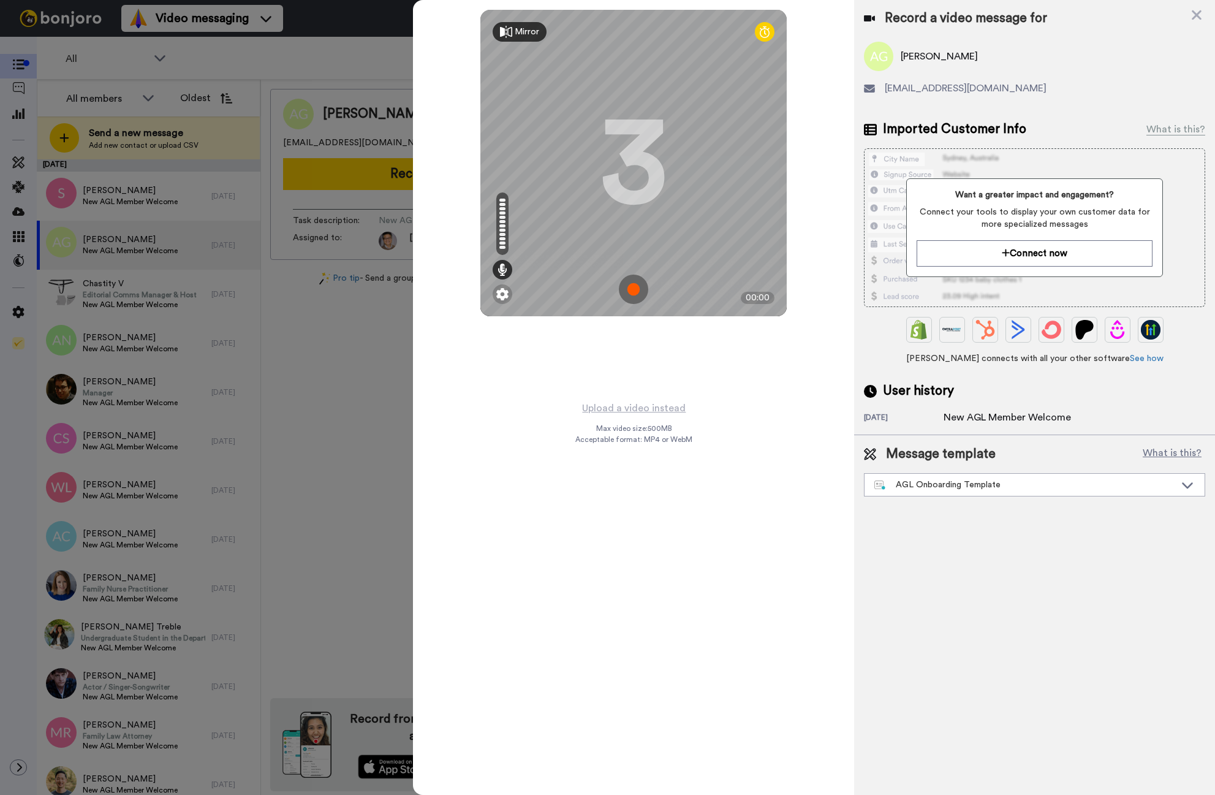
click at [633, 292] on img at bounding box center [633, 288] width 29 height 29
click at [637, 289] on img at bounding box center [633, 288] width 29 height 29
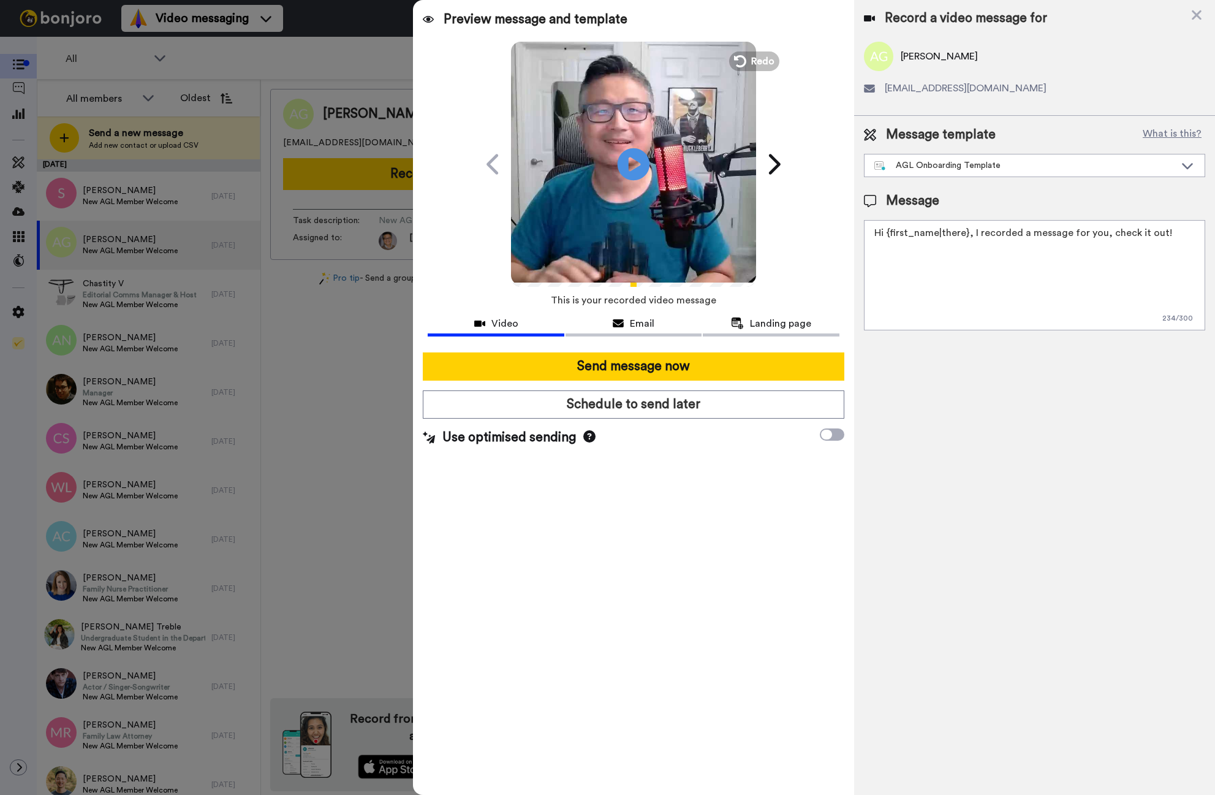
click at [623, 181] on icon "Play/Pause" at bounding box center [634, 164] width 32 height 58
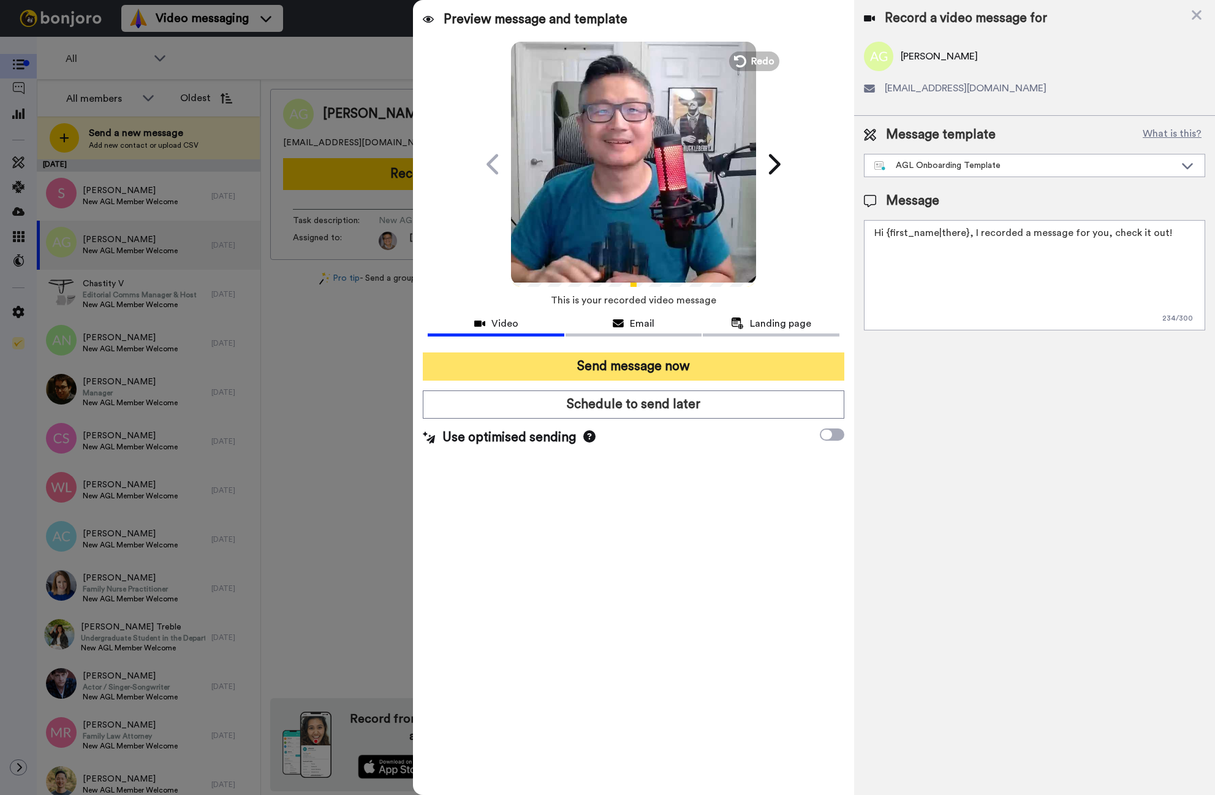
click at [550, 360] on button "Send message now" at bounding box center [634, 366] width 422 height 28
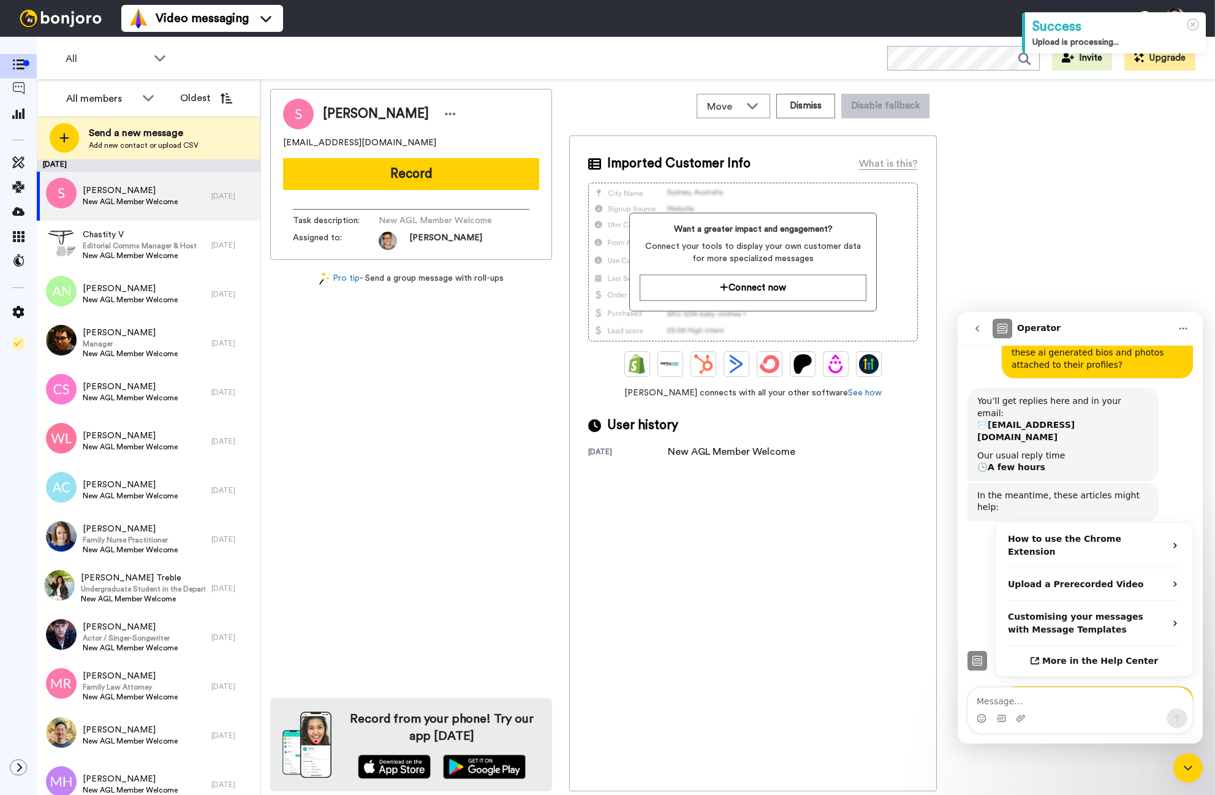
scroll to position [304, 0]
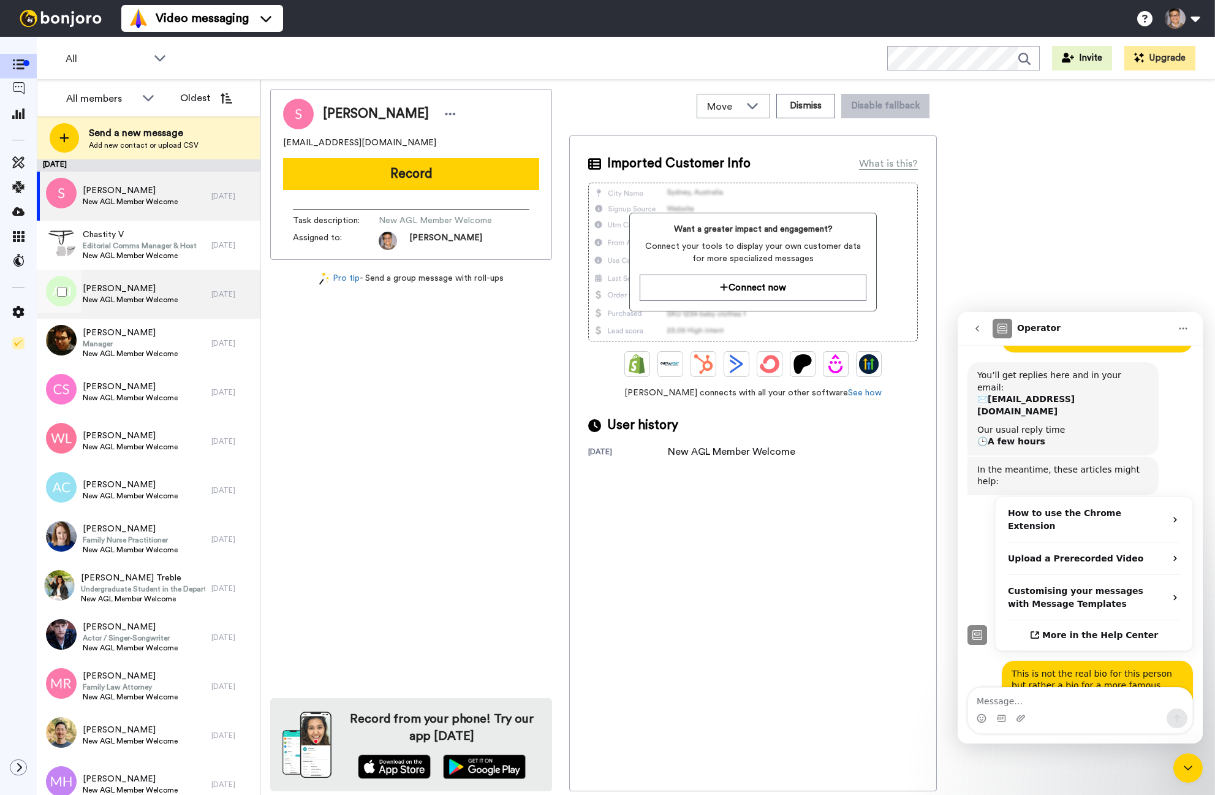
click at [150, 298] on span "New AGL Member Welcome" at bounding box center [130, 300] width 95 height 10
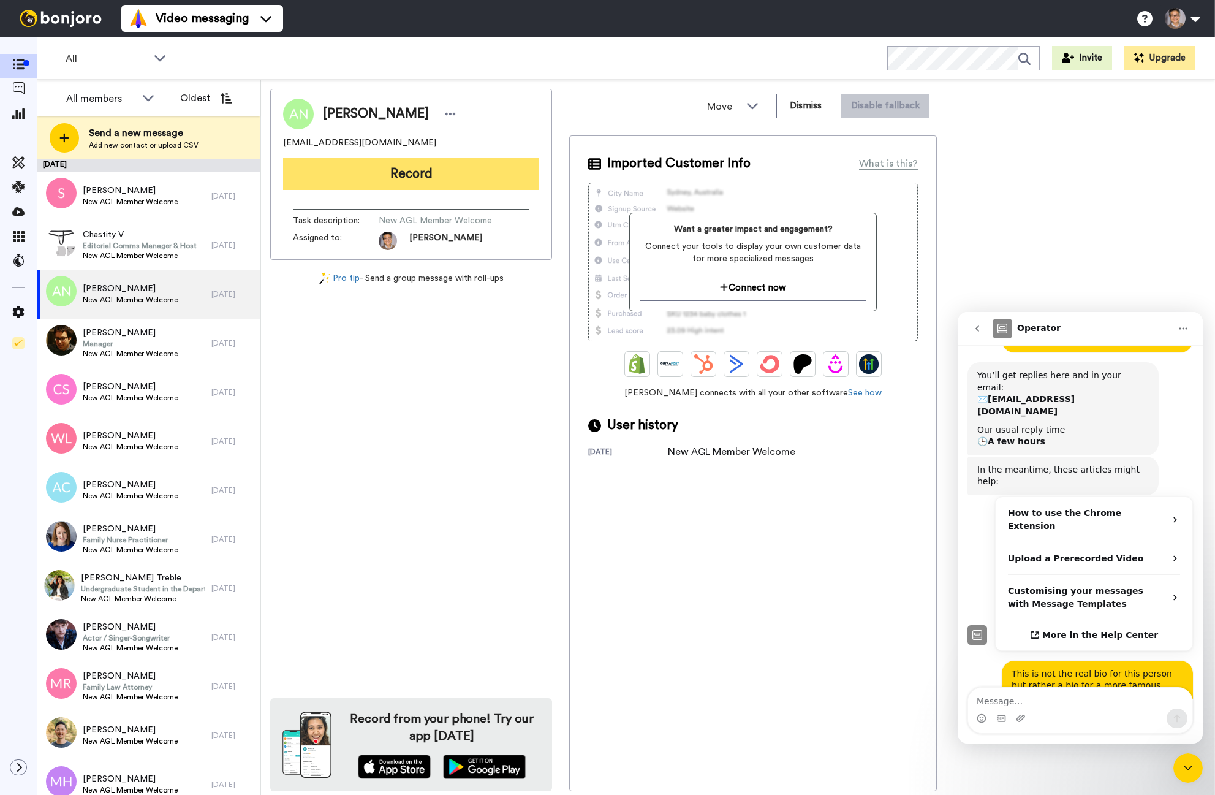
click at [407, 173] on button "Record" at bounding box center [411, 174] width 256 height 32
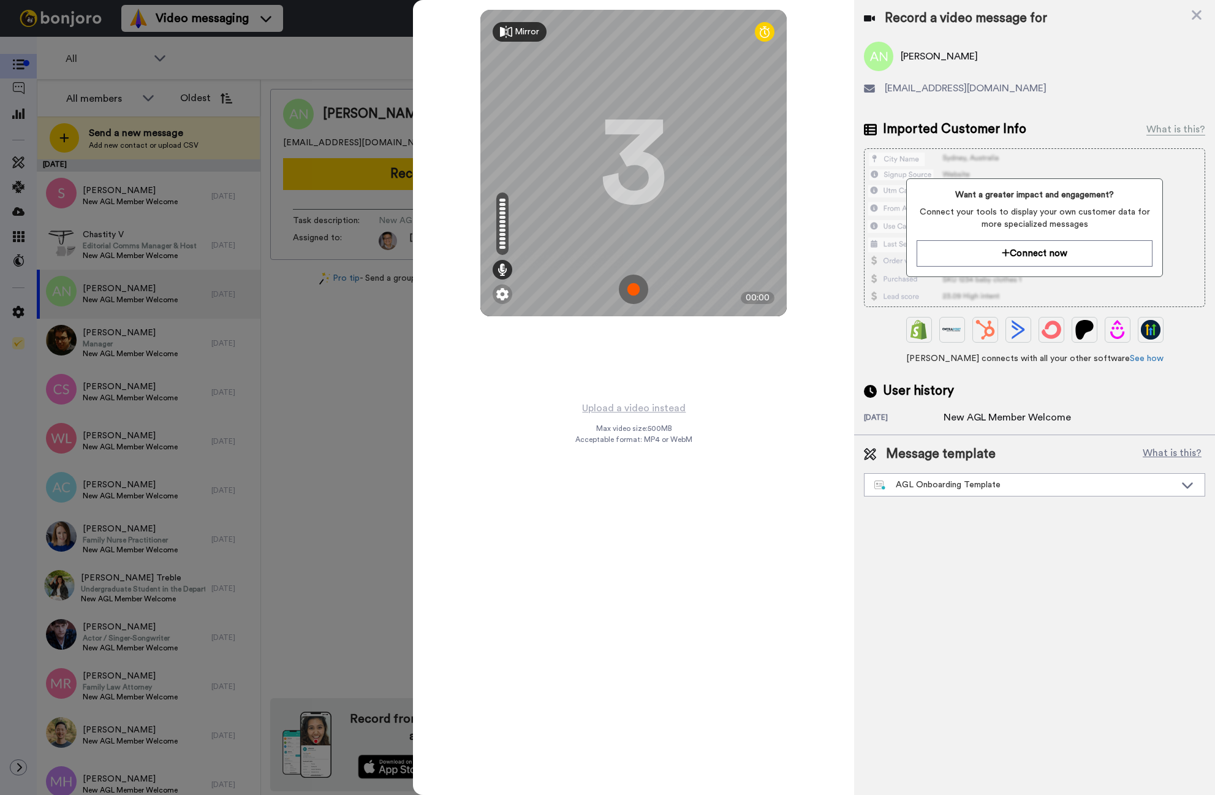
click at [628, 281] on img at bounding box center [633, 288] width 29 height 29
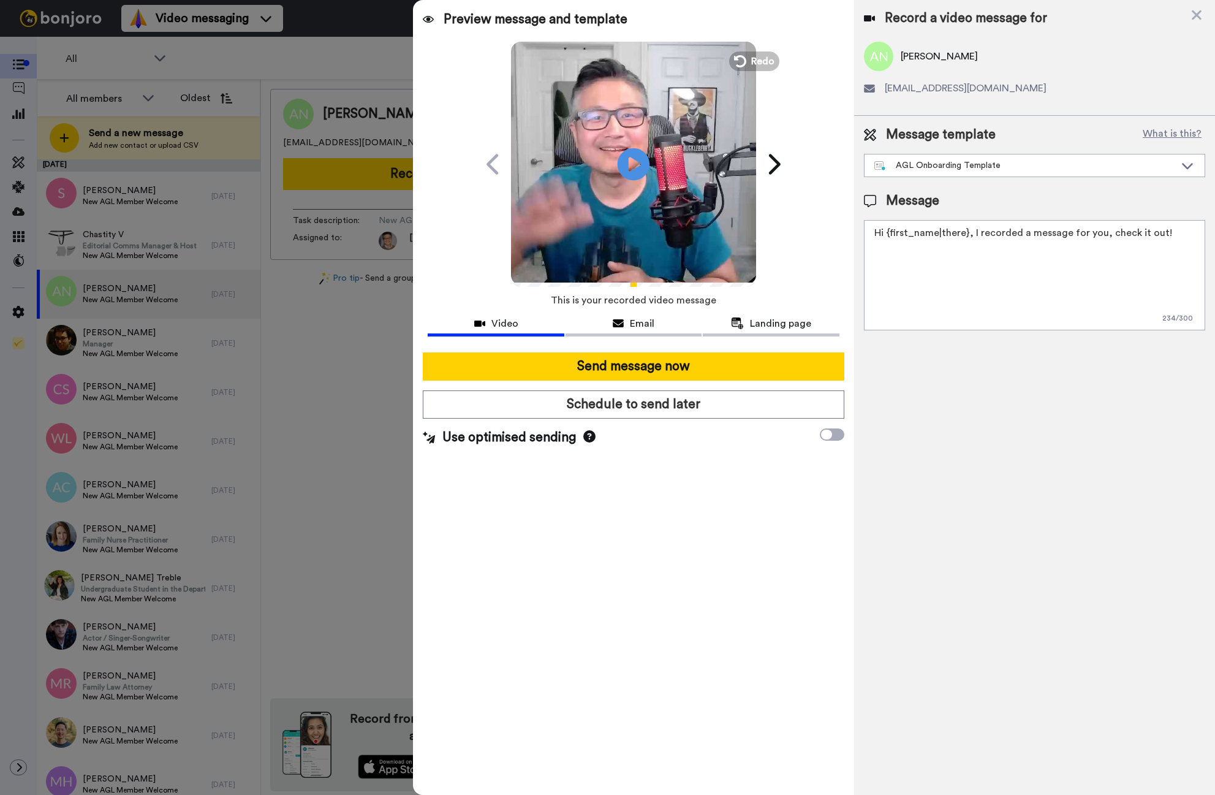
click at [648, 162] on icon at bounding box center [634, 164] width 32 height 32
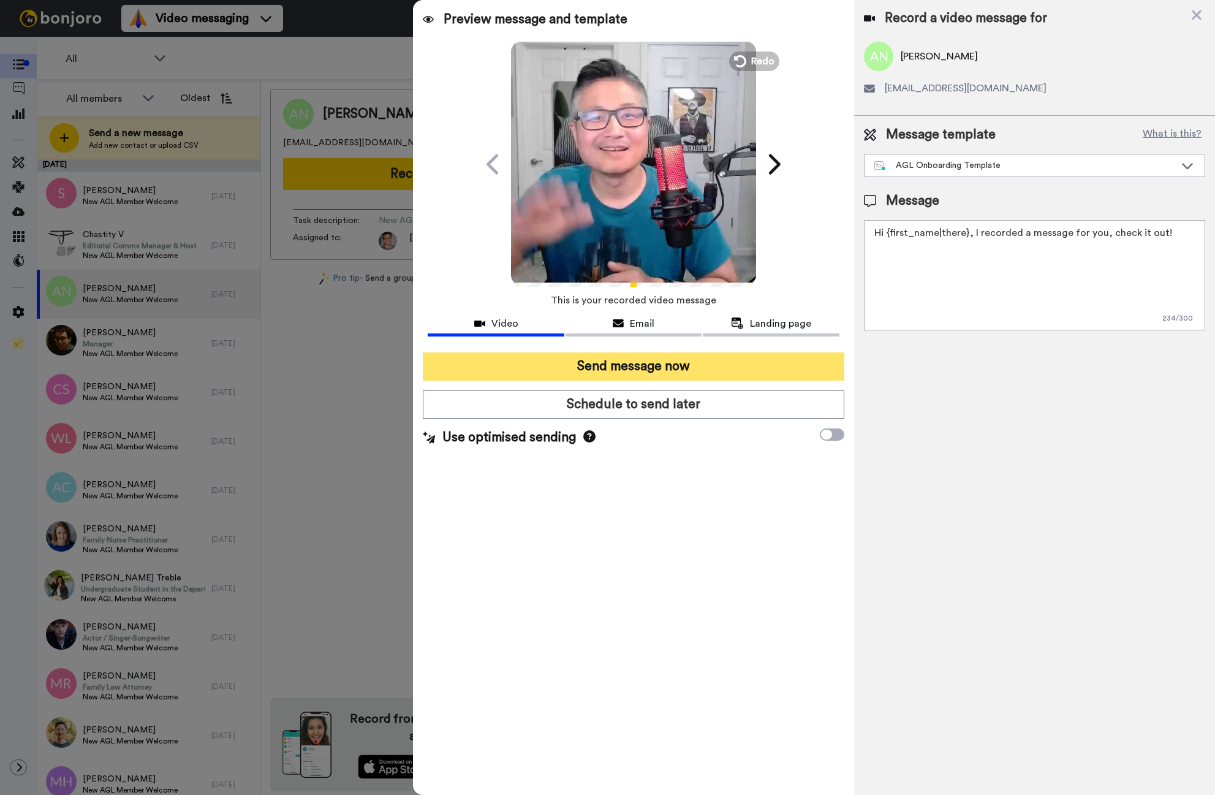
click at [621, 359] on button "Send message now" at bounding box center [634, 366] width 422 height 28
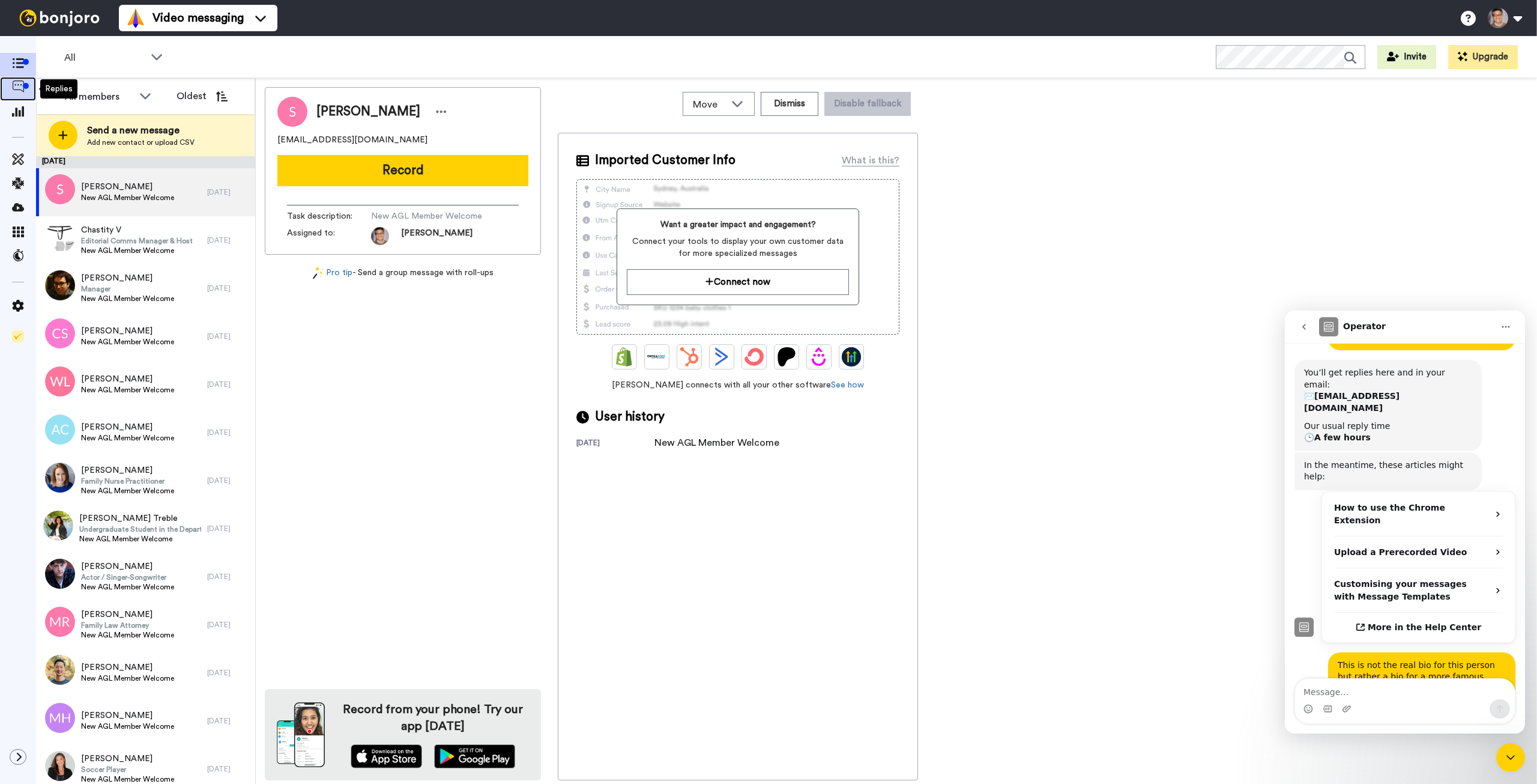
click at [20, 83] on icon at bounding box center [18, 86] width 12 height 12
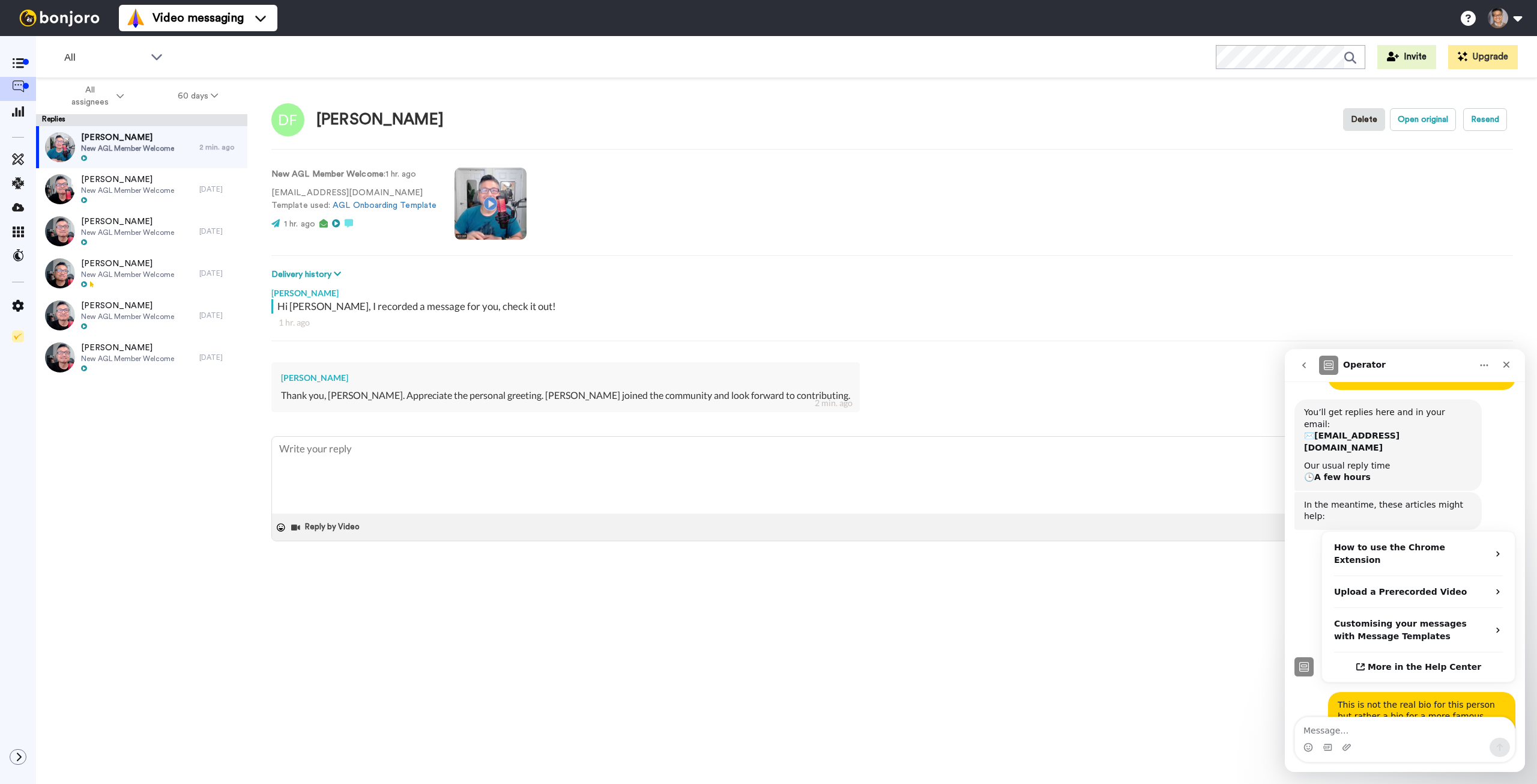
scroll to position [298, 0]
type textarea "x"
